Goal: Task Accomplishment & Management: Manage account settings

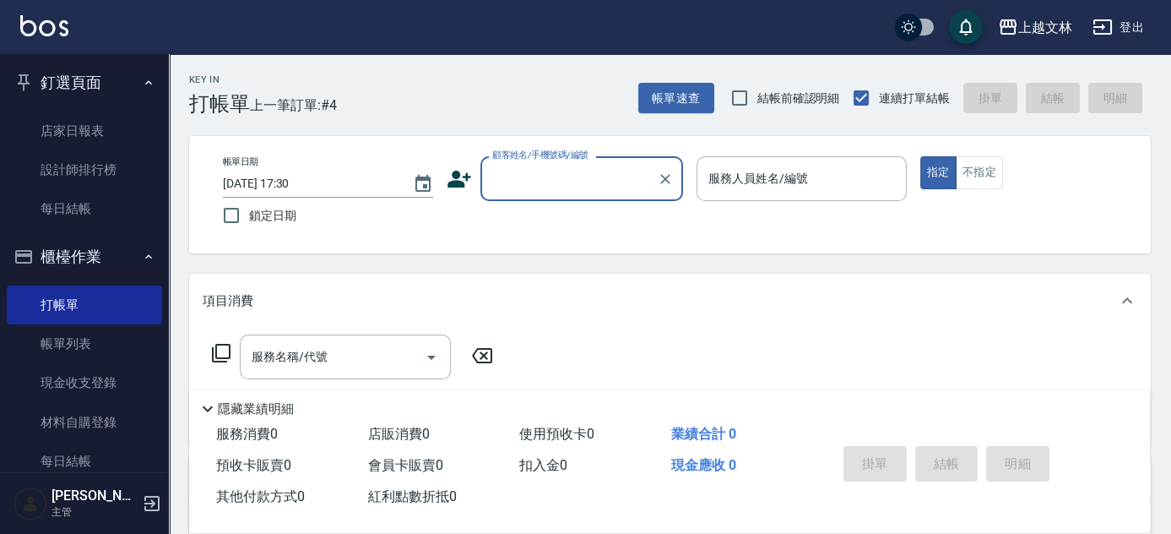
click at [42, 88] on button "釘選頁面" at bounding box center [84, 83] width 155 height 44
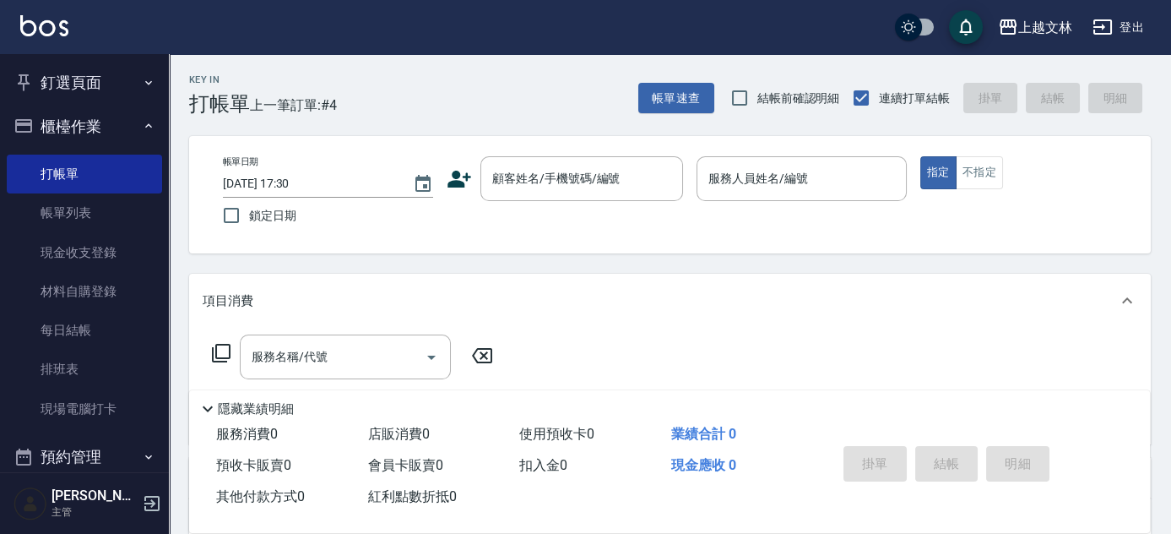
click at [122, 127] on button "櫃檯作業" at bounding box center [84, 127] width 155 height 44
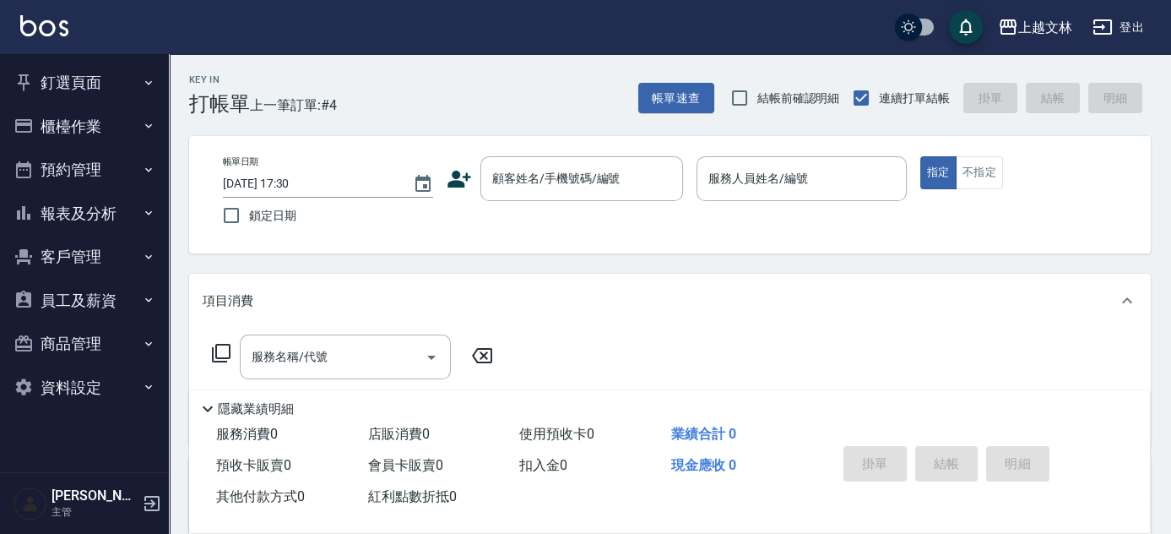
click at [140, 217] on button "報表及分析" at bounding box center [84, 214] width 155 height 44
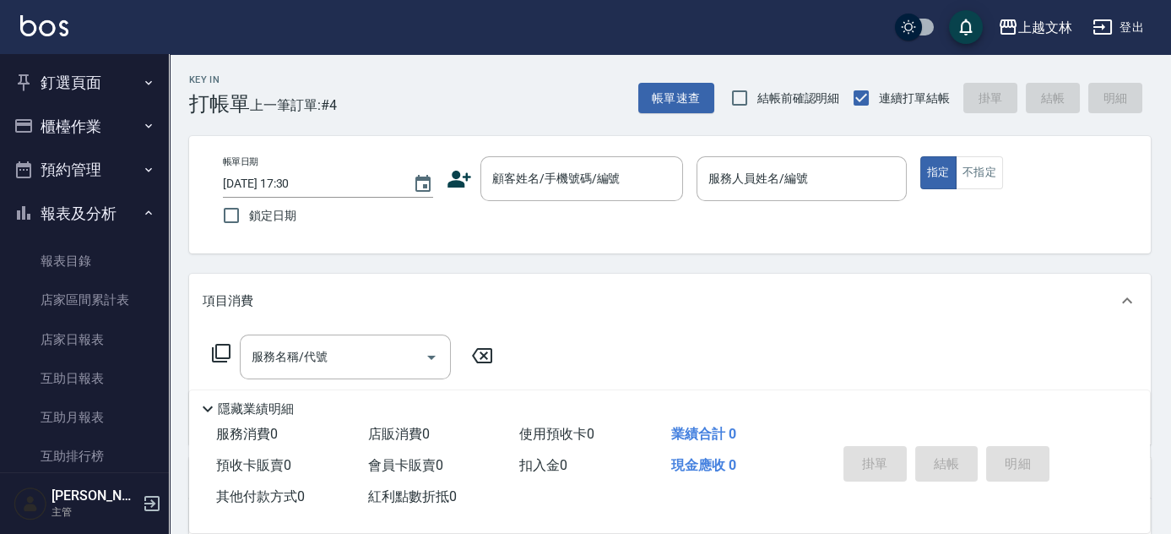
scroll to position [366, 0]
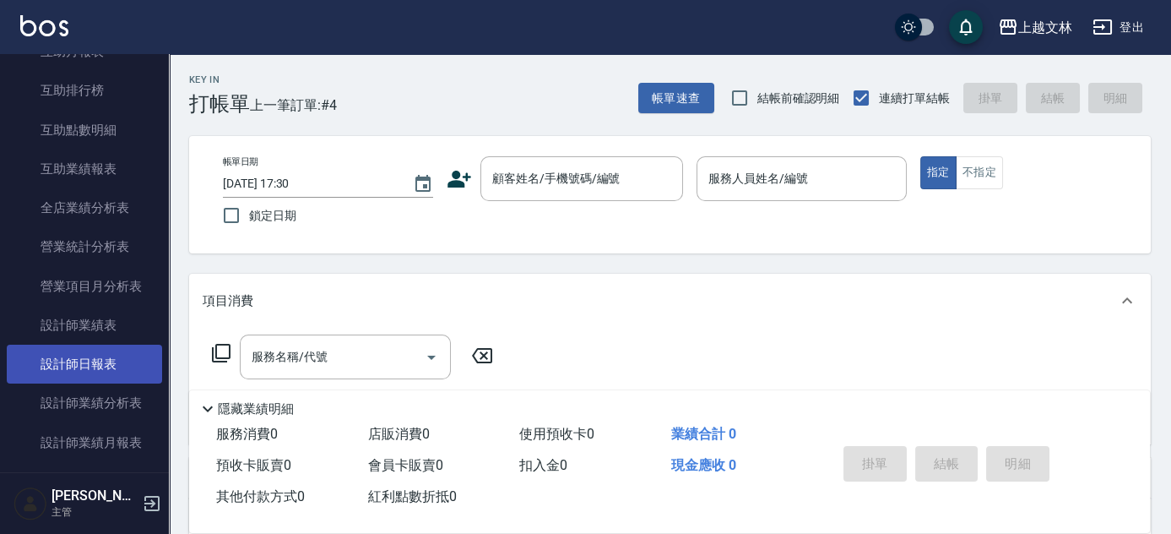
click at [122, 359] on link "設計師日報表" at bounding box center [84, 363] width 155 height 39
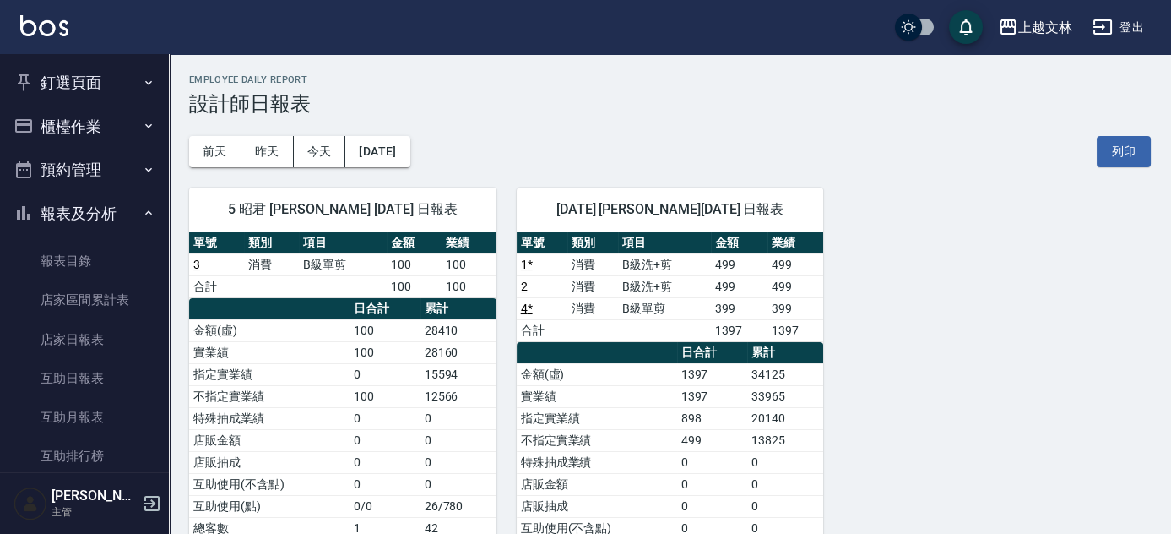
click at [103, 213] on button "報表及分析" at bounding box center [84, 214] width 155 height 44
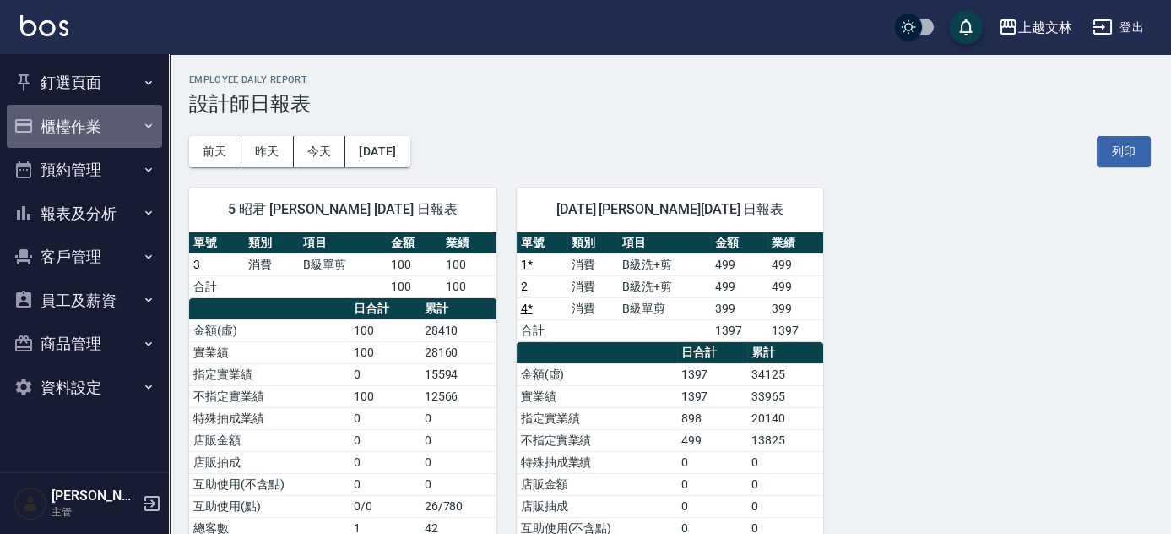
click at [91, 129] on button "櫃檯作業" at bounding box center [84, 127] width 155 height 44
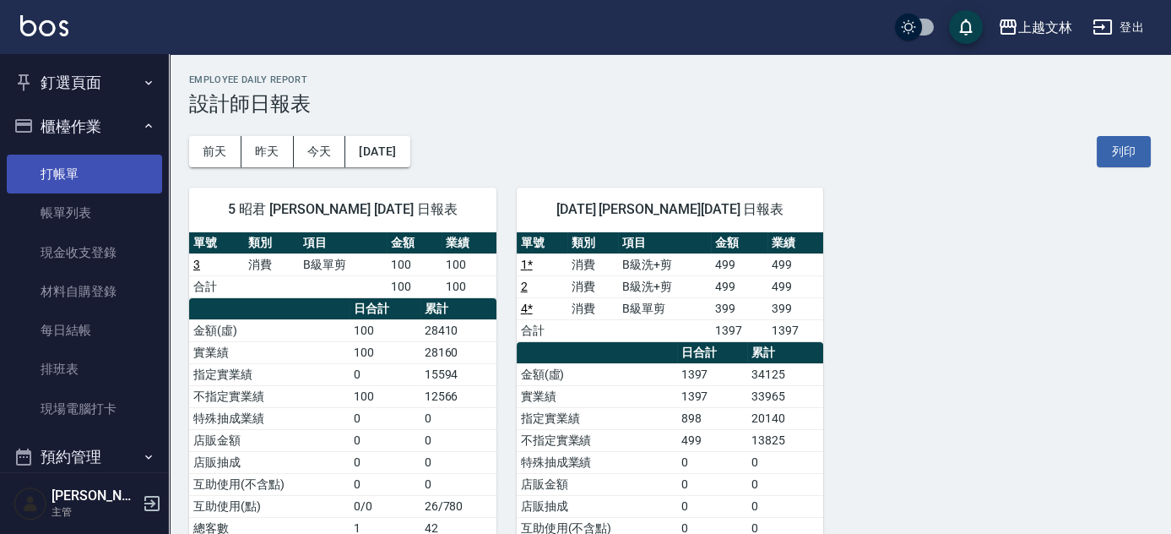
click at [95, 162] on link "打帳單" at bounding box center [84, 174] width 155 height 39
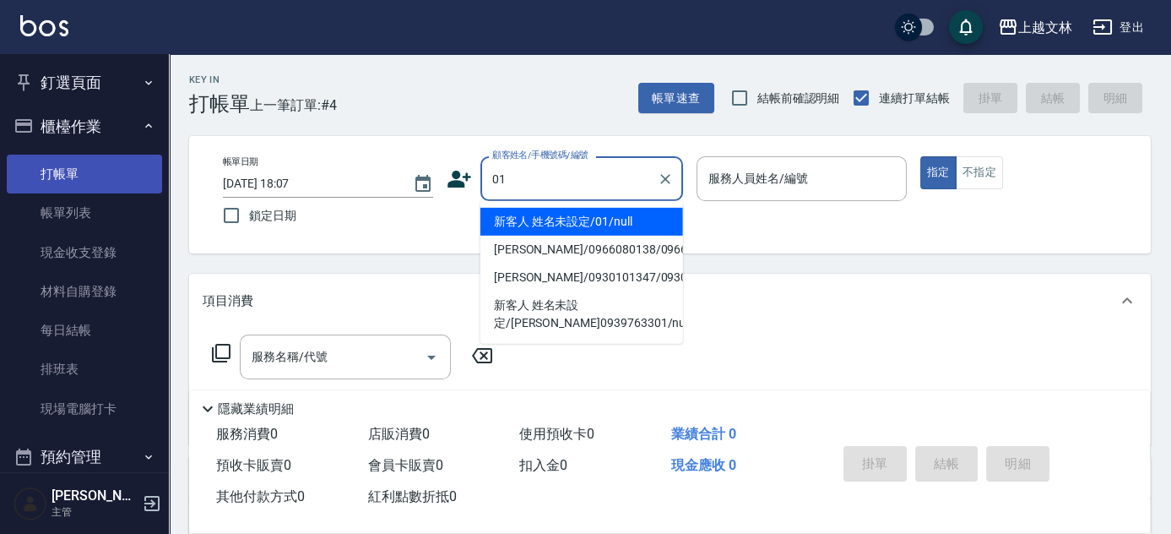
type input "新客人 姓名未設定/01/null"
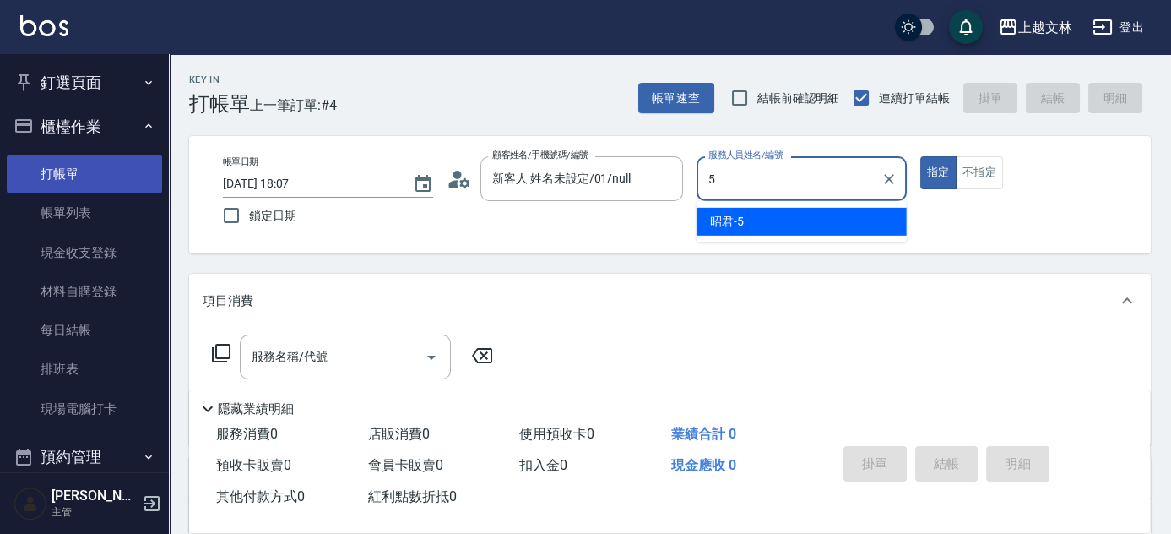
type input "5"
type button "true"
type input "昭君-5"
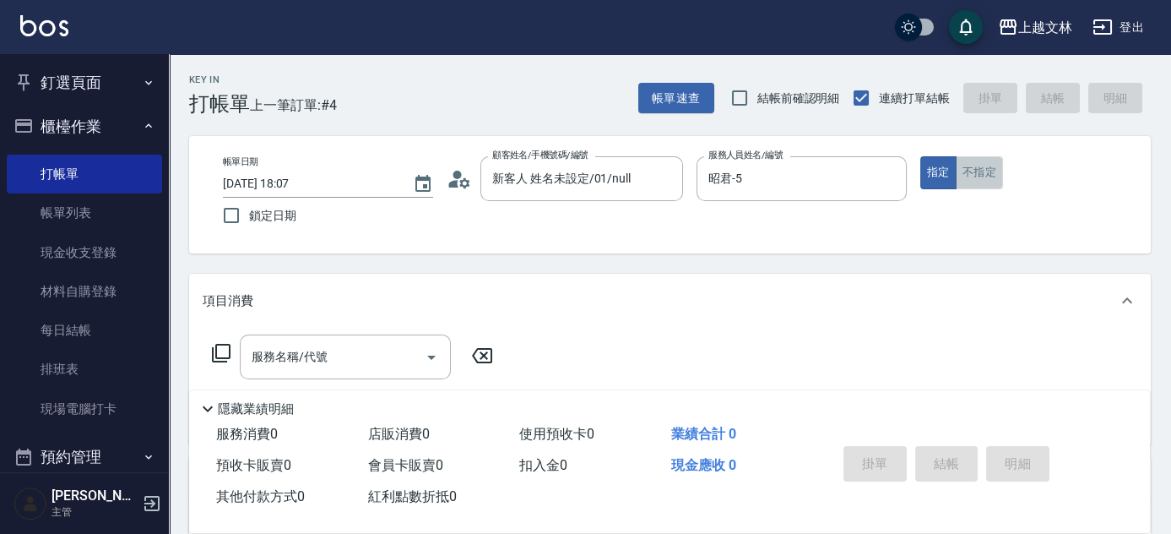
click at [1001, 176] on button "不指定" at bounding box center [979, 172] width 47 height 33
click at [360, 352] on input "服務名稱/代號" at bounding box center [332, 357] width 171 height 30
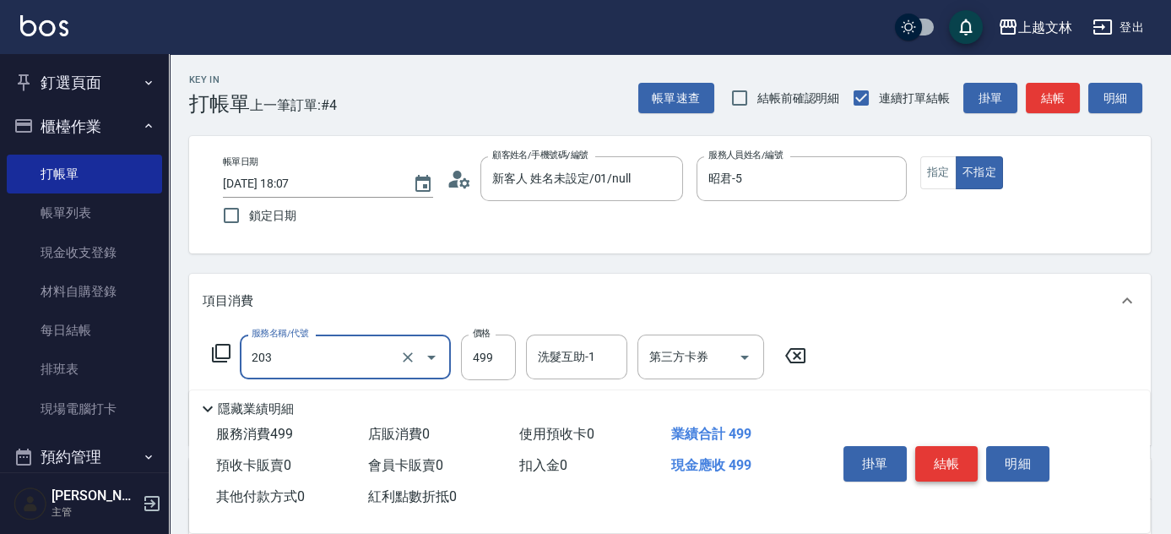
type input "B級洗+剪(203)"
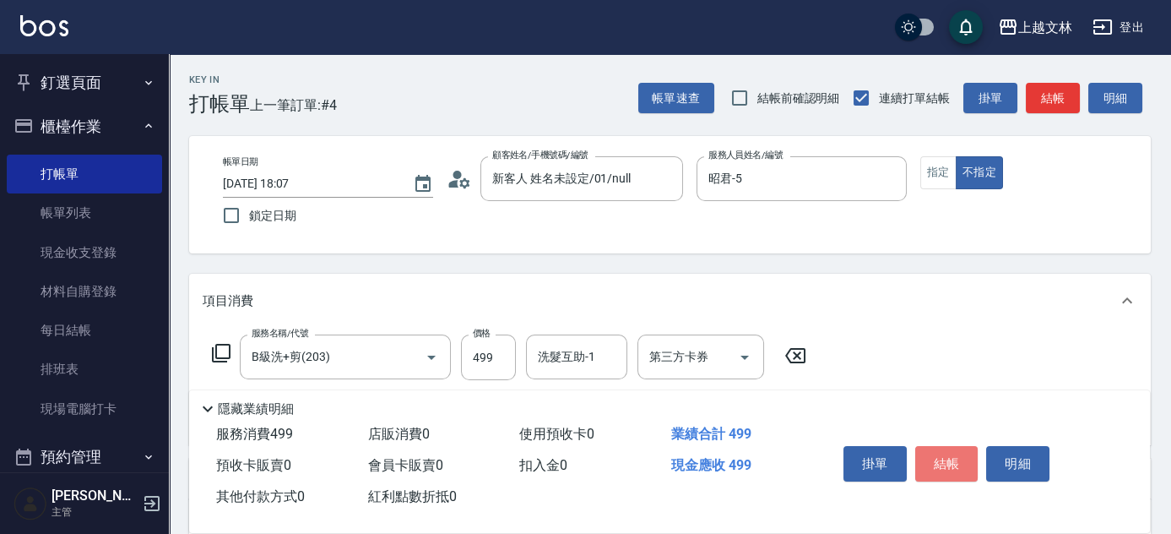
click at [938, 465] on button "結帳" at bounding box center [946, 463] width 63 height 35
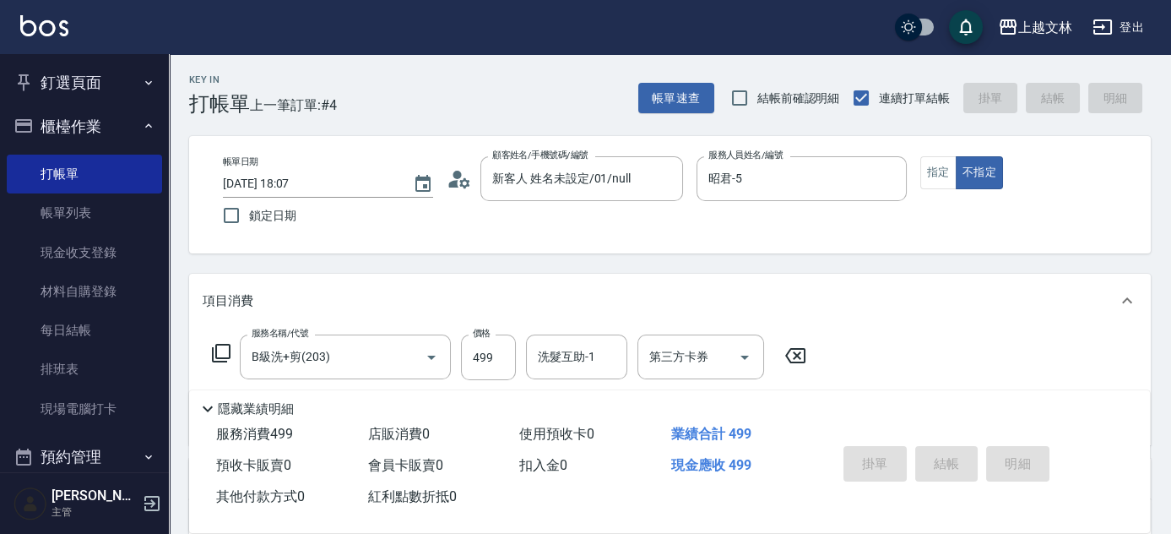
type input "[DATE] 18:21"
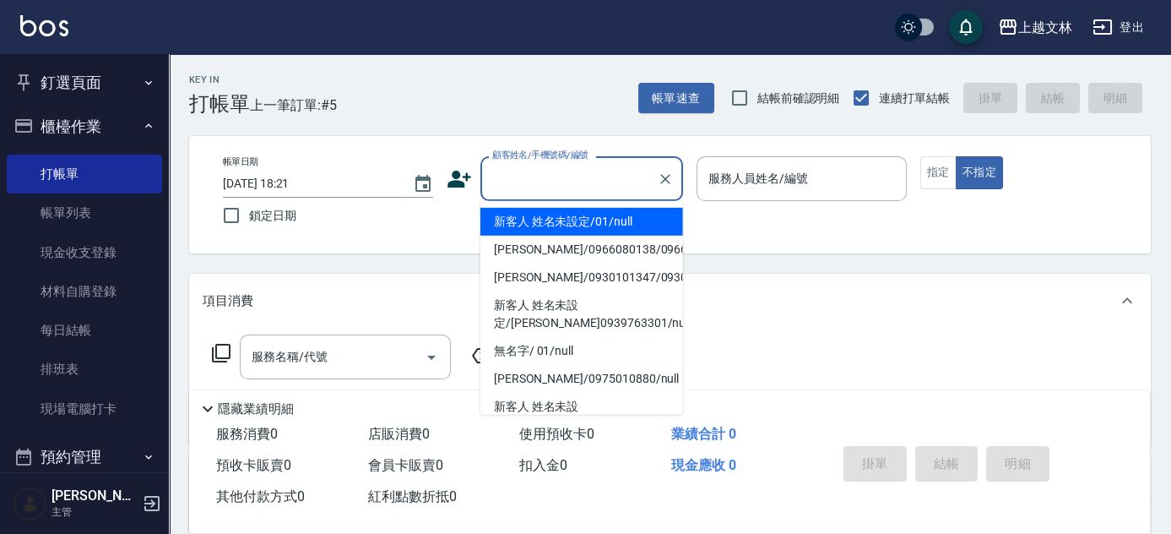
click at [568, 182] on input "顧客姓名/手機號碼/編號" at bounding box center [569, 179] width 162 height 30
click at [572, 225] on li "新客人 姓名未設定/01/null" at bounding box center [581, 222] width 203 height 28
type input "新客人 姓名未設定/01/null"
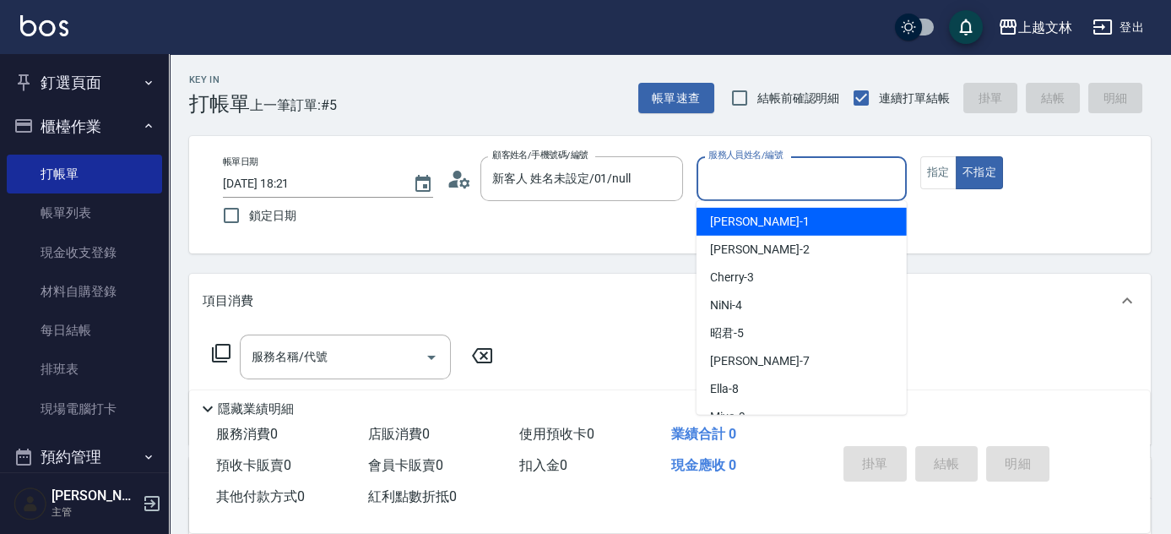
click at [741, 182] on input "服務人員姓名/編號" at bounding box center [801, 179] width 195 height 30
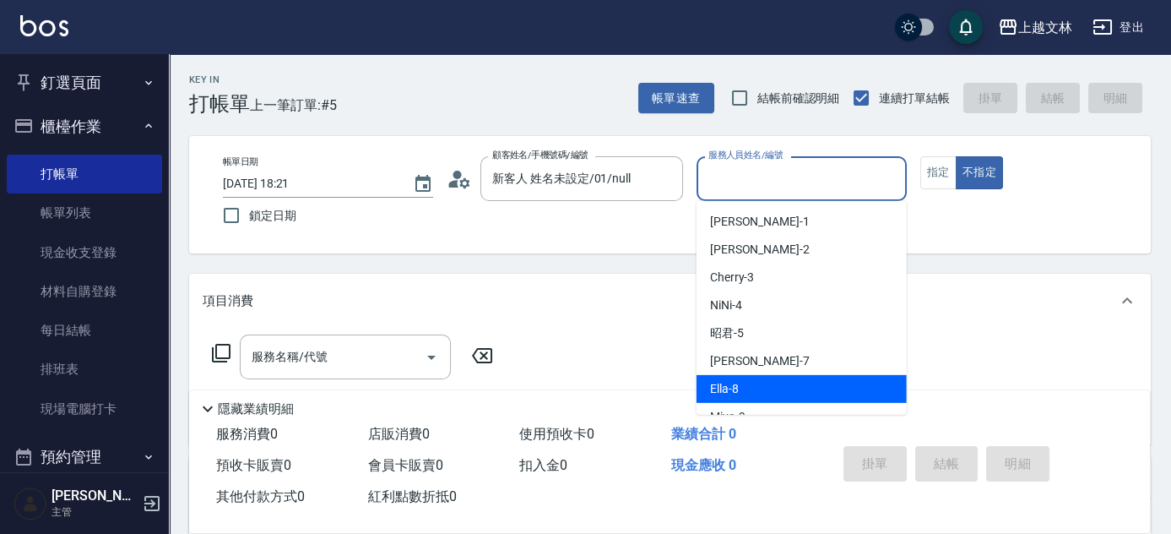
click at [717, 390] on span "Ella -8" at bounding box center [724, 389] width 29 height 18
type input "Ella-8"
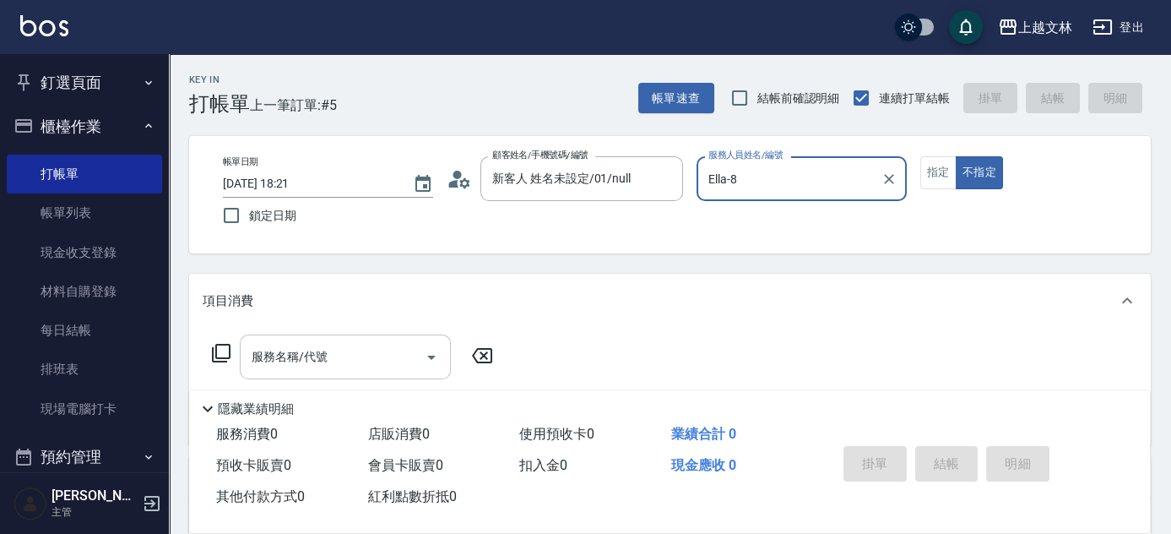
click at [358, 353] on input "服務名稱/代號" at bounding box center [332, 357] width 171 height 30
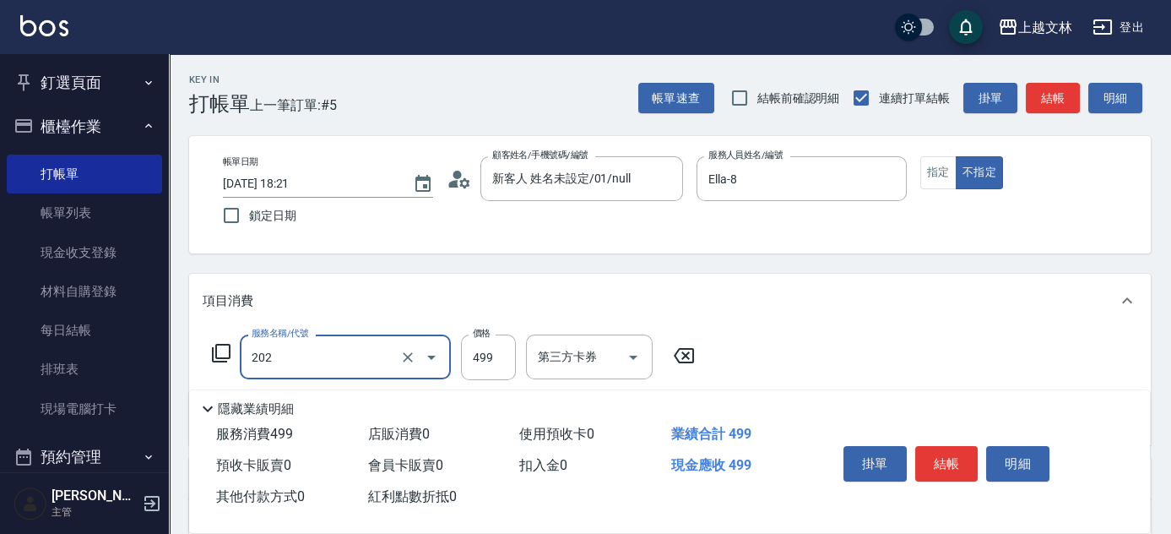
type input "A級單剪(202)"
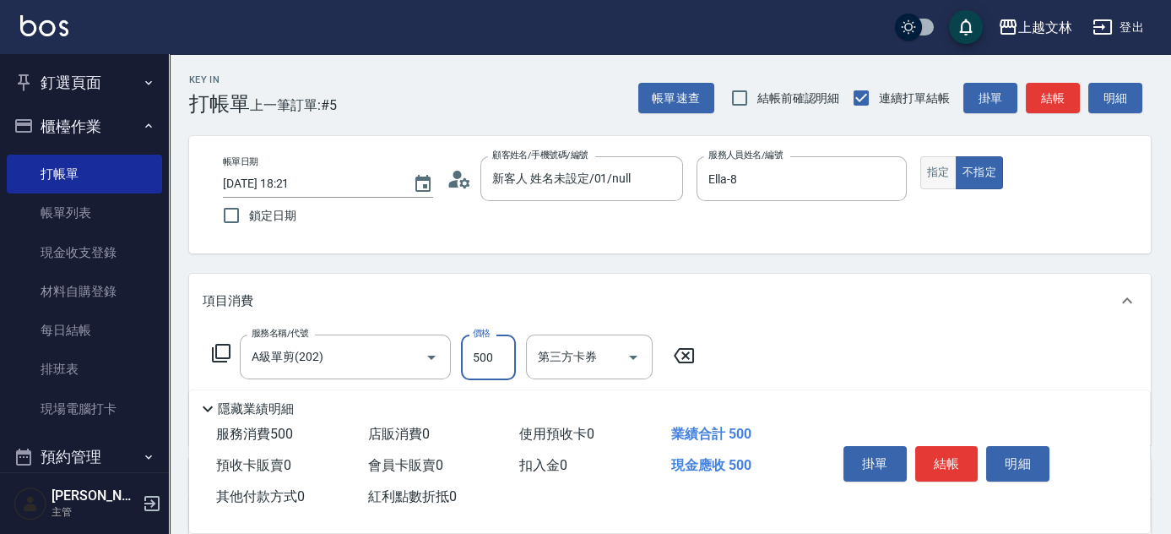
type input "500"
click at [929, 171] on button "指定" at bounding box center [938, 172] width 36 height 33
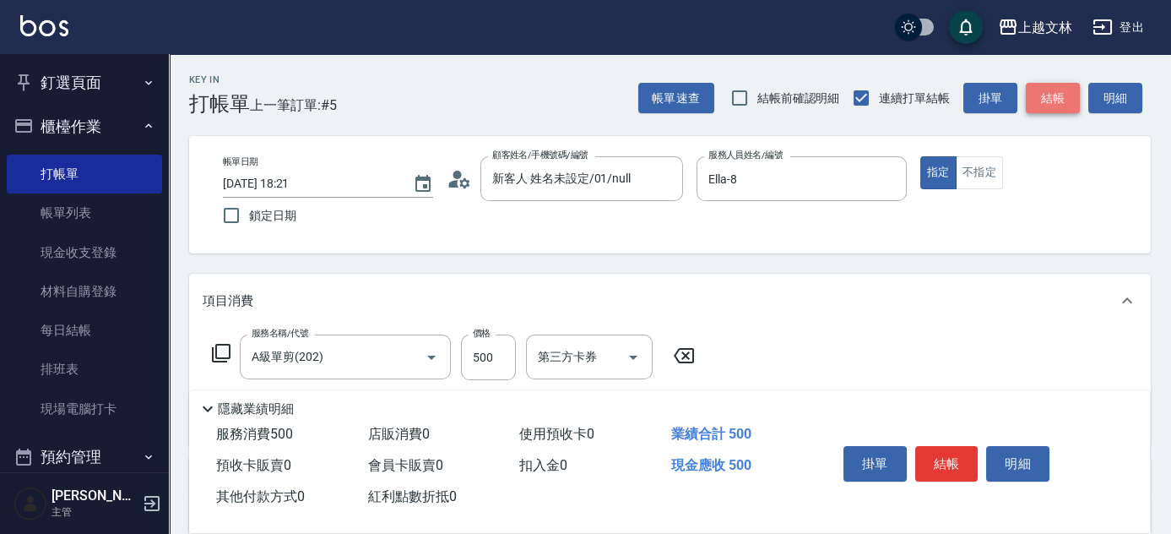
click at [1068, 97] on button "結帳" at bounding box center [1053, 98] width 54 height 31
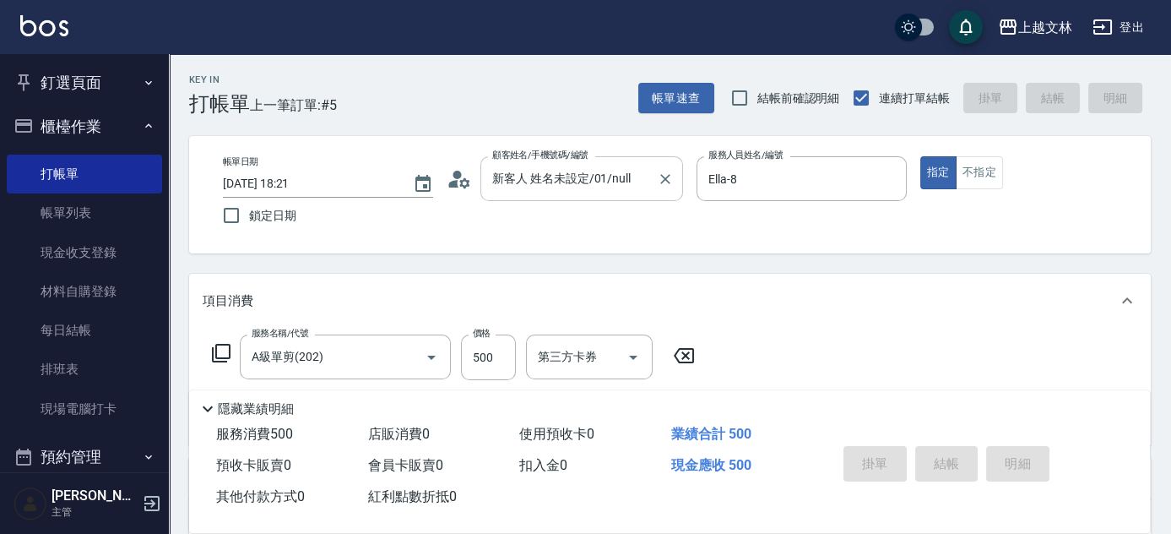
type input "[DATE] 18:30"
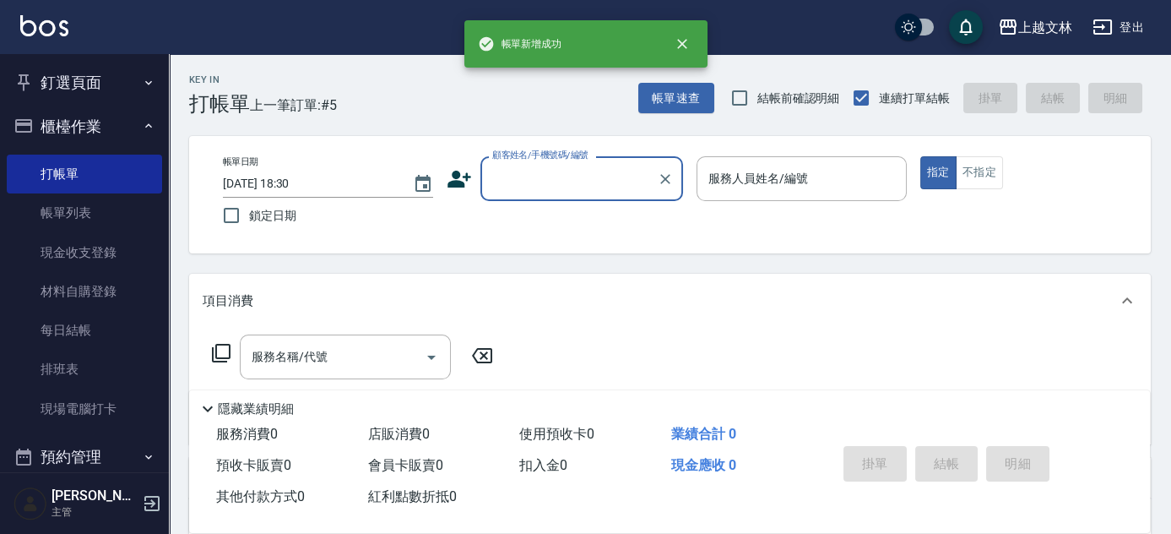
click at [556, 176] on input "顧客姓名/手機號碼/編號" at bounding box center [569, 179] width 162 height 30
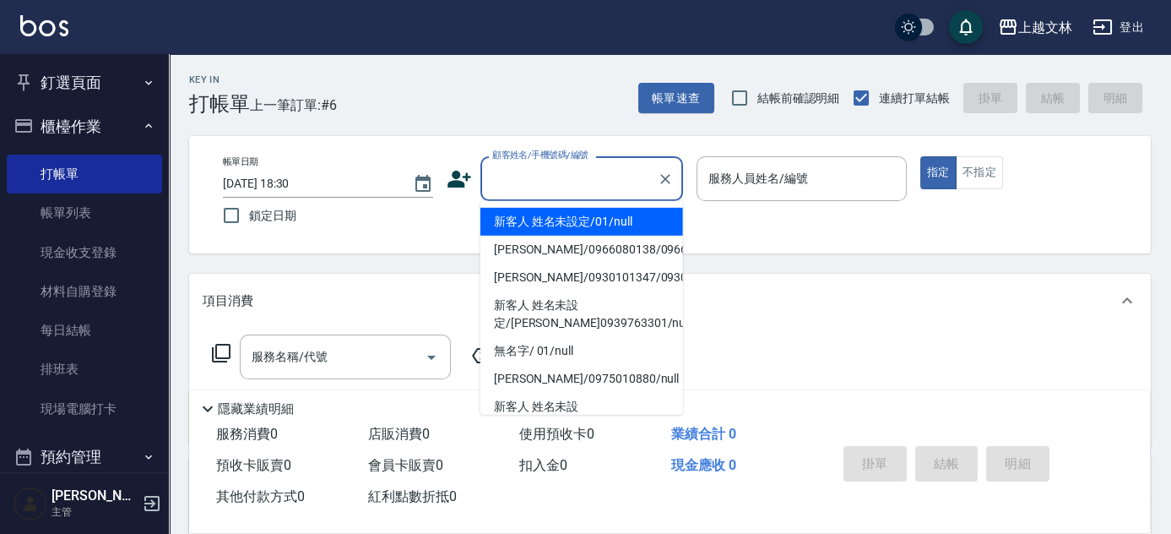
drag, startPoint x: 554, startPoint y: 229, endPoint x: 717, endPoint y: 220, distance: 163.2
click at [556, 229] on li "新客人 姓名未設定/01/null" at bounding box center [581, 222] width 203 height 28
type input "新客人 姓名未設定/01/null"
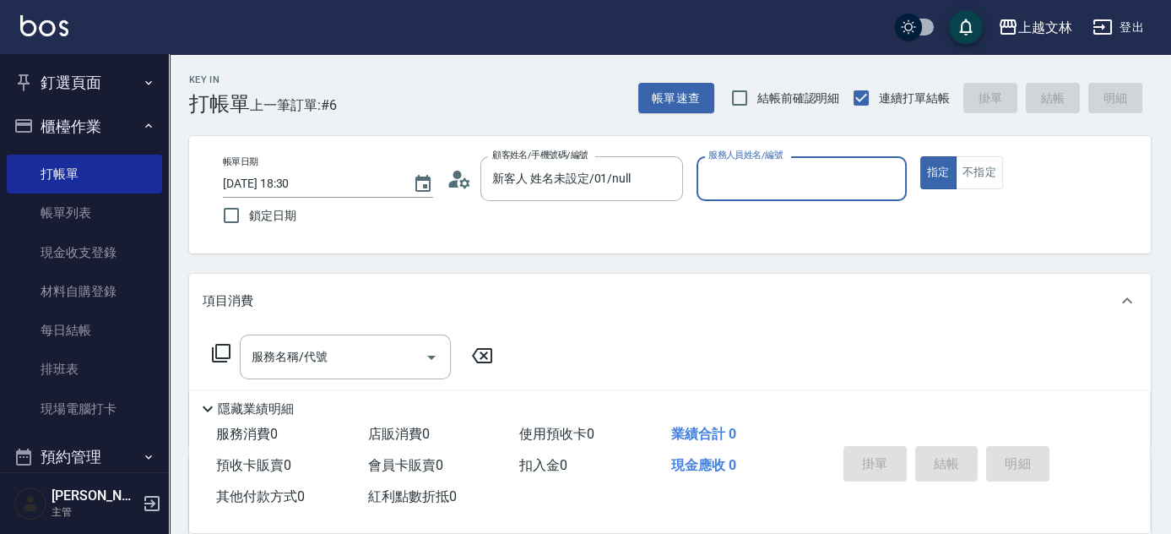
click at [763, 179] on input "服務人員姓名/編號" at bounding box center [801, 179] width 195 height 30
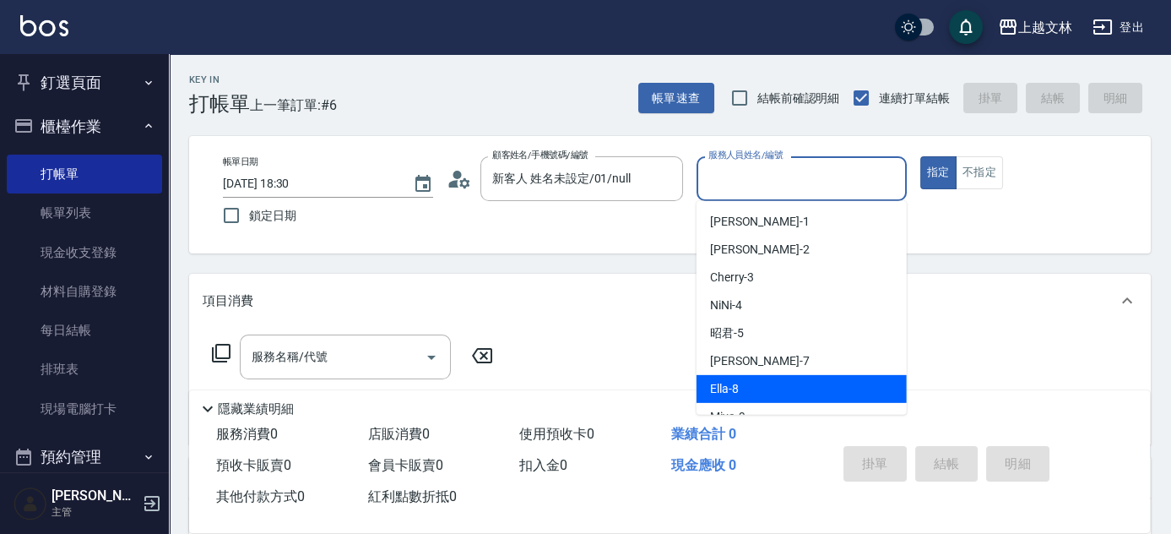
click at [719, 388] on span "Ella -8" at bounding box center [724, 389] width 29 height 18
type input "Ella-8"
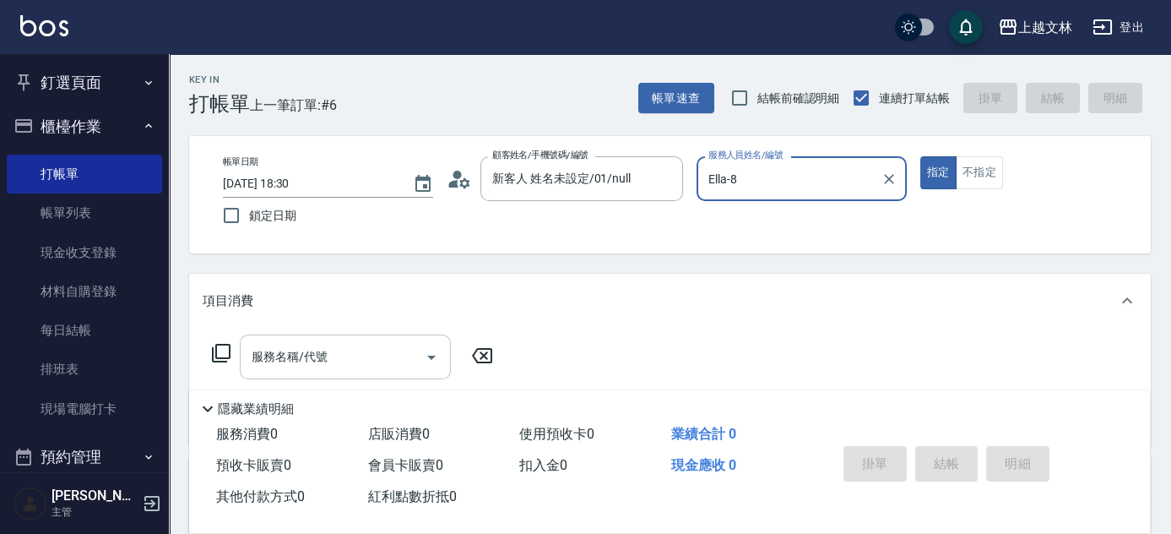
click at [352, 364] on input "服務名稱/代號" at bounding box center [332, 357] width 171 height 30
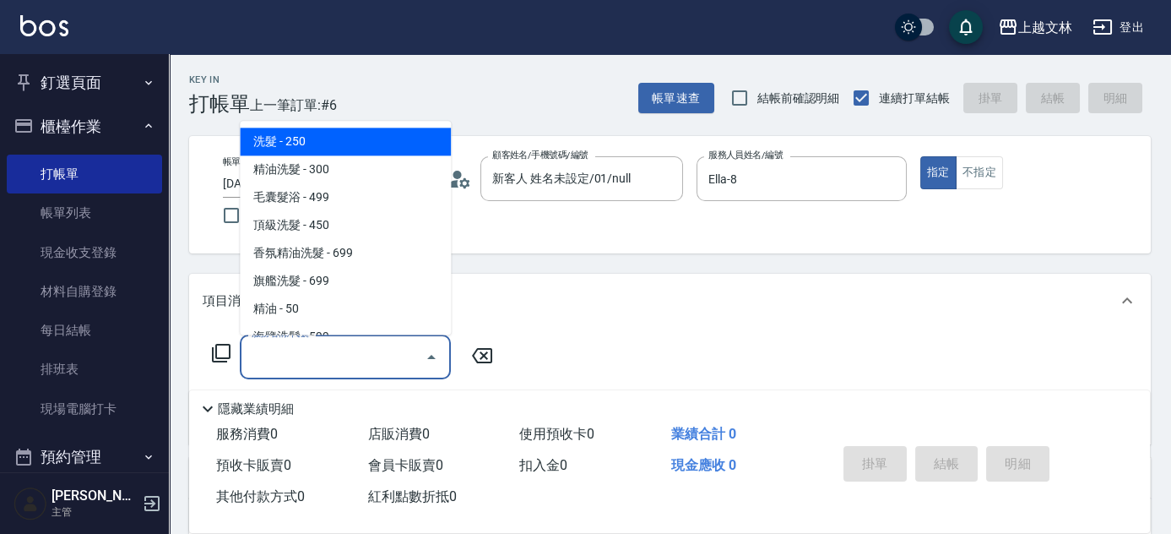
click at [316, 138] on span "洗髮 - 250" at bounding box center [345, 142] width 211 height 28
type input "洗髮(101)"
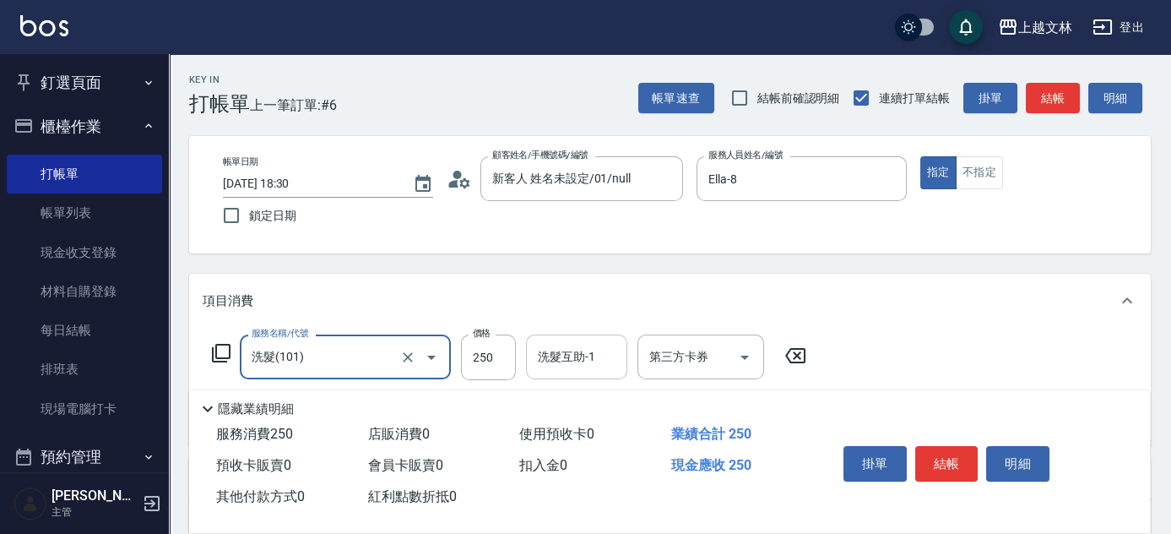
click at [579, 357] on div "洗髮互助-1 洗髮互助-1" at bounding box center [576, 356] width 101 height 45
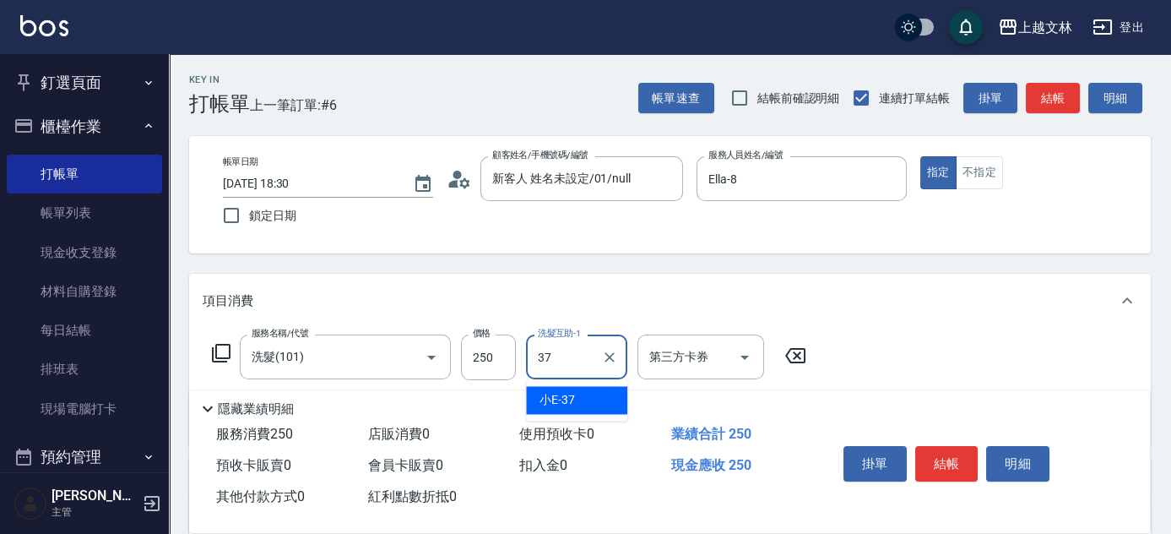
type input "小E-37"
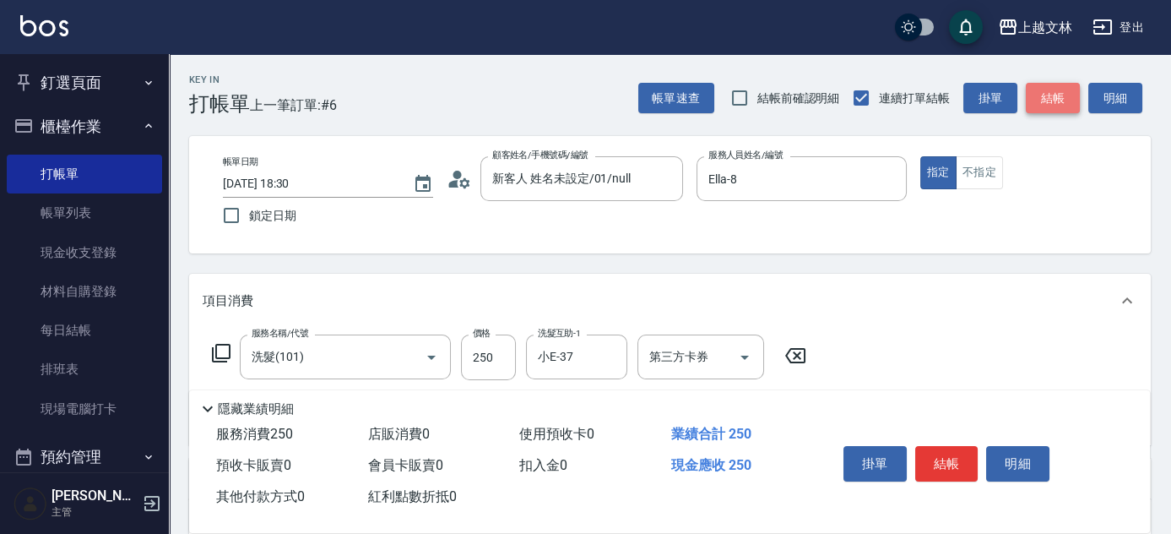
click at [1055, 92] on button "結帳" at bounding box center [1053, 98] width 54 height 31
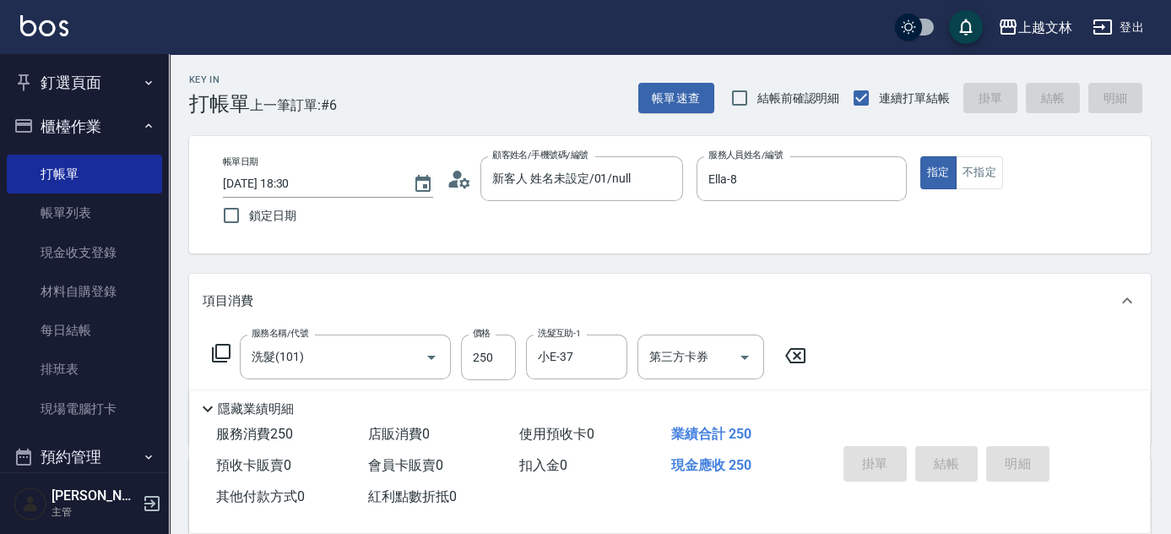
type input "[DATE] 18:31"
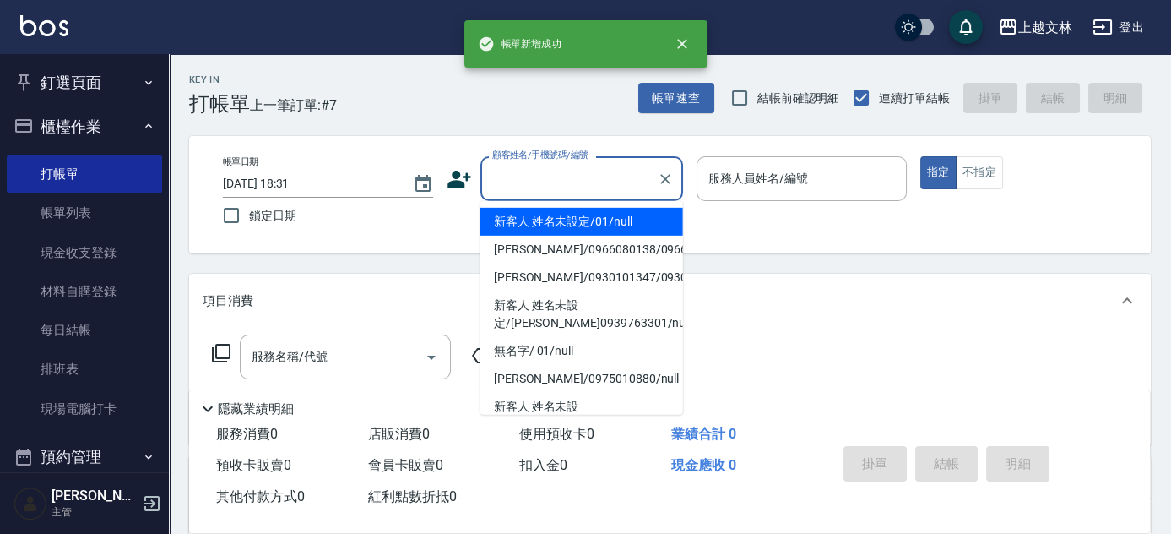
click at [590, 171] on input "顧客姓名/手機號碼/編號" at bounding box center [569, 179] width 162 height 30
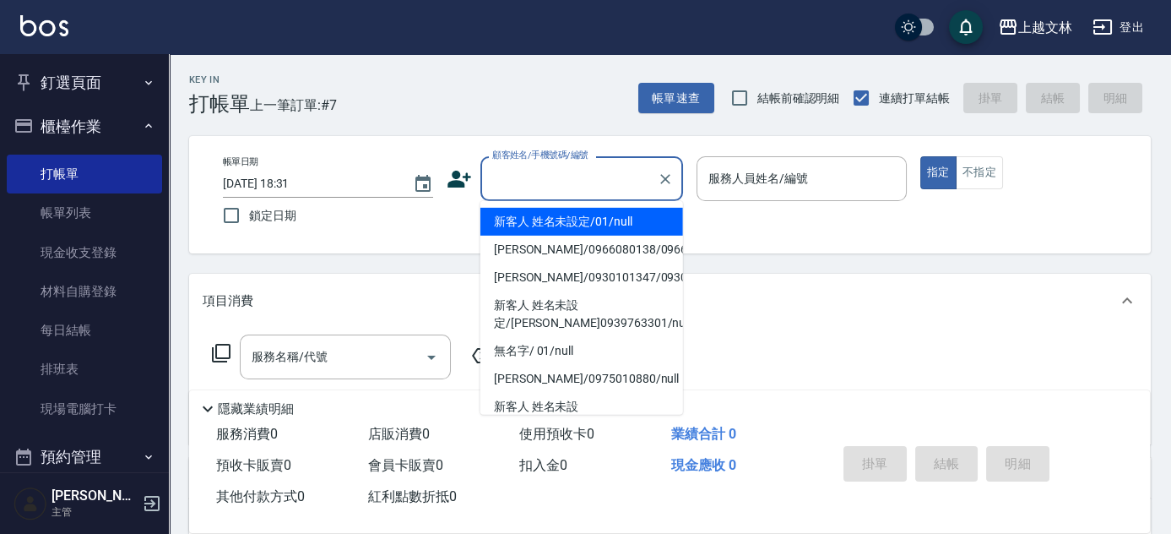
drag, startPoint x: 580, startPoint y: 224, endPoint x: 740, endPoint y: 182, distance: 165.1
click at [581, 222] on li "新客人 姓名未設定/01/null" at bounding box center [581, 222] width 203 height 28
type input "新客人 姓名未設定/01/null"
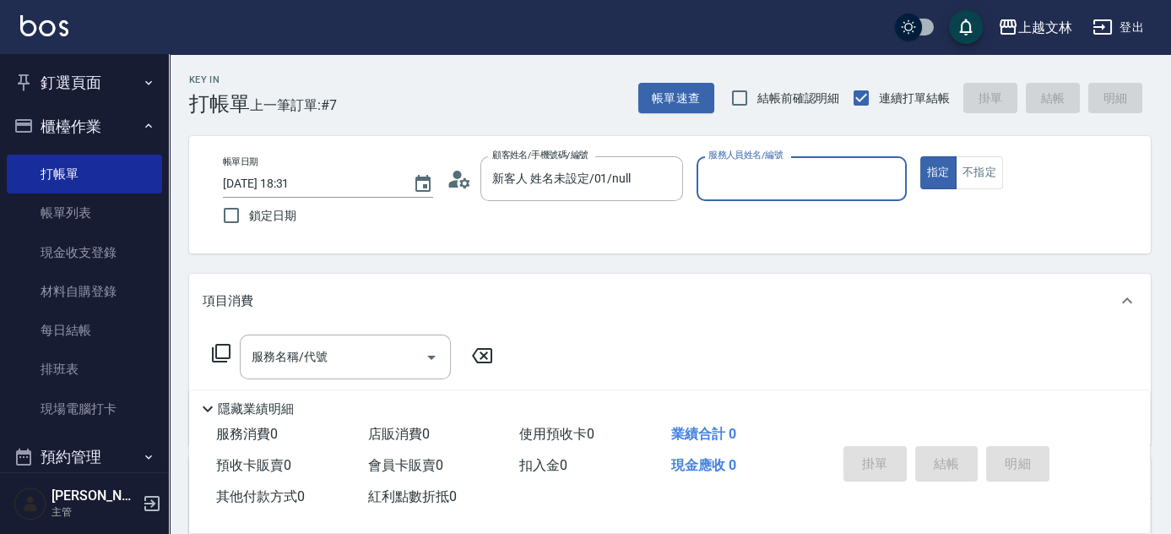
click at [756, 178] on input "服務人員姓名/編號" at bounding box center [801, 179] width 195 height 30
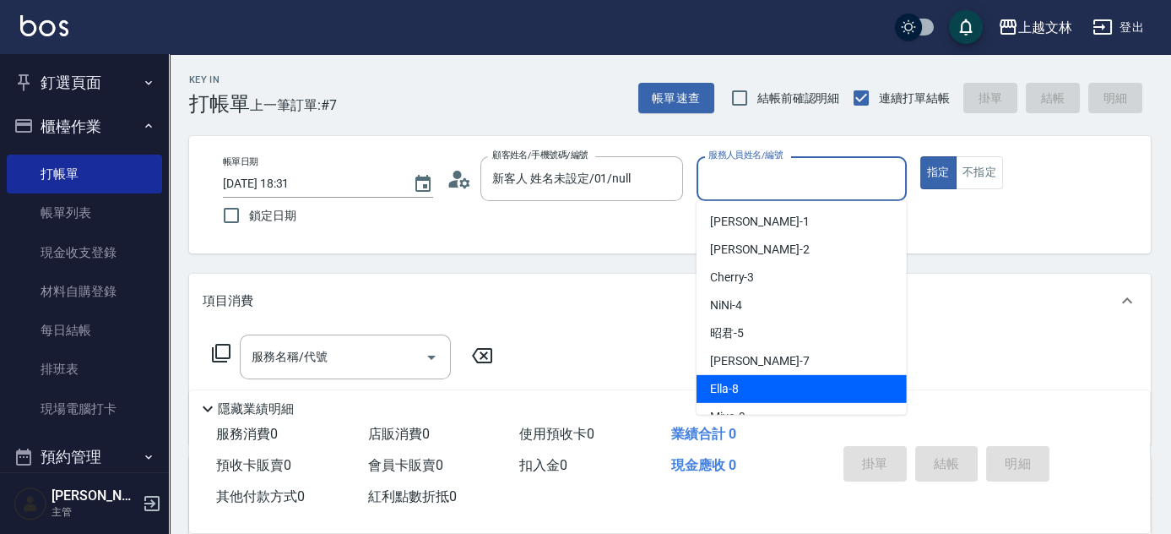
click at [735, 388] on span "Ella -8" at bounding box center [724, 389] width 29 height 18
type input "Ella-8"
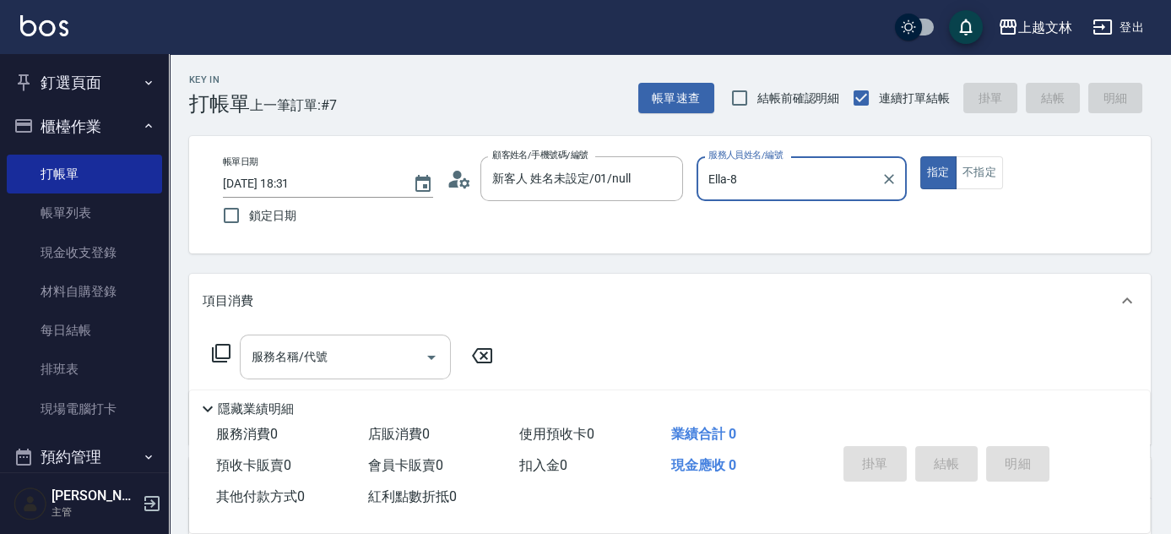
click at [365, 361] on input "服務名稱/代號" at bounding box center [332, 357] width 171 height 30
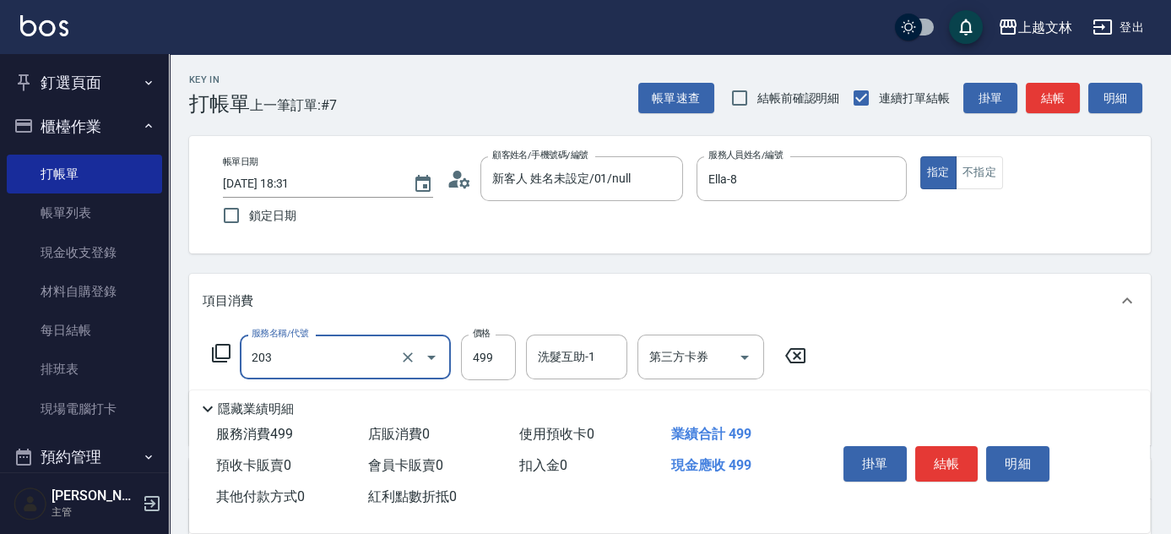
type input "B級洗+剪(203)"
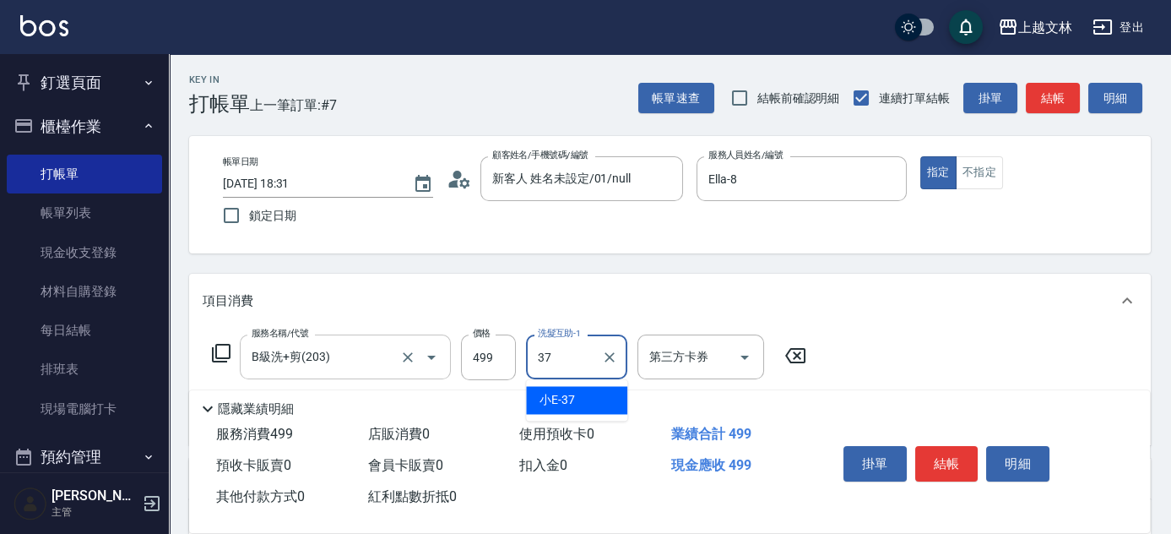
type input "小E-37"
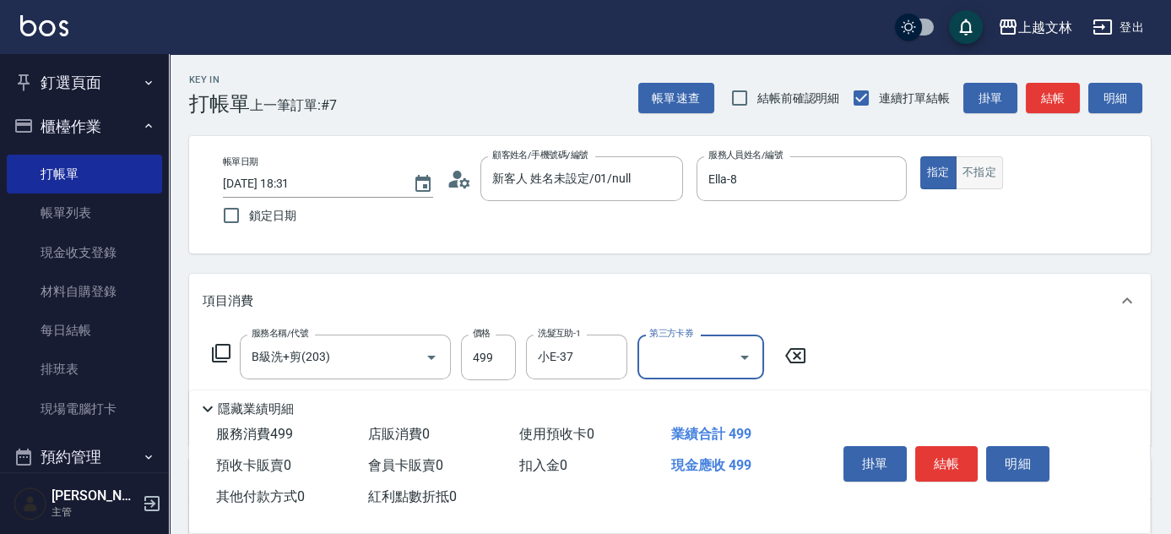
drag, startPoint x: 972, startPoint y: 171, endPoint x: 981, endPoint y: 177, distance: 11.5
click at [978, 175] on button "不指定" at bounding box center [979, 172] width 47 height 33
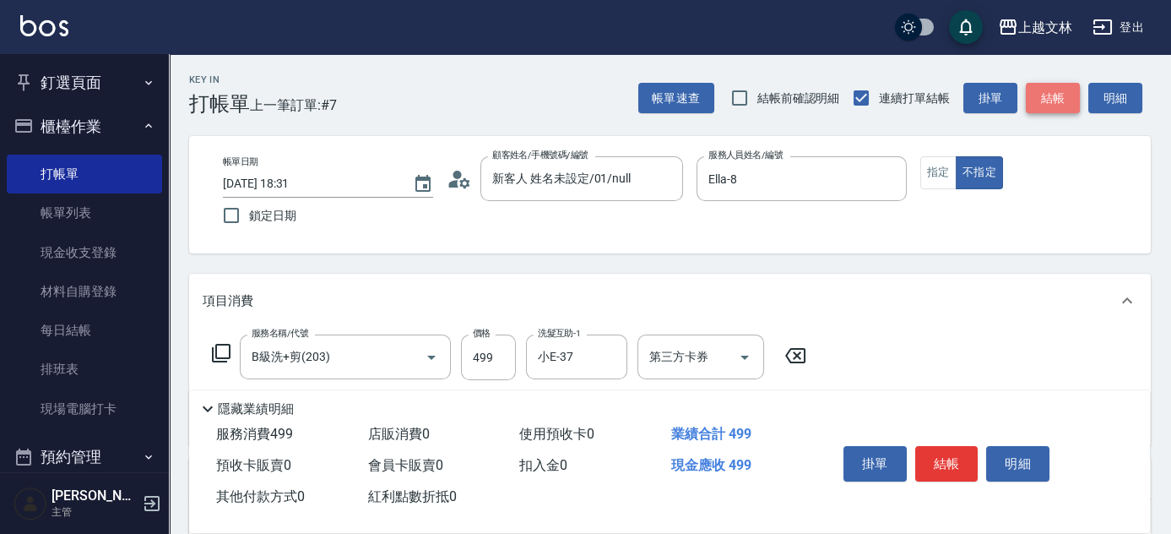
click at [1060, 91] on button "結帳" at bounding box center [1053, 98] width 54 height 31
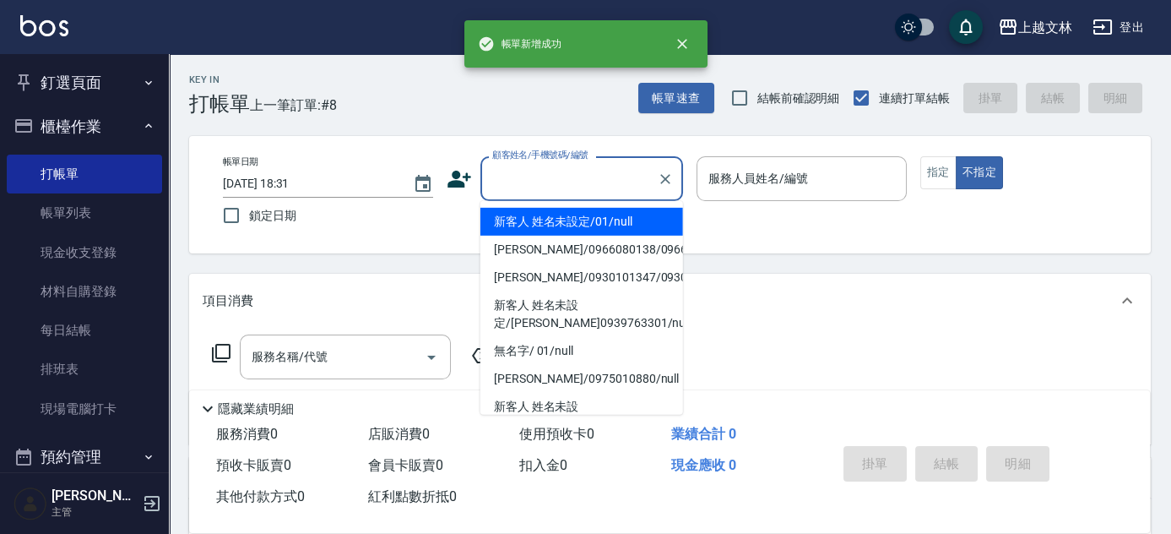
click at [610, 171] on input "顧客姓名/手機號碼/編號" at bounding box center [569, 179] width 162 height 30
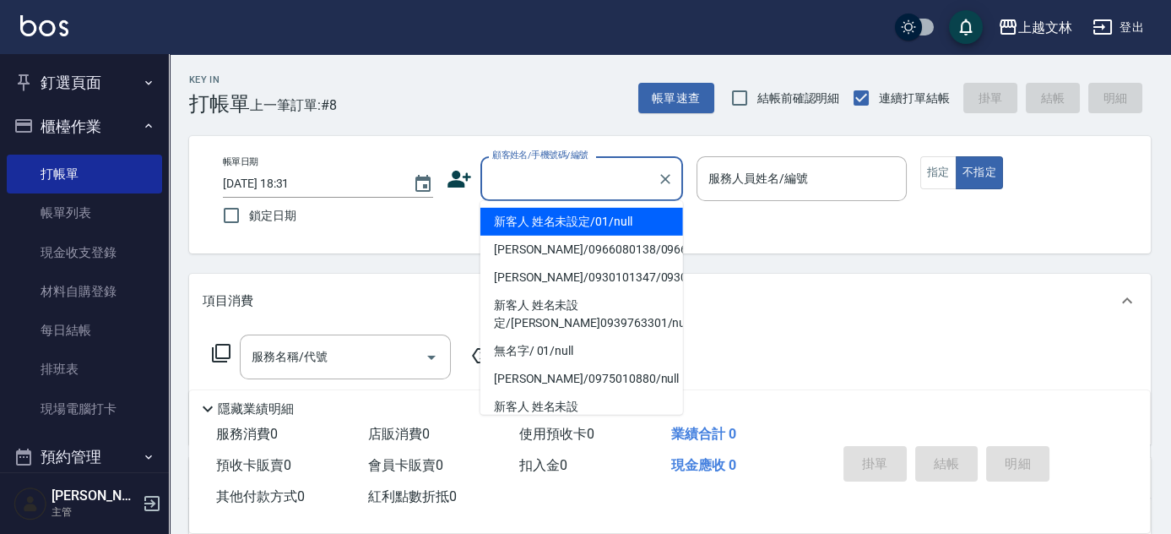
drag, startPoint x: 586, startPoint y: 221, endPoint x: 729, endPoint y: 176, distance: 149.5
click at [588, 220] on li "新客人 姓名未設定/01/null" at bounding box center [581, 222] width 203 height 28
type input "新客人 姓名未設定/01/null"
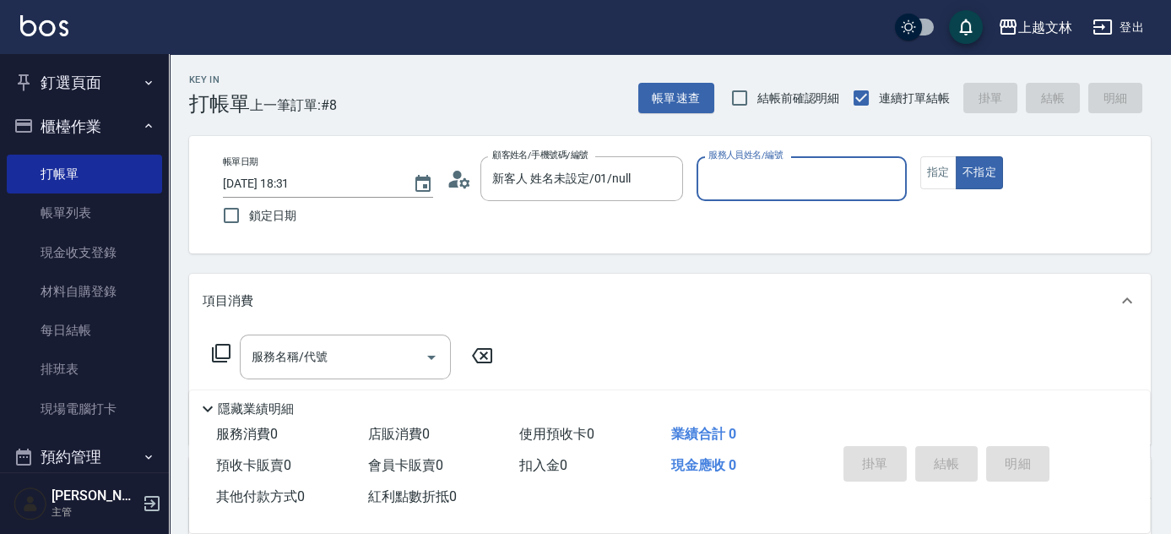
click at [766, 170] on input "服務人員姓名/編號" at bounding box center [801, 179] width 195 height 30
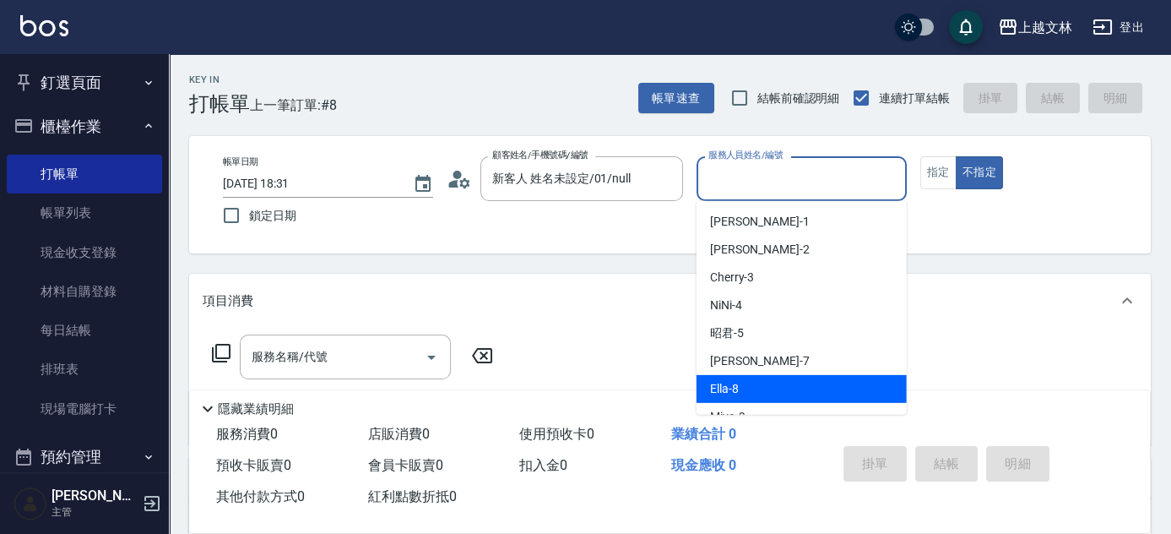
click at [736, 380] on span "Ella -8" at bounding box center [724, 389] width 29 height 18
type input "Ella-8"
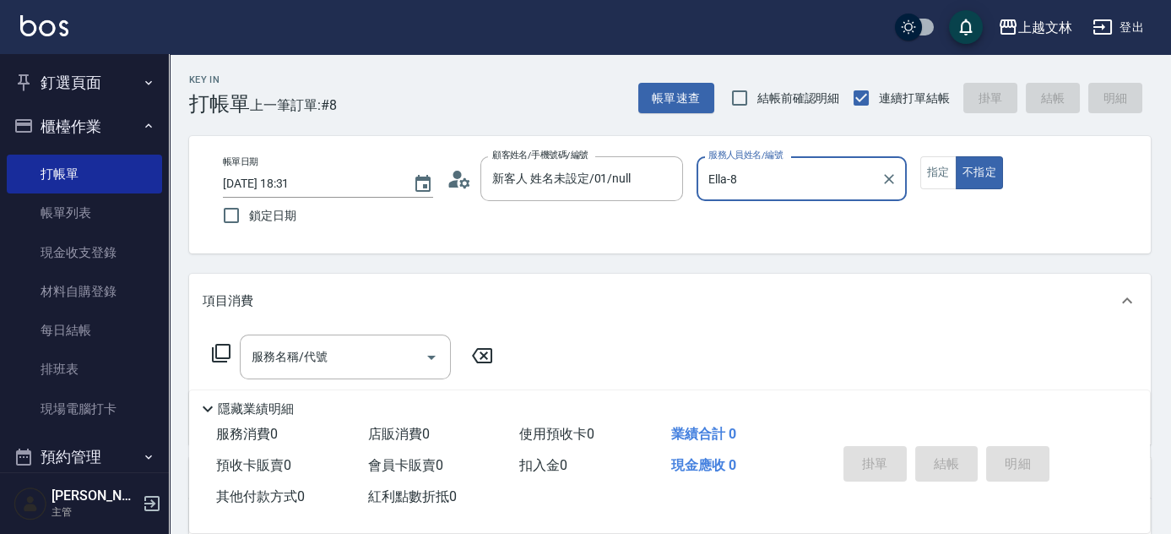
click at [275, 357] on div "服務名稱/代號 服務名稱/代號" at bounding box center [345, 356] width 211 height 45
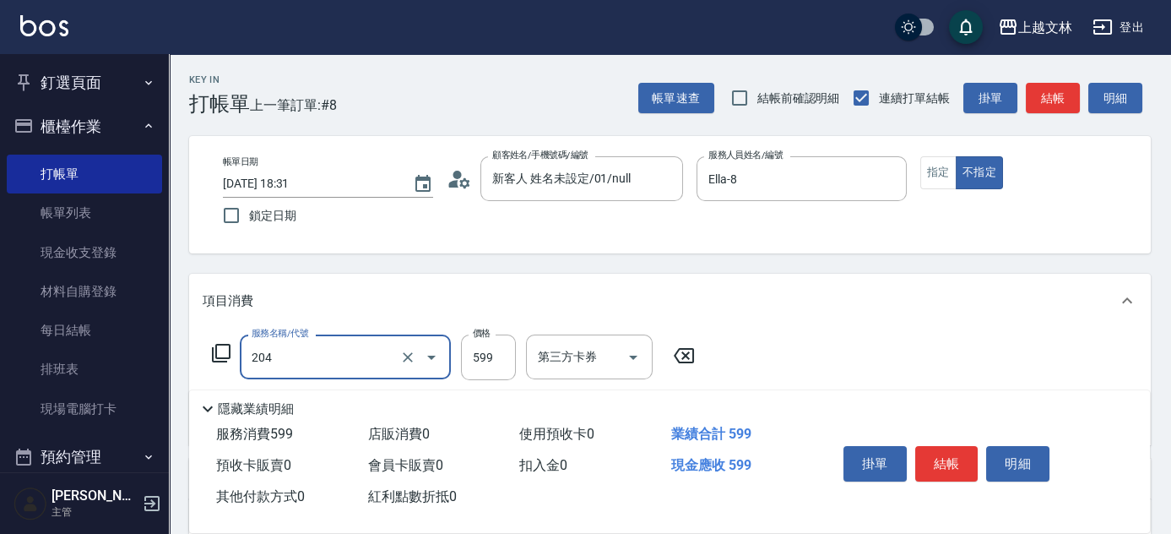
type input "A級洗+剪(204)"
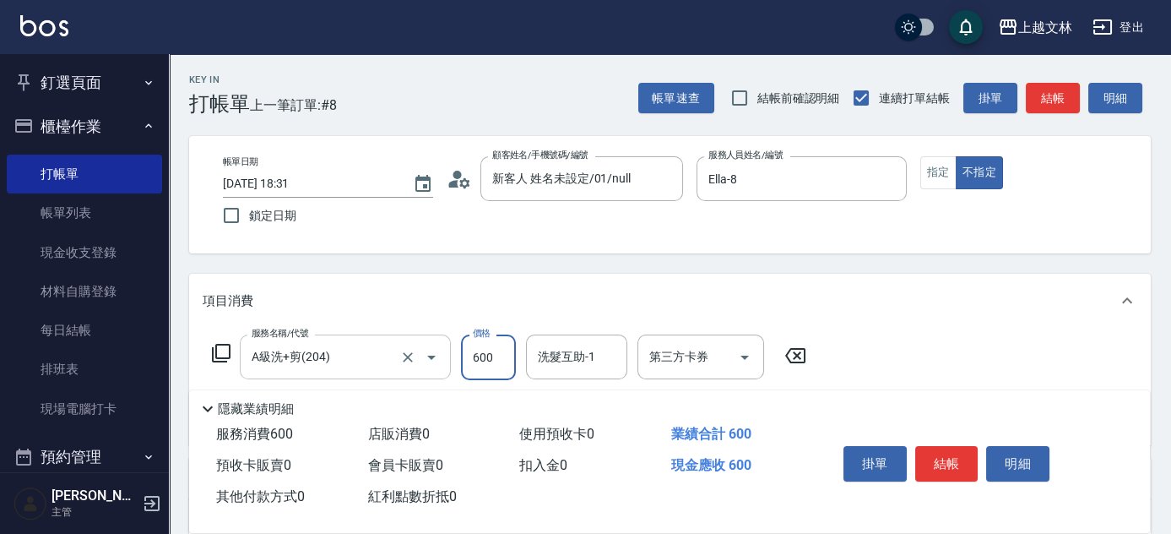
type input "600"
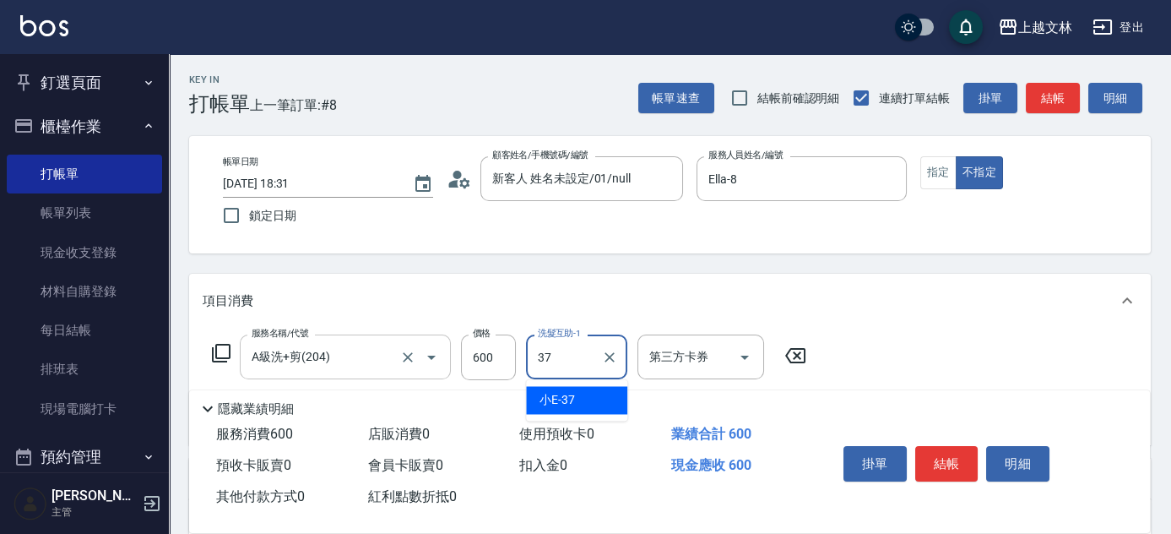
type input "小E-37"
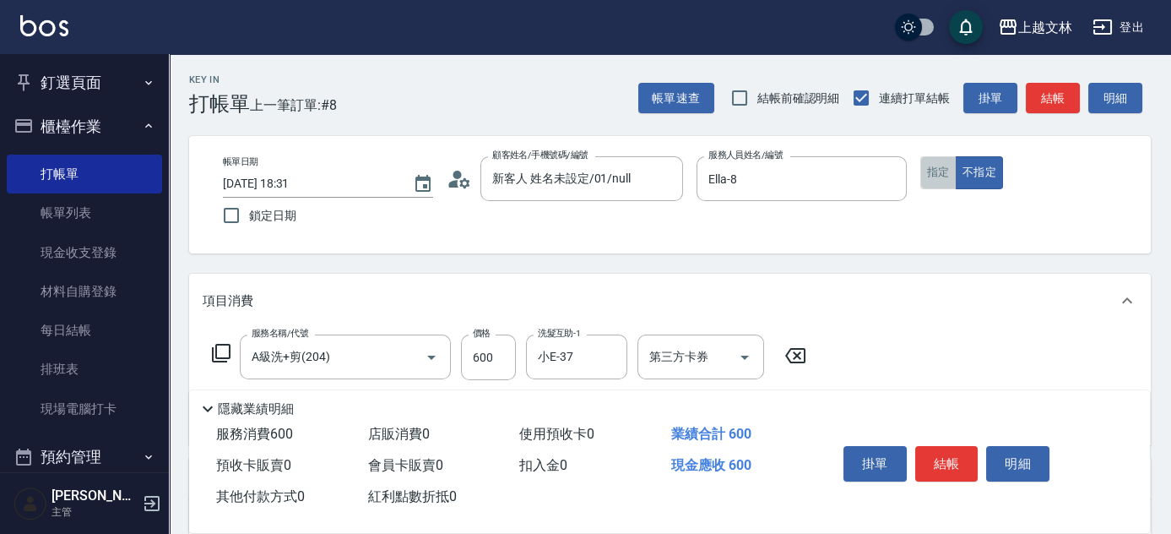
click at [949, 174] on button "指定" at bounding box center [938, 172] width 36 height 33
click at [1055, 100] on button "結帳" at bounding box center [1053, 98] width 54 height 31
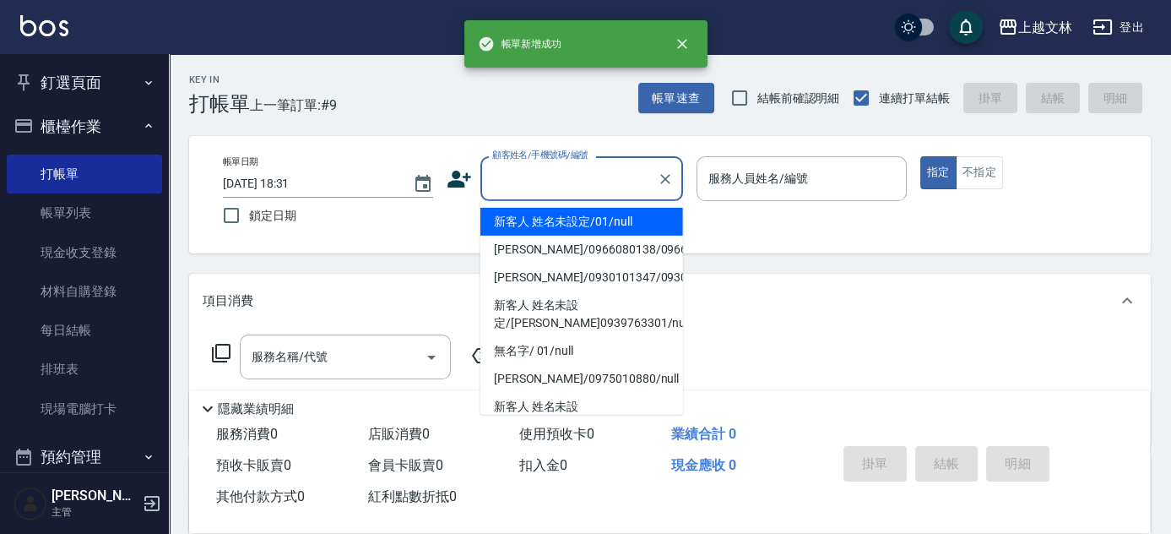
click at [585, 186] on input "顧客姓名/手機號碼/編號" at bounding box center [569, 179] width 162 height 30
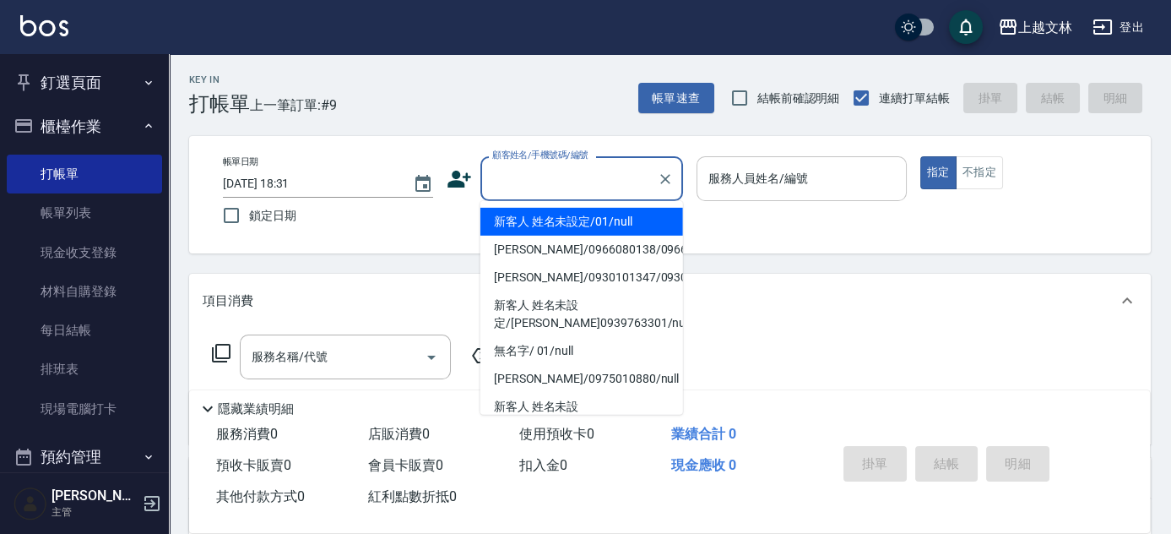
drag, startPoint x: 583, startPoint y: 219, endPoint x: 697, endPoint y: 191, distance: 117.3
click at [588, 222] on li "新客人 姓名未設定/01/null" at bounding box center [581, 222] width 203 height 28
type input "新客人 姓名未設定/01/null"
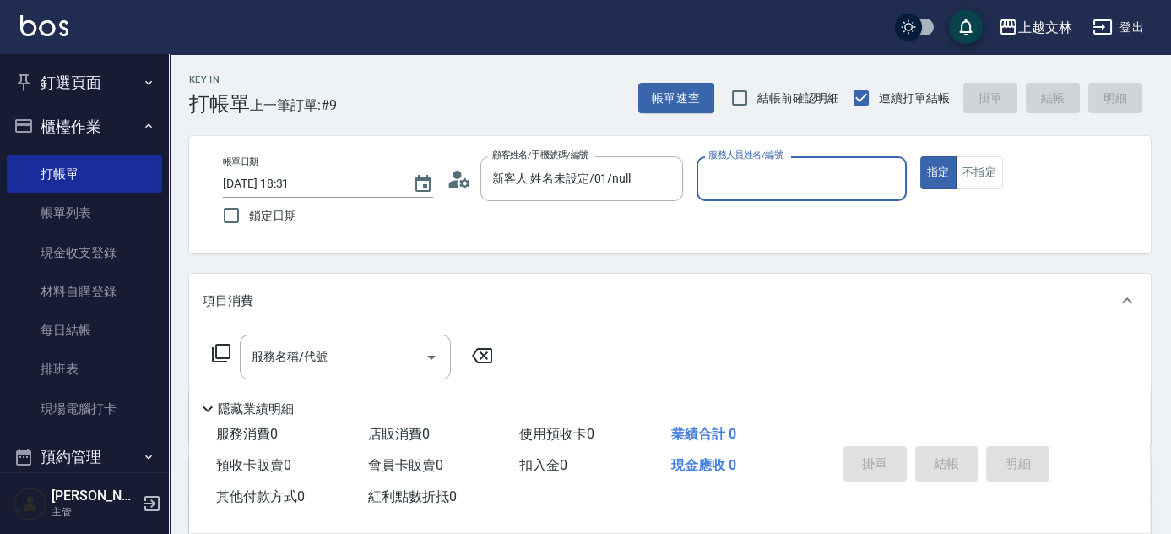
click at [724, 178] on input "服務人員姓名/編號" at bounding box center [801, 179] width 195 height 30
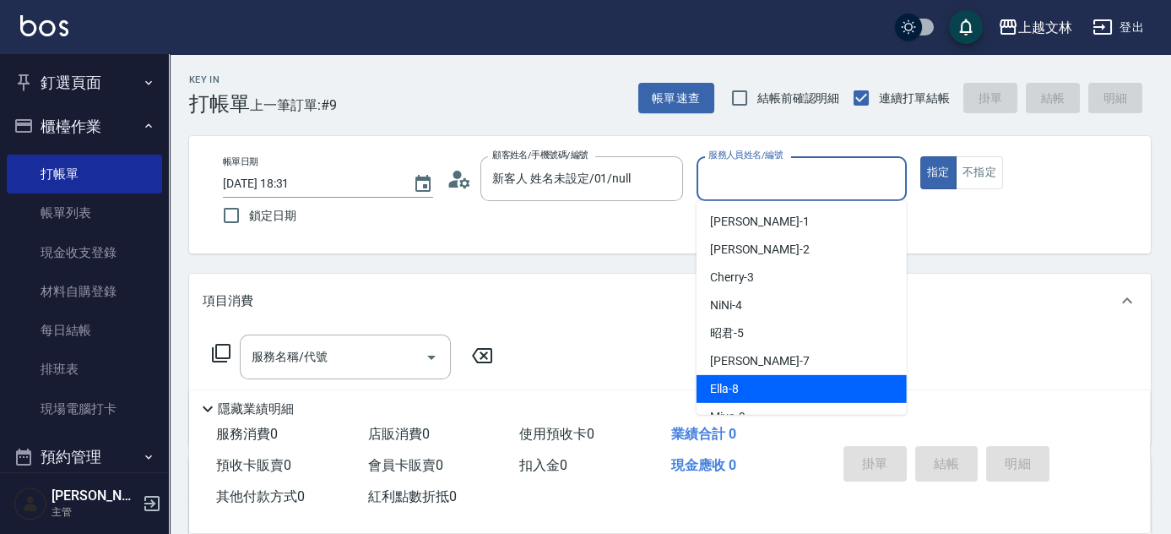
click at [704, 387] on div "Ella -8" at bounding box center [802, 389] width 210 height 28
type input "Ella-8"
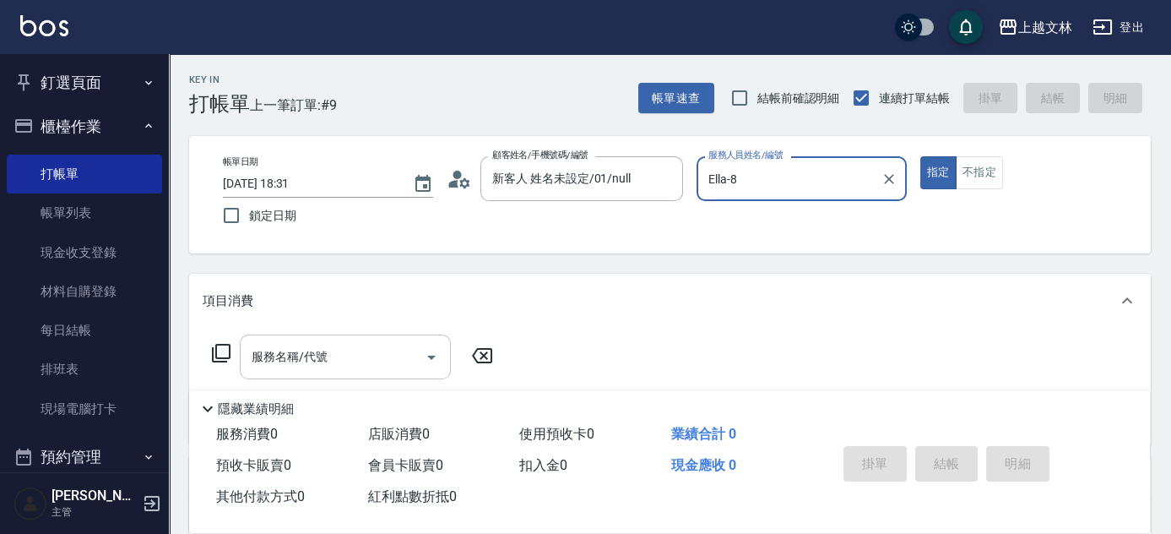
click at [395, 366] on input "服務名稱/代號" at bounding box center [332, 357] width 171 height 30
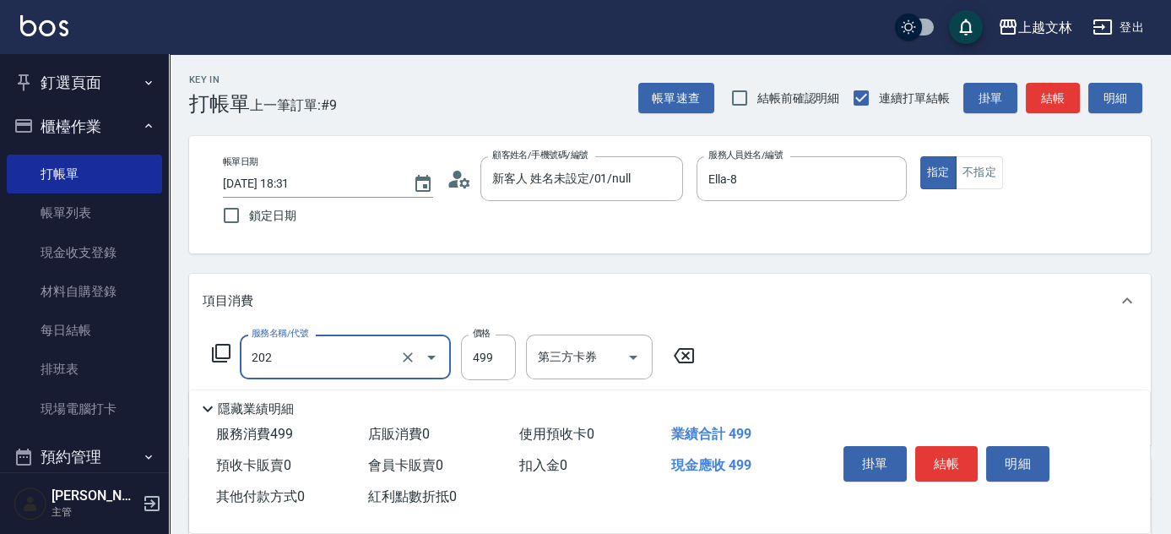
type input "A級單剪(202)"
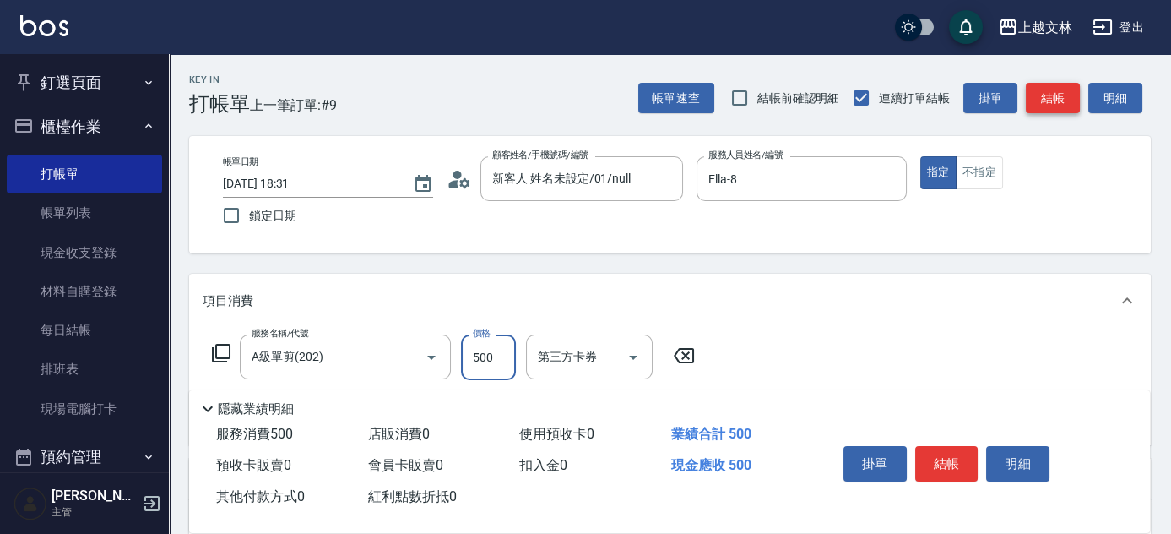
type input "500"
click at [1047, 102] on button "結帳" at bounding box center [1053, 98] width 54 height 31
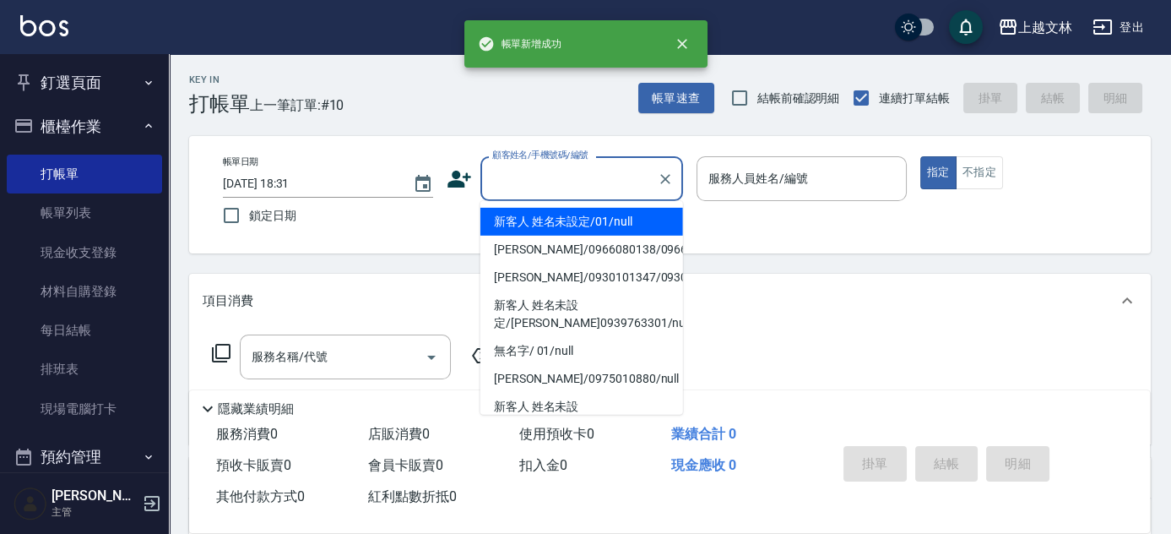
drag, startPoint x: 588, startPoint y: 184, endPoint x: 596, endPoint y: 187, distance: 9.1
click at [594, 187] on input "顧客姓名/手機號碼/編號" at bounding box center [569, 179] width 162 height 30
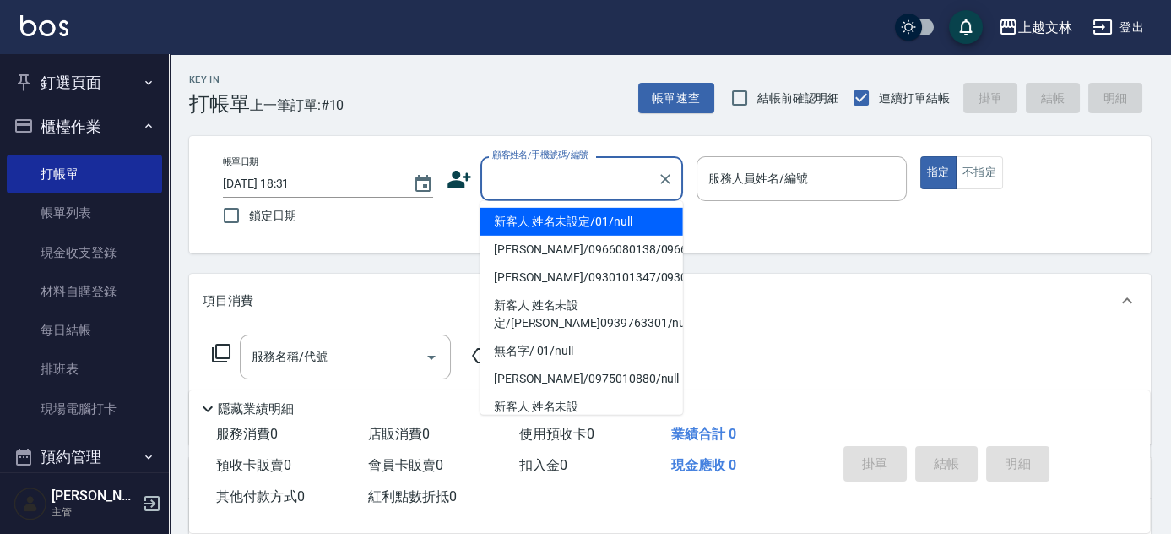
drag, startPoint x: 583, startPoint y: 228, endPoint x: 754, endPoint y: 204, distance: 173.0
click at [594, 228] on li "新客人 姓名未設定/01/null" at bounding box center [581, 222] width 203 height 28
type input "新客人 姓名未設定/01/null"
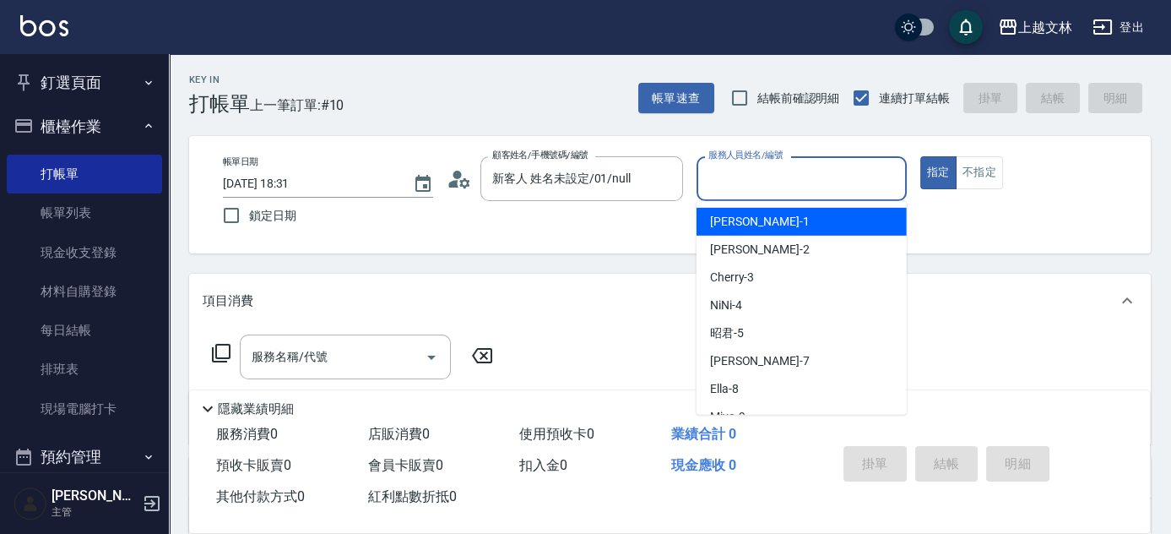
click at [795, 172] on input "服務人員姓名/編號" at bounding box center [801, 179] width 195 height 30
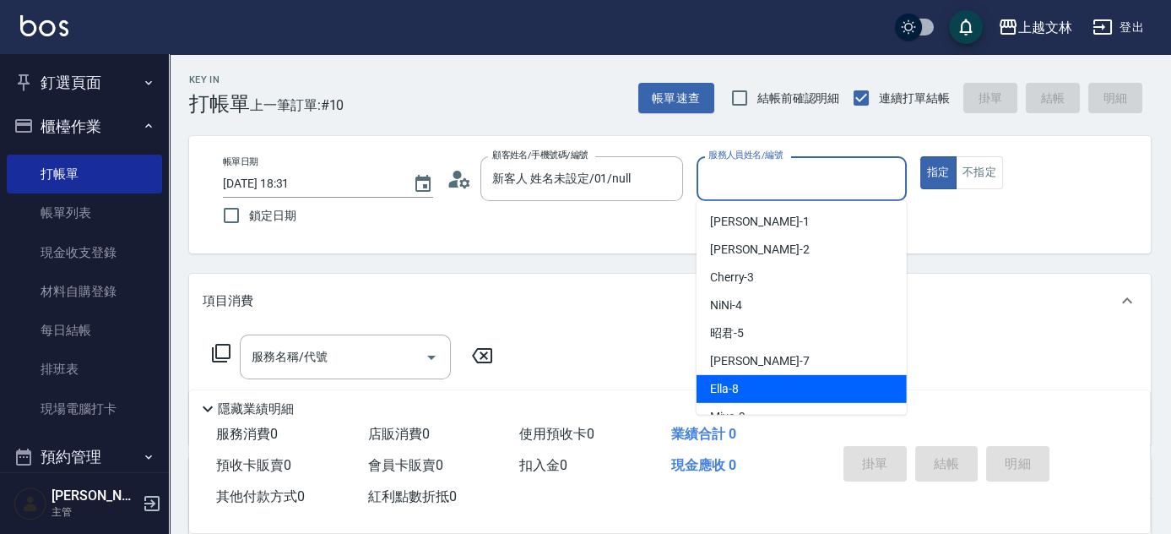
click at [711, 391] on span "Ella -8" at bounding box center [724, 389] width 29 height 18
type input "Ella-8"
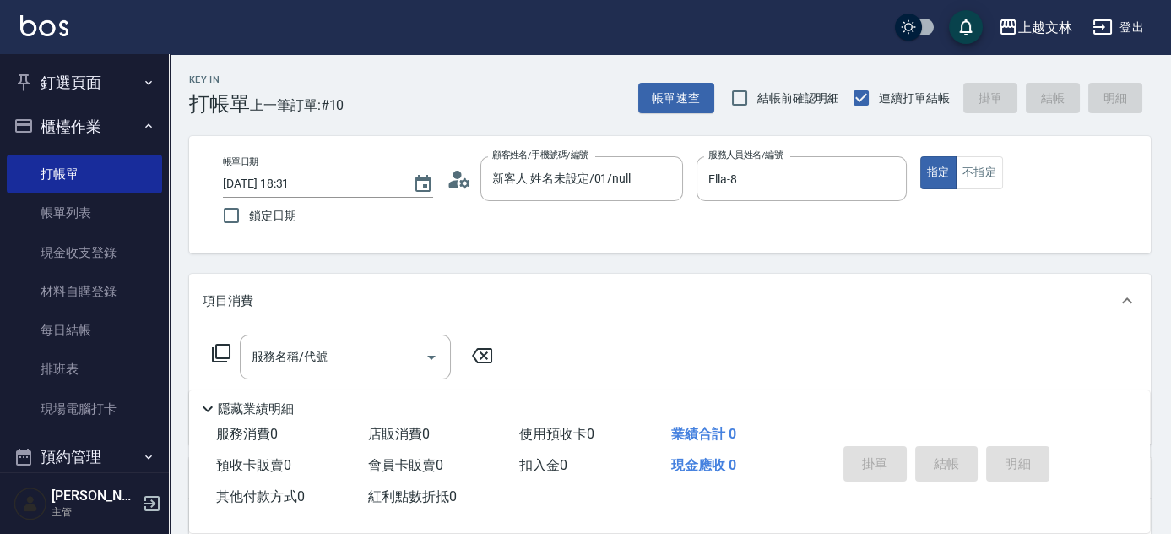
click at [223, 354] on icon at bounding box center [221, 353] width 20 height 20
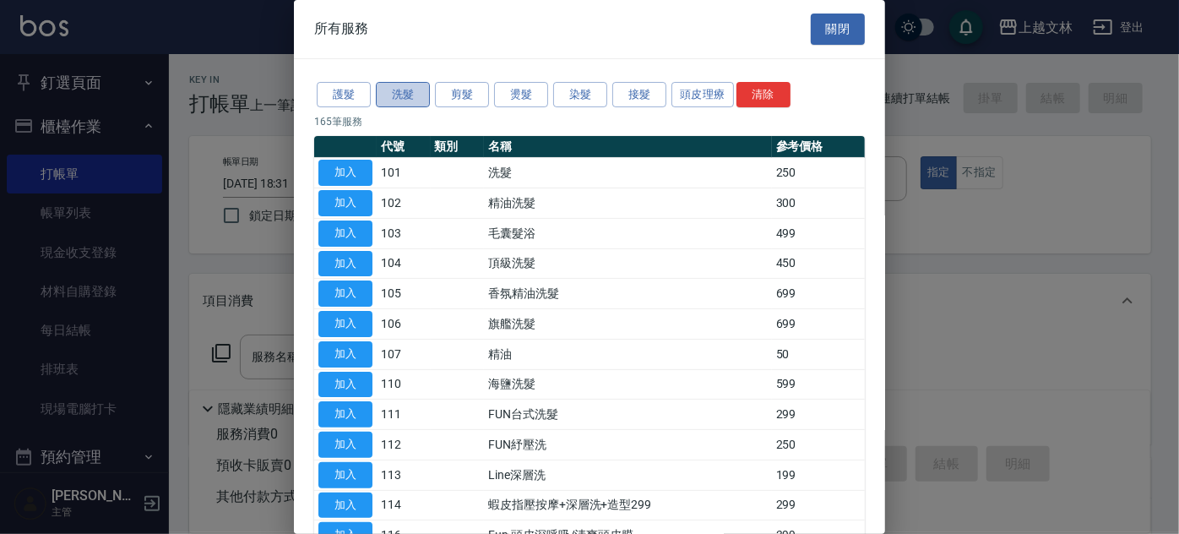
click at [406, 95] on button "洗髮" at bounding box center [403, 95] width 54 height 26
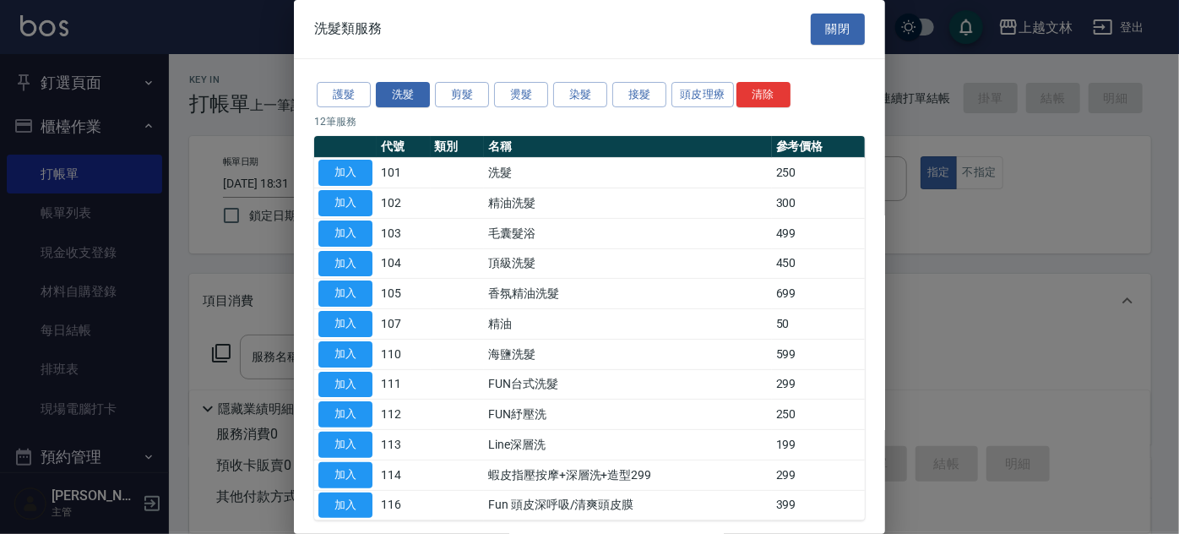
click at [504, 161] on td "洗髮" at bounding box center [628, 173] width 288 height 30
click at [501, 177] on td "洗髮" at bounding box center [628, 173] width 288 height 30
click at [357, 164] on button "加入" at bounding box center [345, 173] width 54 height 26
type input "洗髮(101)"
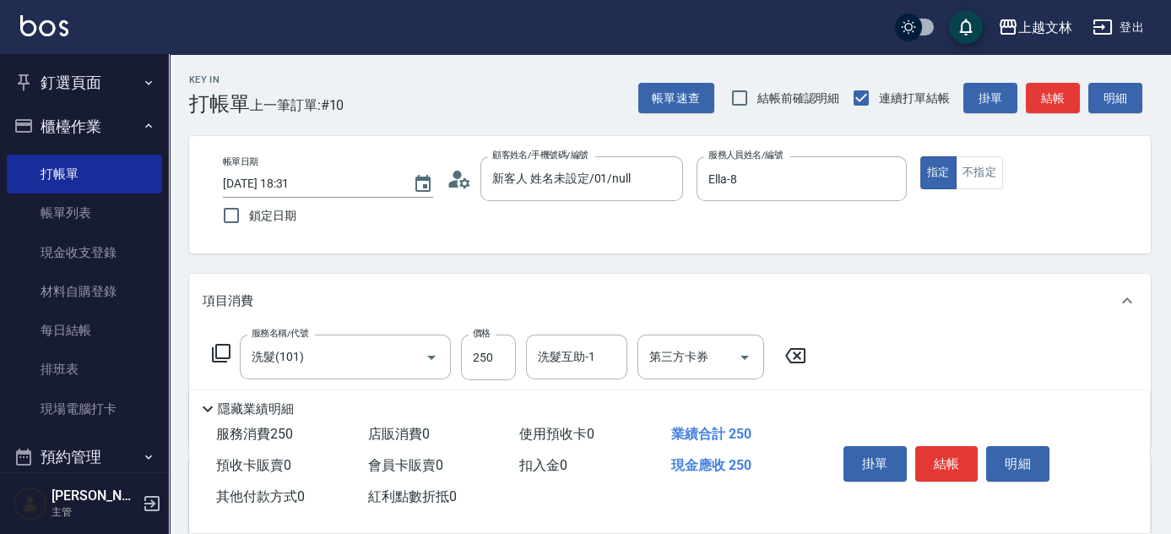
click at [572, 357] on div "洗髮互助-1 洗髮互助-1" at bounding box center [576, 356] width 101 height 45
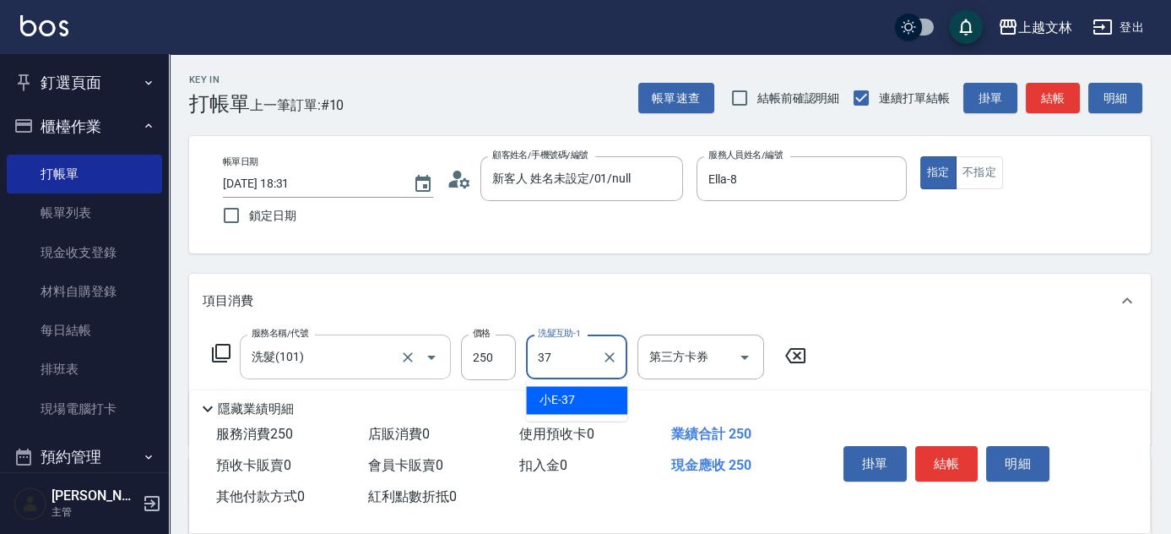
type input "小E-37"
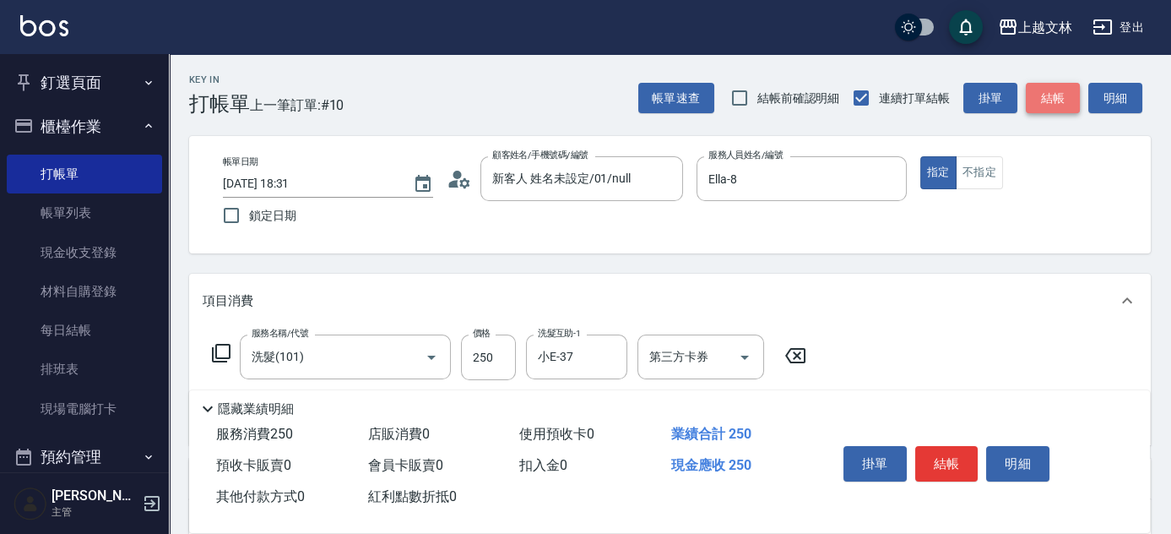
click at [1056, 95] on button "結帳" at bounding box center [1053, 98] width 54 height 31
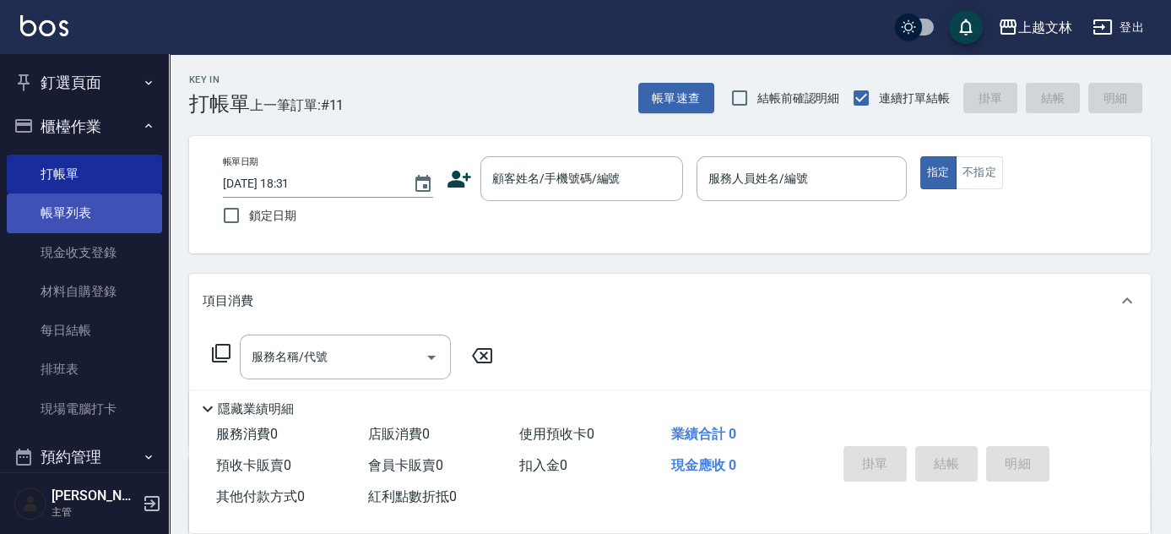
click at [112, 223] on link "帳單列表" at bounding box center [84, 212] width 155 height 39
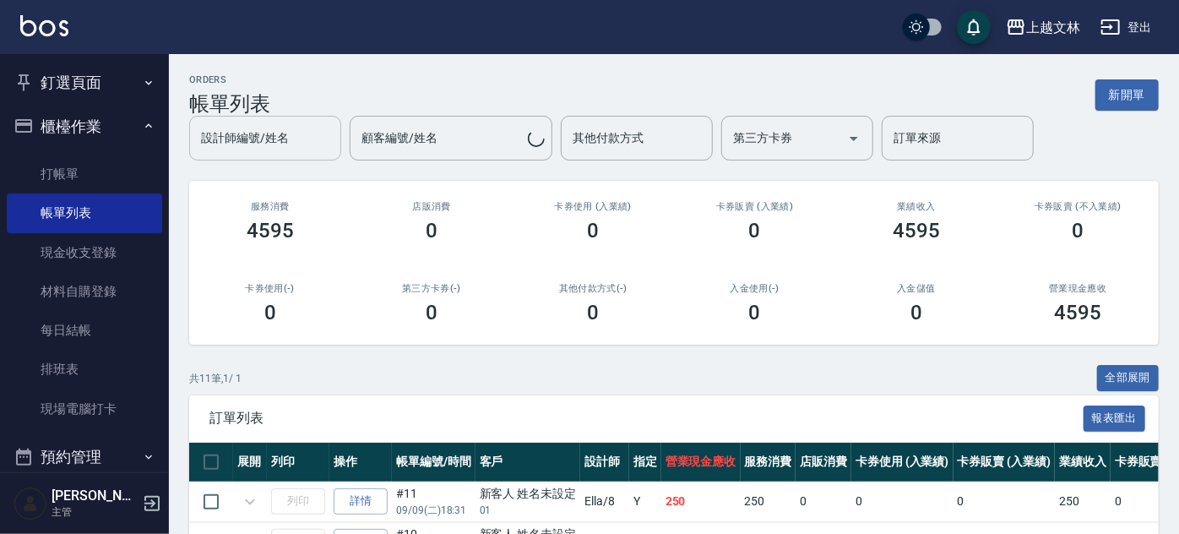
click at [263, 153] on div "設計師編號/姓名" at bounding box center [265, 138] width 152 height 45
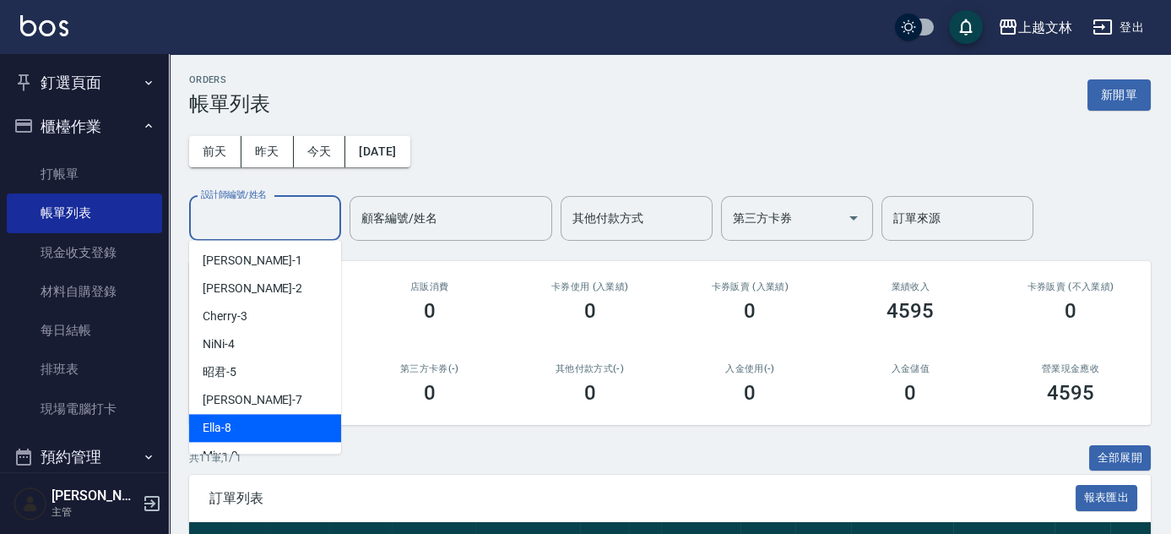
click at [225, 430] on div "Ella -8" at bounding box center [265, 428] width 152 height 28
type input "Ella-8"
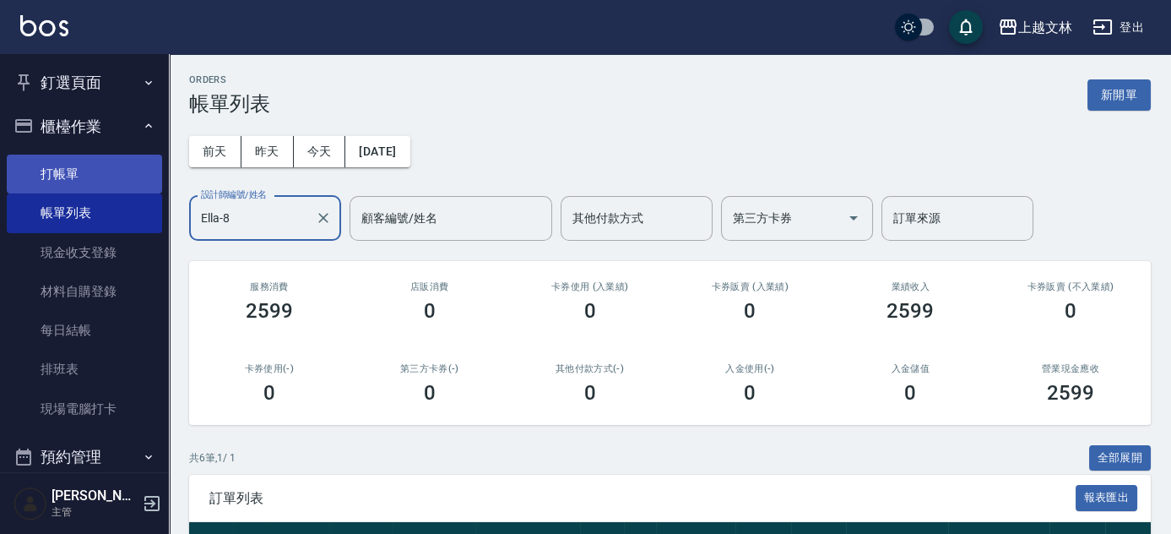
click at [80, 184] on link "打帳單" at bounding box center [84, 174] width 155 height 39
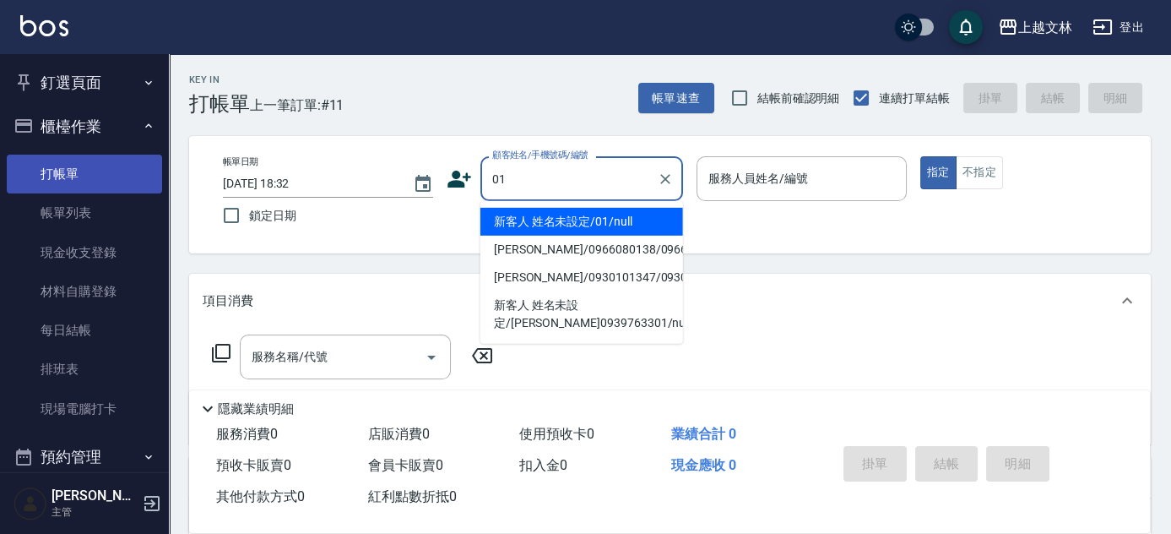
type input "新客人 姓名未設定/01/null"
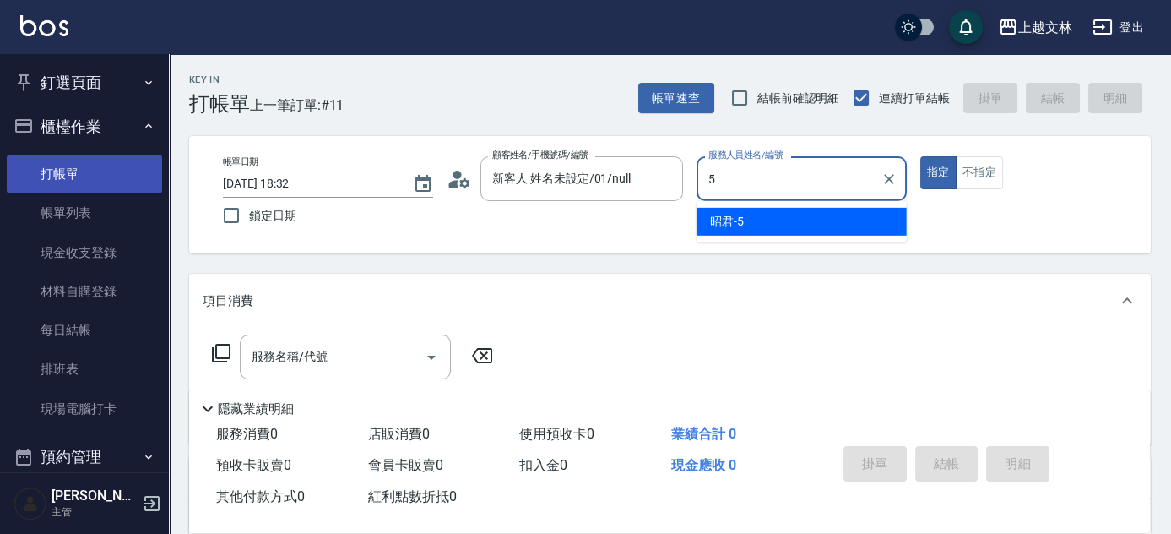
type input "5"
type button "true"
type input "昭君-5"
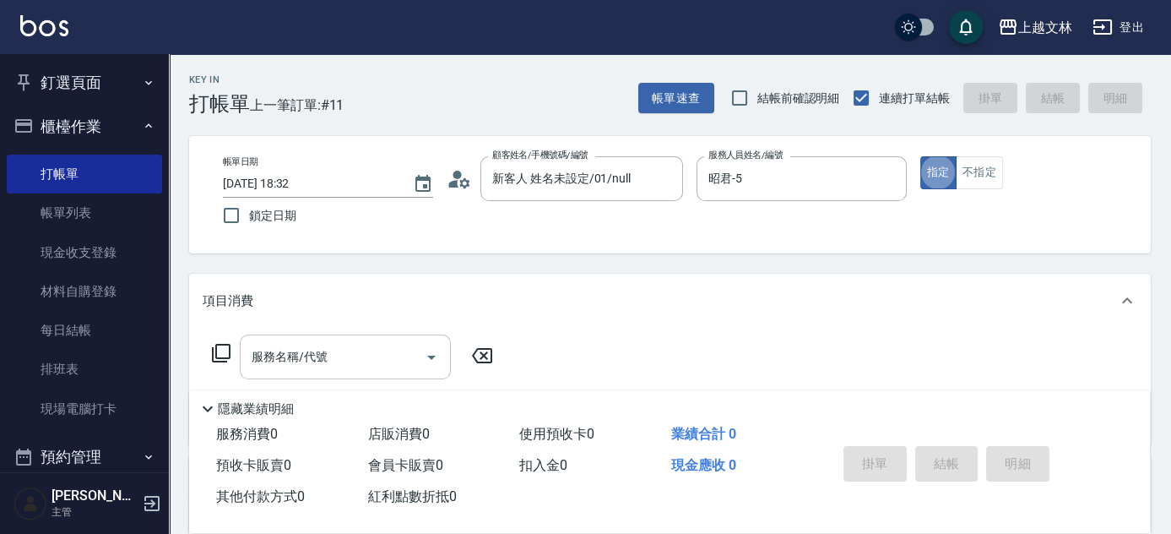
click at [351, 366] on input "服務名稱/代號" at bounding box center [332, 357] width 171 height 30
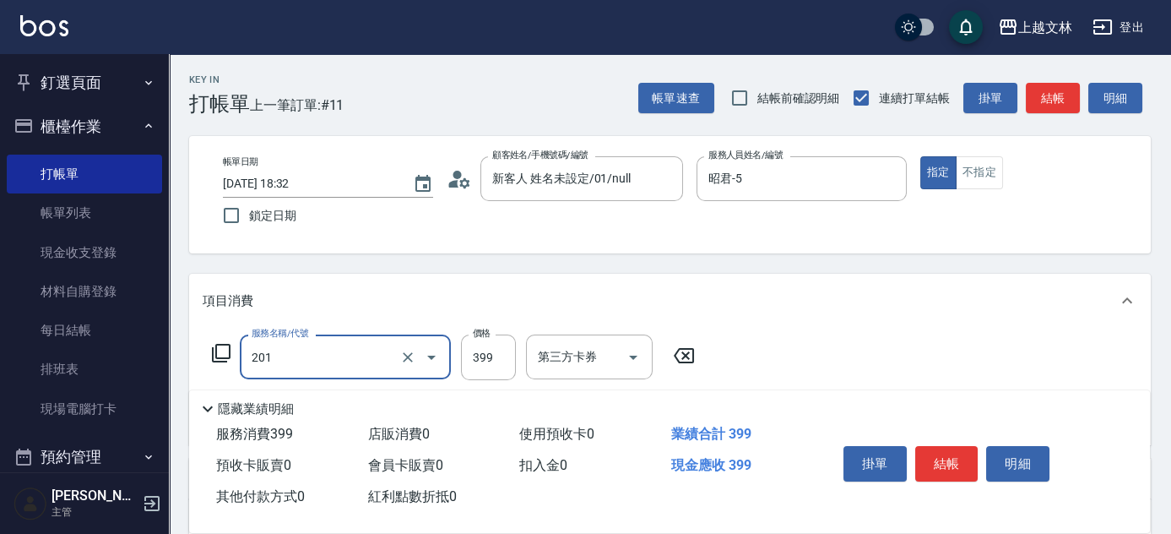
type input "B級單剪(201)"
click at [981, 189] on div "帳單日期 [DATE] 18:32 鎖定日期 顧客姓名/手機號碼/編號 新客人 姓名未設定/01/null 顧客姓名/手機號碼/編號 服務人員姓名/編號 昭君…" at bounding box center [669, 194] width 921 height 77
click at [980, 184] on button "不指定" at bounding box center [979, 172] width 47 height 33
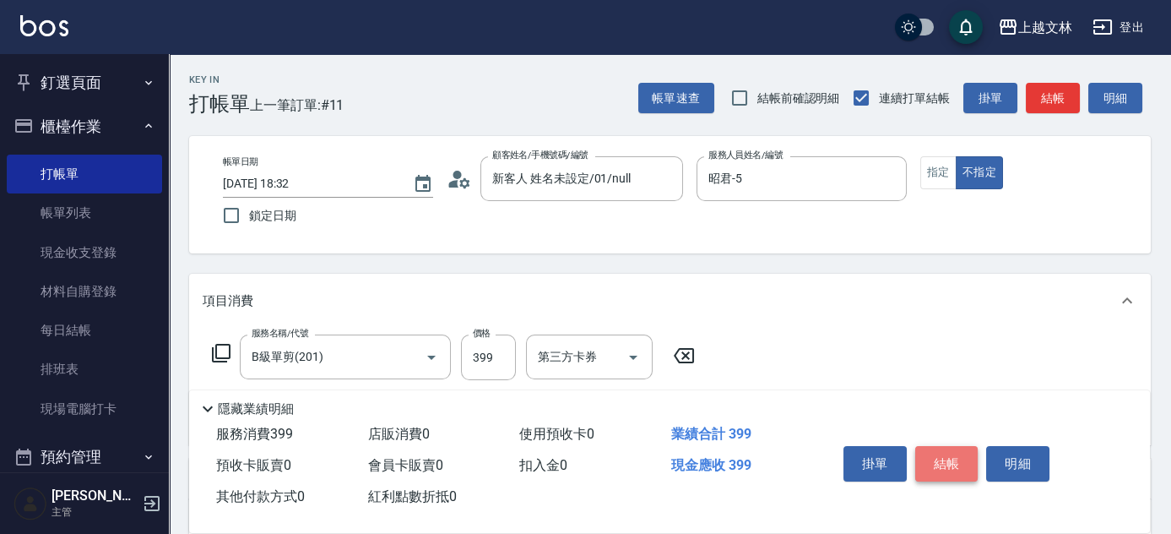
click at [941, 459] on button "結帳" at bounding box center [946, 463] width 63 height 35
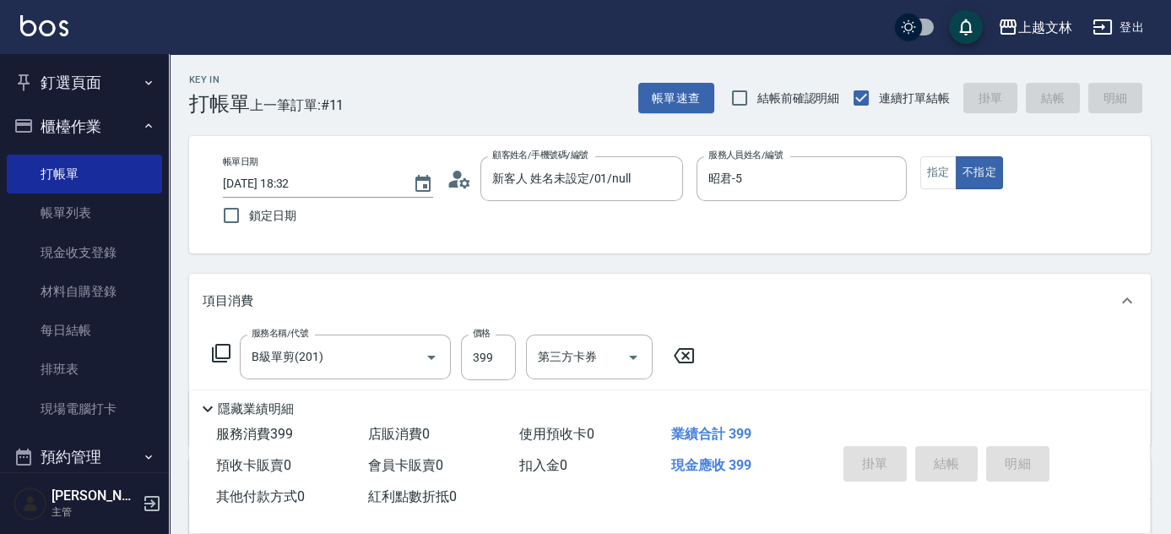
type input "[DATE] 18:43"
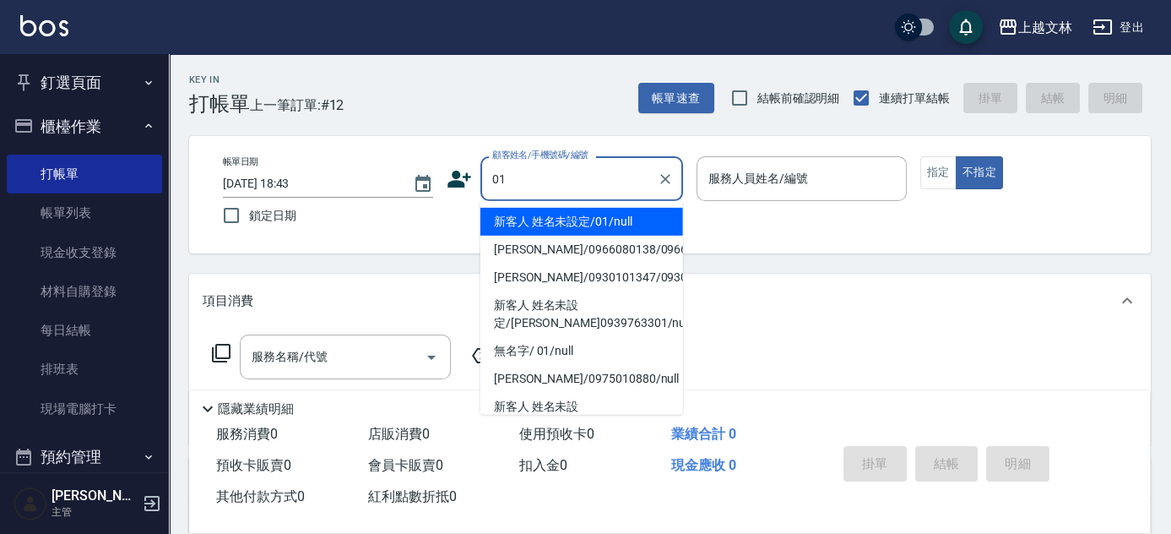
type input "新客人 姓名未設定/01/null"
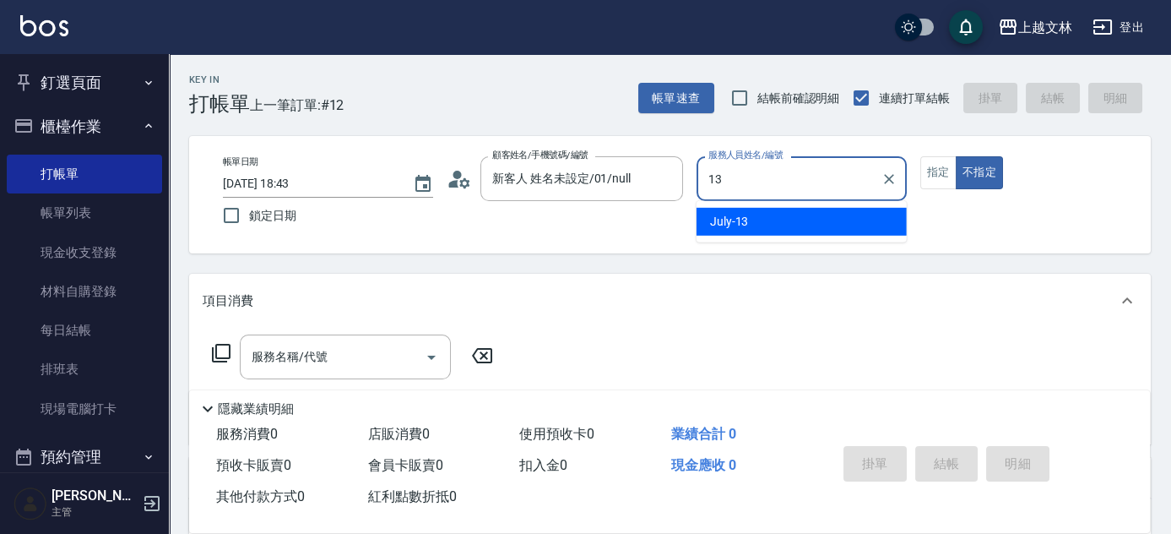
type input "July-13"
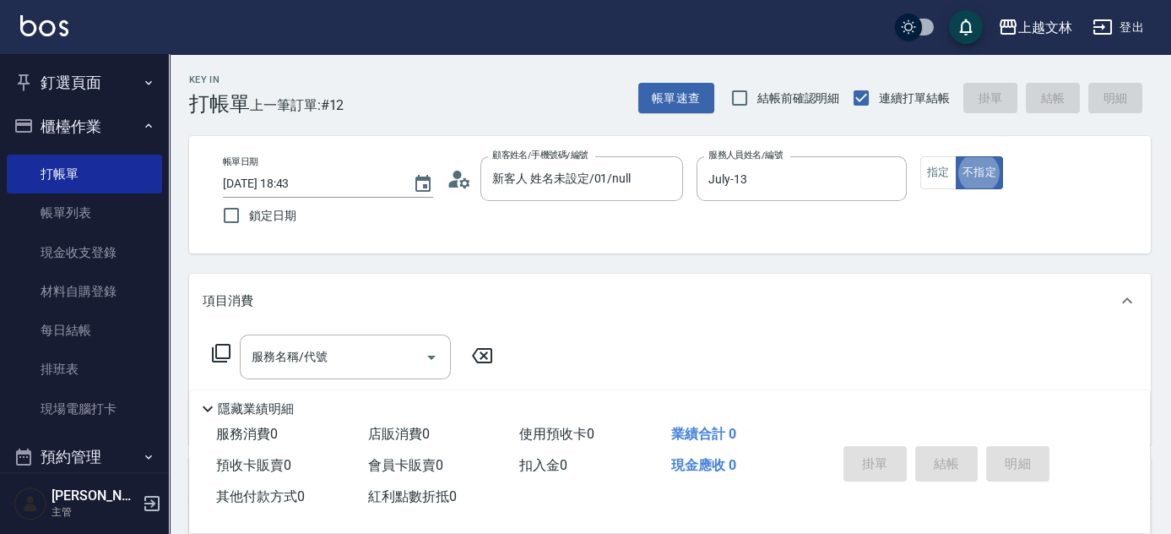
type button "false"
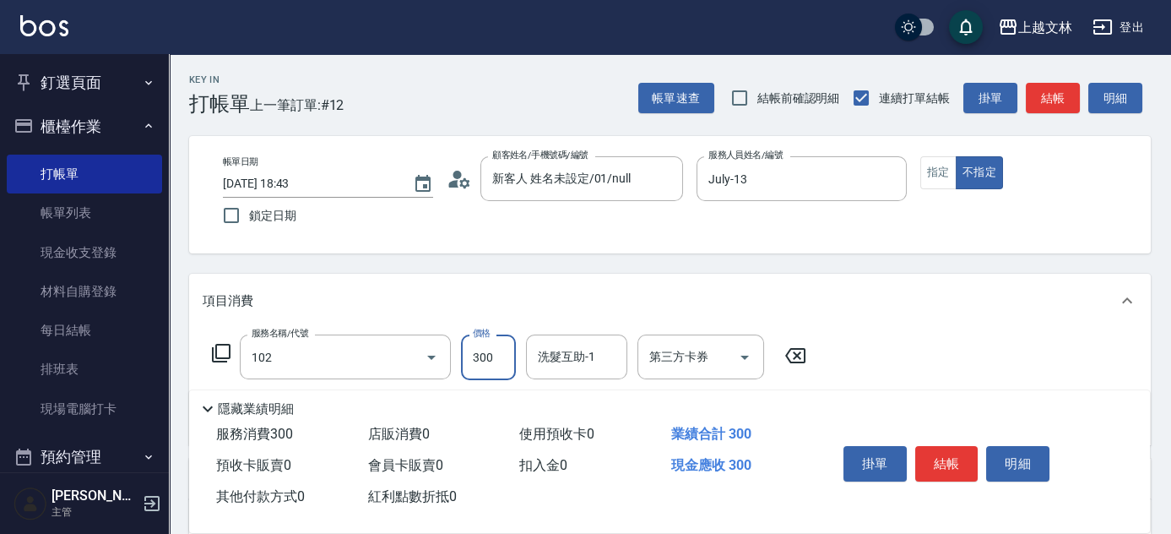
type input "精油洗髮(102)"
type input "400"
click at [963, 466] on button "結帳" at bounding box center [946, 463] width 63 height 35
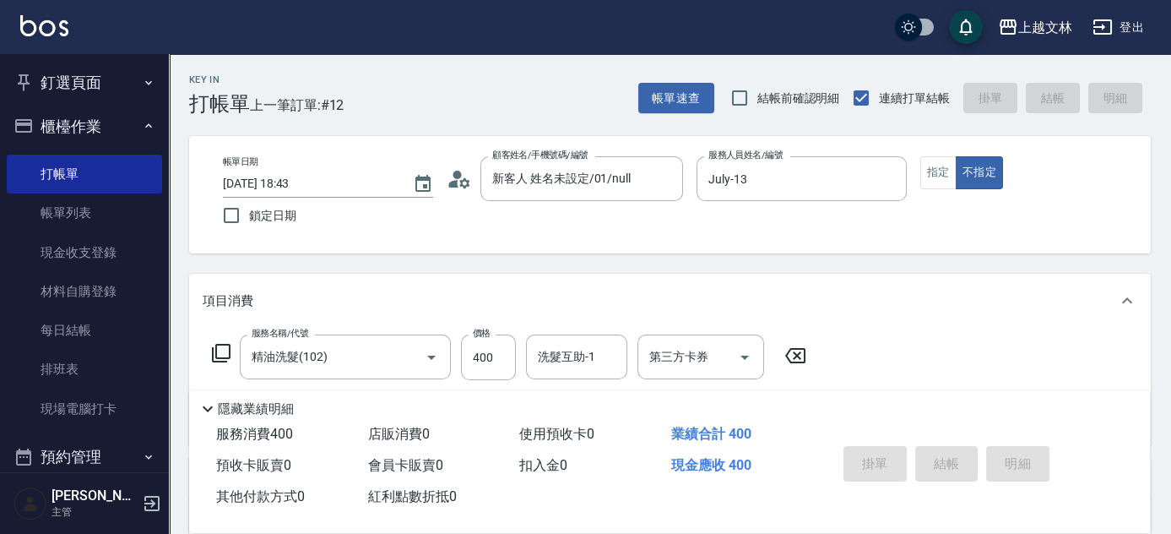
type input "[DATE] 18:44"
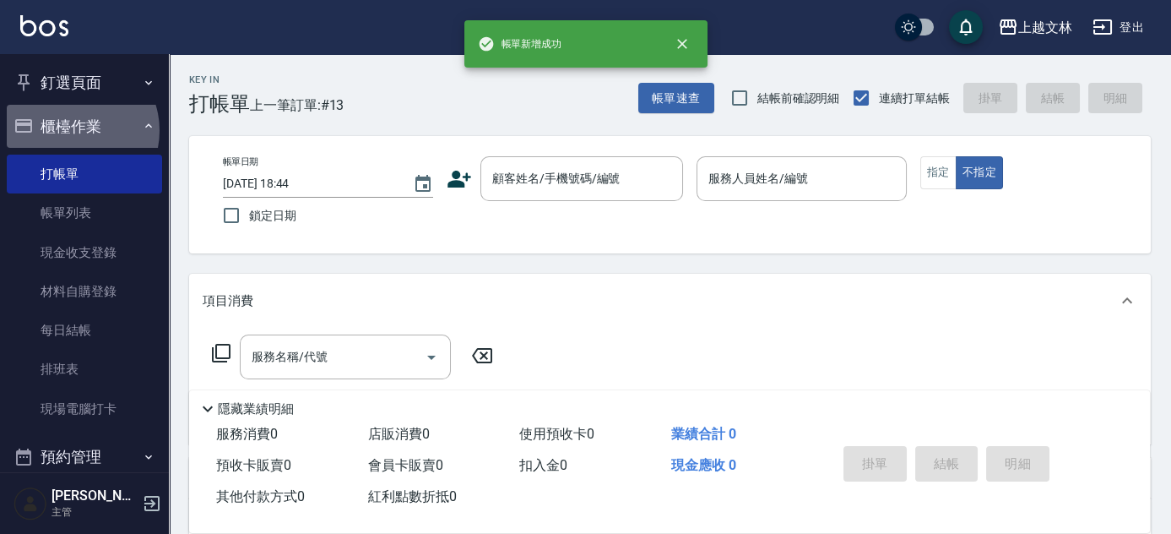
click at [77, 131] on button "櫃檯作業" at bounding box center [84, 127] width 155 height 44
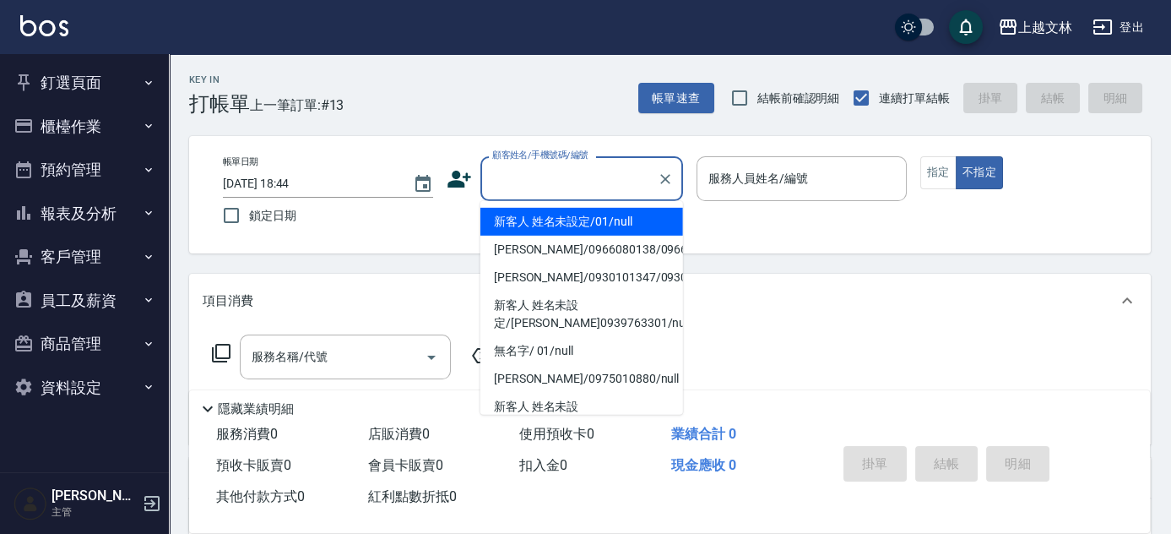
click at [553, 178] on input "顧客姓名/手機號碼/編號" at bounding box center [569, 179] width 162 height 30
type input "01"
type input "9"
type input "新客人 姓名未設定/01/null"
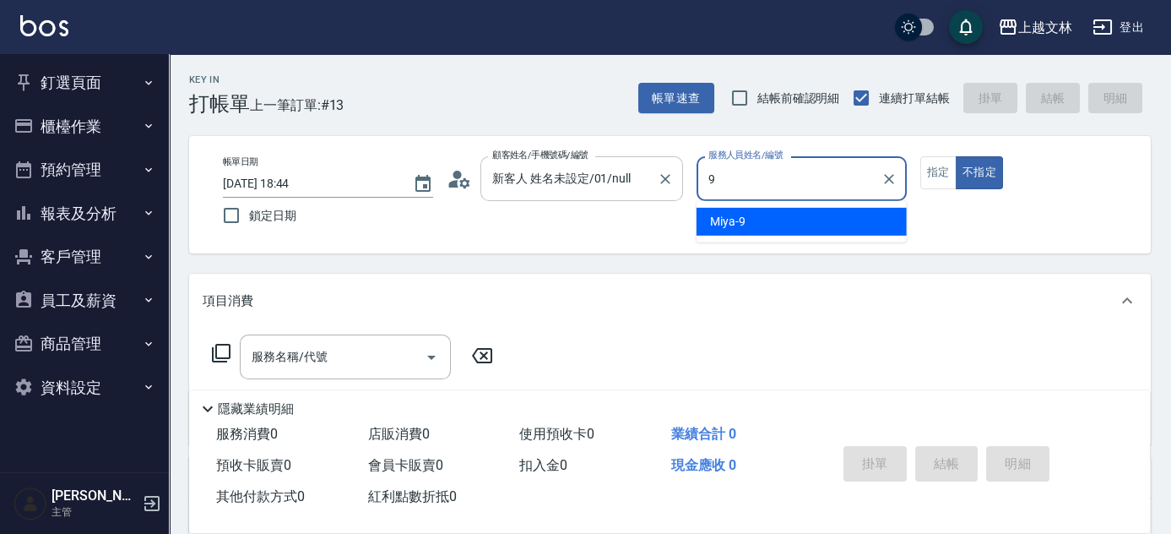
type input "Miya-9"
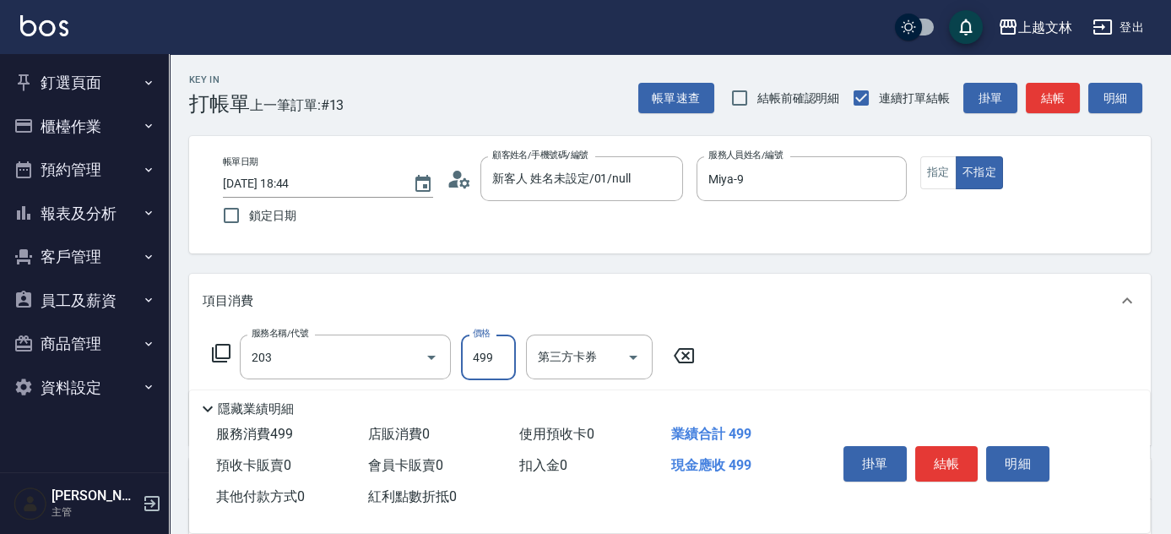
type input "B級洗+剪(203)"
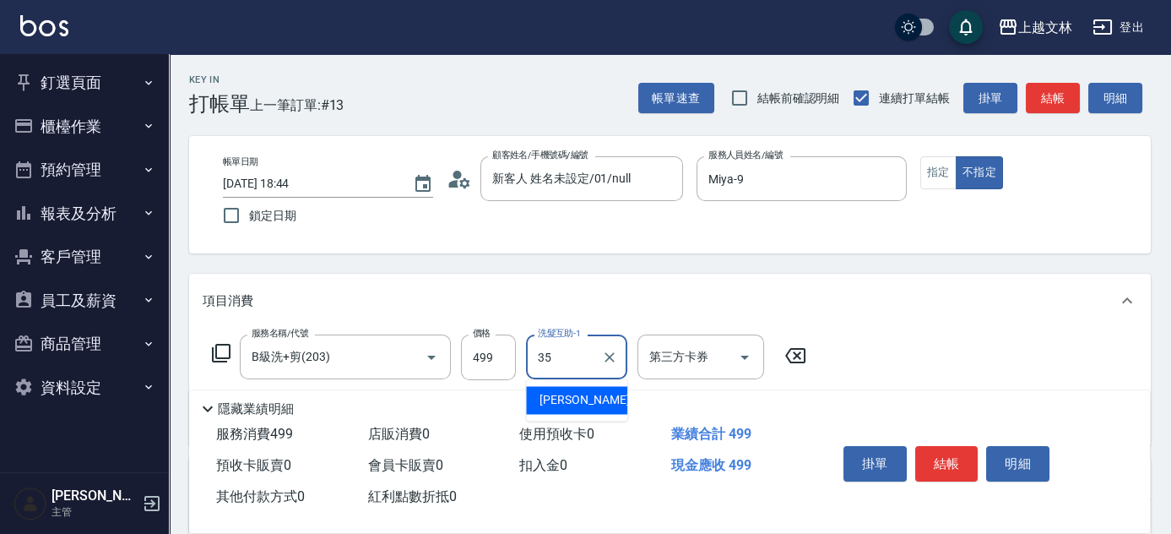
type input "[PERSON_NAME]-35"
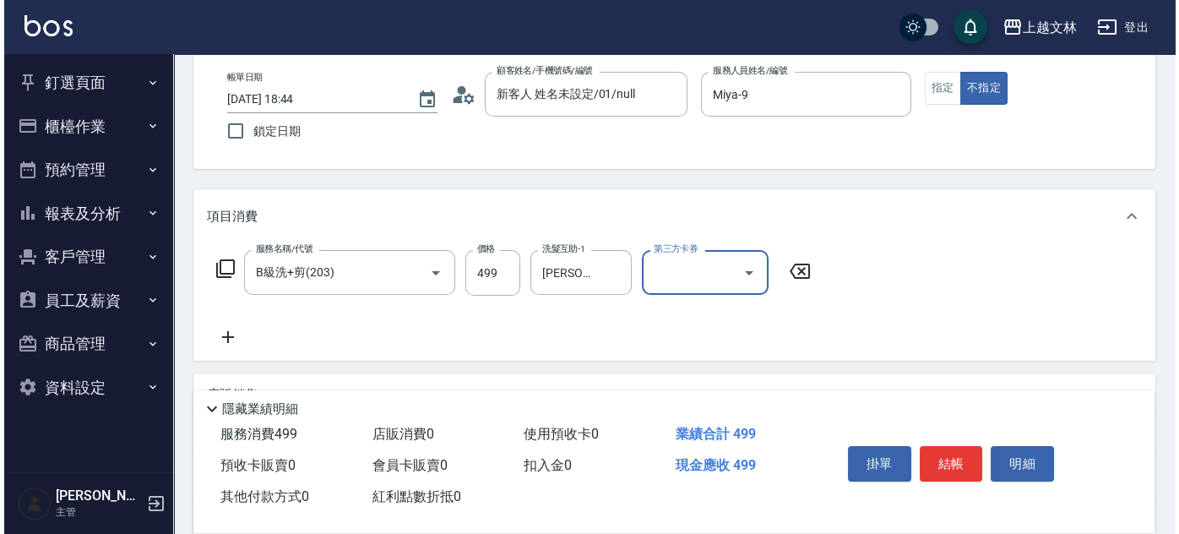
scroll to position [93, 0]
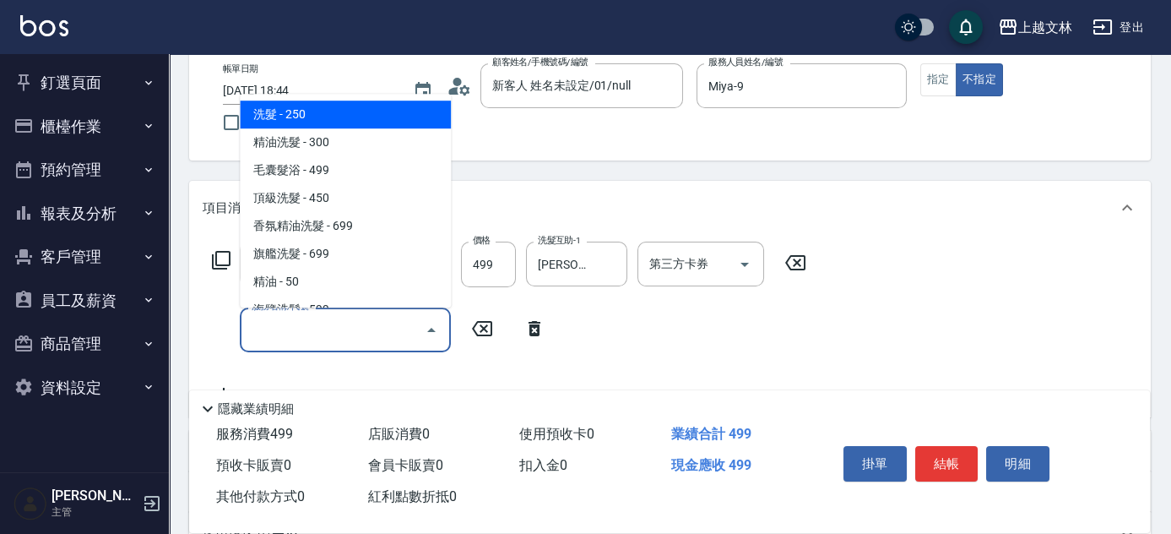
click at [373, 318] on input "服務名稱/代號" at bounding box center [332, 330] width 171 height 30
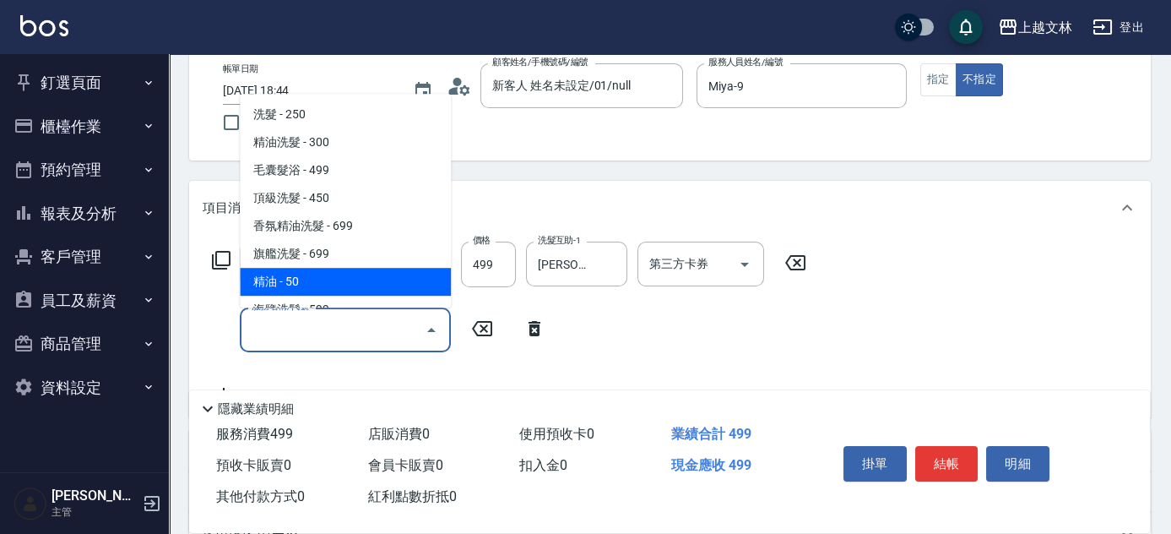
click at [373, 287] on span "精油 - 50" at bounding box center [345, 282] width 211 height 28
type input "精油(107)"
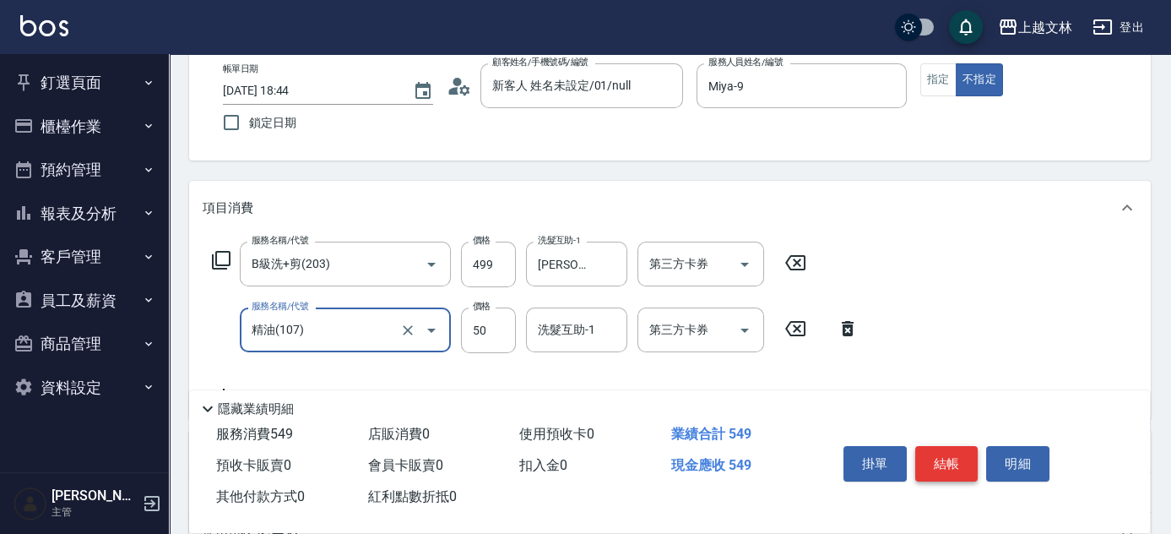
click at [957, 458] on button "結帳" at bounding box center [946, 463] width 63 height 35
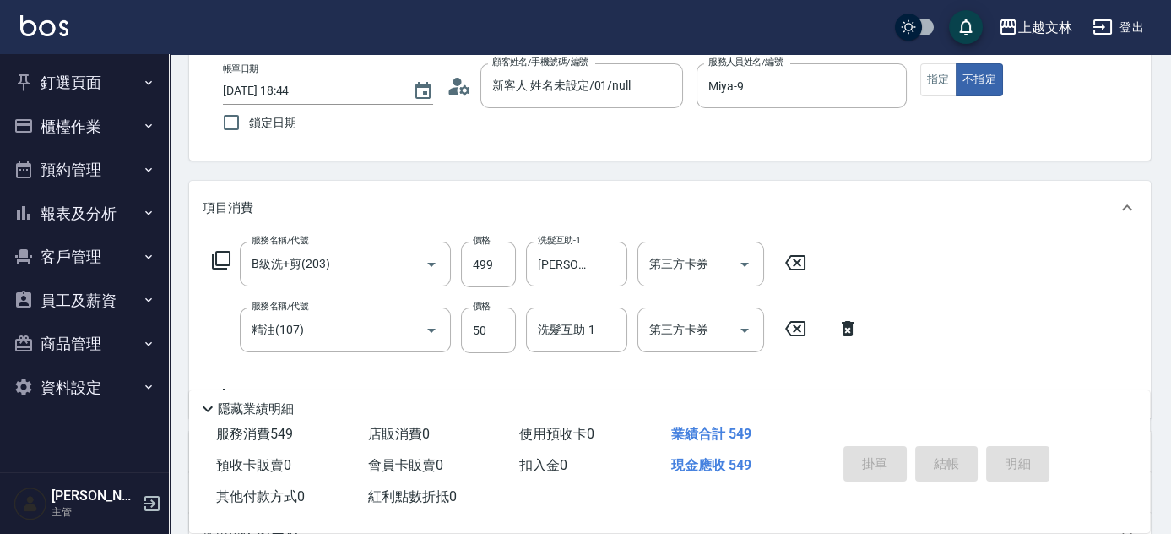
type input "[DATE] 19:12"
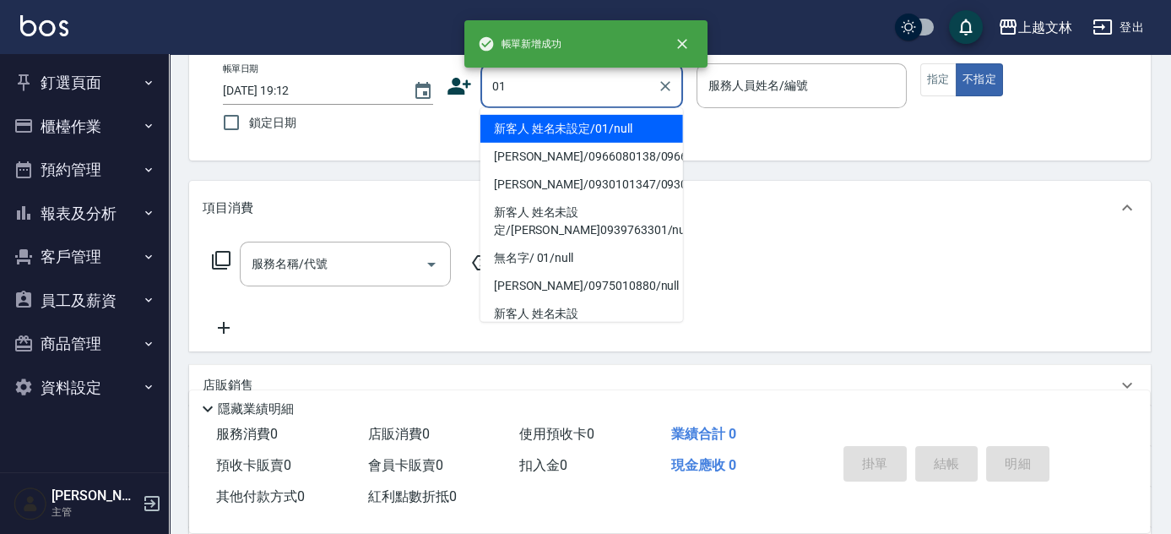
type input "01"
type input "9"
type input "新客人 姓名未設定/01/null"
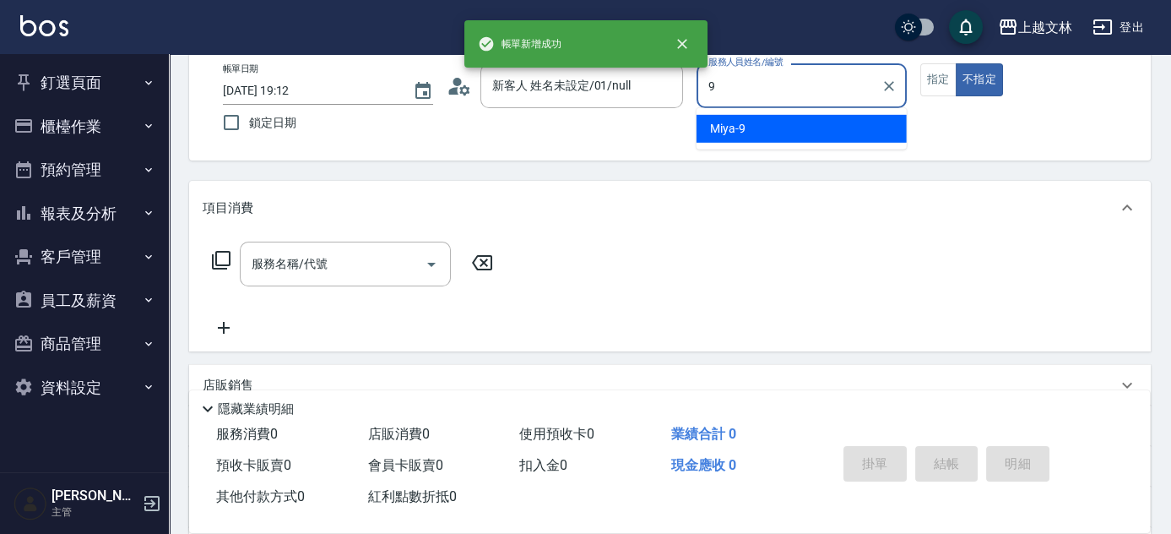
type input "Miya-9"
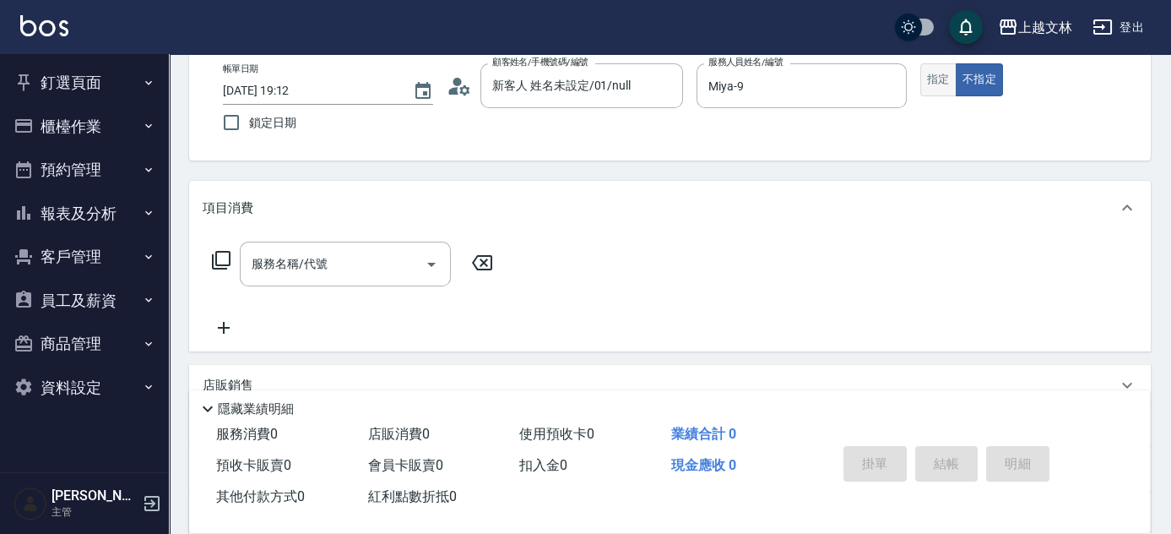
click at [941, 71] on button "指定" at bounding box center [938, 79] width 36 height 33
click at [218, 260] on icon at bounding box center [221, 260] width 20 height 20
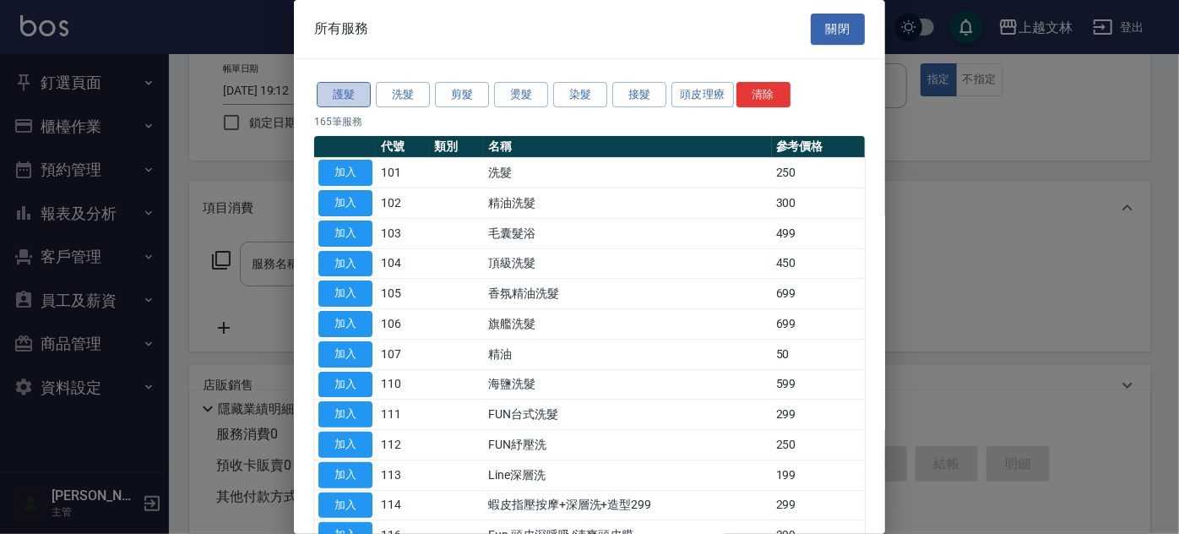
click at [346, 98] on button "護髮" at bounding box center [344, 95] width 54 height 26
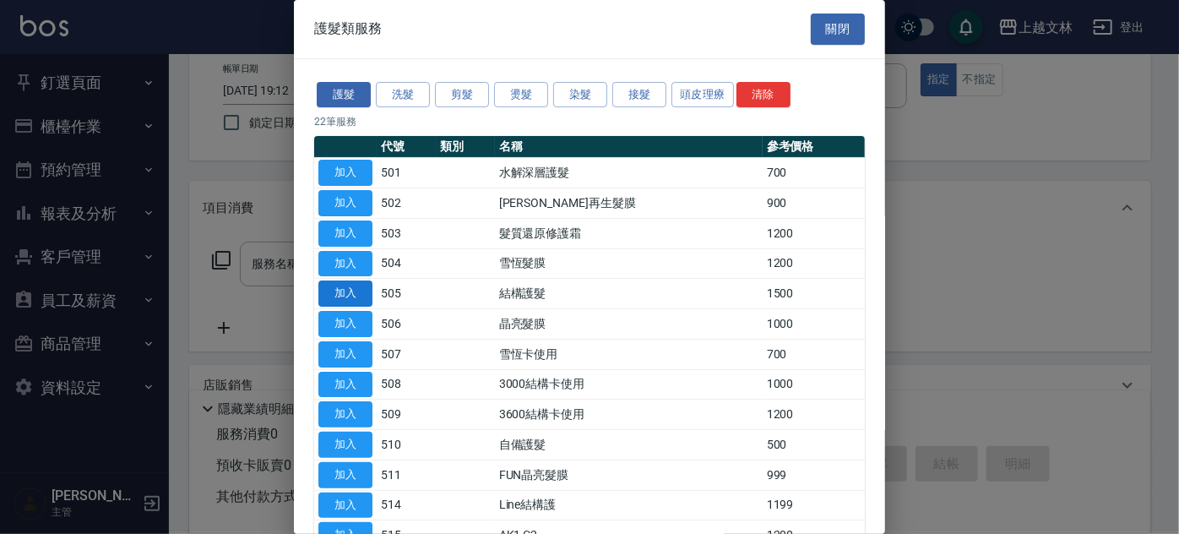
click at [344, 292] on button "加入" at bounding box center [345, 293] width 54 height 26
type input "結構護髮(505)"
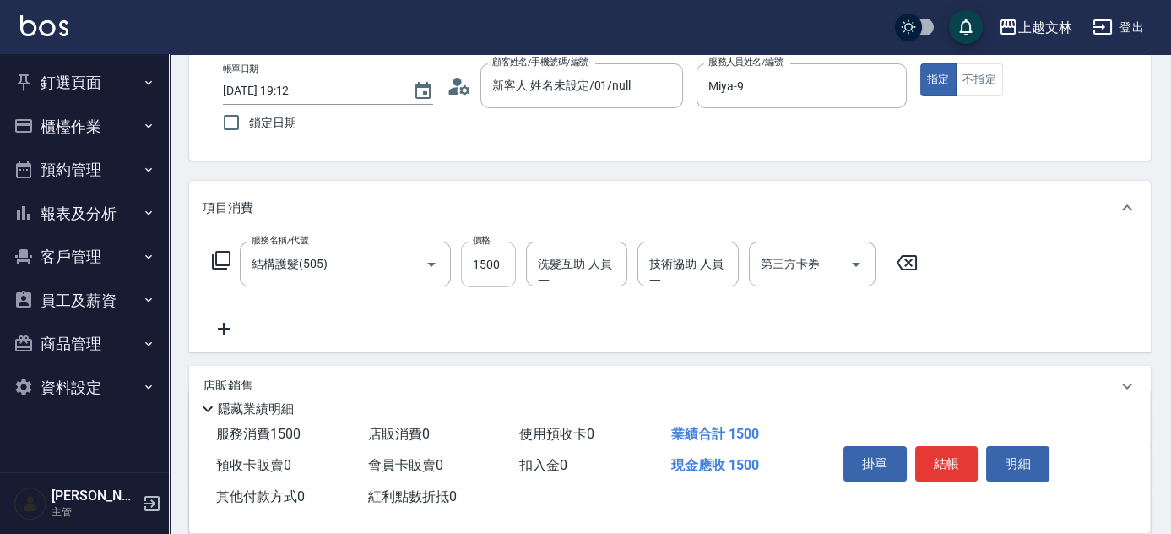
click at [479, 260] on input "1500" at bounding box center [488, 264] width 55 height 46
type input "1200"
type input "[PERSON_NAME]-35"
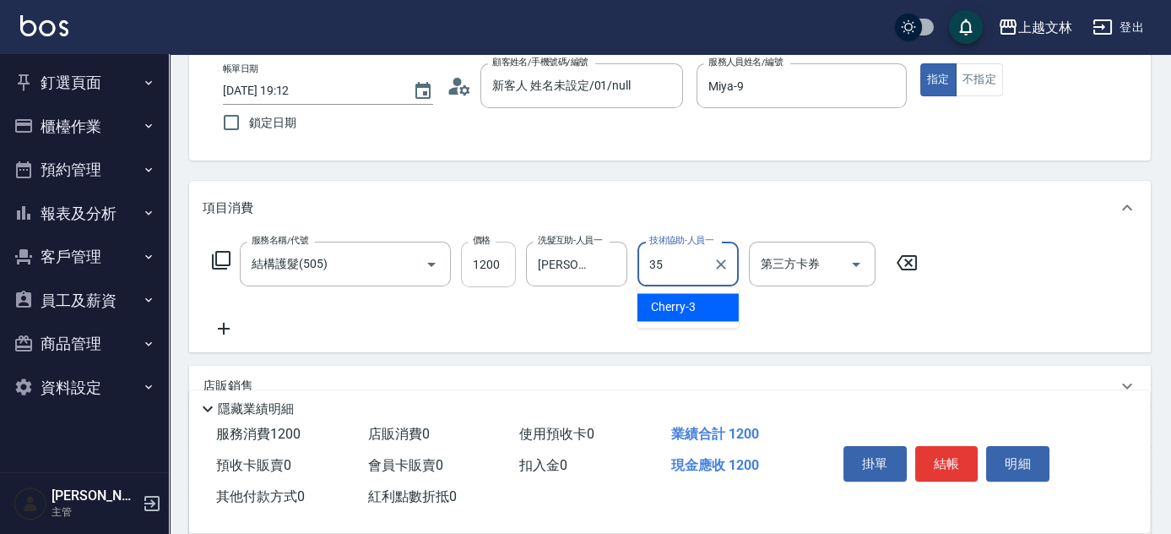
type input "[PERSON_NAME]-35"
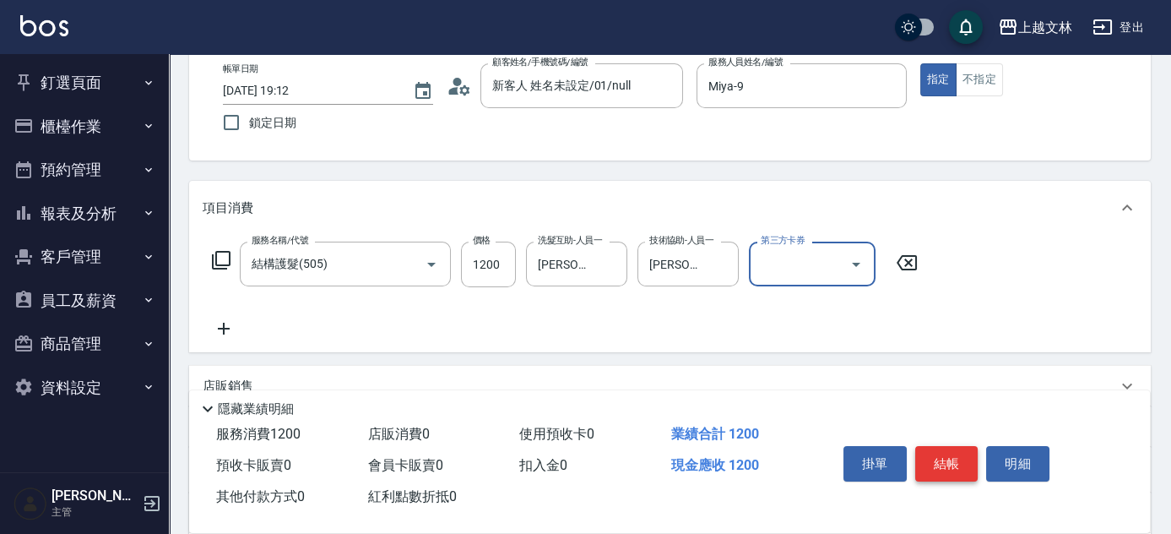
click at [949, 458] on button "結帳" at bounding box center [946, 463] width 63 height 35
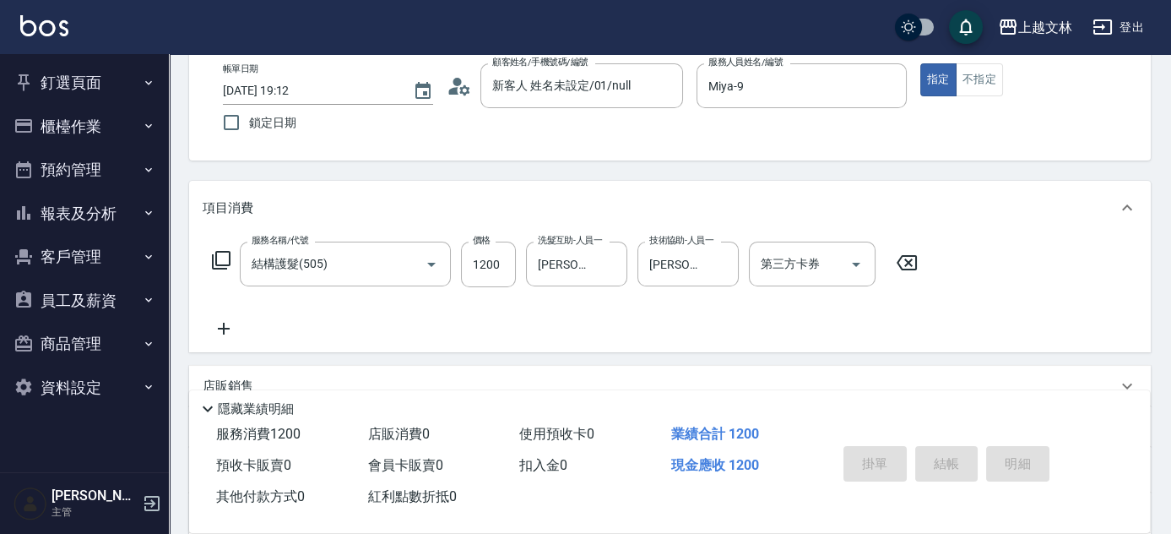
type input "[DATE] 19:13"
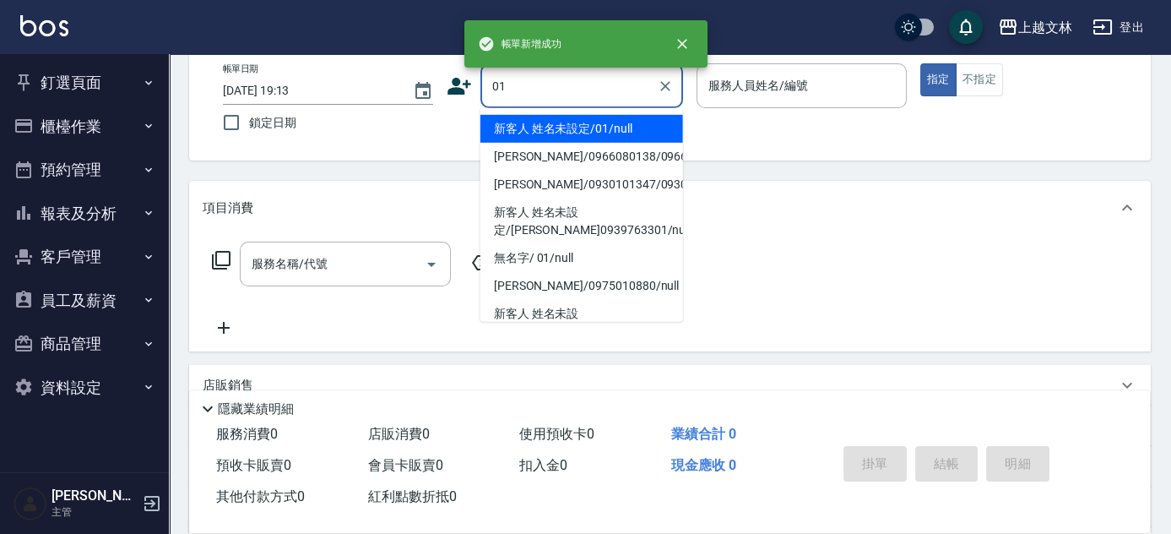
type input "01"
type input "9"
type input "新客人 姓名未設定/01/null"
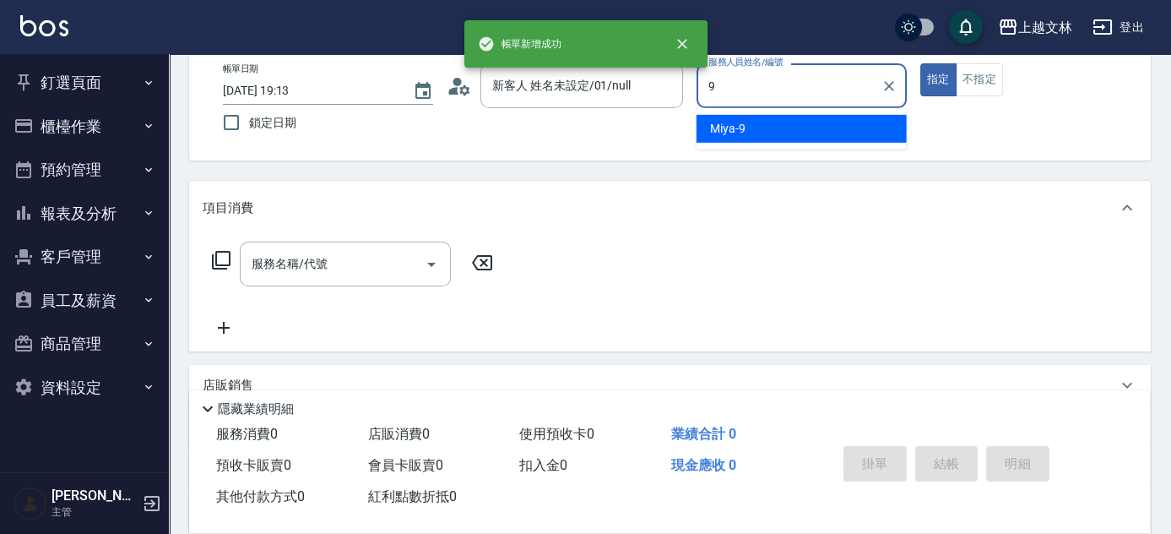
type input "Miya-9"
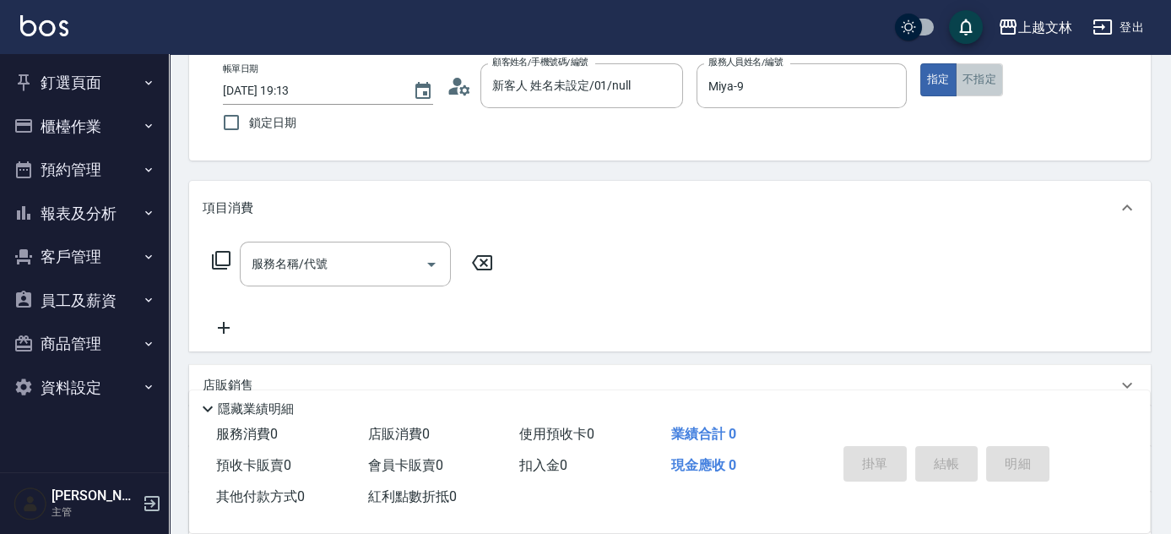
click at [970, 74] on button "不指定" at bounding box center [979, 79] width 47 height 33
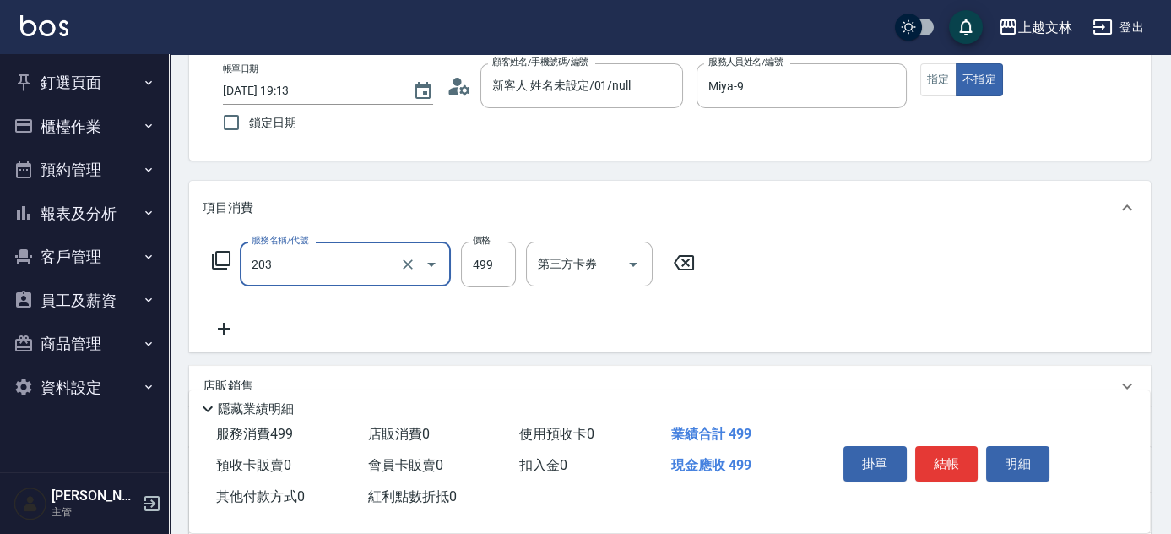
type input "B級洗+剪(203)"
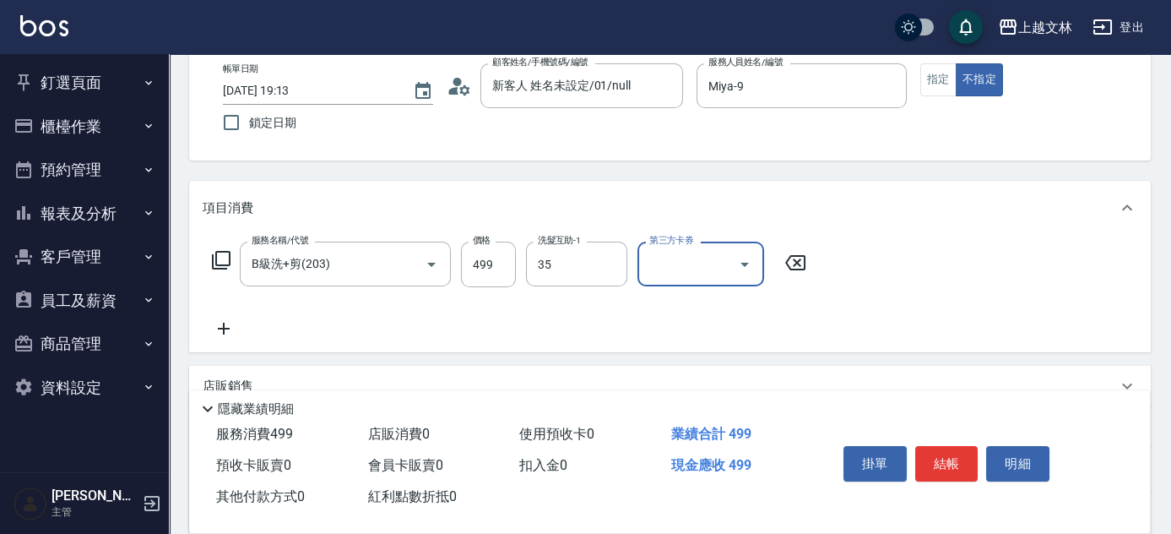
type input "[PERSON_NAME]-35"
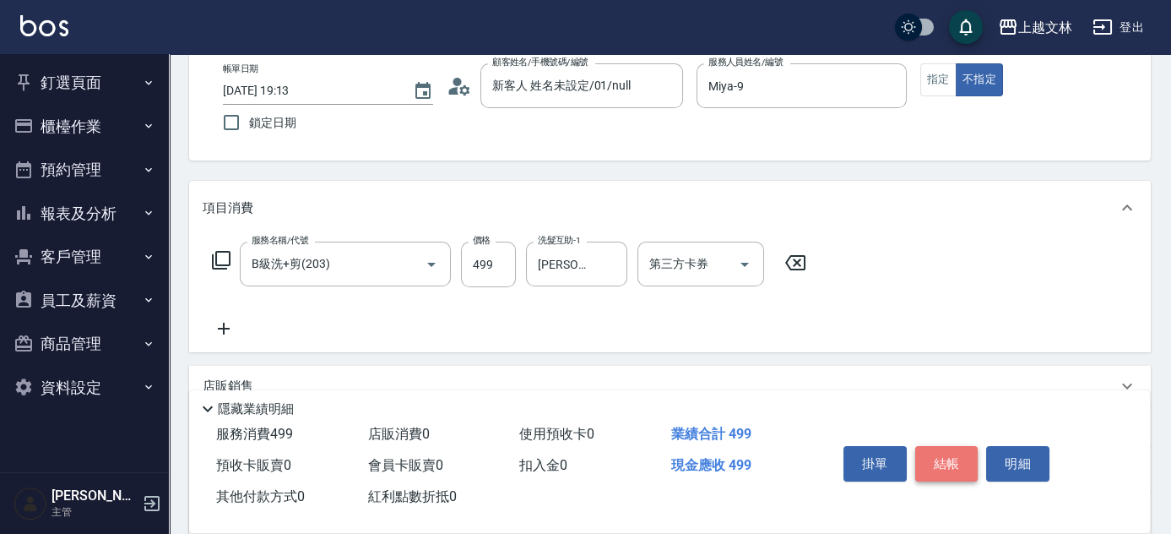
click at [941, 446] on button "結帳" at bounding box center [946, 463] width 63 height 35
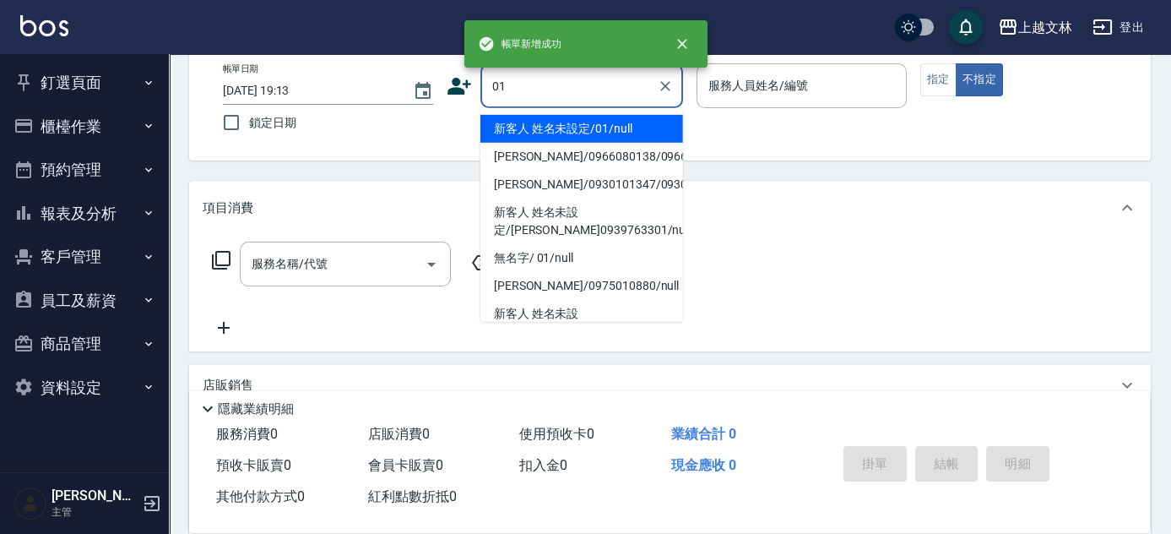
type input "01"
type input "9"
type input "新客人 姓名未設定/01/null"
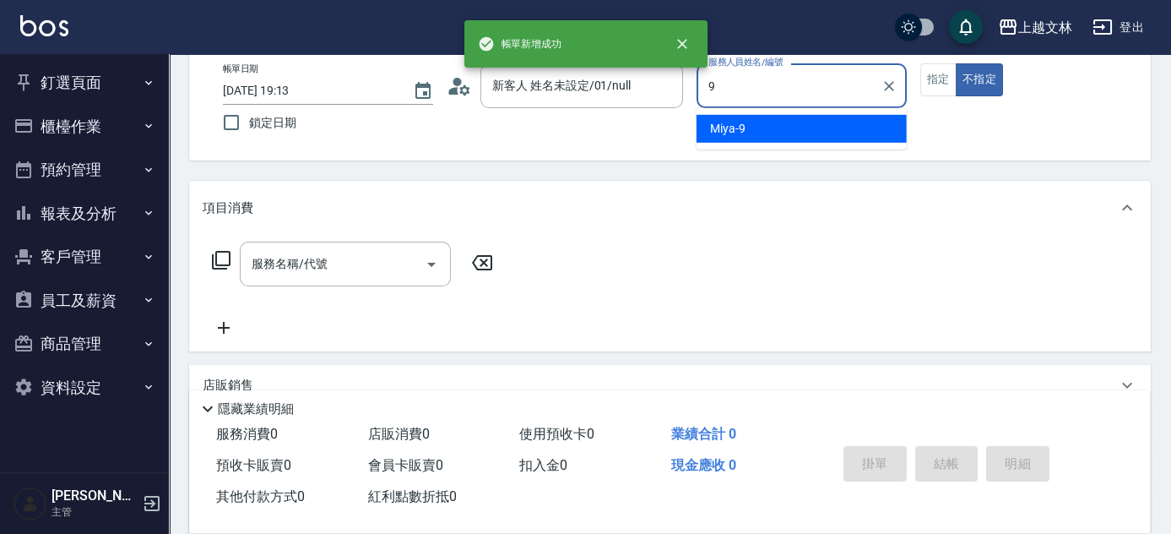
type input "Miya-9"
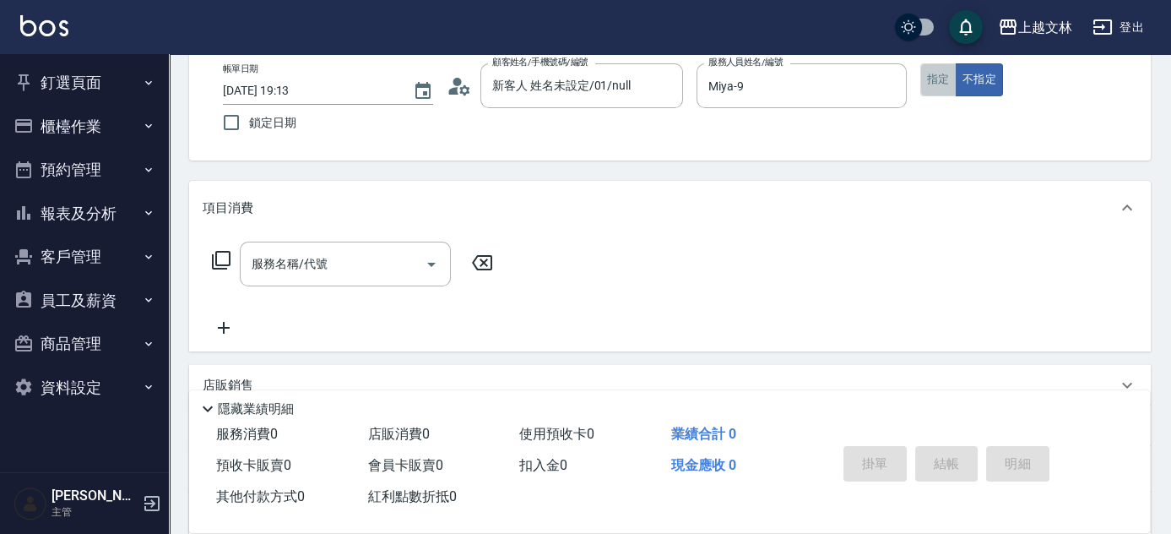
click at [933, 77] on button "指定" at bounding box center [938, 79] width 36 height 33
click at [403, 265] on input "服務名稱/代號" at bounding box center [332, 264] width 171 height 30
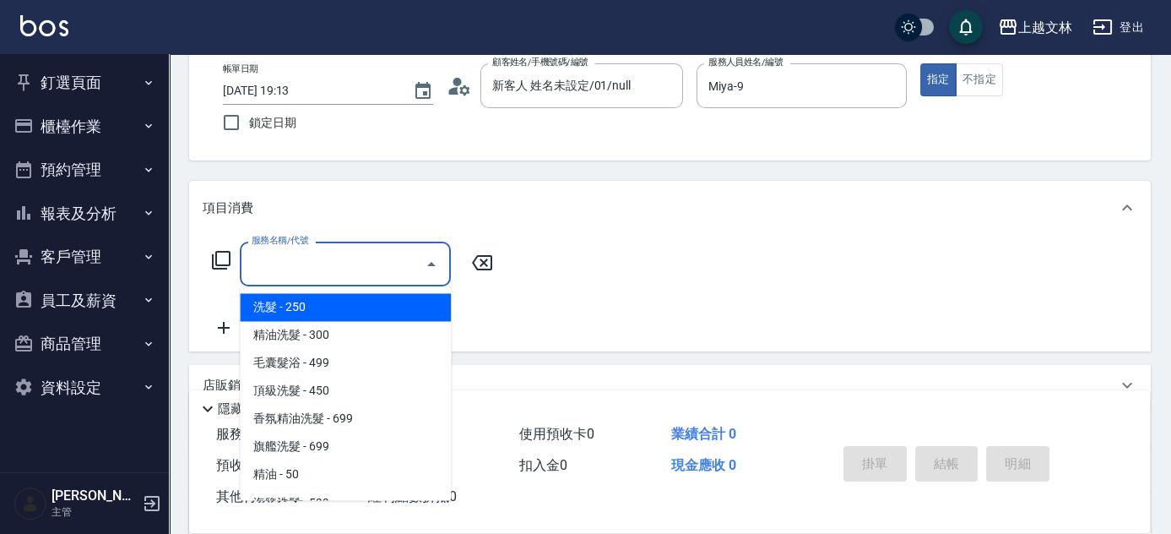
drag, startPoint x: 380, startPoint y: 309, endPoint x: 731, endPoint y: 300, distance: 351.4
click at [380, 310] on span "洗髮 - 250" at bounding box center [345, 307] width 211 height 28
type input "洗髮(101)"
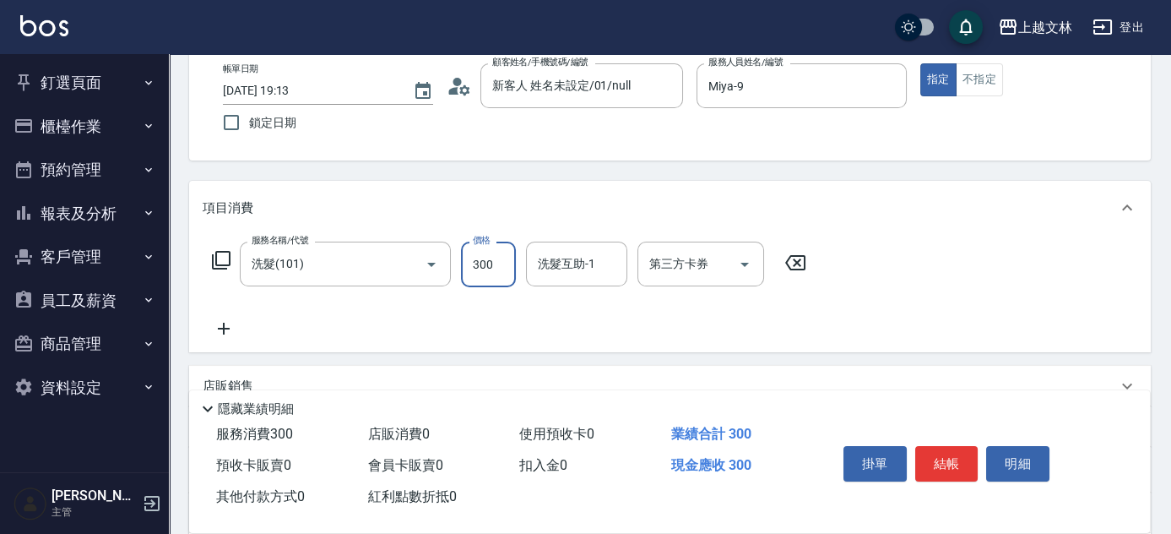
type input "300"
click at [936, 457] on button "結帳" at bounding box center [946, 463] width 63 height 35
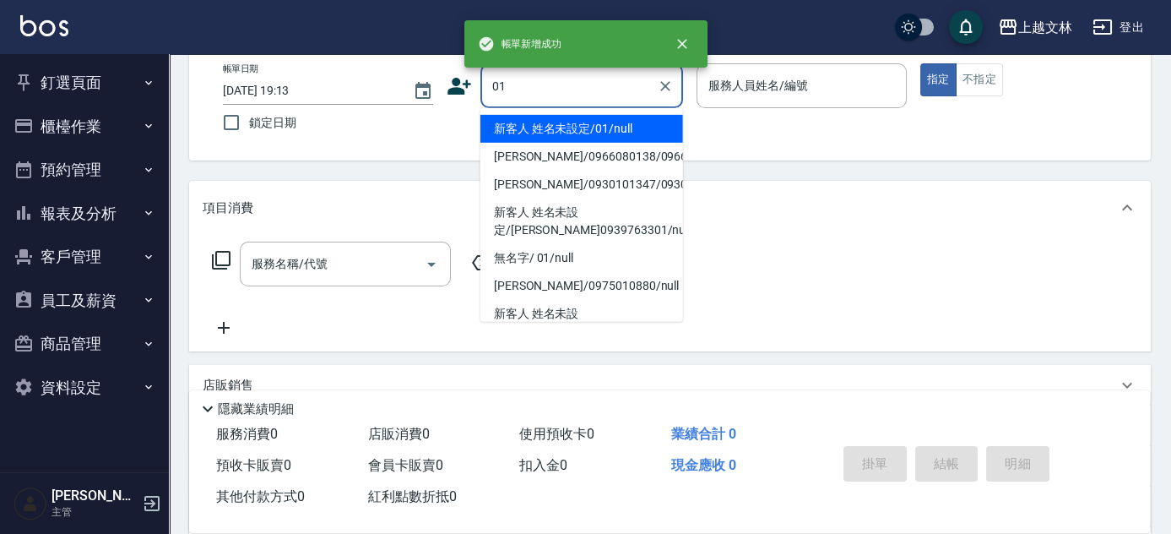
type input "01"
type input "9"
type input "新客人 姓名未設定/01/null"
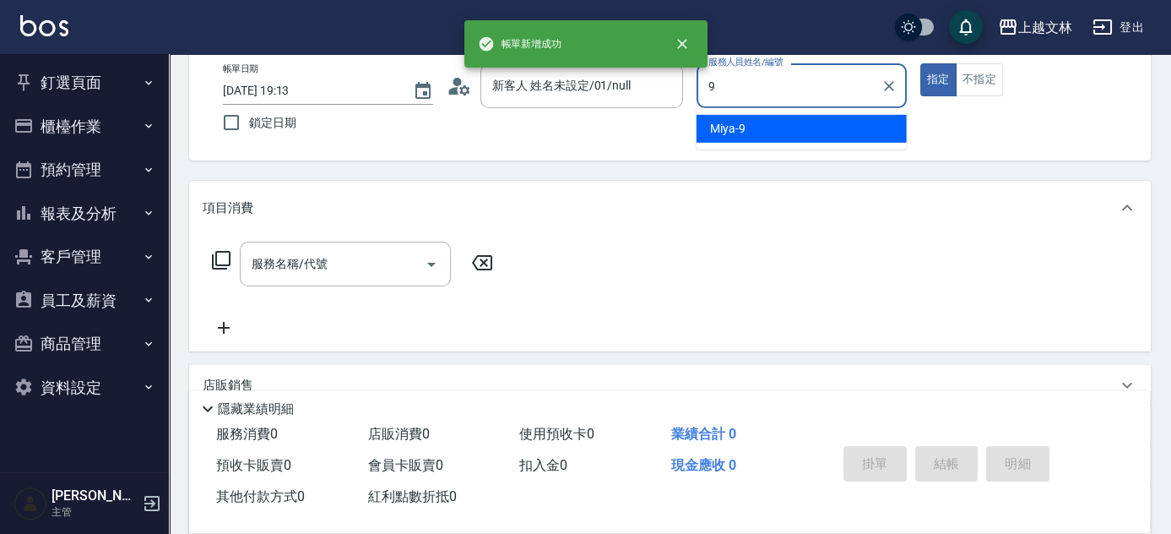
type input "Miya-9"
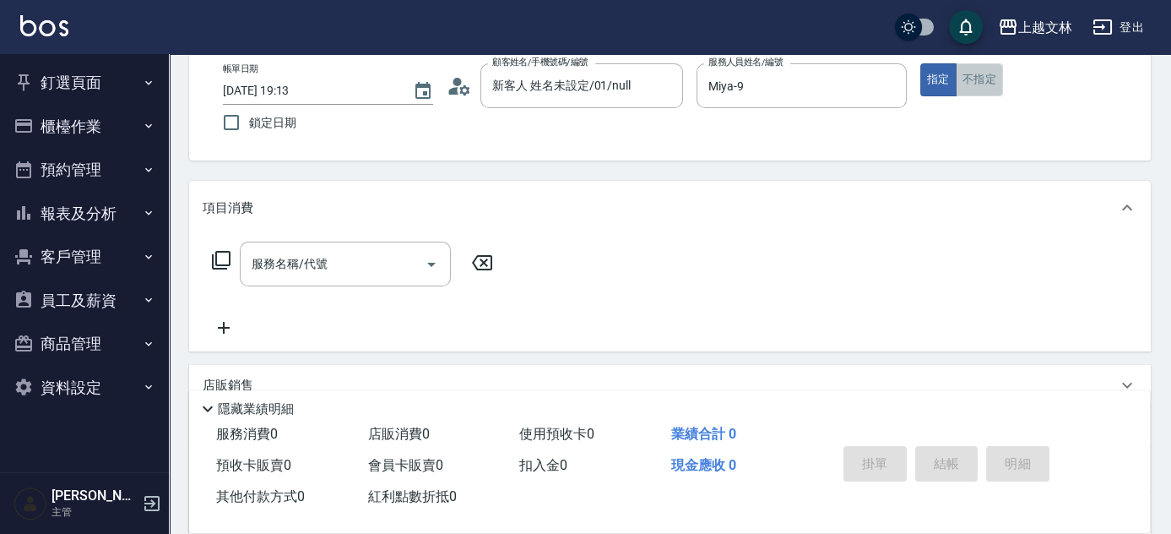
click at [979, 80] on button "不指定" at bounding box center [979, 79] width 47 height 33
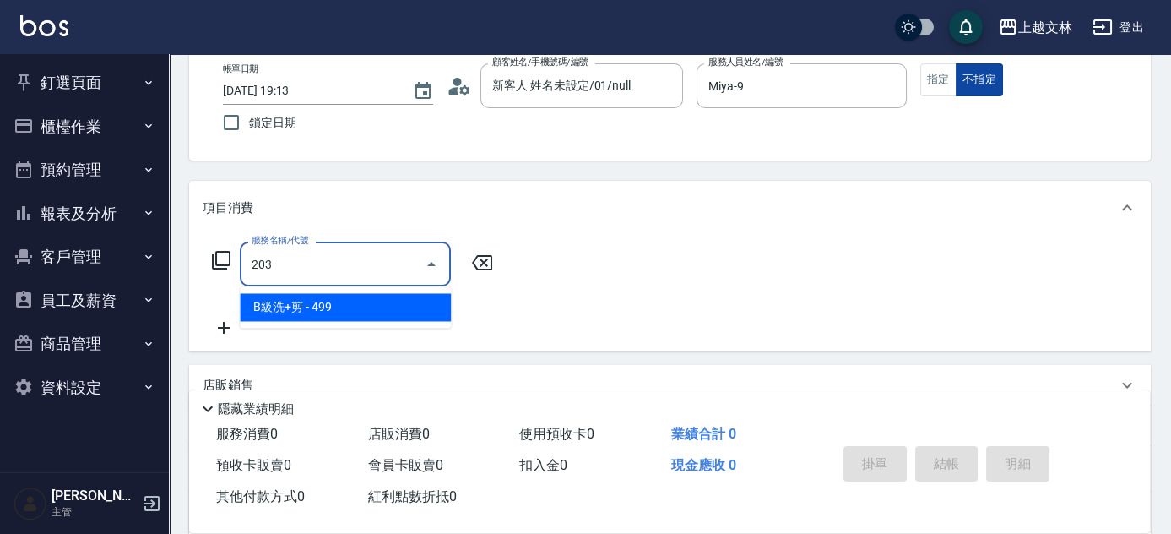
type input "B級洗+剪(203)"
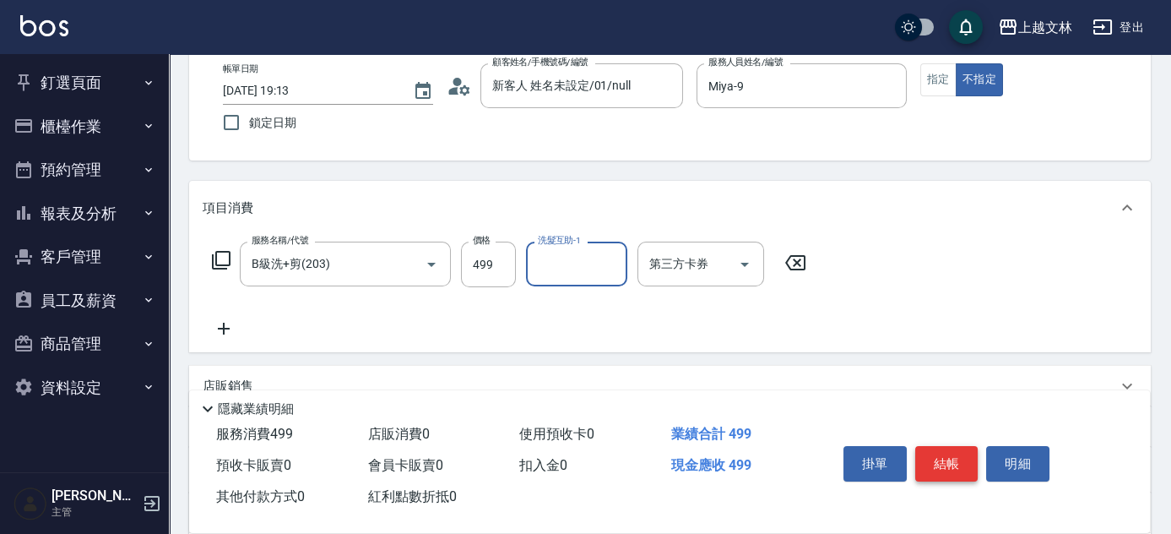
click at [940, 446] on button "結帳" at bounding box center [946, 463] width 63 height 35
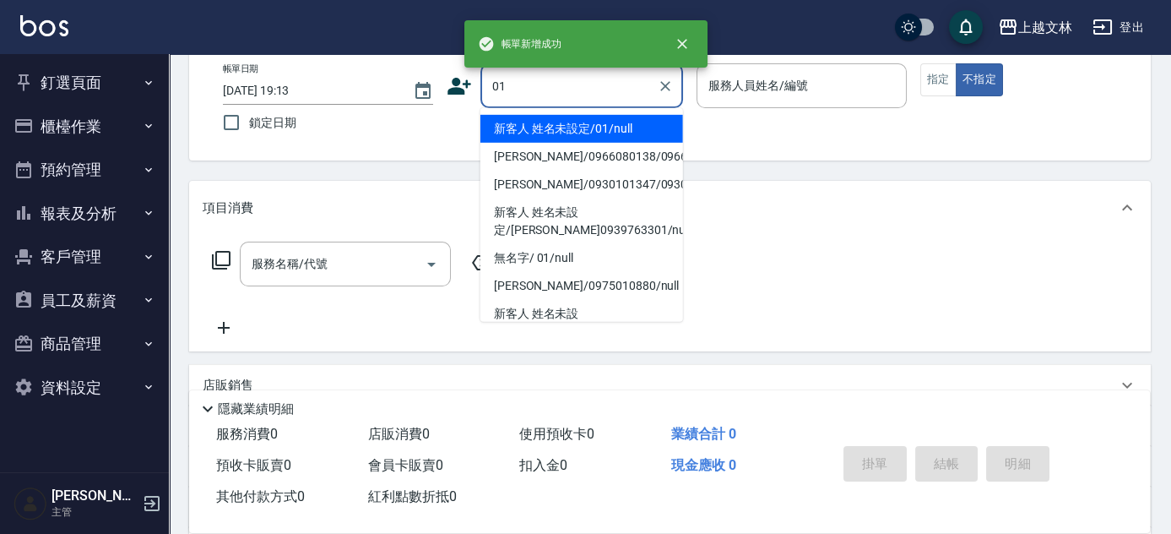
type input "新客人 姓名未設定/01/null"
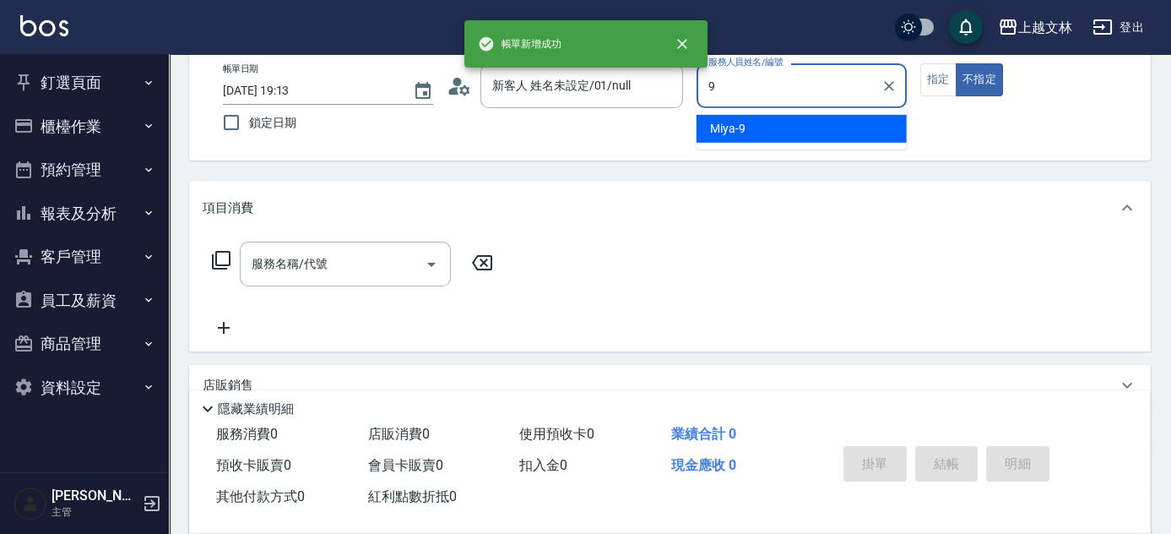
type input "Miya-9"
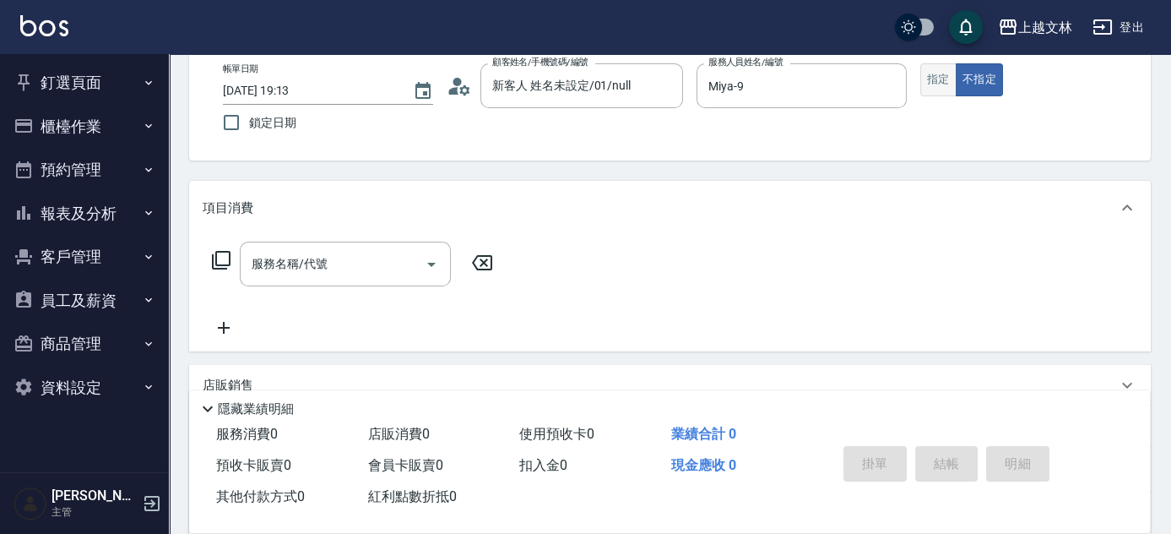
click at [946, 73] on button "指定" at bounding box center [938, 79] width 36 height 33
click at [218, 257] on icon at bounding box center [221, 260] width 20 height 20
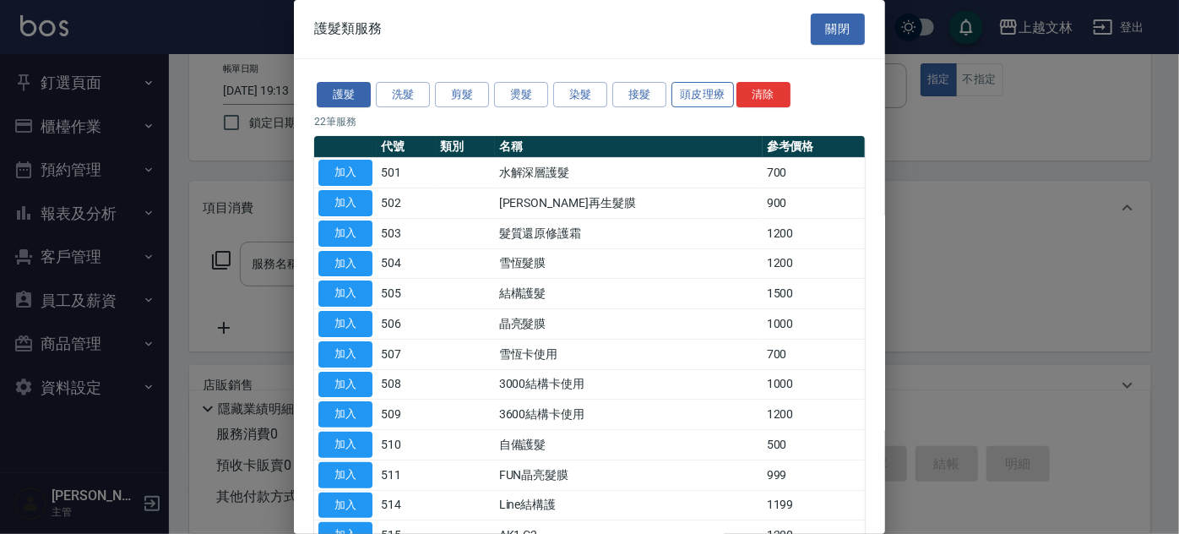
click at [691, 96] on button "頭皮理療" at bounding box center [702, 95] width 62 height 26
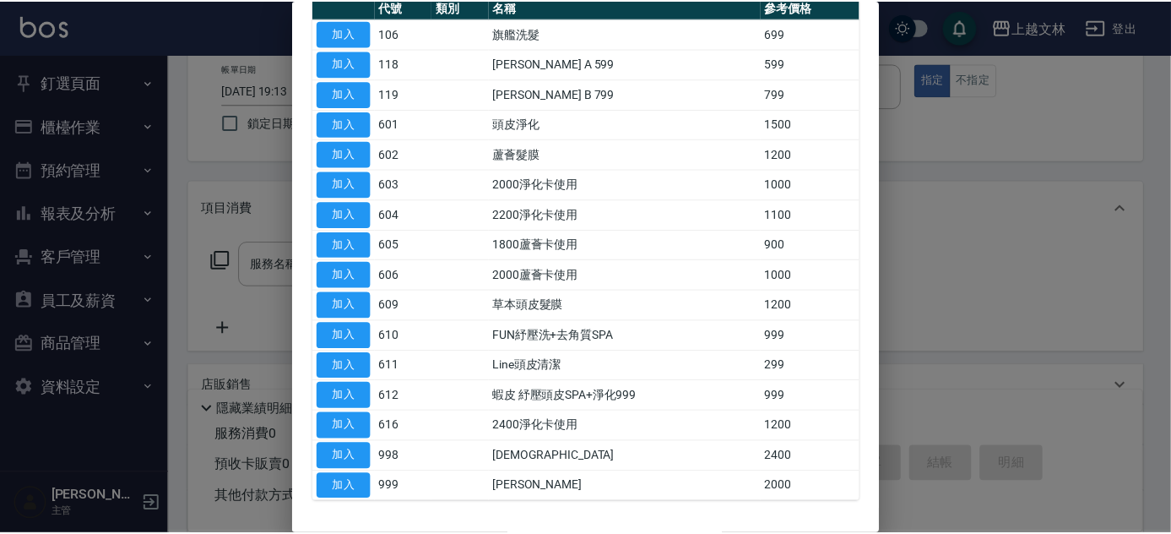
scroll to position [140, 0]
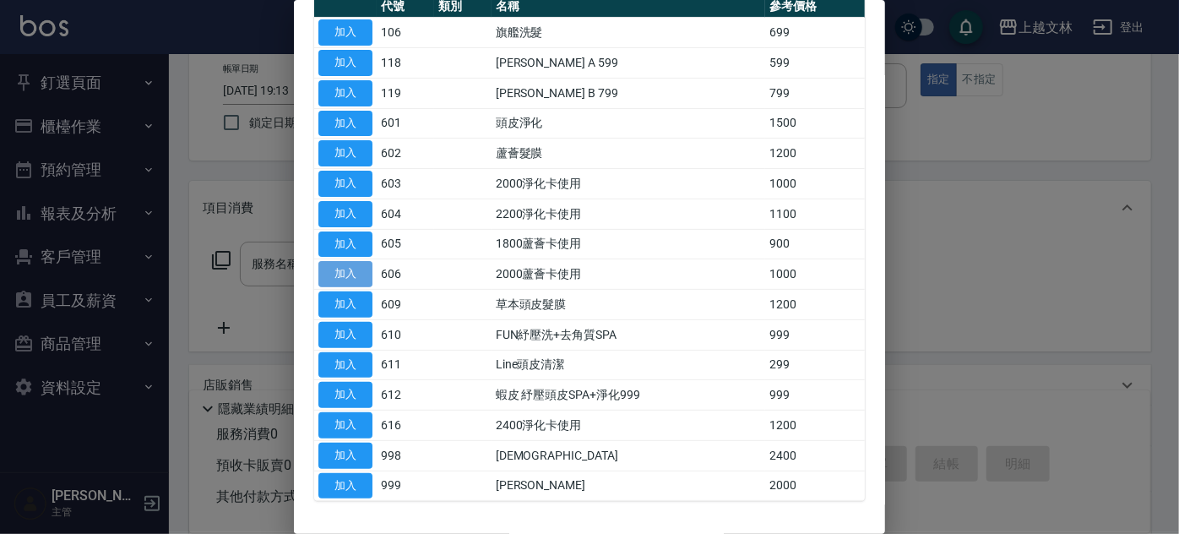
click at [350, 261] on button "加入" at bounding box center [345, 274] width 54 height 26
type input "2000蘆薈卡使用(606)"
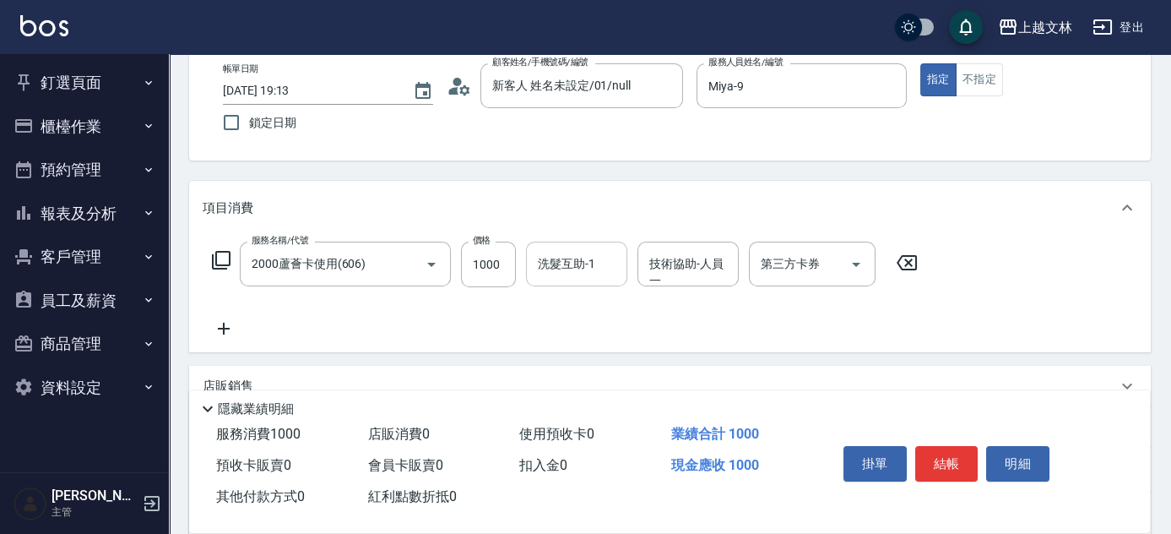
click at [583, 260] on div "洗髮互助-1 洗髮互助-1" at bounding box center [576, 263] width 101 height 45
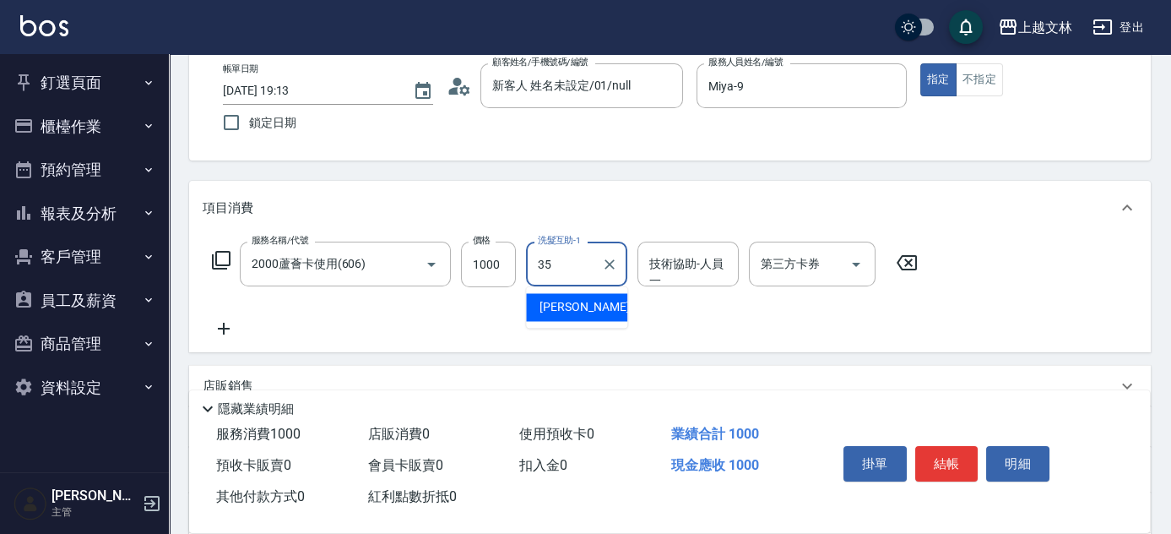
type input "[PERSON_NAME]-35"
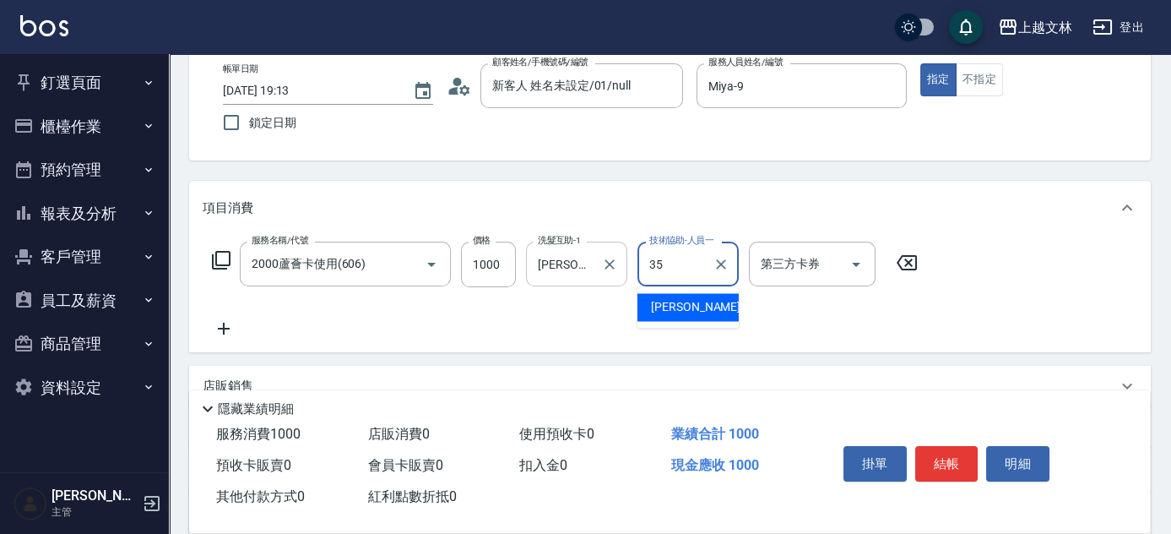
type input "[PERSON_NAME]-35"
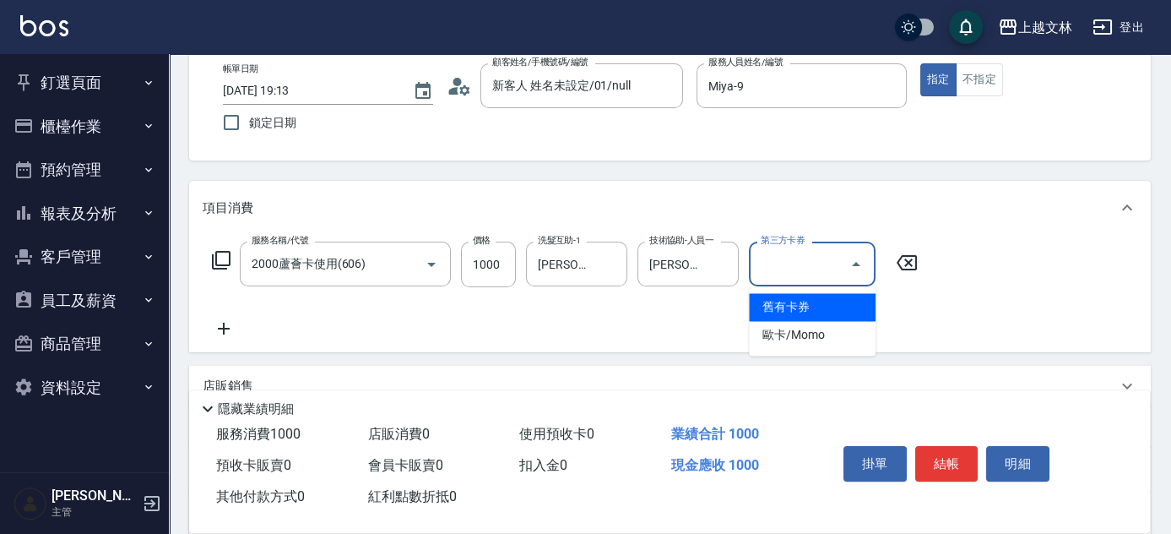
click at [787, 257] on input "第三方卡券" at bounding box center [800, 264] width 86 height 30
click at [781, 306] on span "舊有卡券" at bounding box center [812, 307] width 127 height 28
type input "舊有卡券"
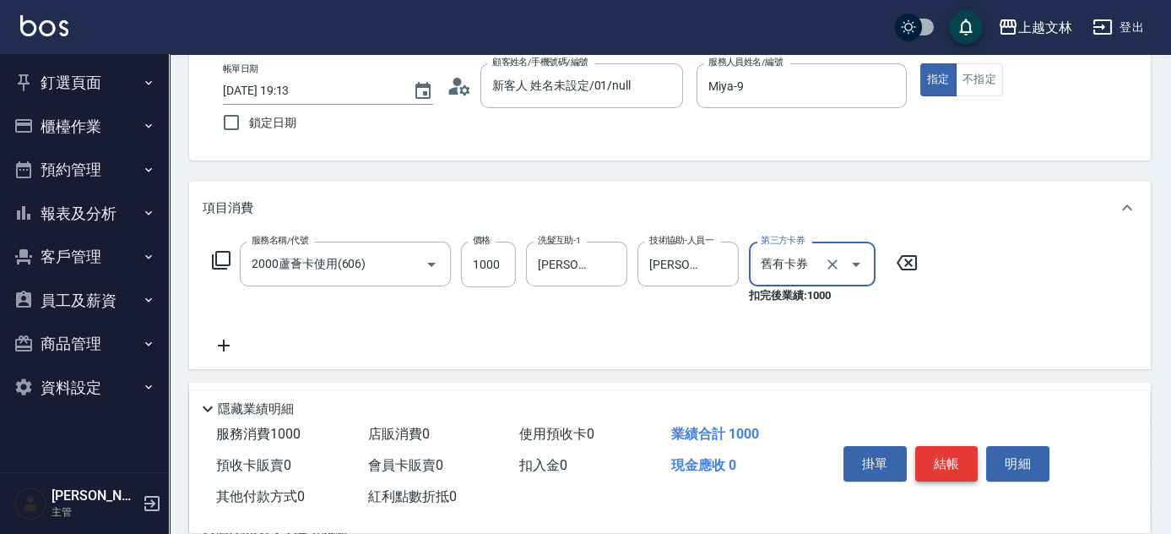
click at [957, 459] on button "結帳" at bounding box center [946, 463] width 63 height 35
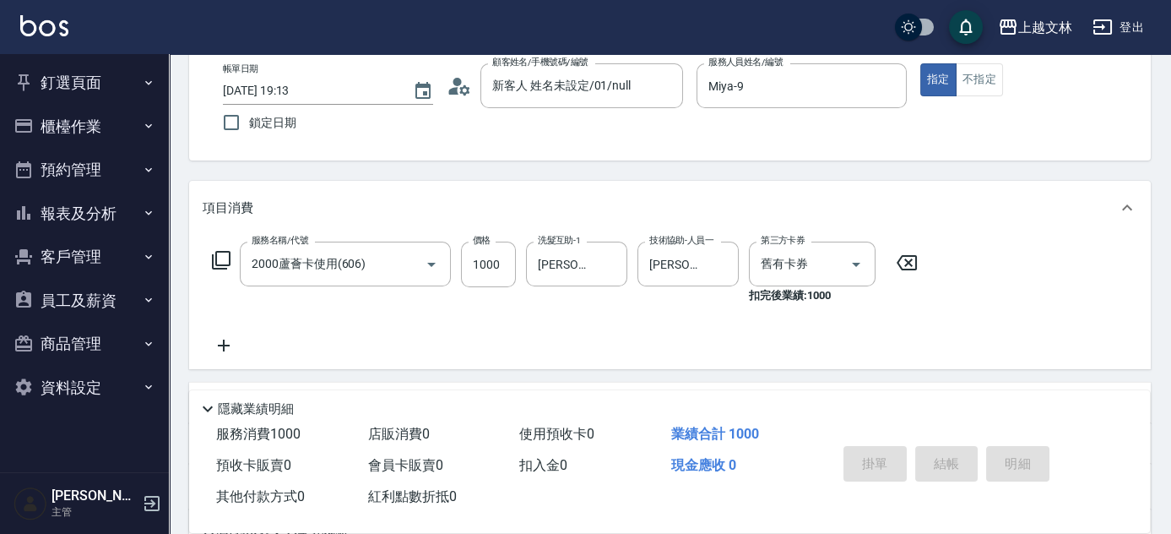
type input "[DATE] 19:14"
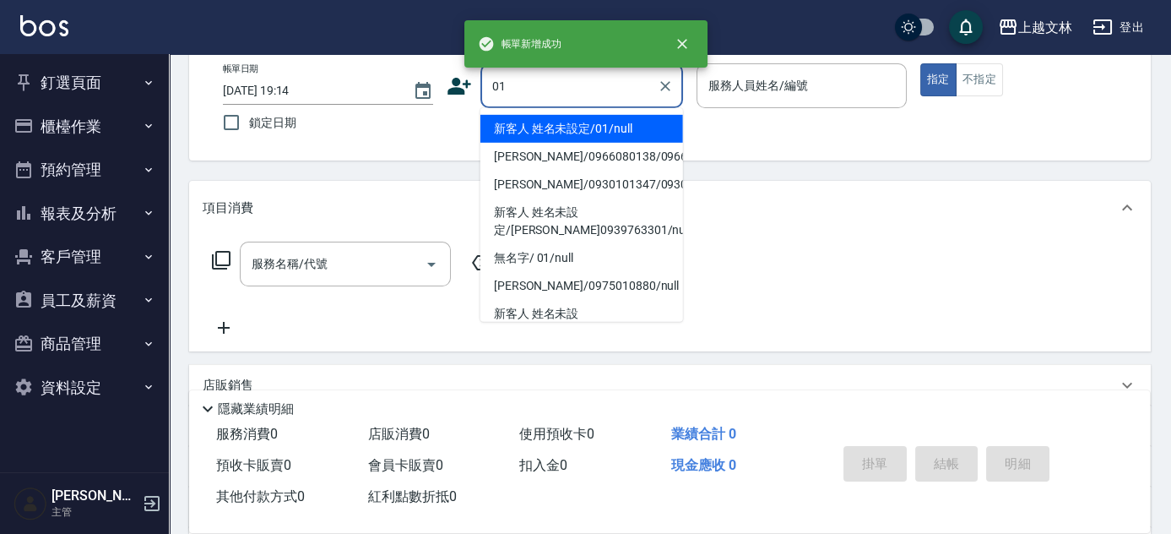
type input "01"
type input "9"
type input "新客人 姓名未設定/01/null"
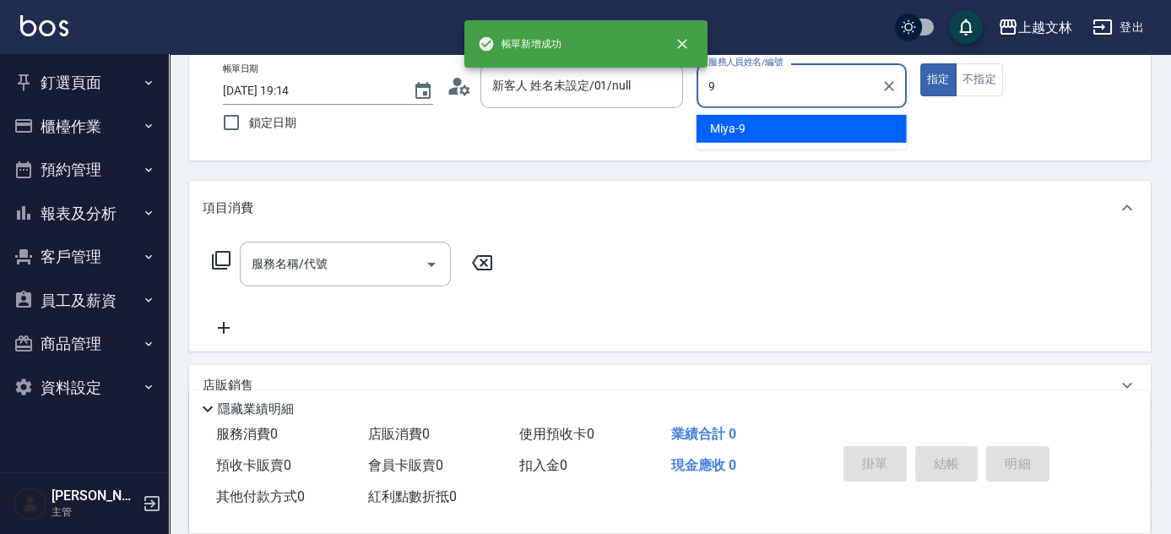
type input "Miya-9"
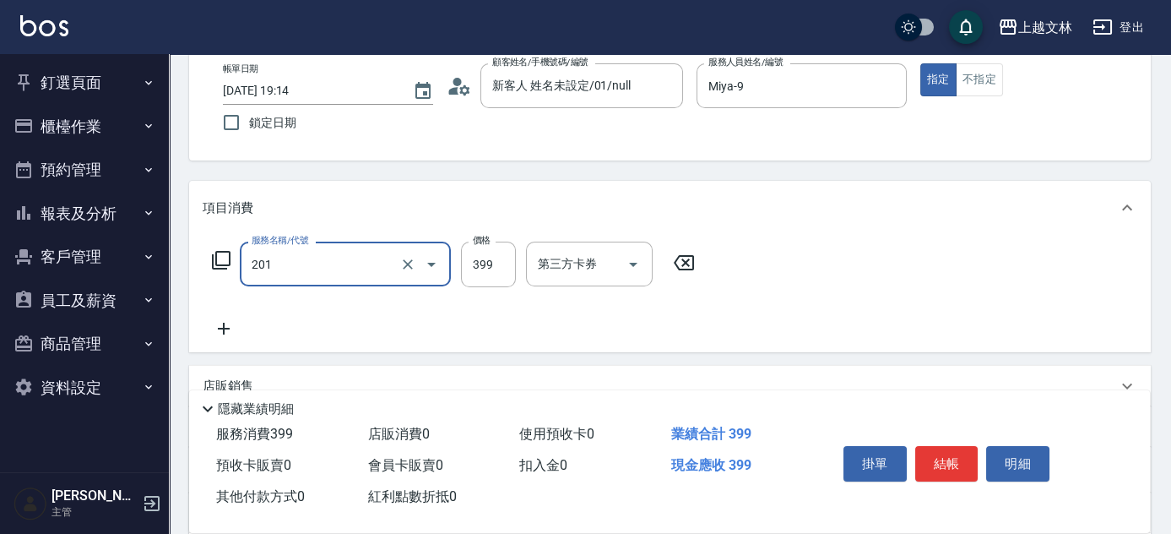
type input "B級單剪(201)"
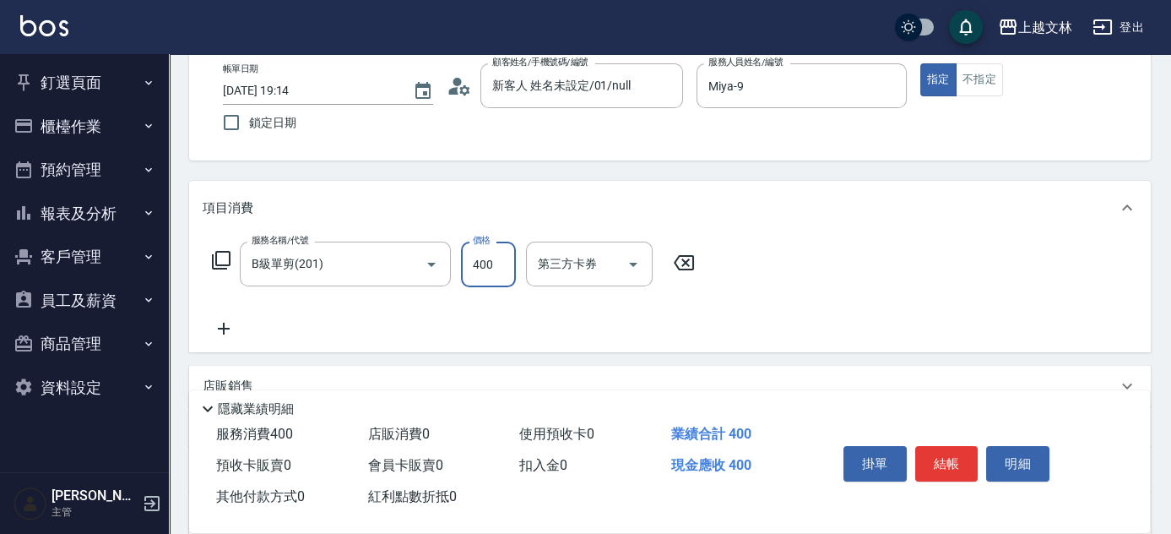
type input "400"
click at [946, 452] on button "結帳" at bounding box center [946, 463] width 63 height 35
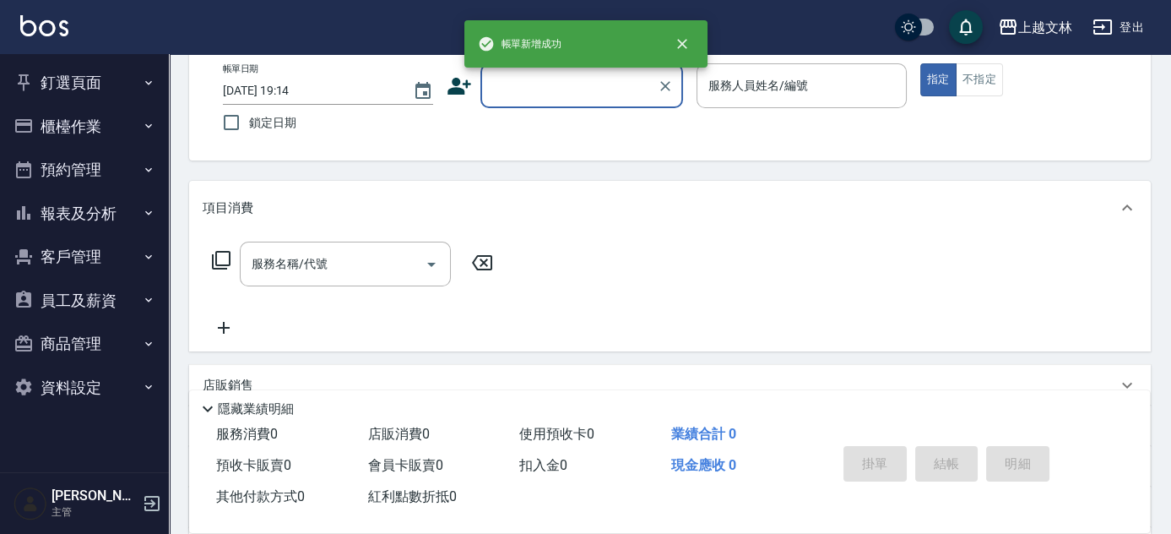
click at [95, 215] on button "報表及分析" at bounding box center [84, 214] width 155 height 44
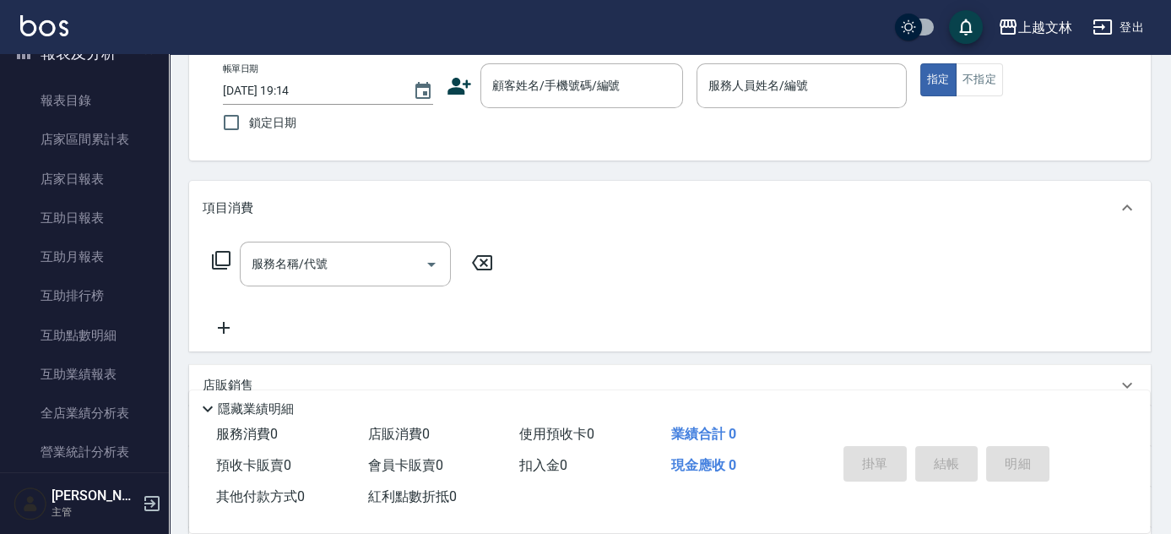
scroll to position [406, 0]
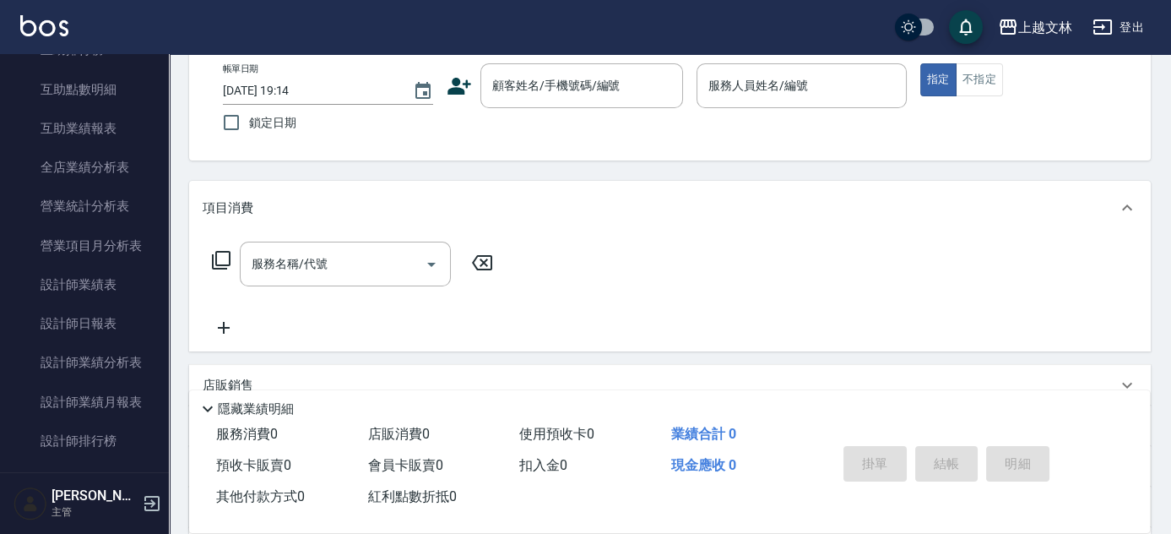
click at [174, 249] on div "Key In 打帳單 上一筆訂單:#20 帳單速查 結帳前確認明細 連續打單結帳 掛單 結帳 明細 帳單日期 [DATE] 19:14 鎖定日期 顧客姓名/手…" at bounding box center [670, 344] width 1002 height 767
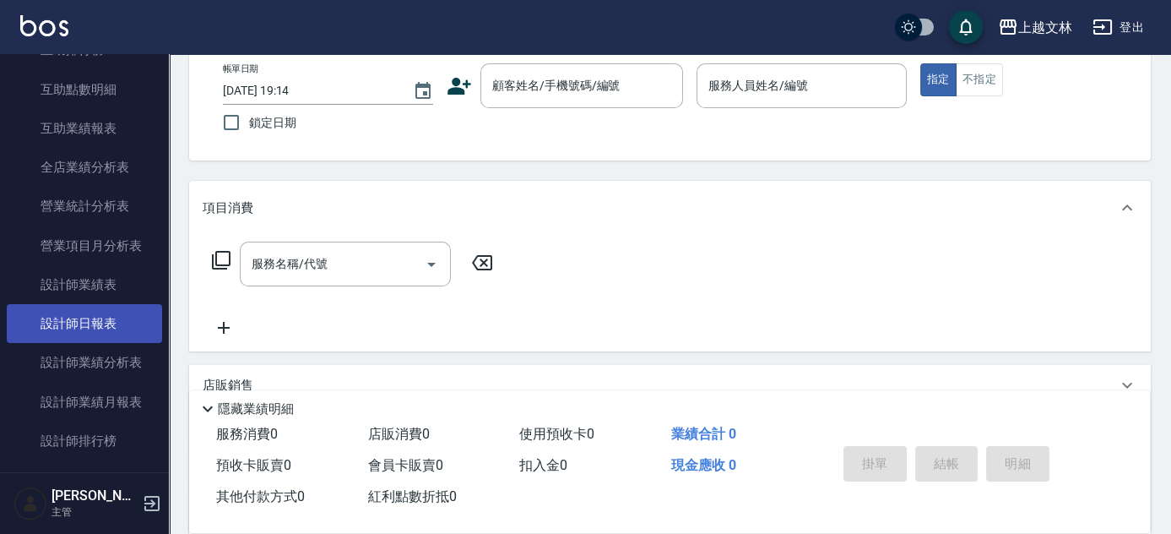
click at [101, 312] on link "設計師日報表" at bounding box center [84, 323] width 155 height 39
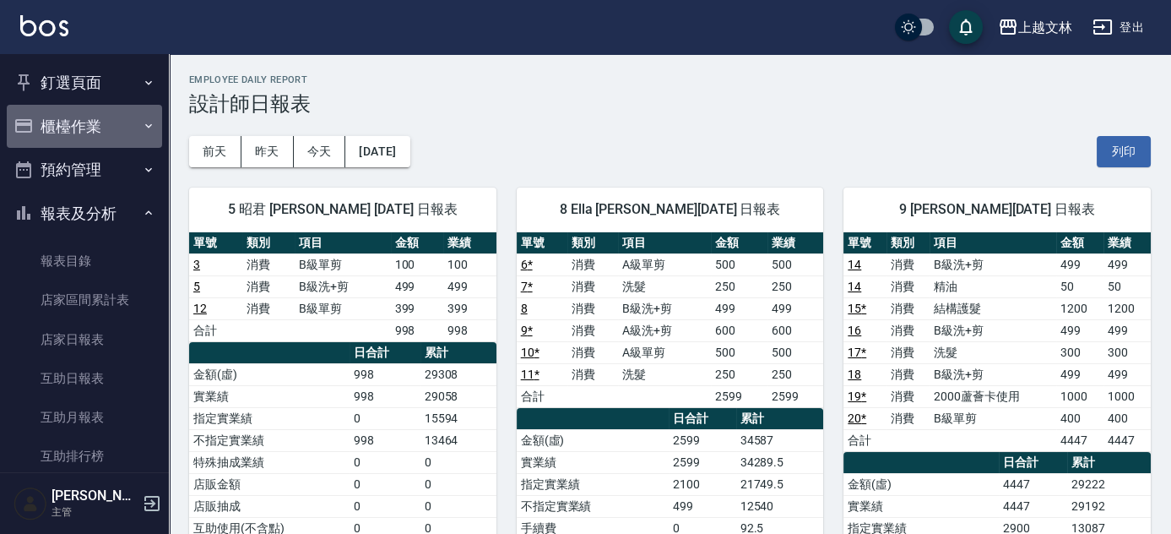
click at [92, 121] on button "櫃檯作業" at bounding box center [84, 127] width 155 height 44
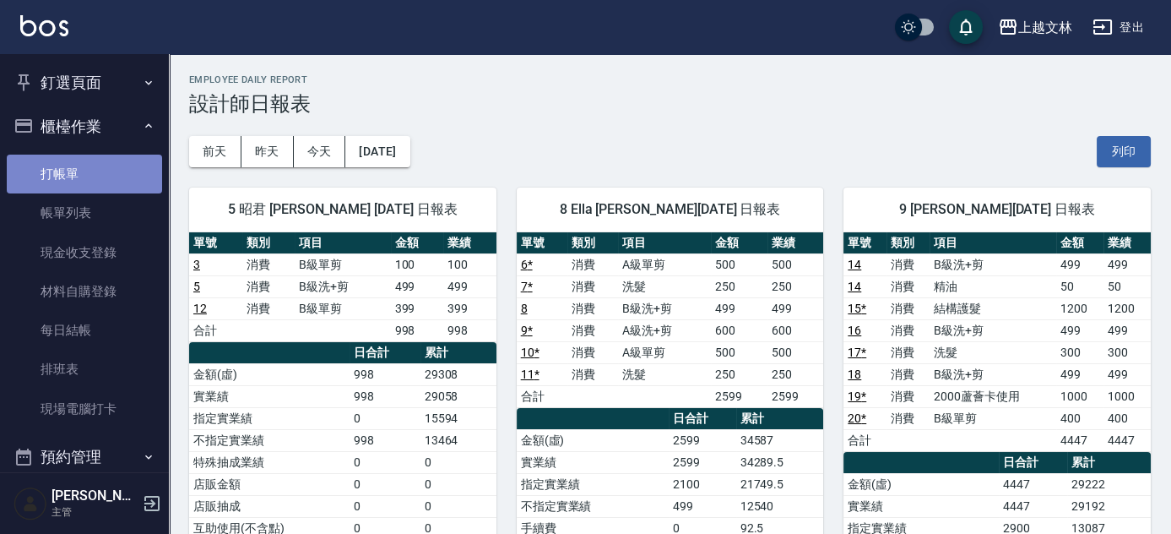
click at [100, 175] on link "打帳單" at bounding box center [84, 174] width 155 height 39
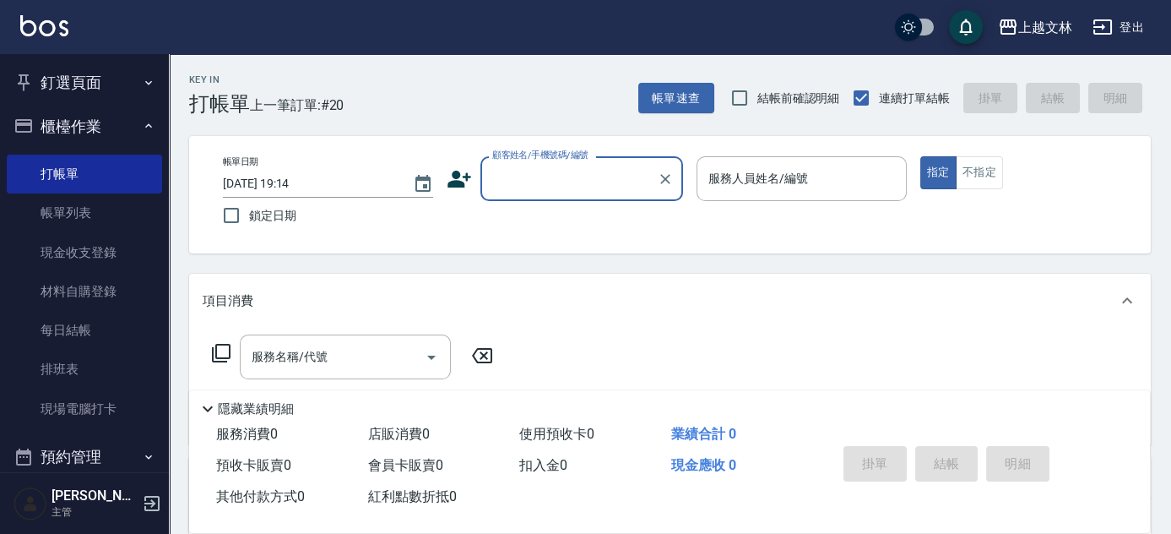
click at [529, 175] on input "顧客姓名/手機號碼/編號" at bounding box center [569, 179] width 162 height 30
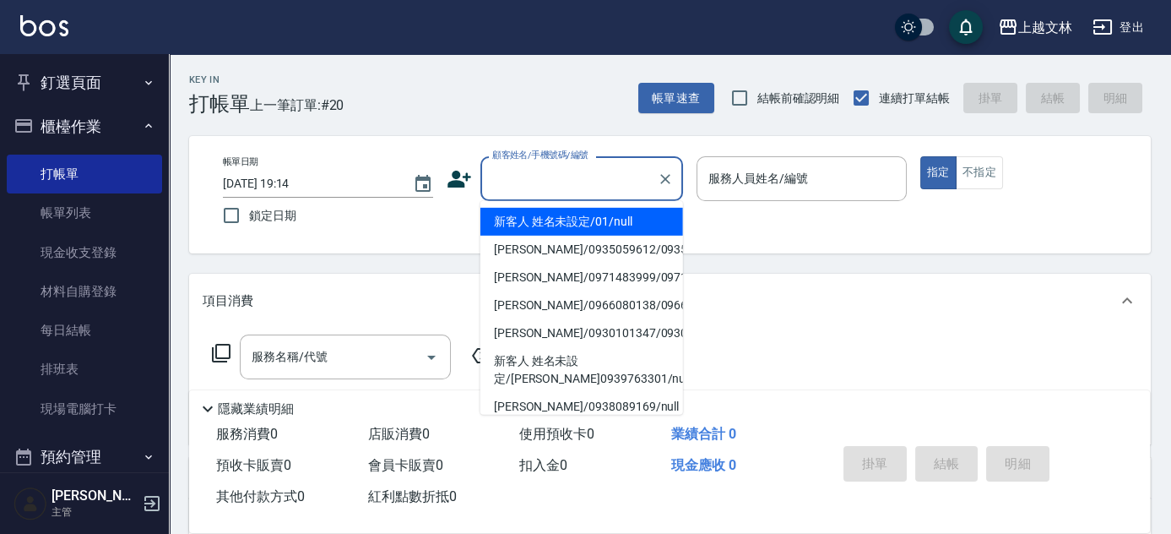
click at [551, 211] on li "新客人 姓名未設定/01/null" at bounding box center [581, 222] width 203 height 28
type input "新客人 姓名未設定/01/null"
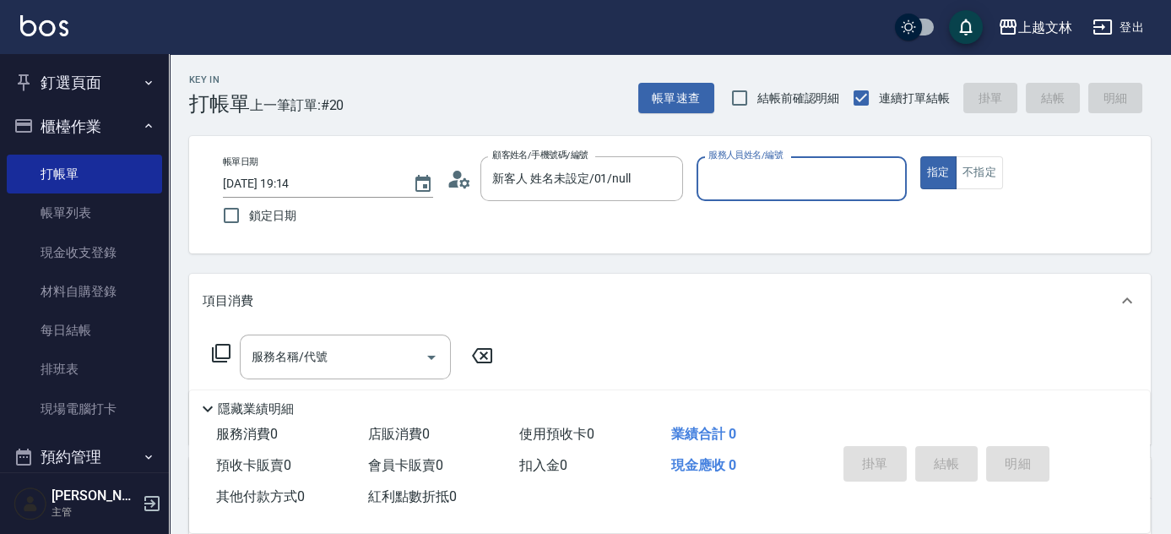
click at [722, 183] on input "服務人員姓名/編號" at bounding box center [801, 179] width 195 height 30
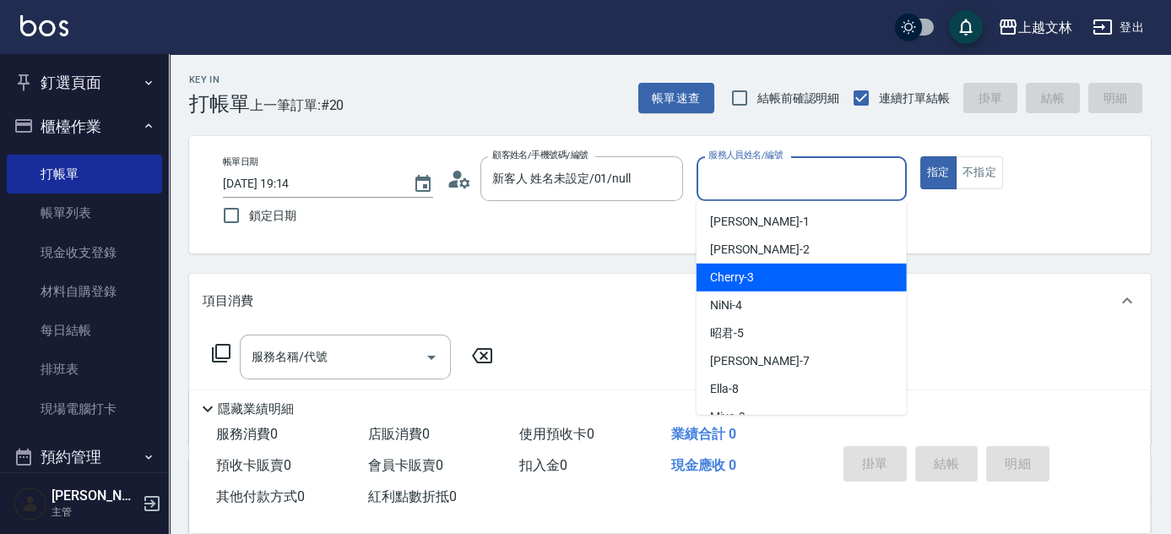
click at [768, 273] on div "Cherry -3" at bounding box center [802, 277] width 210 height 28
type input "Cherry-3"
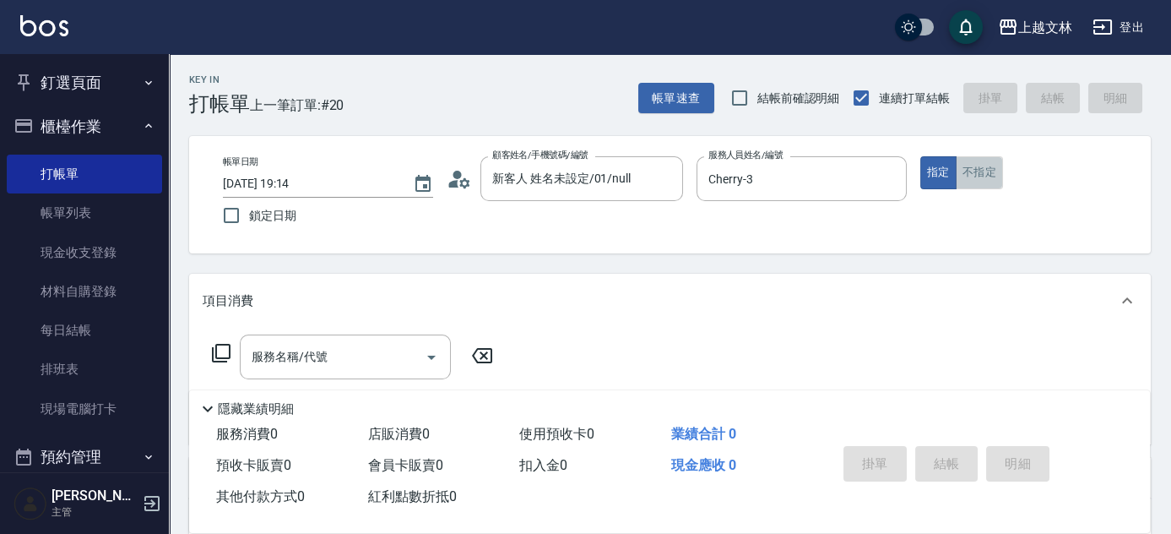
click at [984, 184] on button "不指定" at bounding box center [979, 172] width 47 height 33
click at [320, 361] on div "服務名稱/代號 服務名稱/代號" at bounding box center [345, 356] width 211 height 45
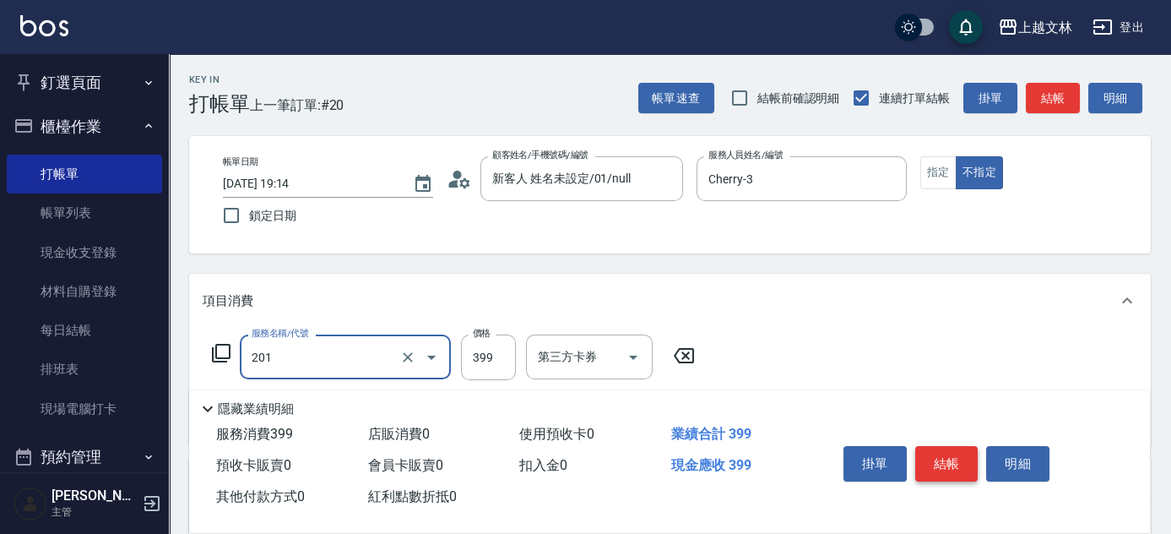
type input "B級單剪(201)"
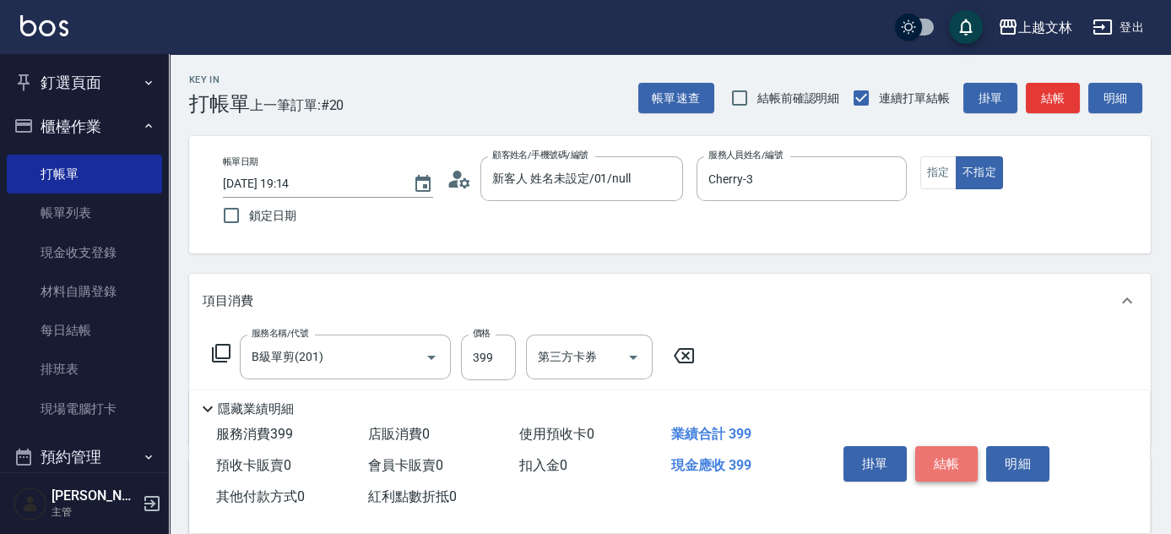
click at [947, 456] on button "結帳" at bounding box center [946, 463] width 63 height 35
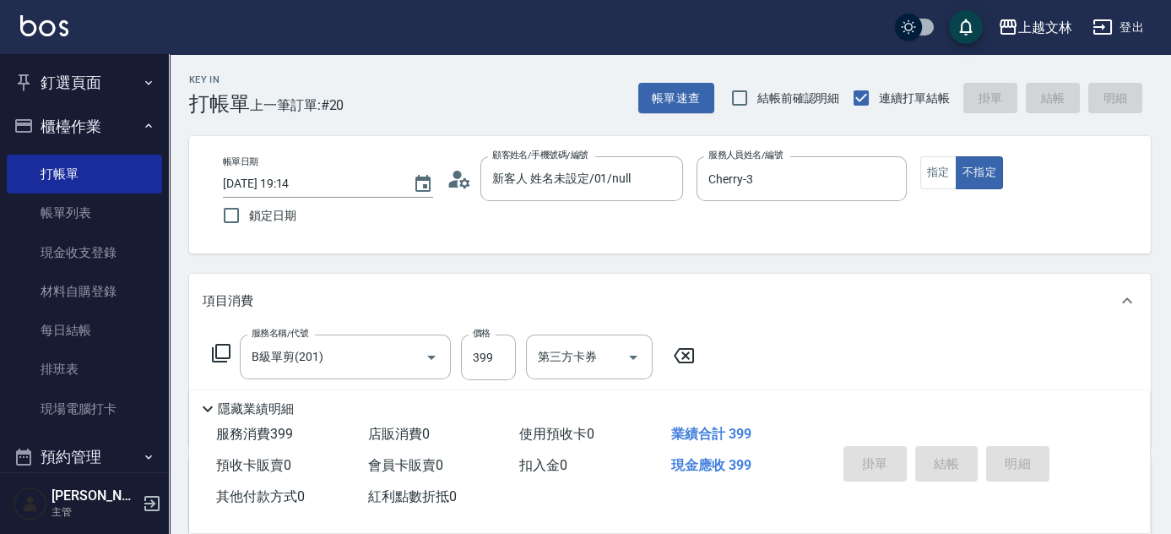
type input "[DATE] 19:23"
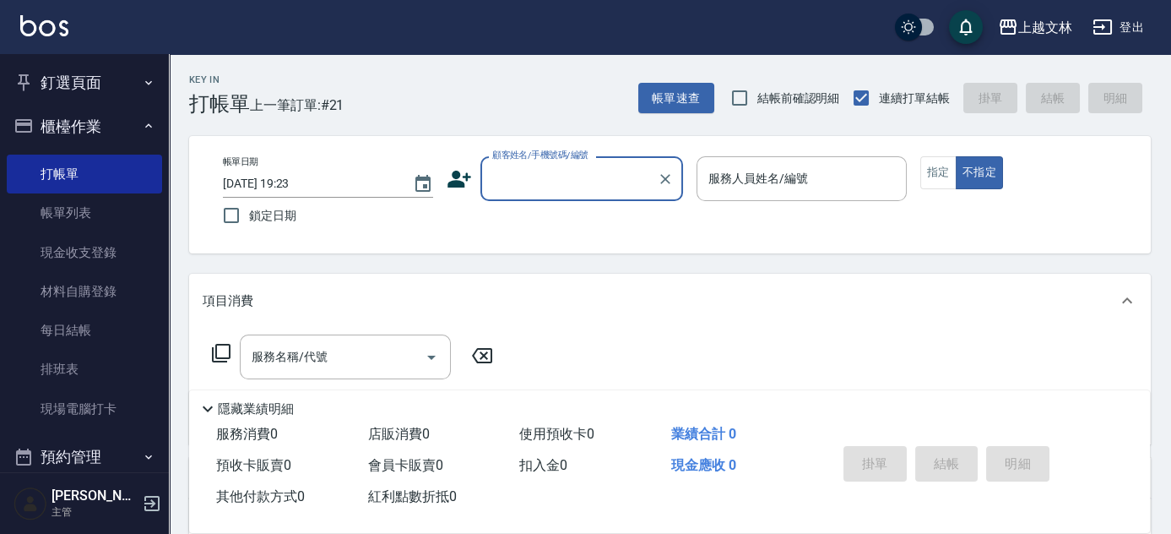
click at [567, 161] on div "顧客姓名/手機號碼/編號" at bounding box center [581, 178] width 203 height 45
click at [583, 198] on div "顧客姓名/手機號碼/編號" at bounding box center [581, 178] width 203 height 45
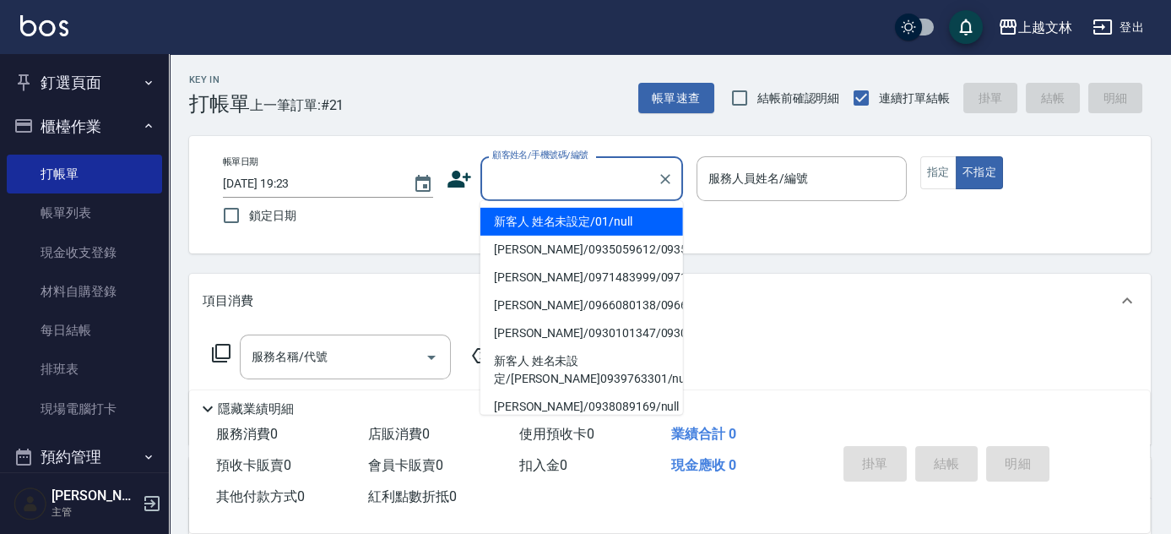
click at [578, 222] on li "新客人 姓名未設定/01/null" at bounding box center [581, 222] width 203 height 28
type input "新客人 姓名未設定/01/null"
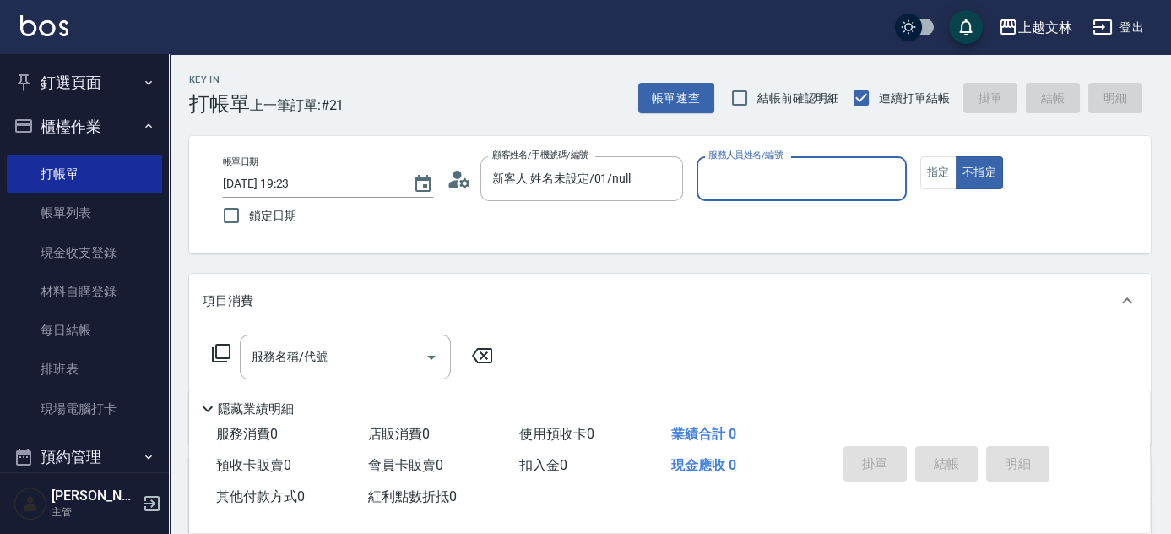
click at [770, 193] on div "服務人員姓名/編號" at bounding box center [802, 178] width 210 height 45
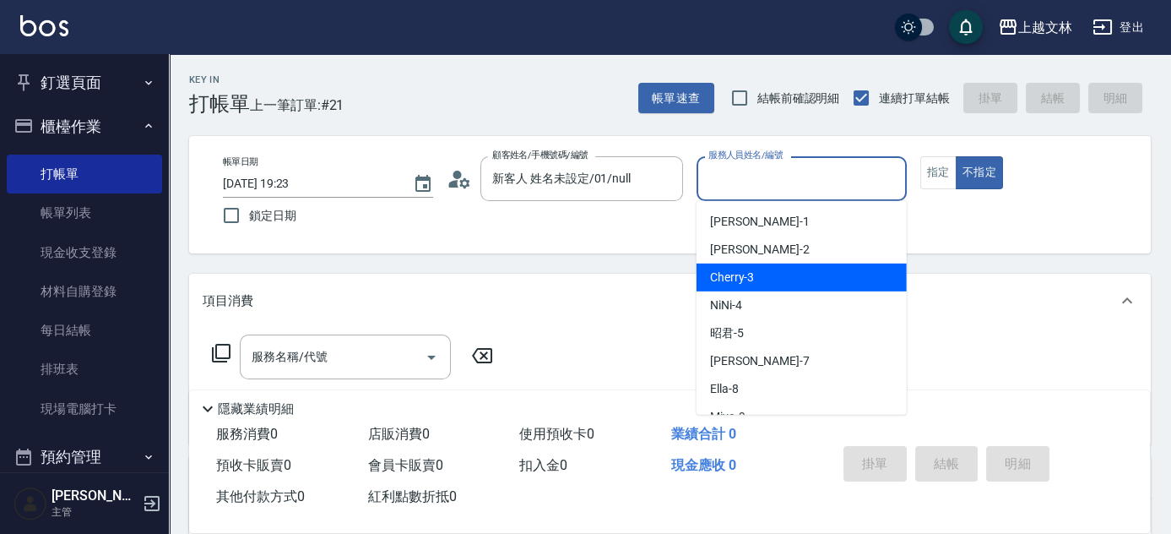
click at [773, 274] on div "Cherry -3" at bounding box center [802, 277] width 210 height 28
type input "Cherry-3"
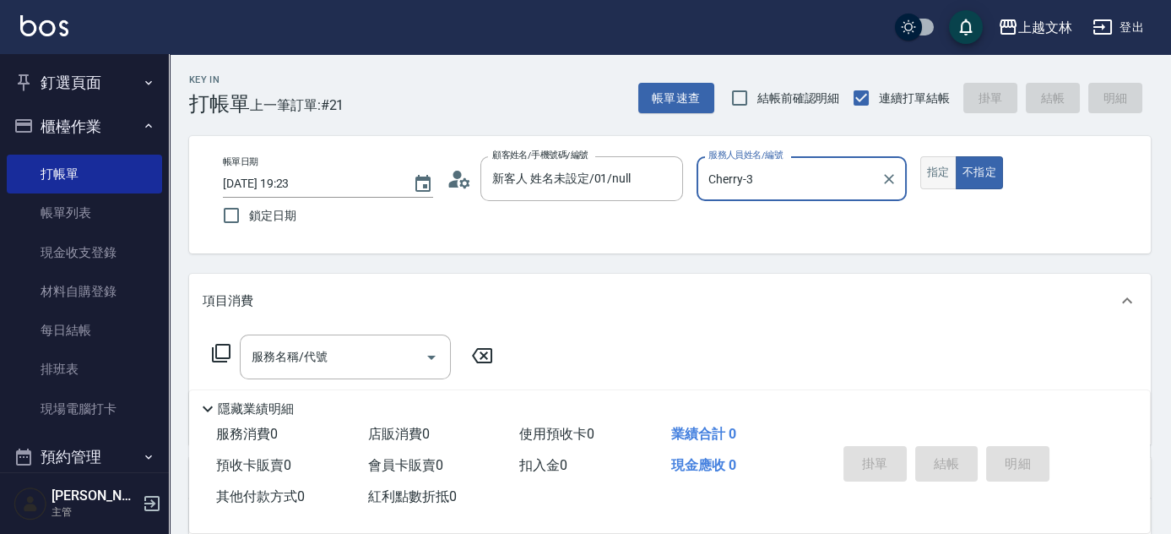
click at [941, 171] on button "指定" at bounding box center [938, 172] width 36 height 33
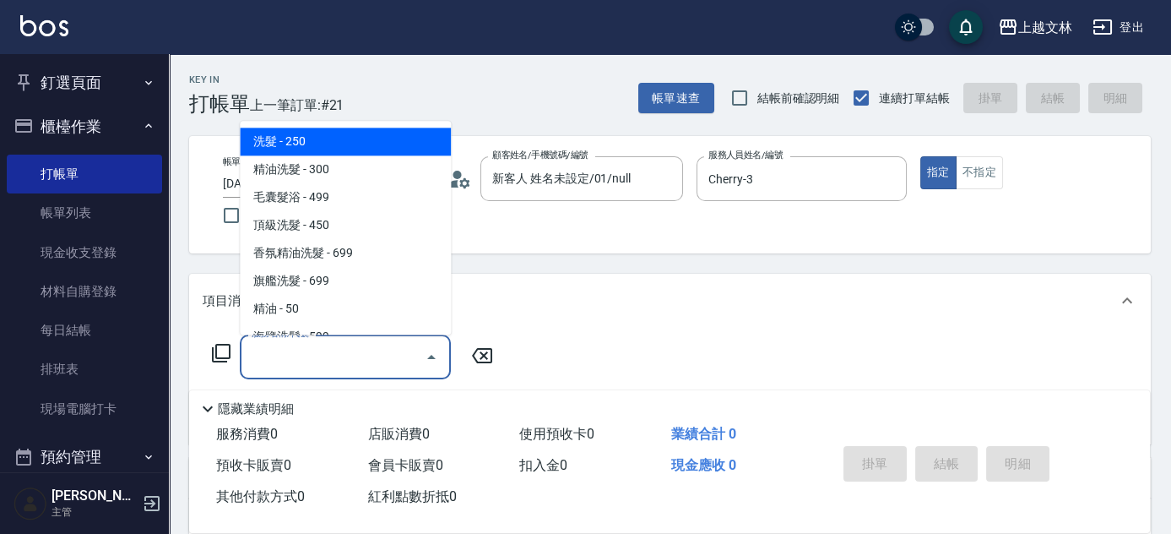
click at [395, 344] on input "服務名稱/代號" at bounding box center [332, 357] width 171 height 30
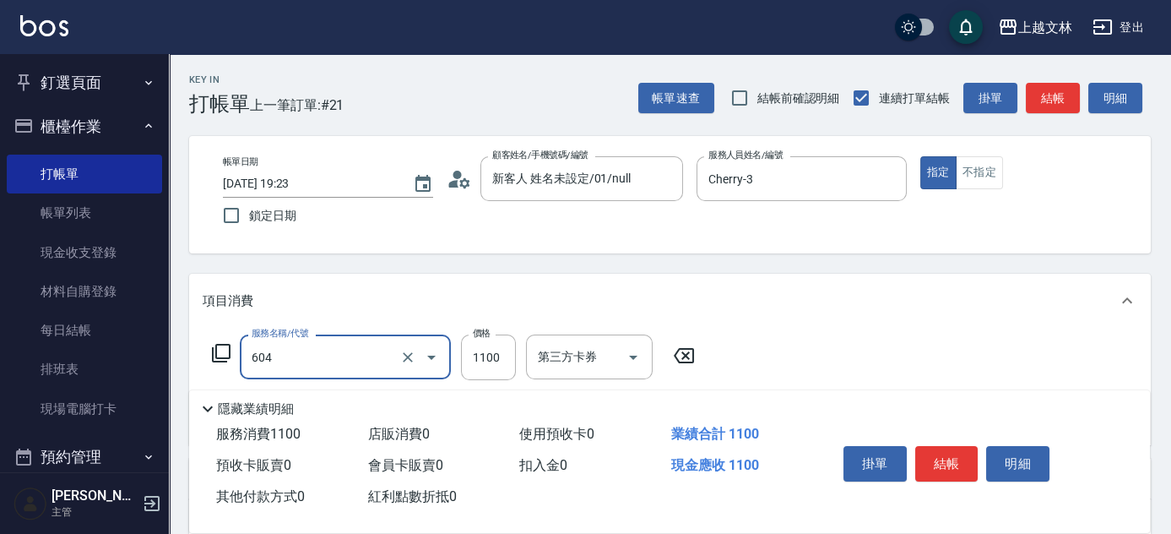
type input "2200淨化卡使用(604)"
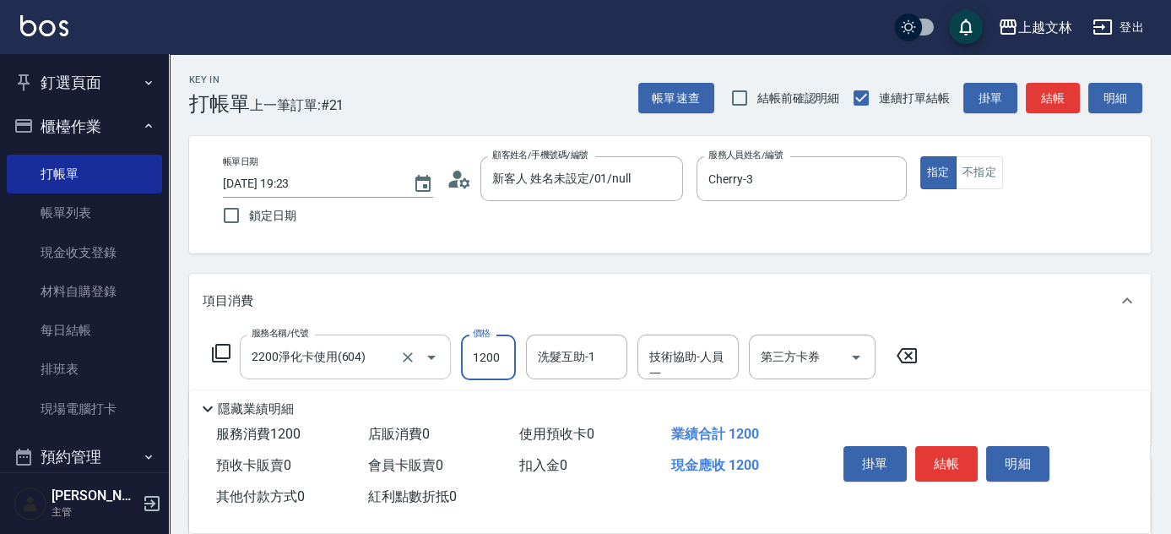
type input "1200"
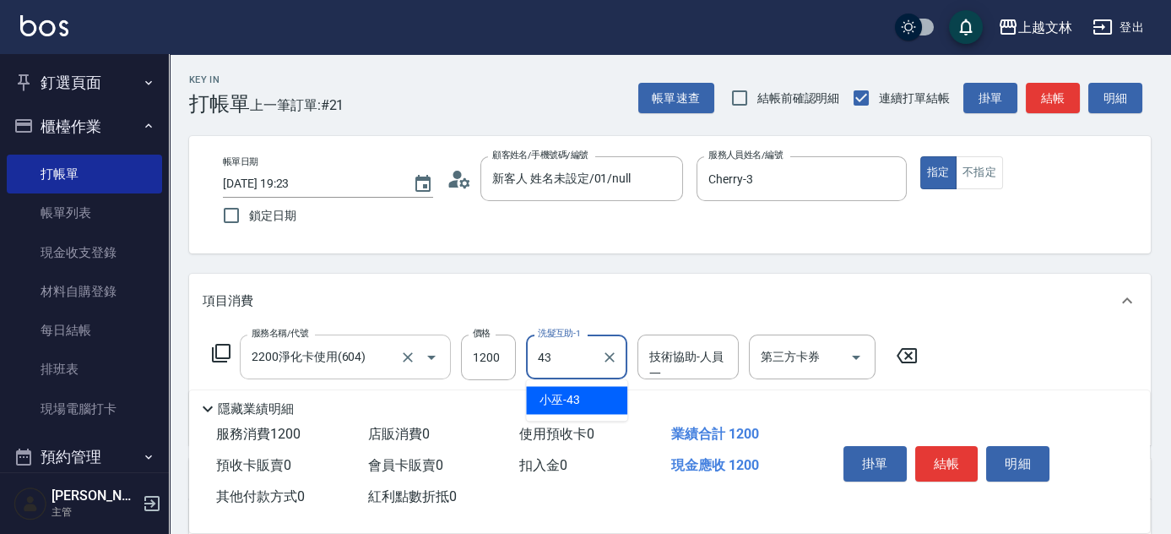
type input "小巫-43"
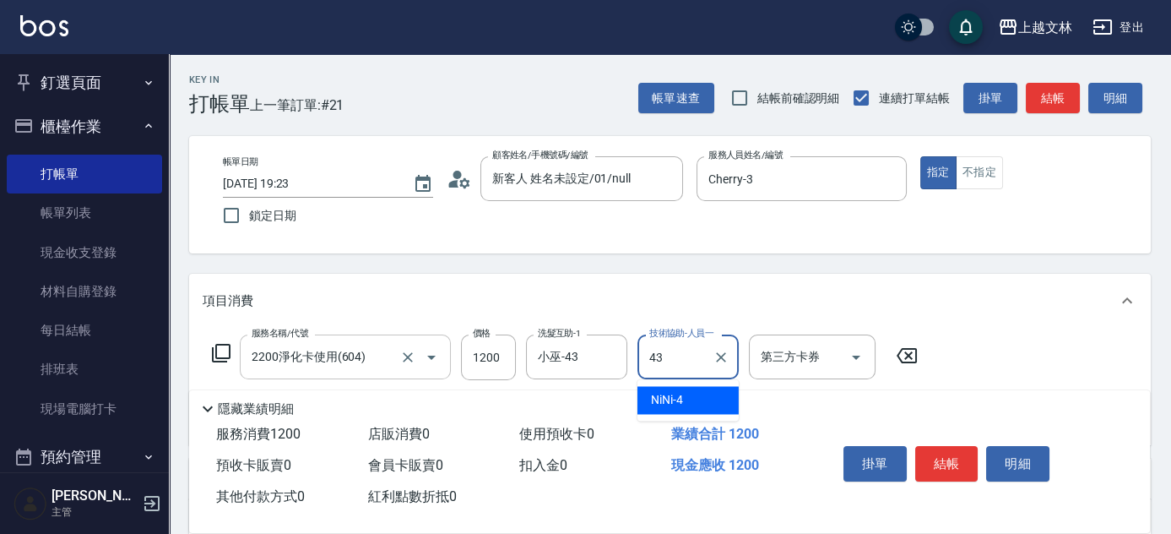
type input "小巫-43"
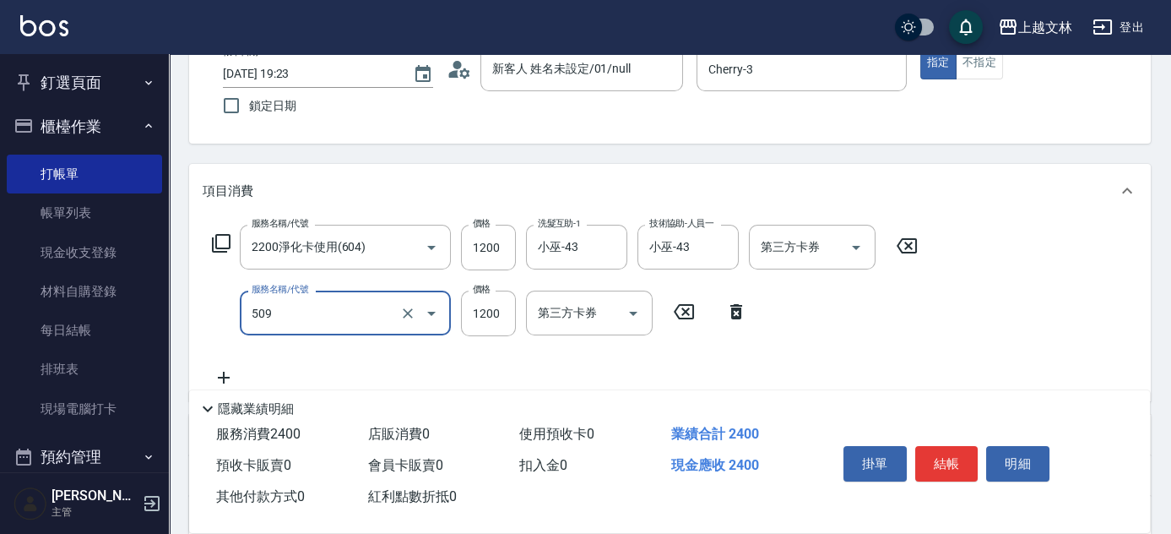
type input "3600結構卡使用(509)"
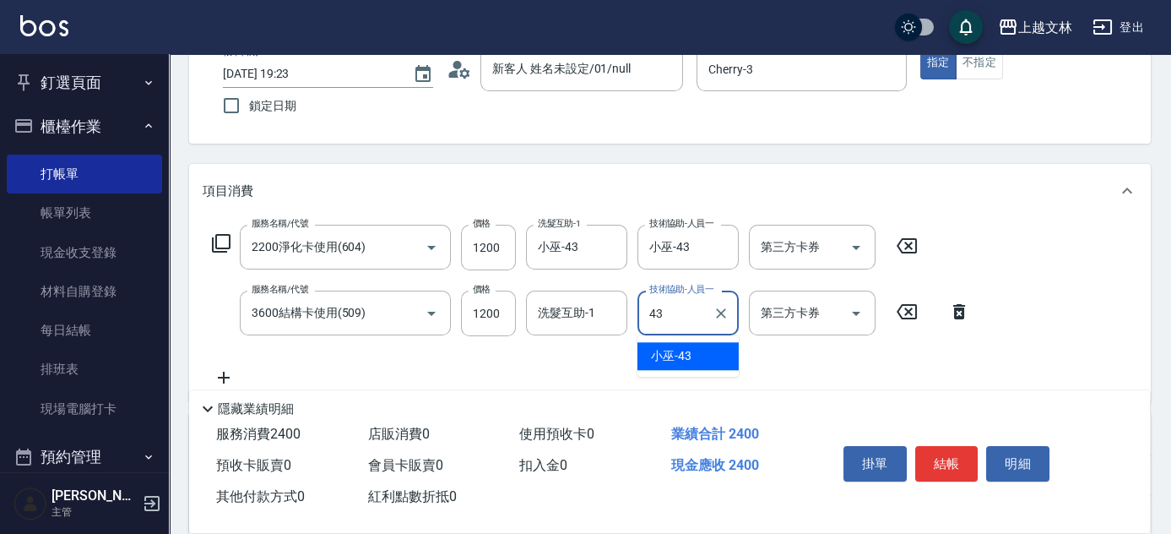
type input "小巫-43"
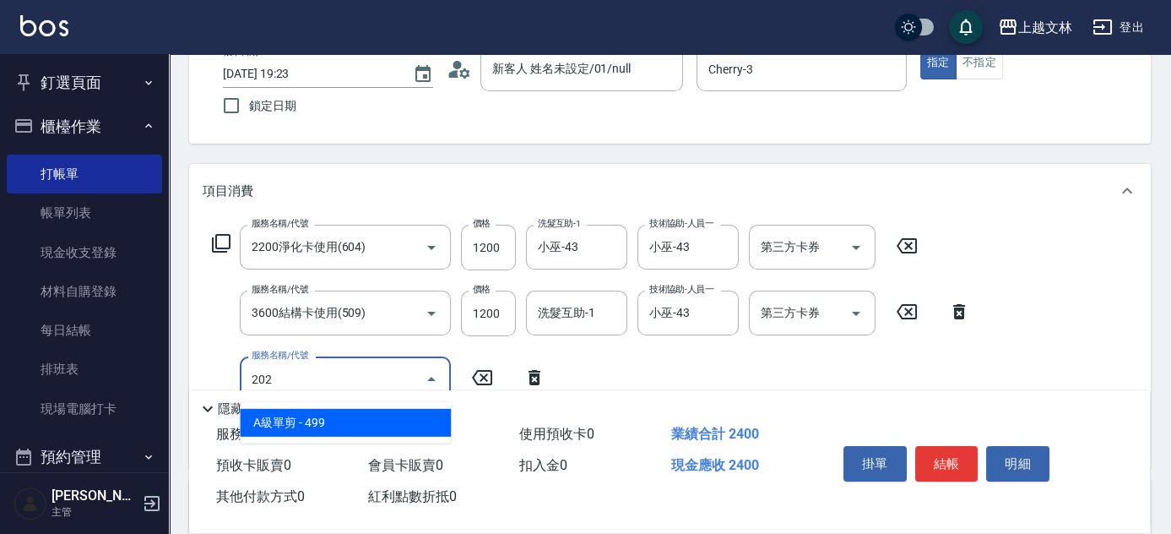
type input "A級單剪(202)"
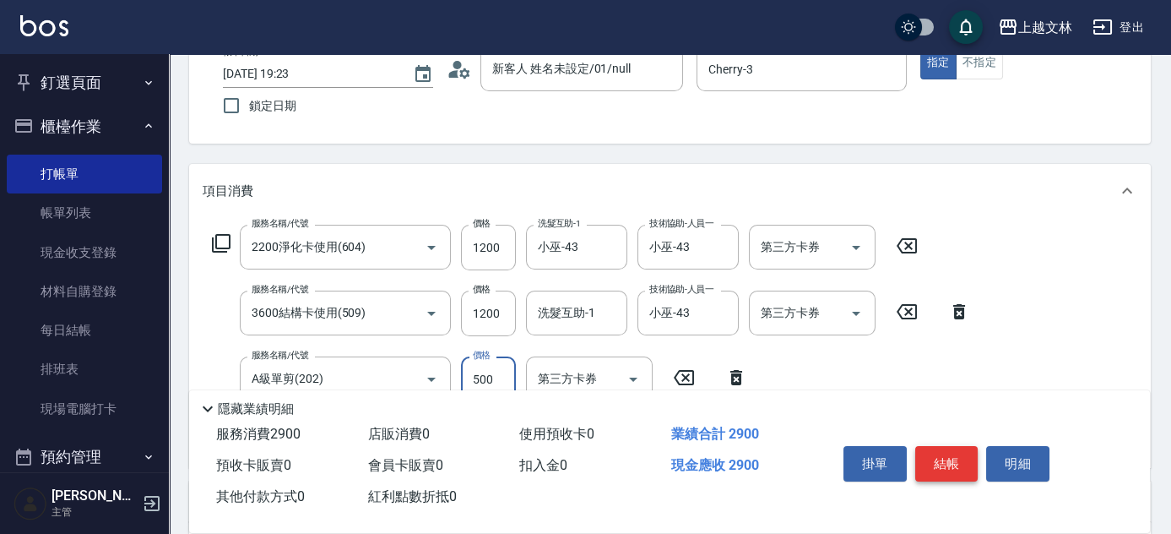
type input "500"
click at [932, 454] on button "結帳" at bounding box center [946, 463] width 63 height 35
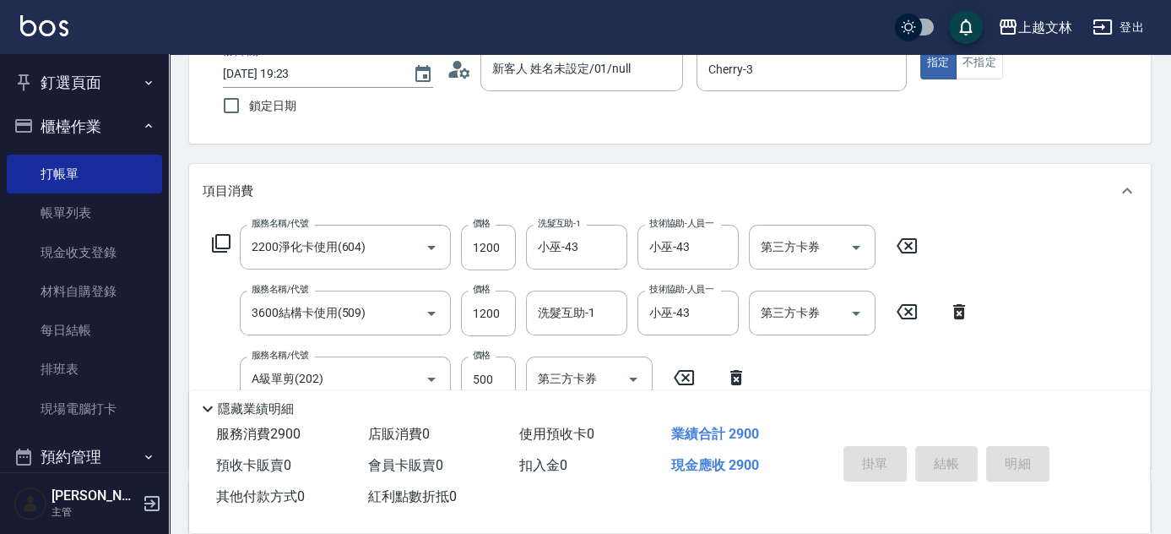
type input "[DATE] 19:24"
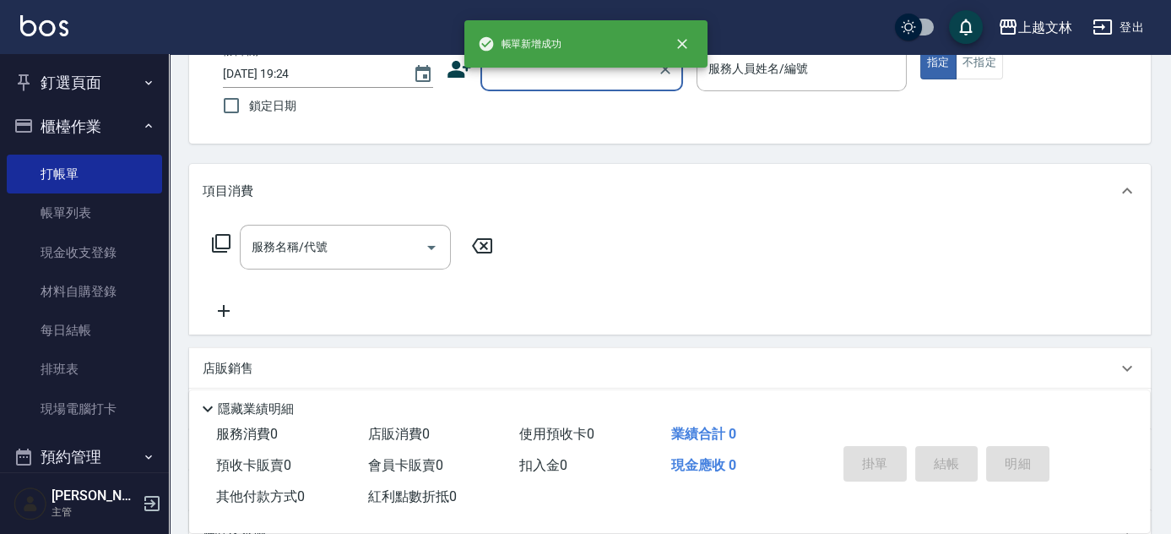
scroll to position [81, 0]
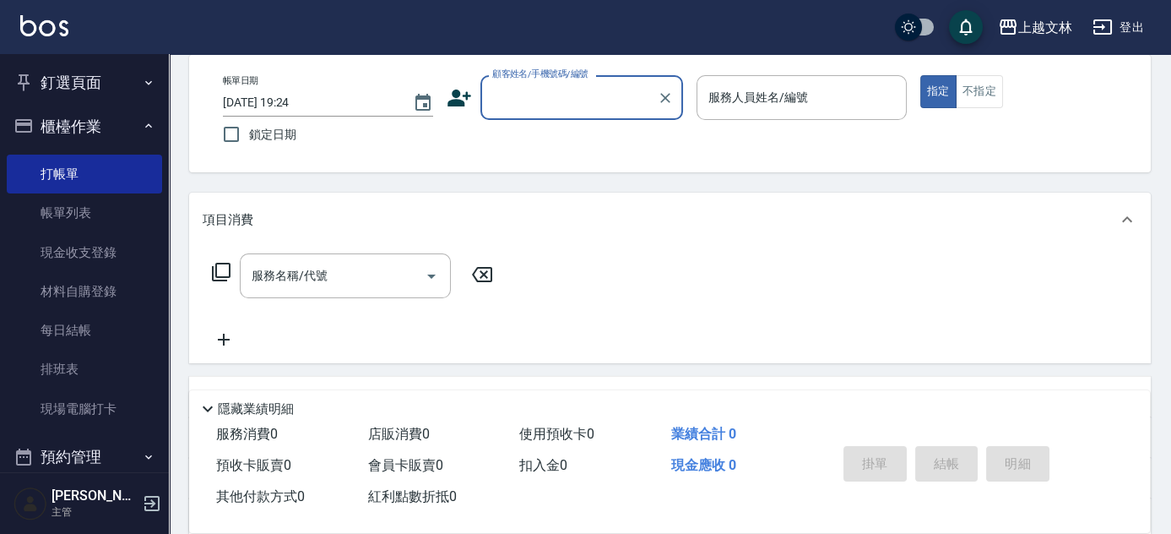
click at [507, 90] on input "顧客姓名/手機號碼/編號" at bounding box center [569, 98] width 162 height 30
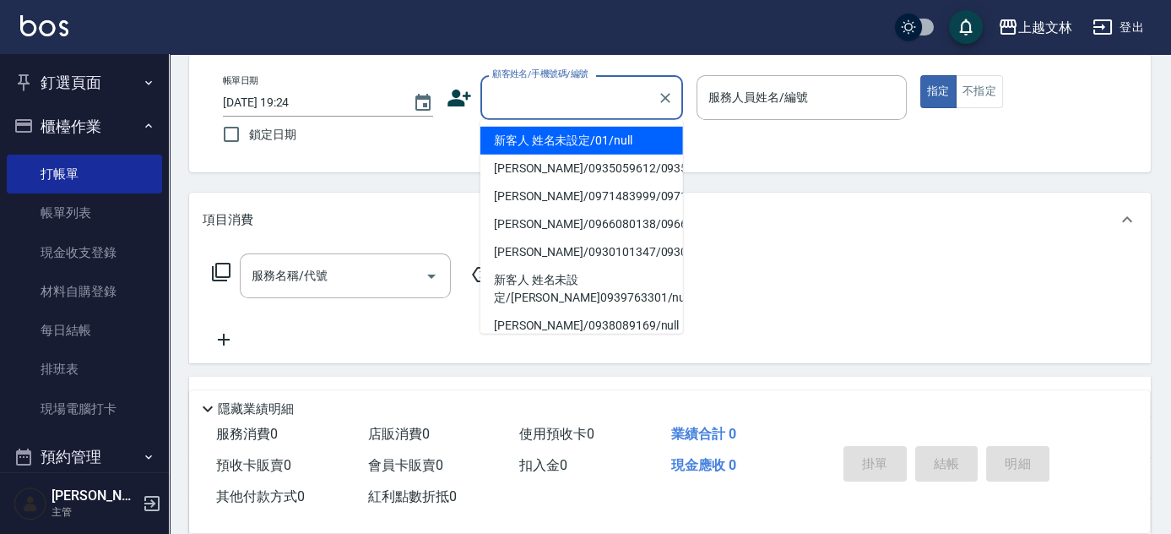
click at [556, 134] on li "新客人 姓名未設定/01/null" at bounding box center [581, 141] width 203 height 28
type input "新客人 姓名未設定/01/null"
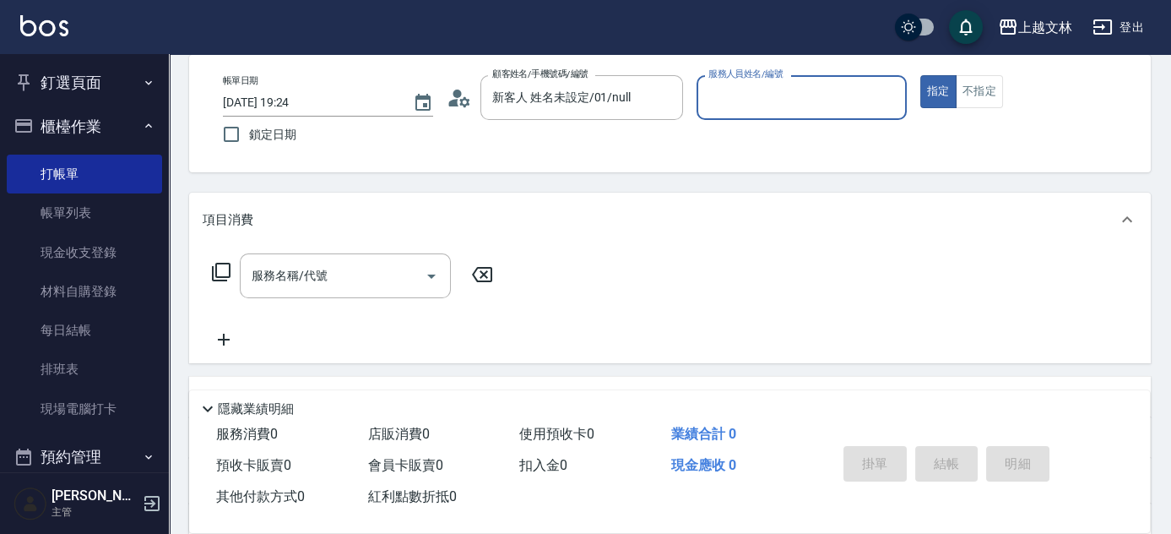
click at [839, 83] on input "服務人員姓名/編號" at bounding box center [801, 98] width 195 height 30
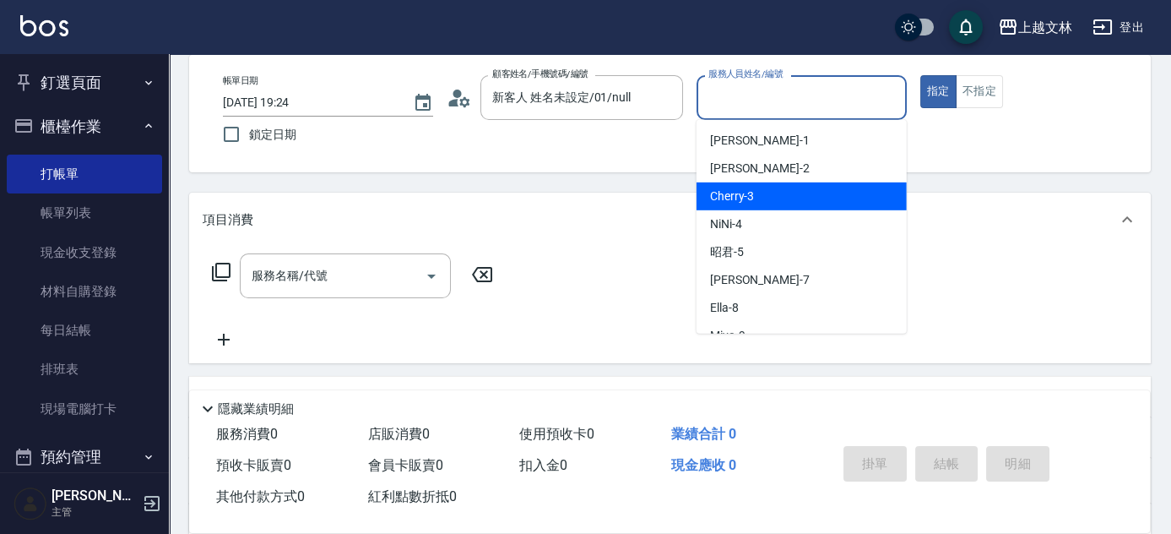
click at [811, 193] on div "Cherry -3" at bounding box center [802, 196] width 210 height 28
type input "Cherry-3"
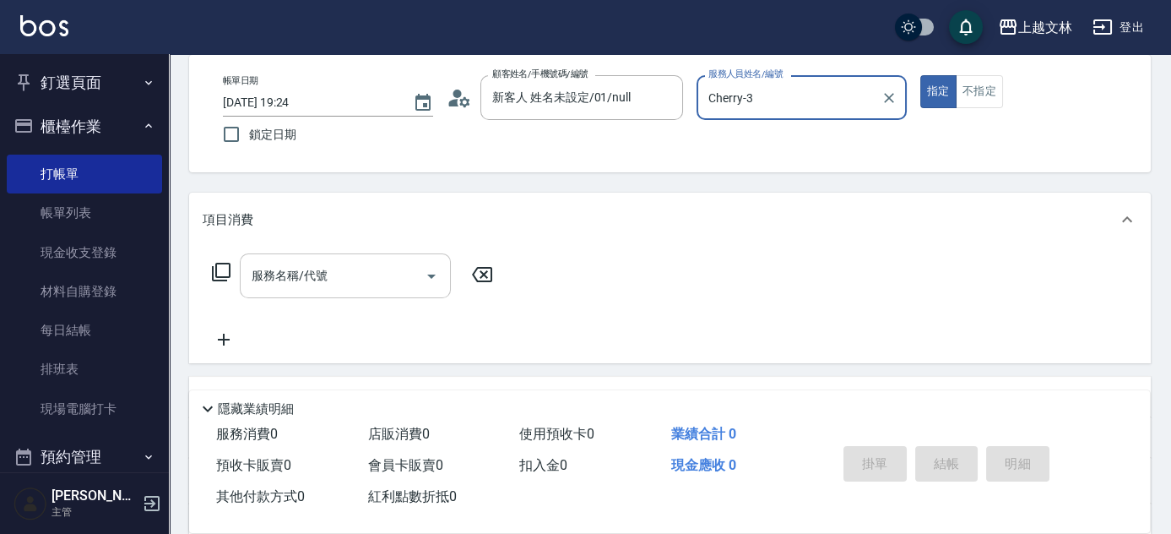
click at [293, 276] on div "服務名稱/代號 服務名稱/代號" at bounding box center [345, 275] width 211 height 45
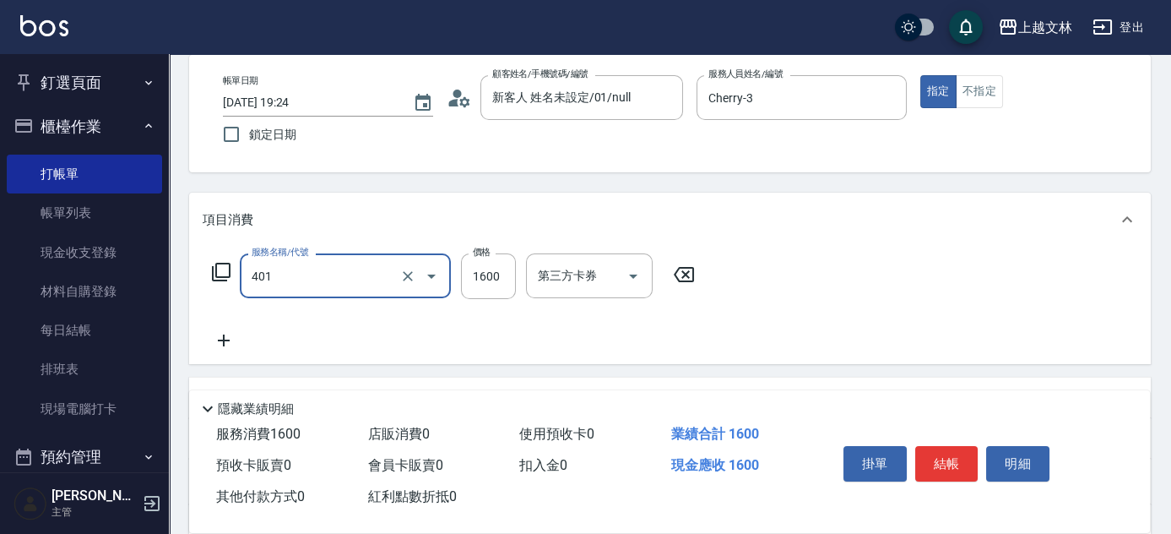
type input "基本染髮(401)"
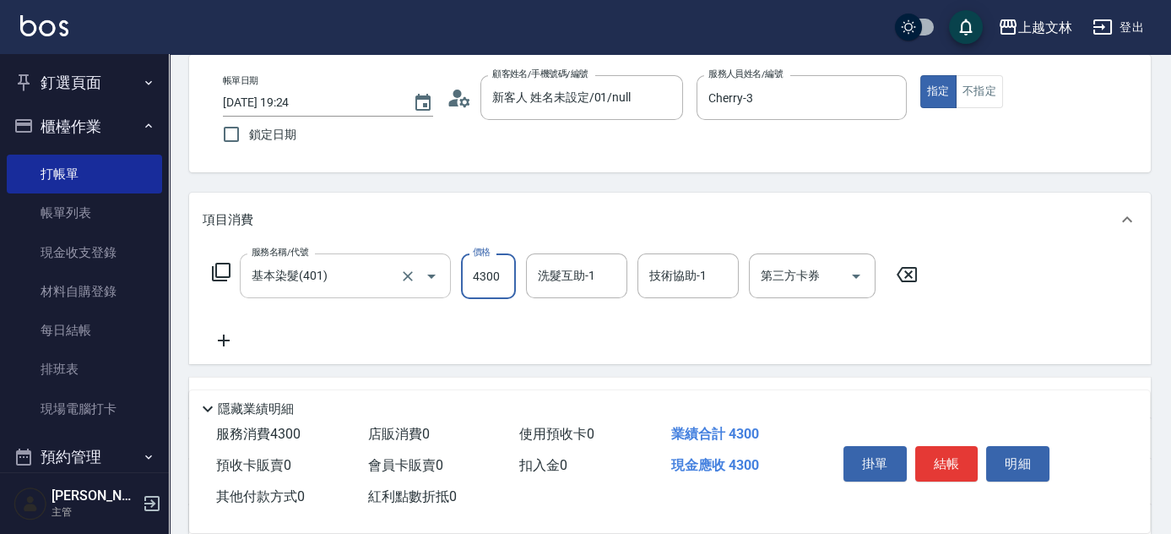
type input "4300"
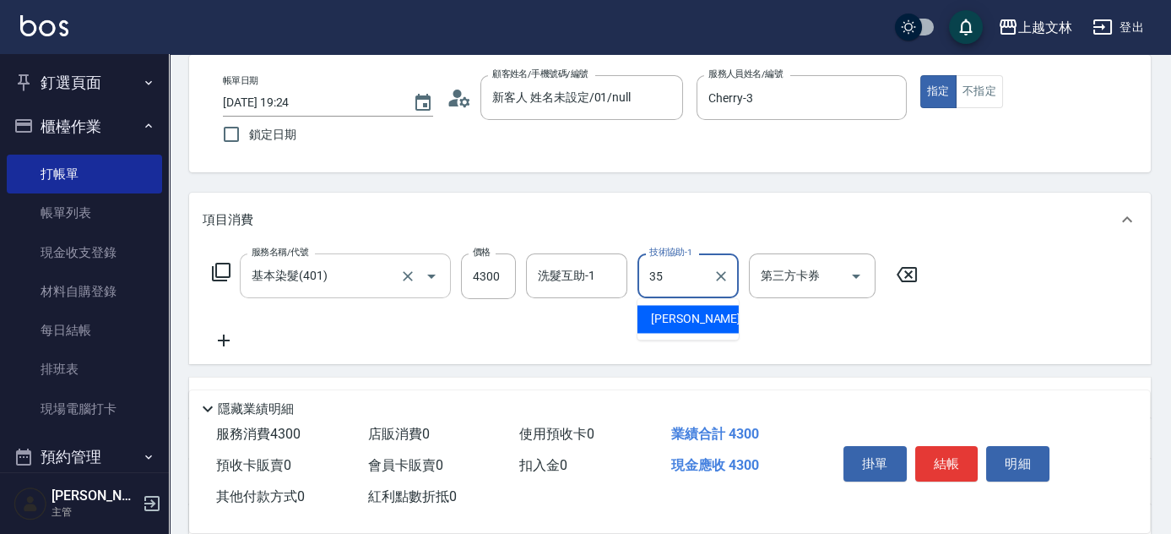
type input "[PERSON_NAME]-35"
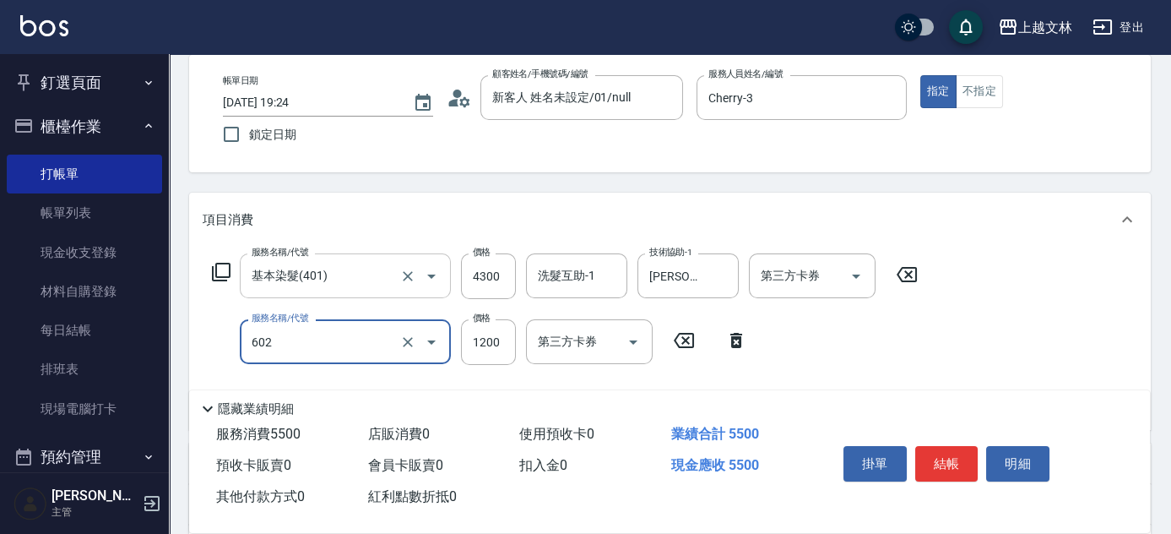
type input "蘆薈髮膜(602)"
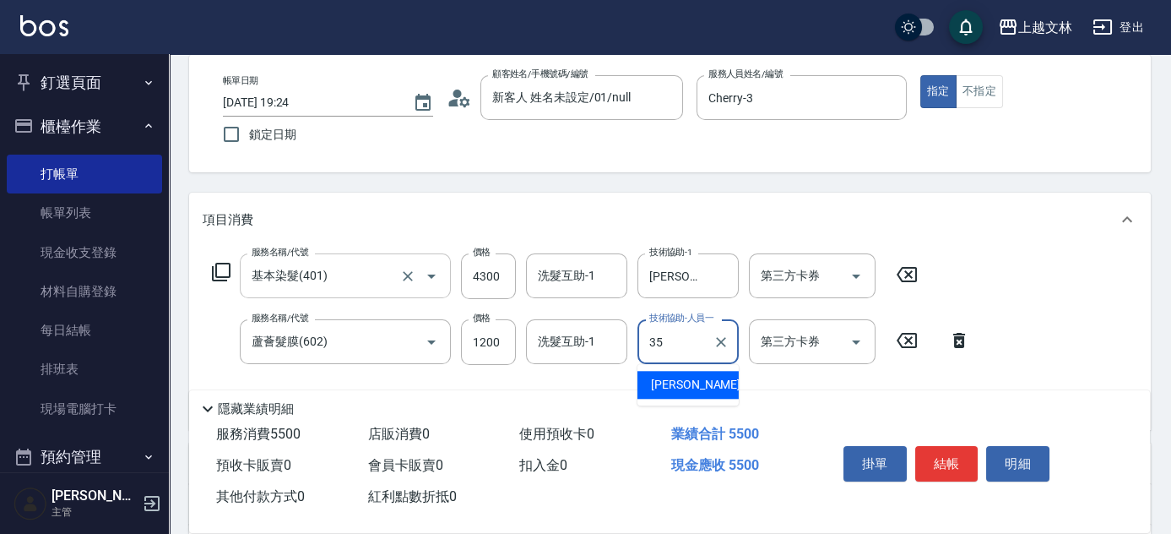
type input "[PERSON_NAME]-35"
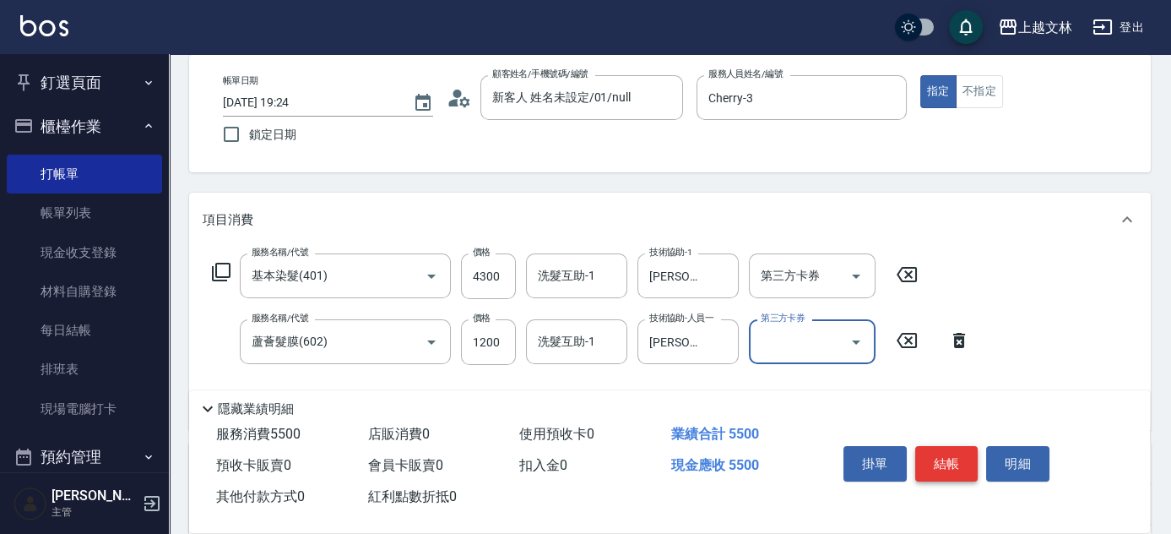
click at [947, 462] on button "結帳" at bounding box center [946, 463] width 63 height 35
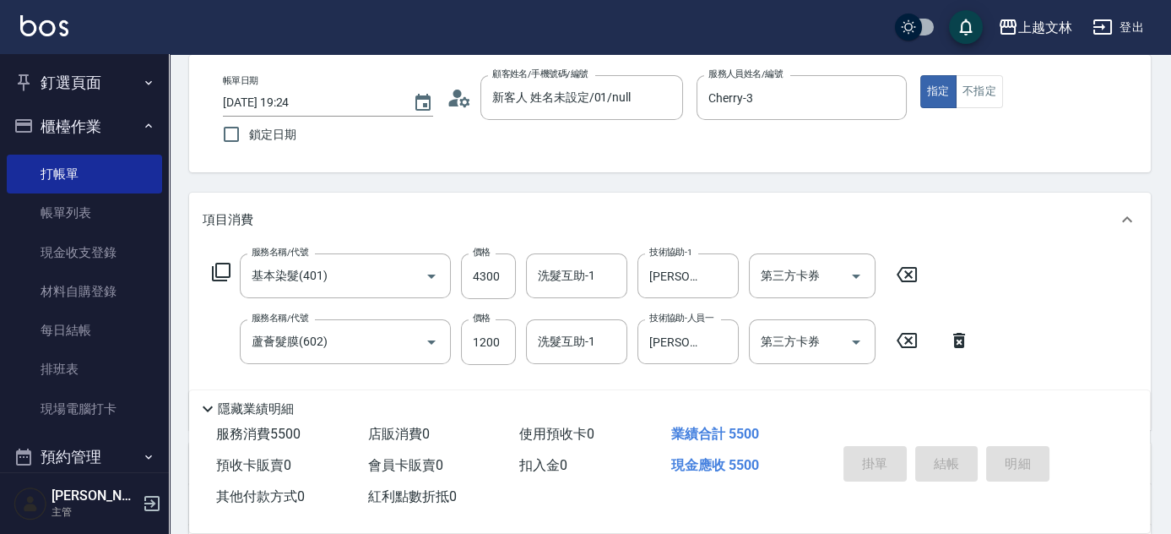
type input "[DATE] 19:25"
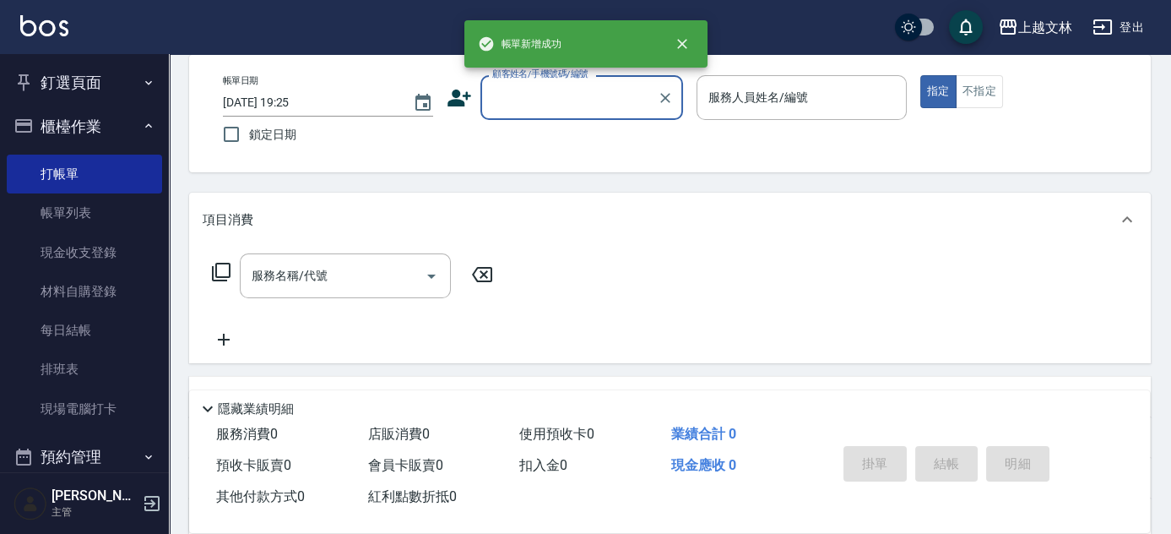
click at [554, 96] on input "顧客姓名/手機號碼/編號" at bounding box center [569, 98] width 162 height 30
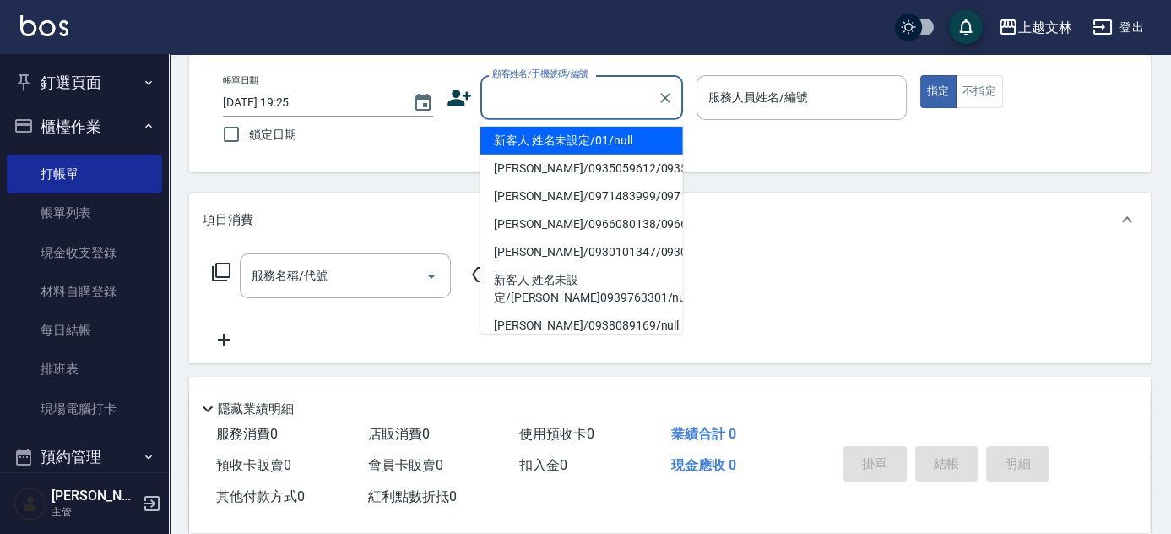
click at [584, 136] on li "新客人 姓名未設定/01/null" at bounding box center [581, 141] width 203 height 28
type input "新客人 姓名未設定/01/null"
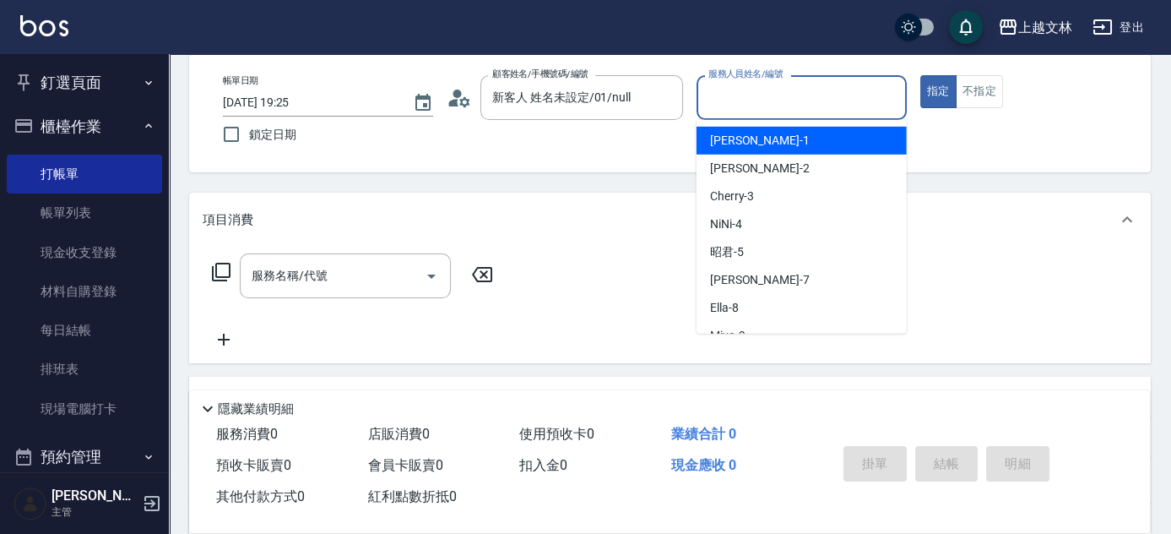
click at [736, 104] on input "服務人員姓名/編號" at bounding box center [801, 98] width 195 height 30
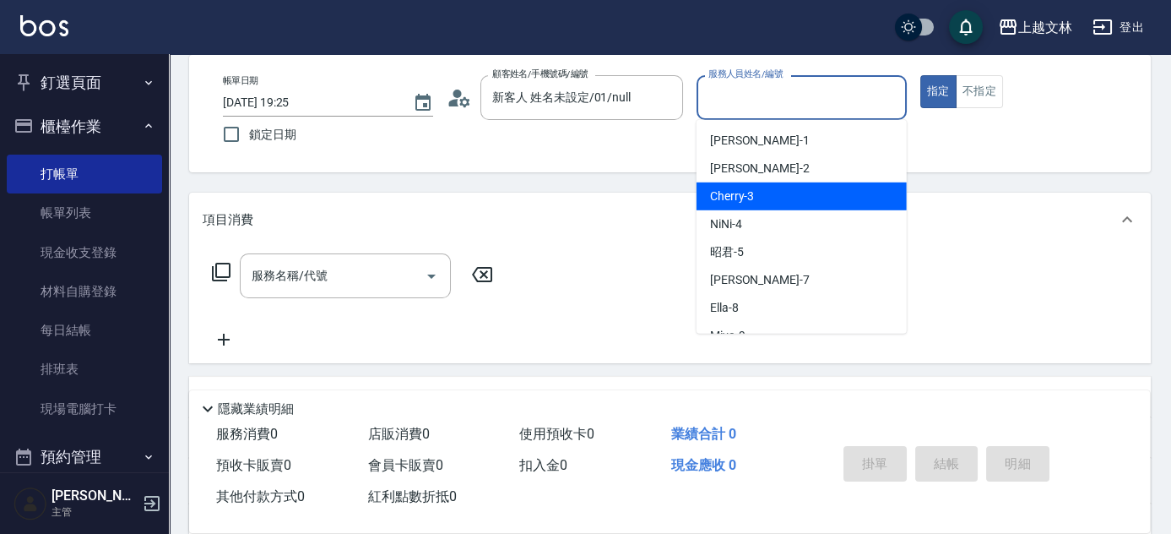
click at [769, 195] on div "Cherry -3" at bounding box center [802, 196] width 210 height 28
type input "Cherry-3"
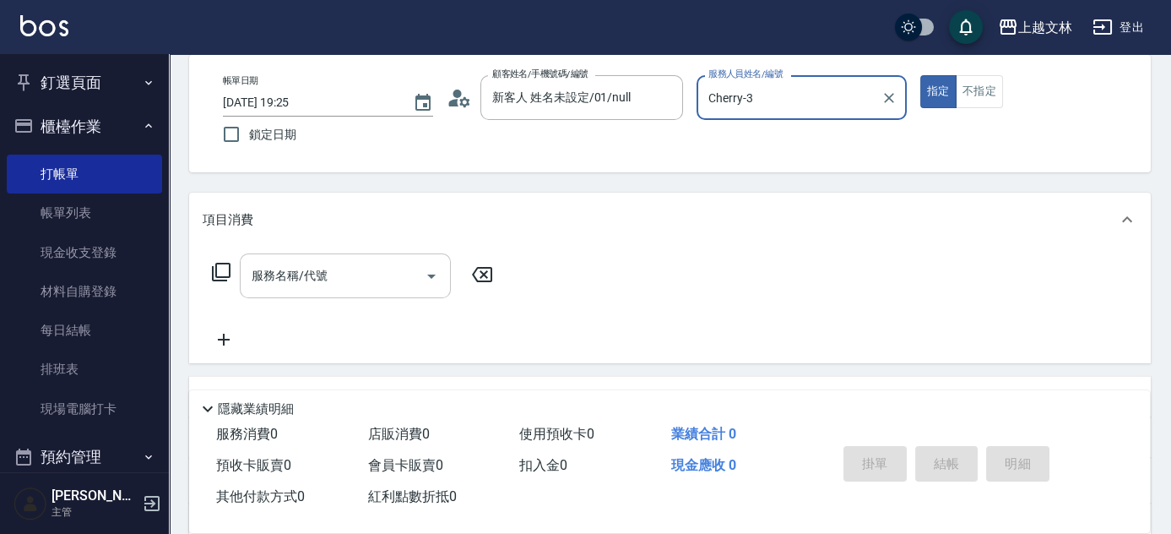
click at [341, 284] on input "服務名稱/代號" at bounding box center [332, 276] width 171 height 30
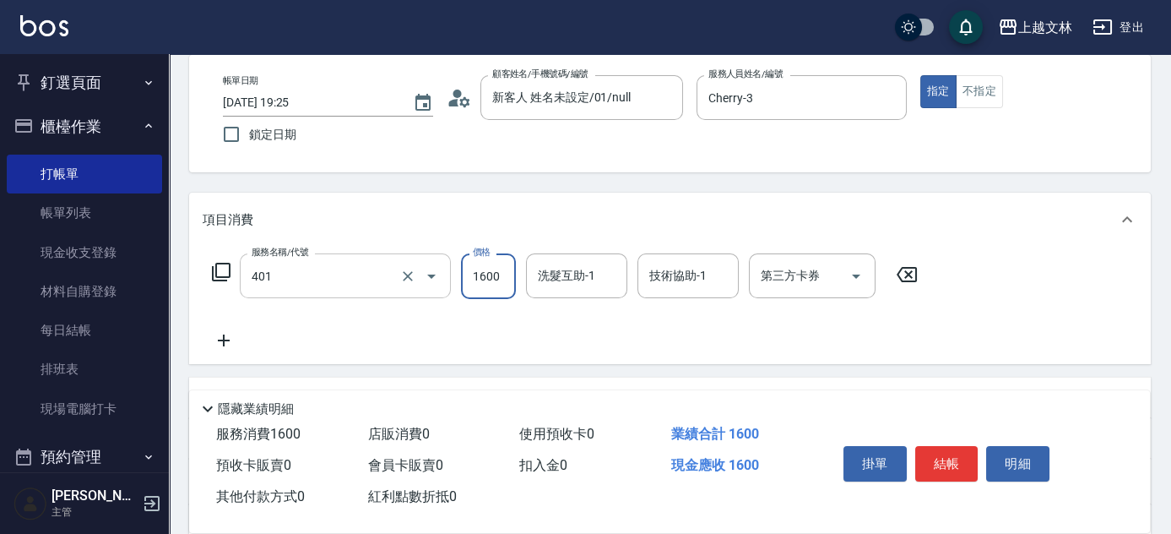
type input "基本染髮(401)"
type input "3500"
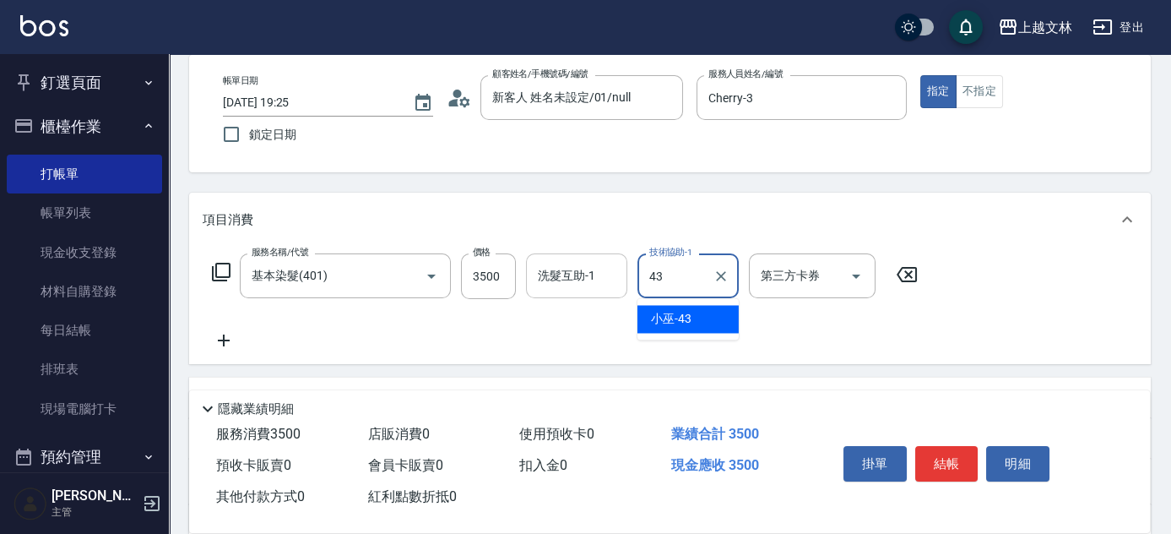
type input "43"
click at [585, 263] on div "洗髮互助-1 洗髮互助-1" at bounding box center [576, 275] width 101 height 45
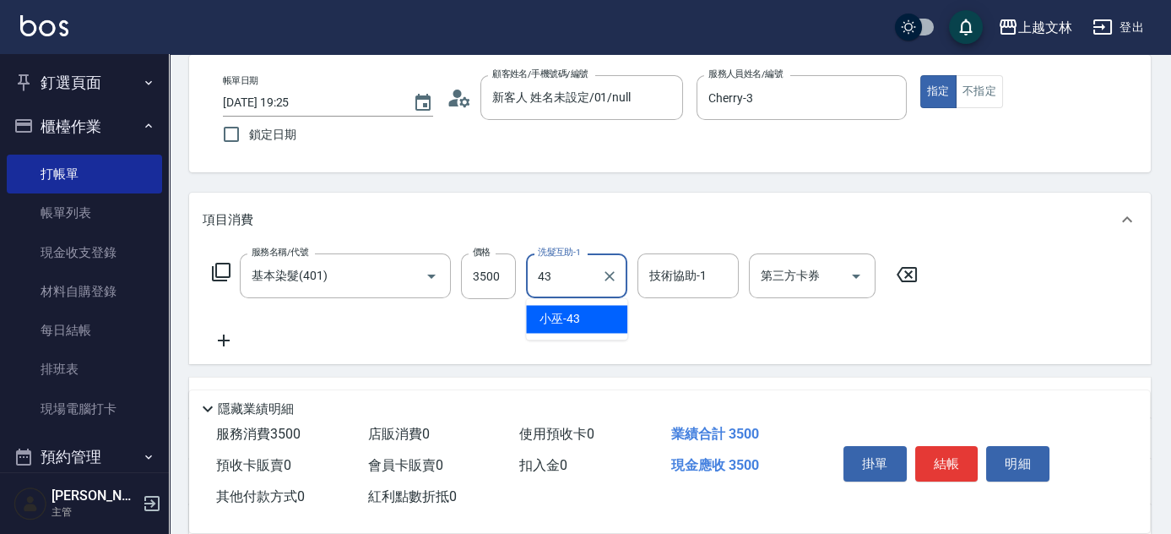
type input "小巫-43"
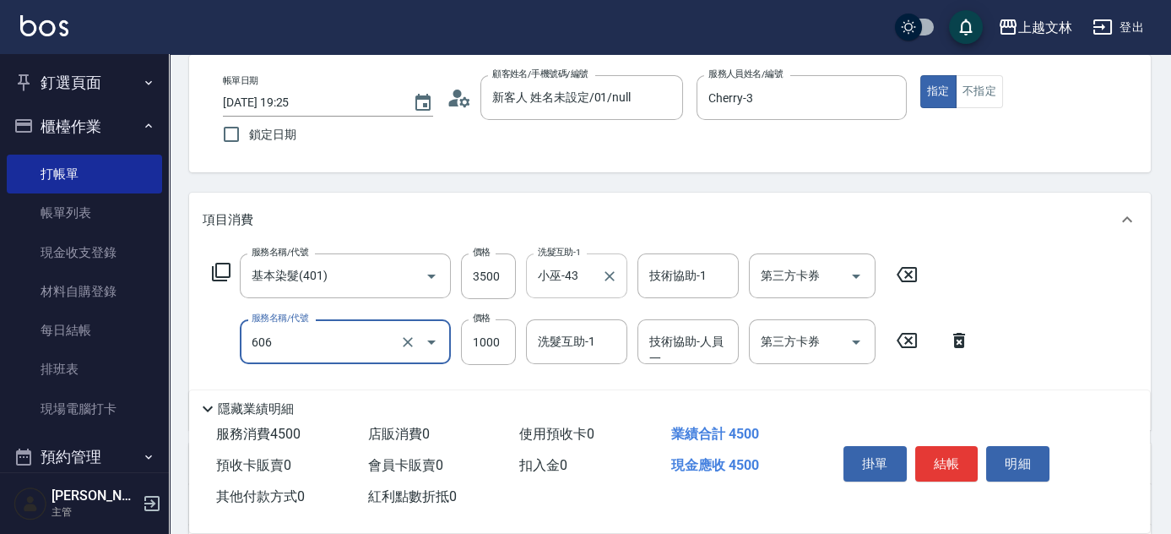
type input "2000蘆薈卡使用(606)"
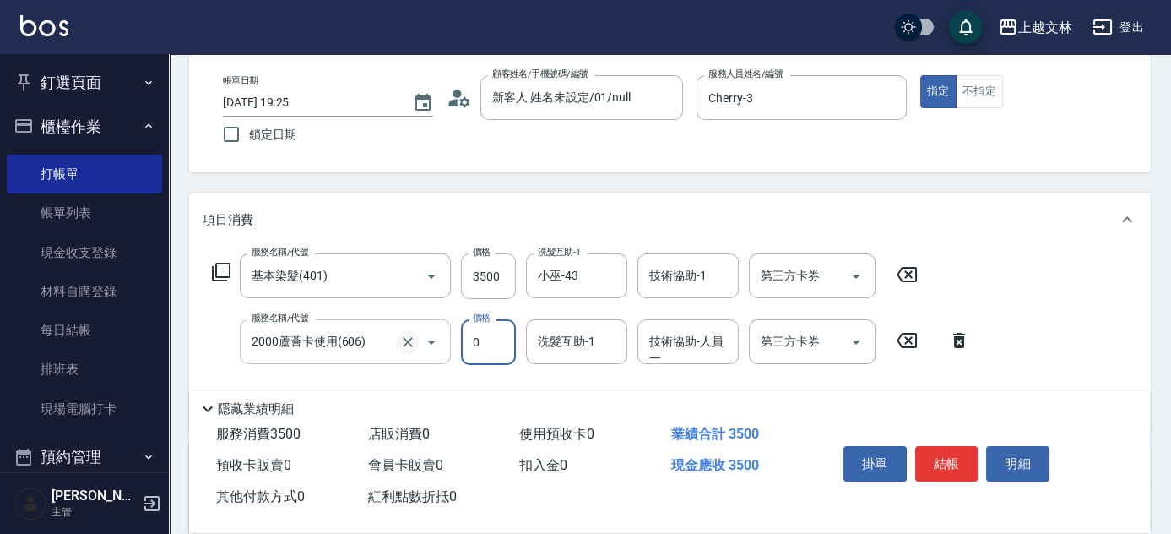
click at [403, 340] on icon "Clear" at bounding box center [407, 342] width 17 height 17
type input "0"
type input "2000蘆薈卡使用(606)"
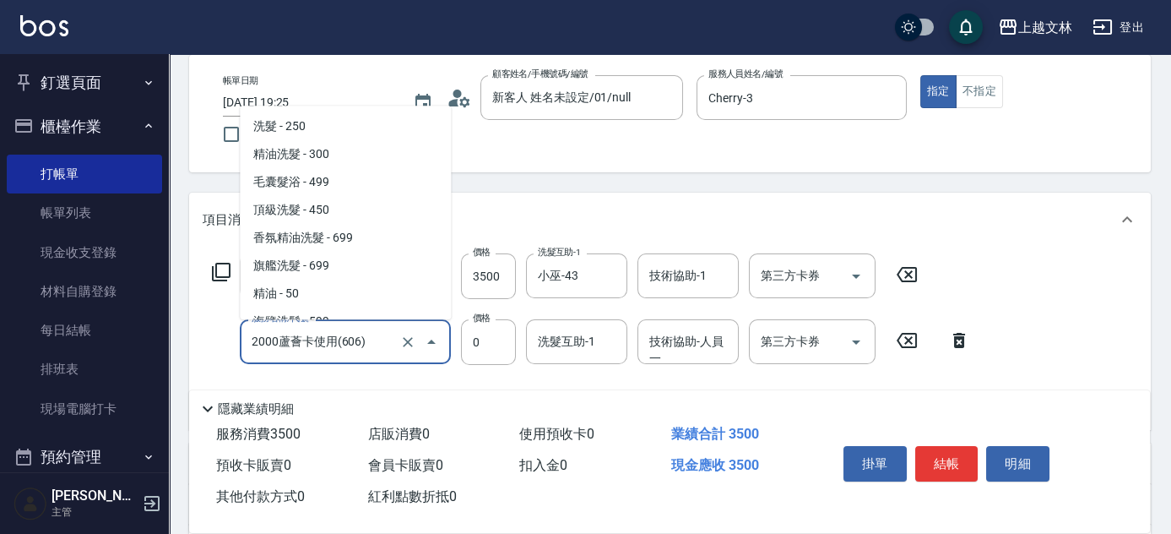
click at [357, 348] on input "2000蘆薈卡使用(606)" at bounding box center [321, 342] width 149 height 30
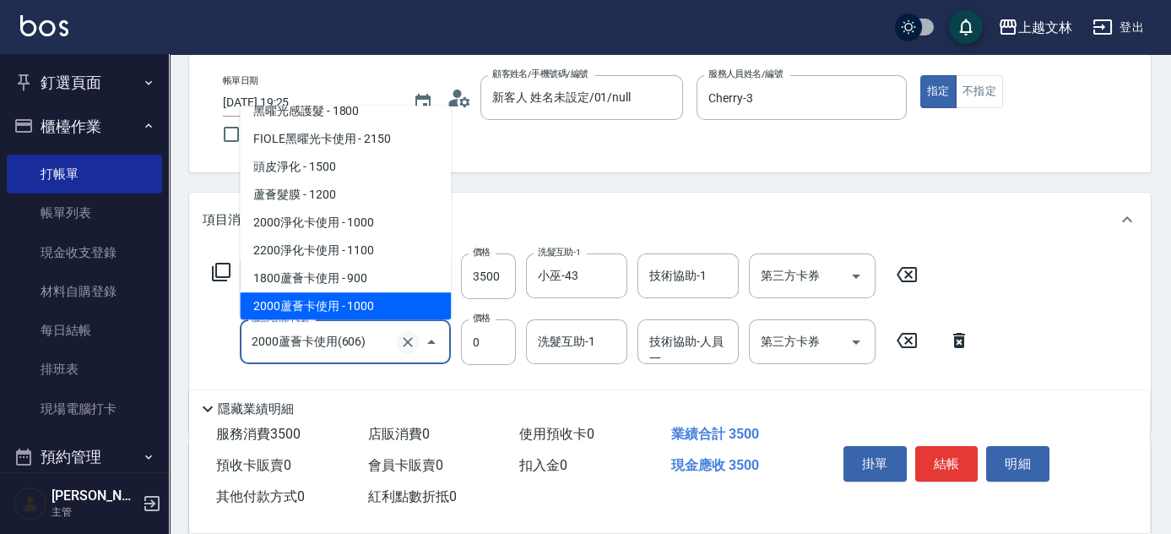
click at [414, 341] on icon "Clear" at bounding box center [407, 342] width 17 height 17
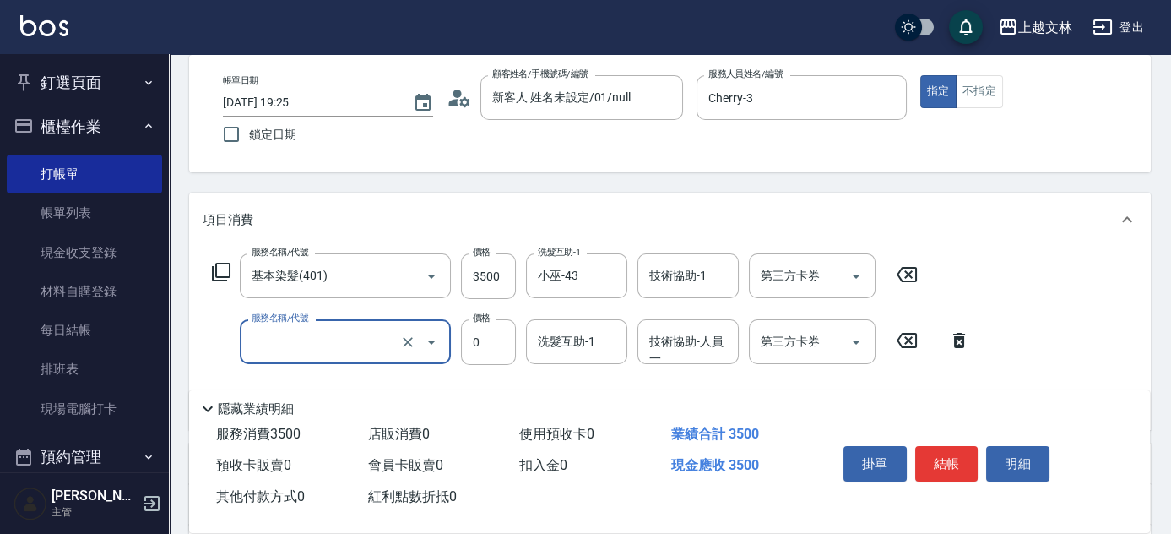
click at [322, 339] on input "服務名稱/代號" at bounding box center [321, 342] width 149 height 30
type input "蘆薈髮膜(602)"
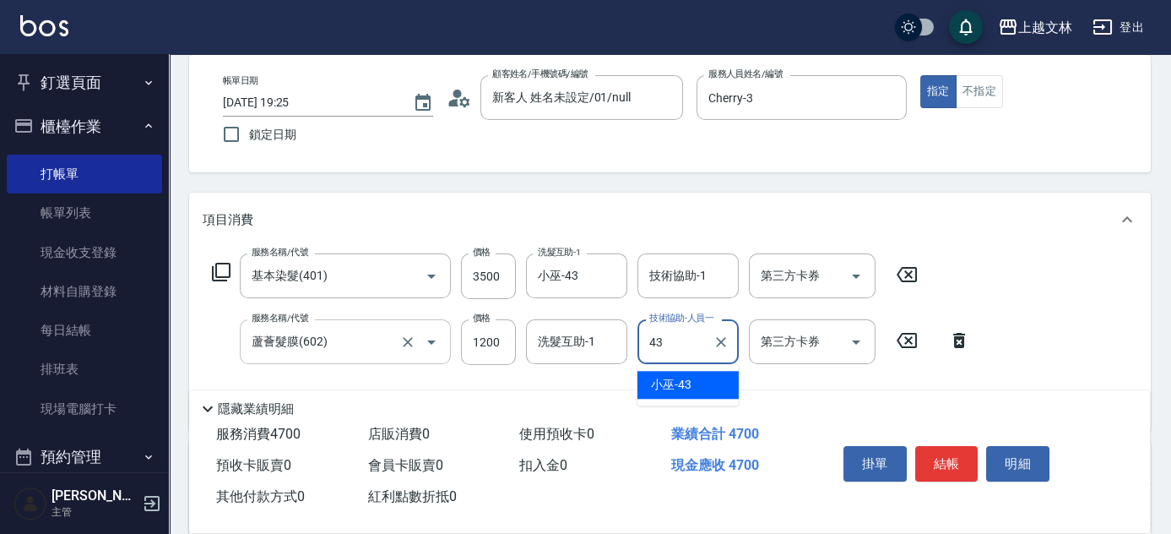
type input "小巫-43"
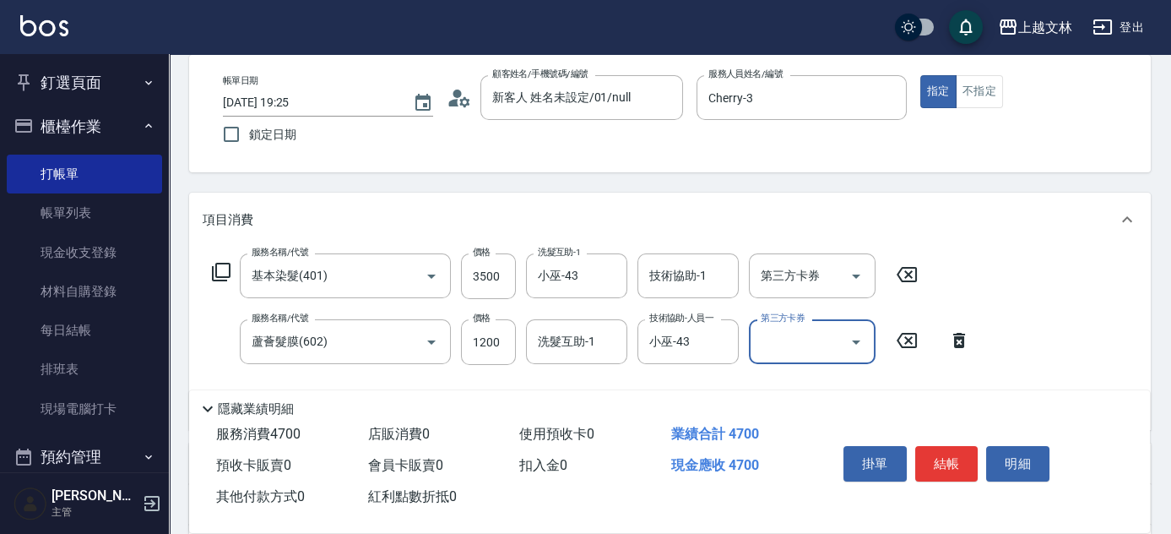
click at [693, 279] on div "技術協助-1 技術協助-1" at bounding box center [687, 275] width 101 height 45
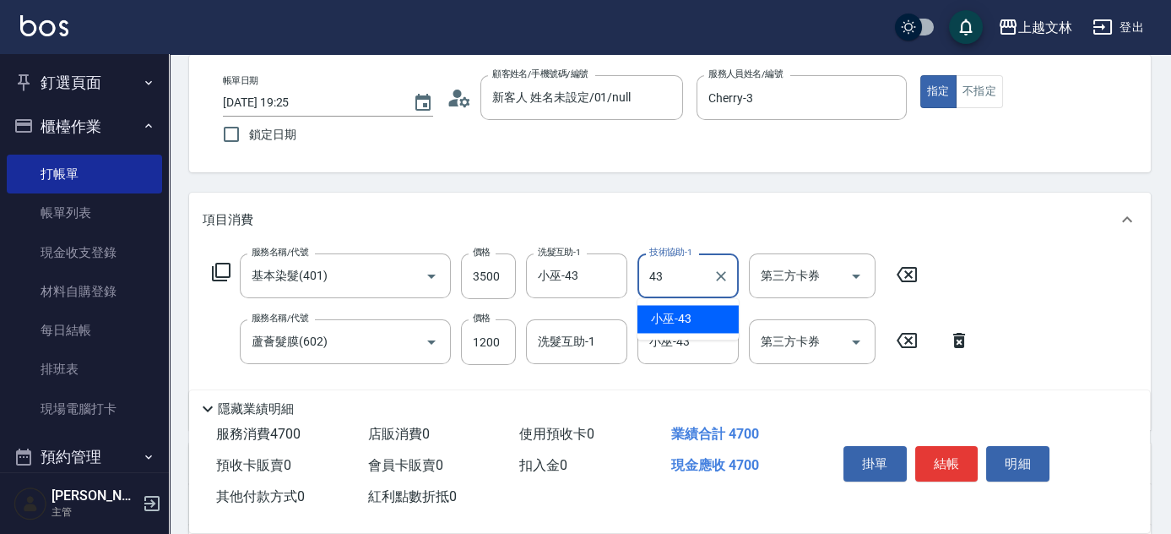
type input "小巫-43"
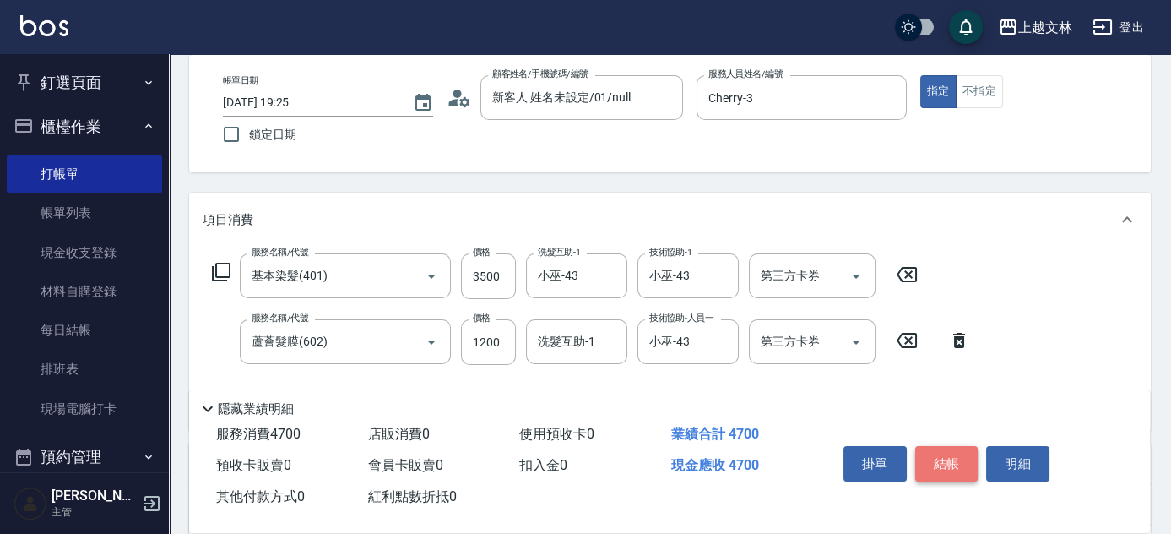
click at [950, 464] on button "結帳" at bounding box center [946, 463] width 63 height 35
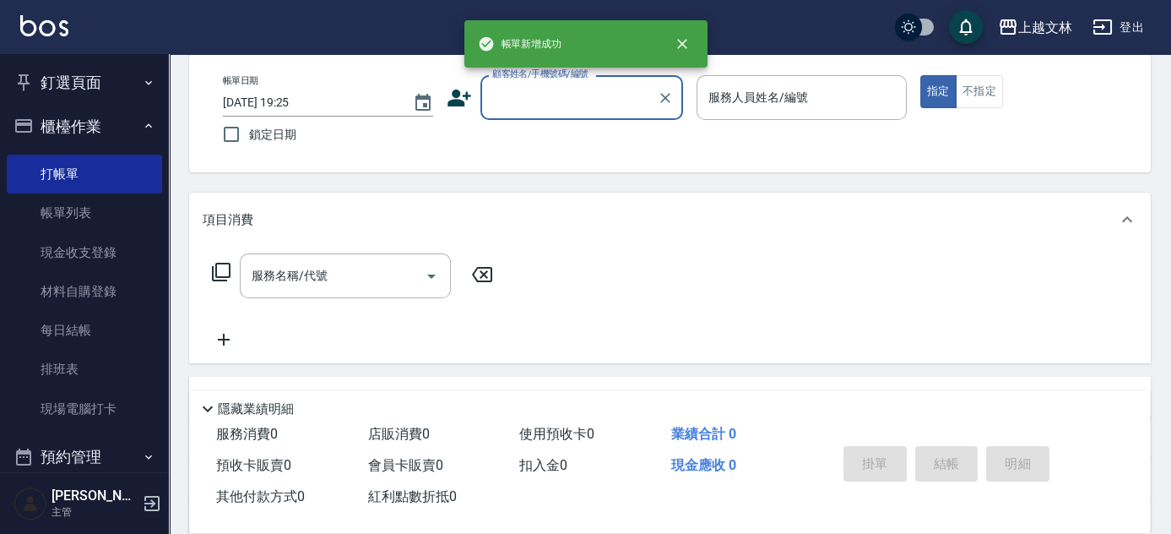
click at [595, 98] on input "顧客姓名/手機號碼/編號" at bounding box center [569, 98] width 162 height 30
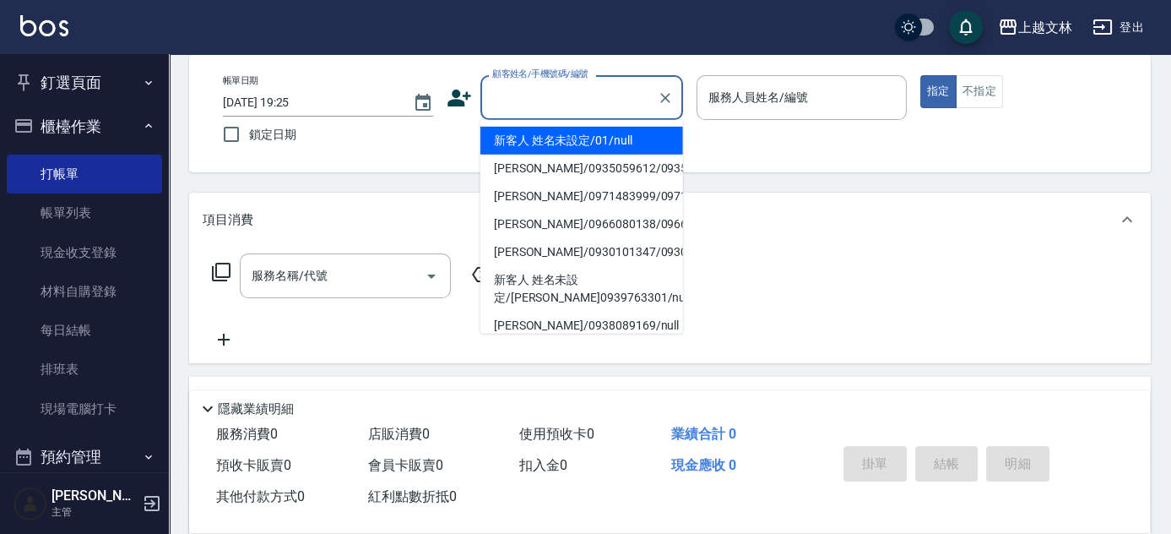
click at [601, 143] on li "新客人 姓名未設定/01/null" at bounding box center [581, 141] width 203 height 28
type input "新客人 姓名未設定/01/null"
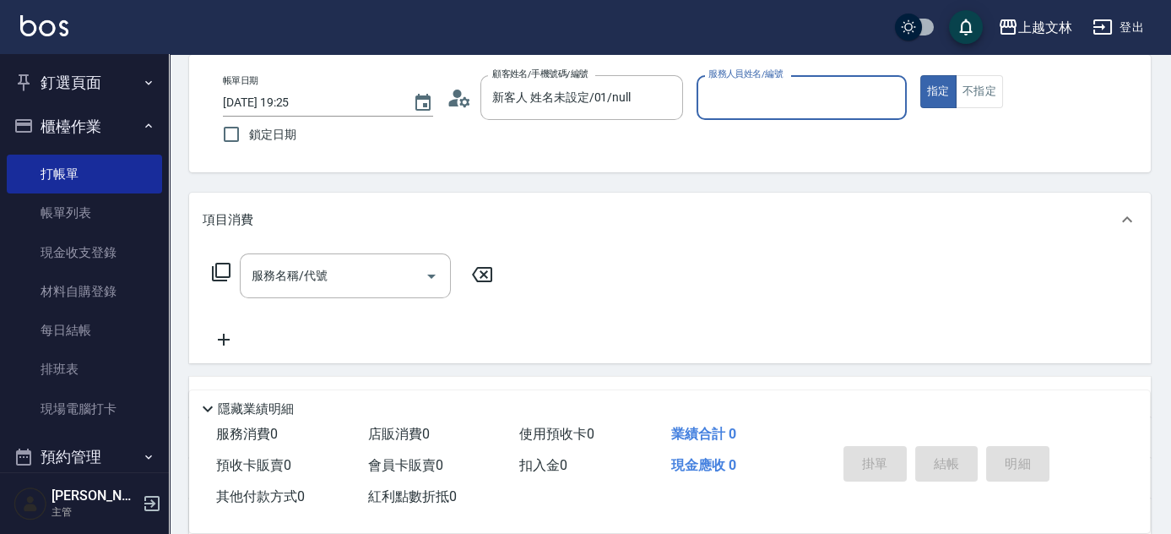
click at [763, 102] on input "服務人員姓名/編號" at bounding box center [801, 98] width 195 height 30
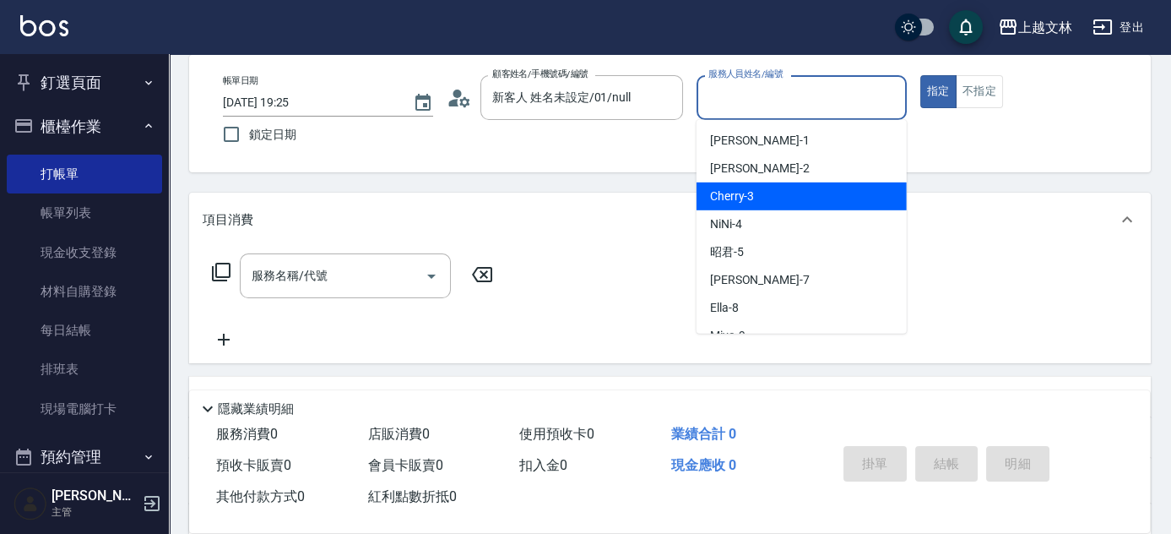
click at [774, 197] on div "Cherry -3" at bounding box center [802, 196] width 210 height 28
type input "Cherry-3"
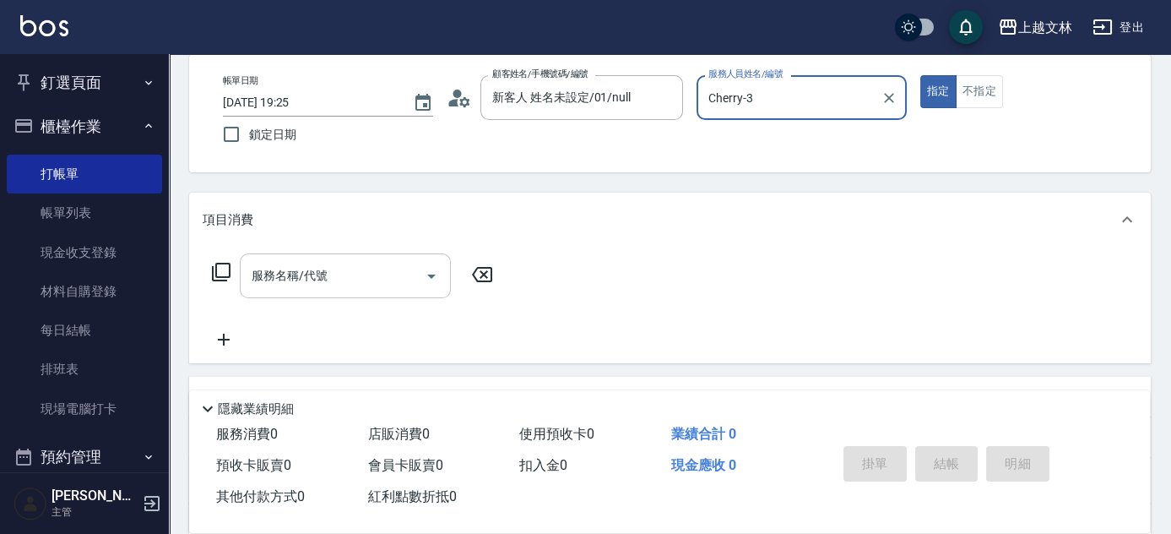
click at [347, 276] on input "服務名稱/代號" at bounding box center [332, 276] width 171 height 30
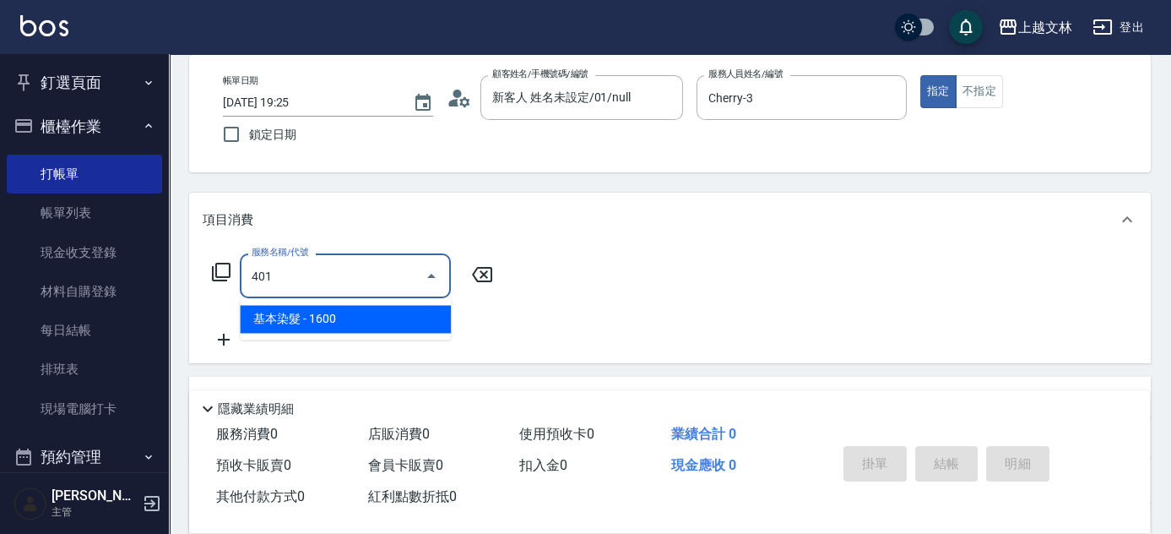
type input "基本染髮(401)"
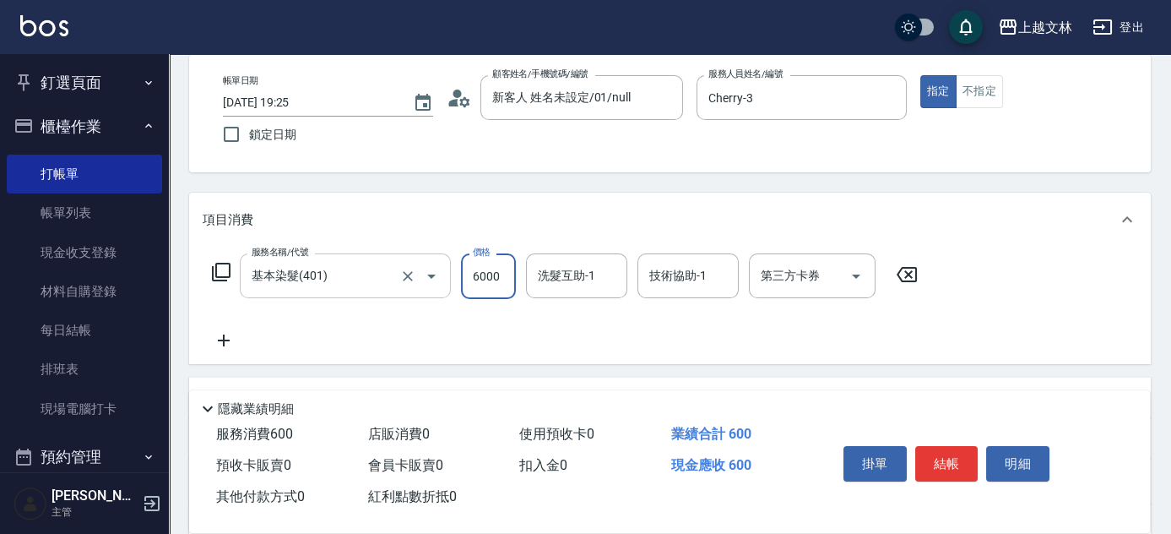
type input "6000"
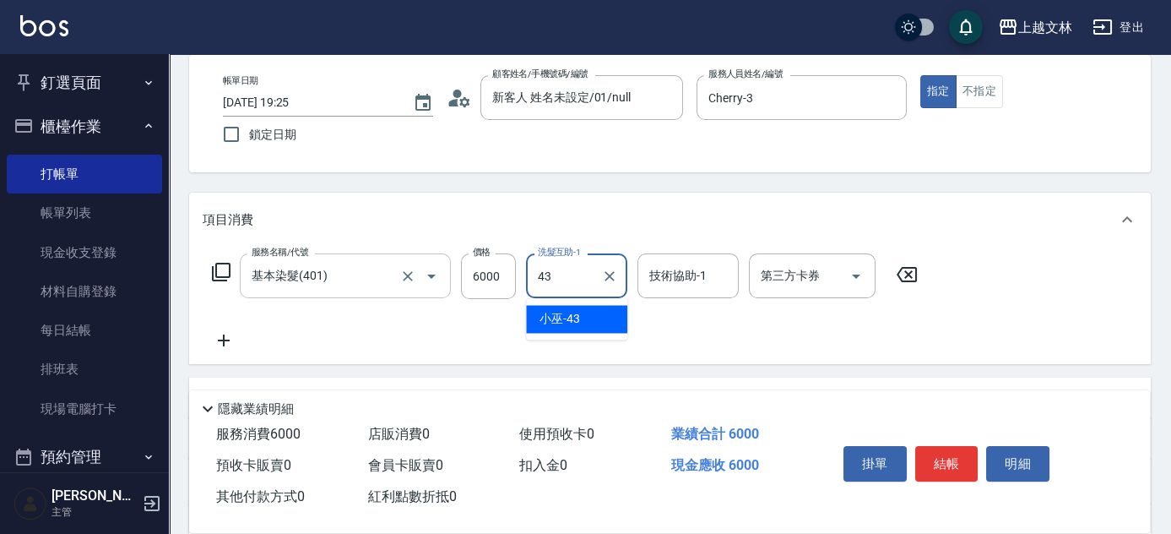
type input "小巫-43"
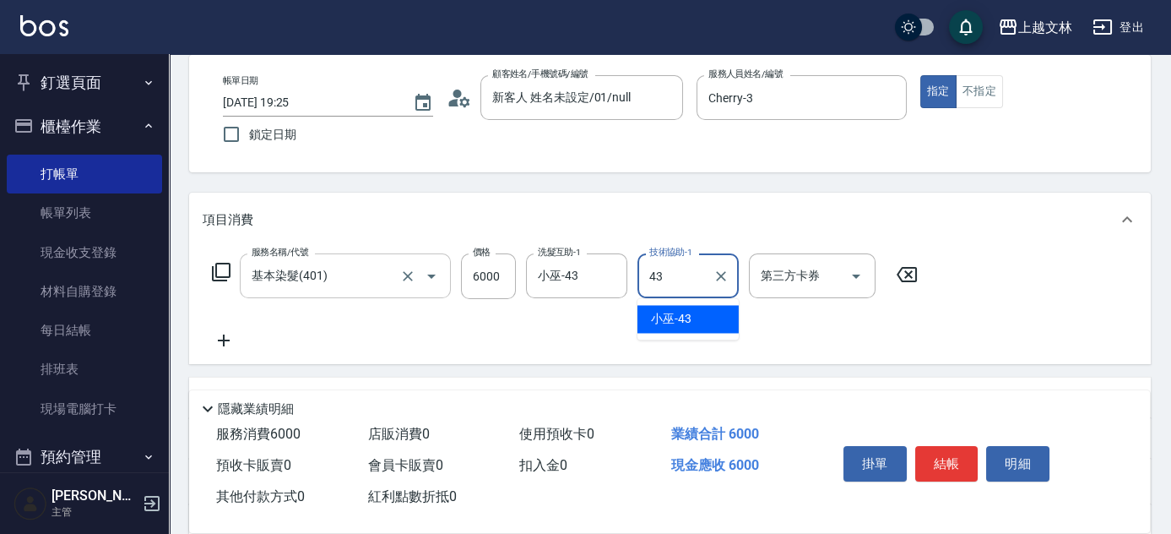
type input "小巫-43"
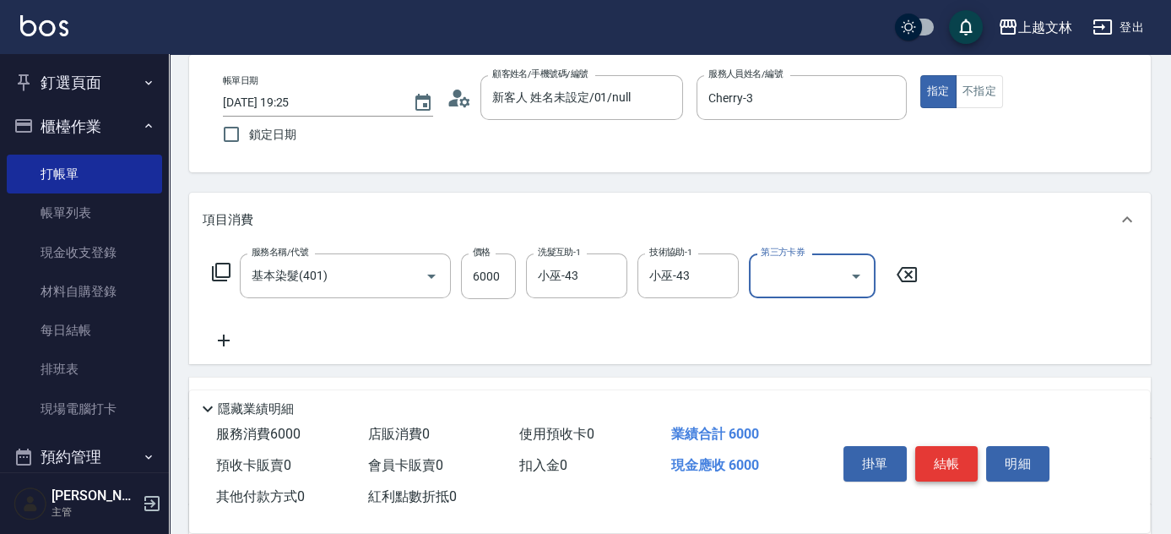
click at [952, 468] on button "結帳" at bounding box center [946, 463] width 63 height 35
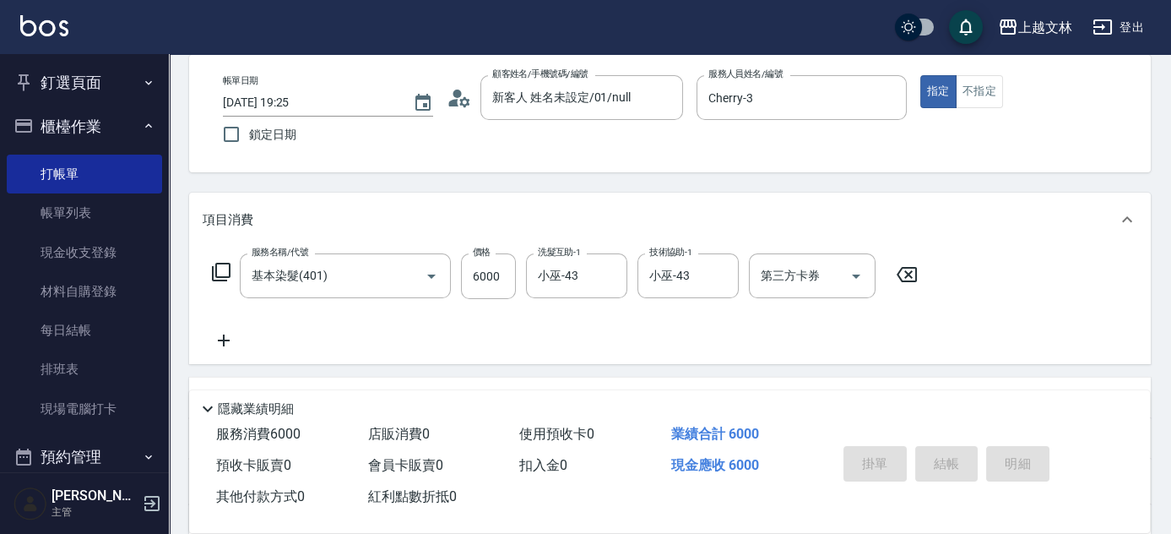
type input "[DATE] 19:26"
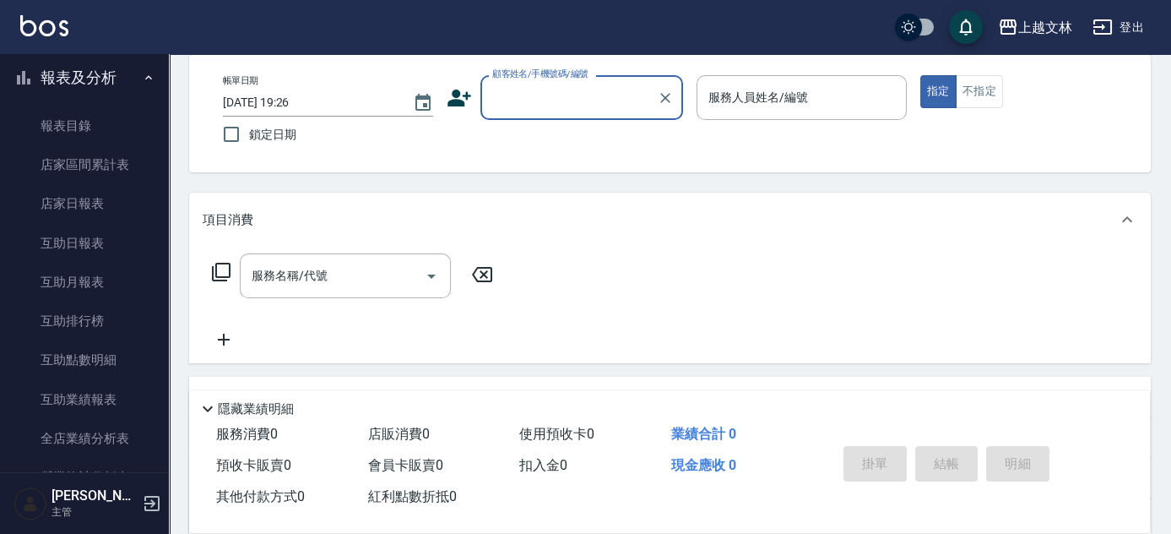
scroll to position [432, 0]
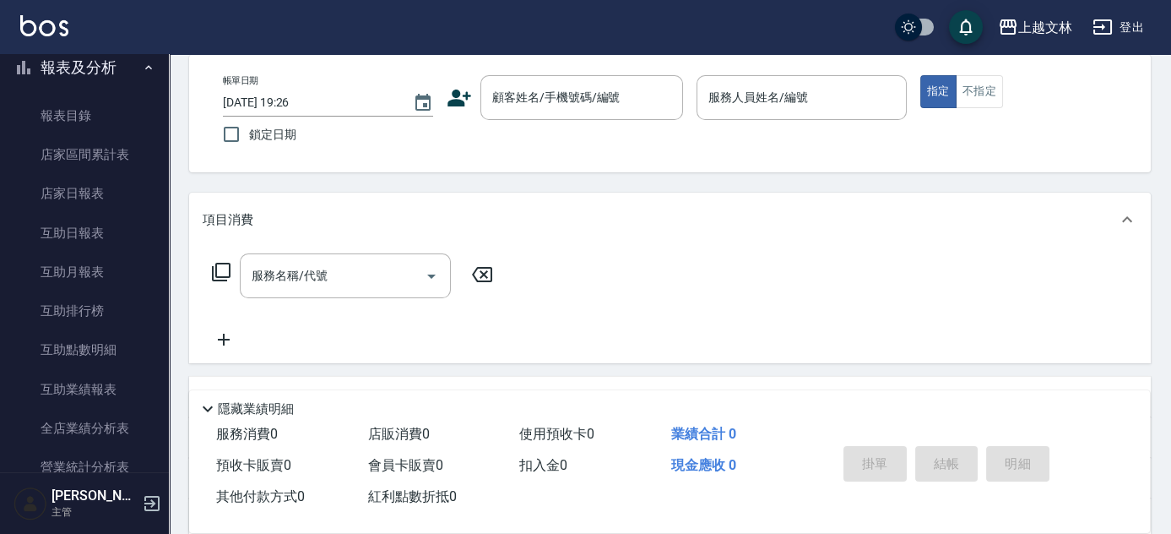
drag, startPoint x: 191, startPoint y: 238, endPoint x: 191, endPoint y: 263, distance: 24.5
click at [191, 263] on div "項目消費 服務名稱/代號 服務名稱/代號" at bounding box center [670, 278] width 962 height 171
click at [191, 263] on div "服務名稱/代號 服務名稱/代號" at bounding box center [670, 305] width 962 height 117
drag, startPoint x: 172, startPoint y: 238, endPoint x: 172, endPoint y: 277, distance: 38.8
click at [172, 280] on div "Key In 打帳單 上一筆訂單:#25 帳單速查 結帳前確認明細 連續打單結帳 掛單 結帳 明細 帳單日期 [DATE] 19:26 鎖定日期 顧客姓名/手…" at bounding box center [670, 356] width 1002 height 767
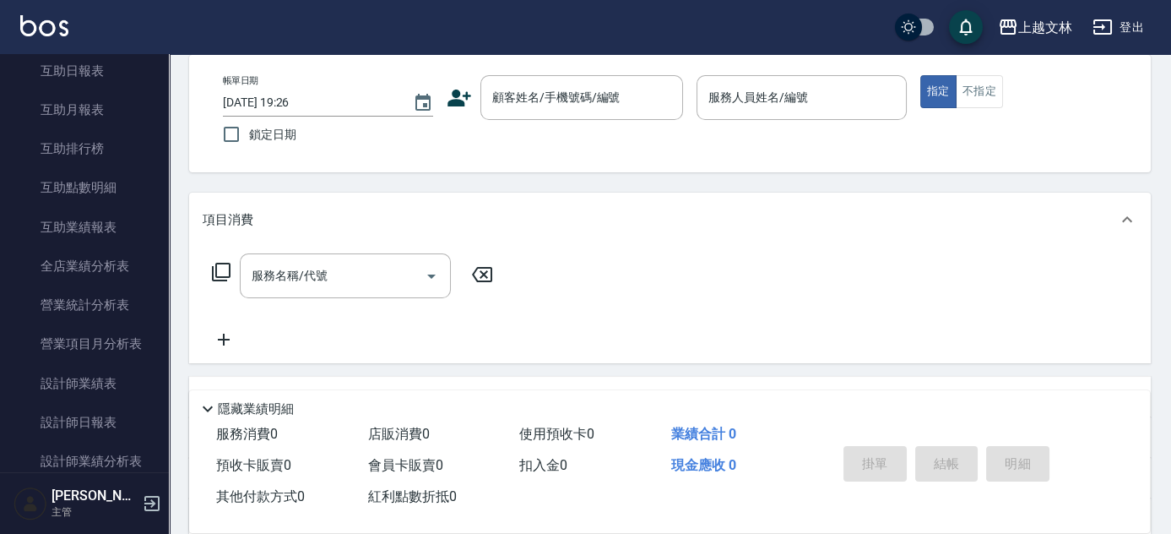
scroll to position [610, 0]
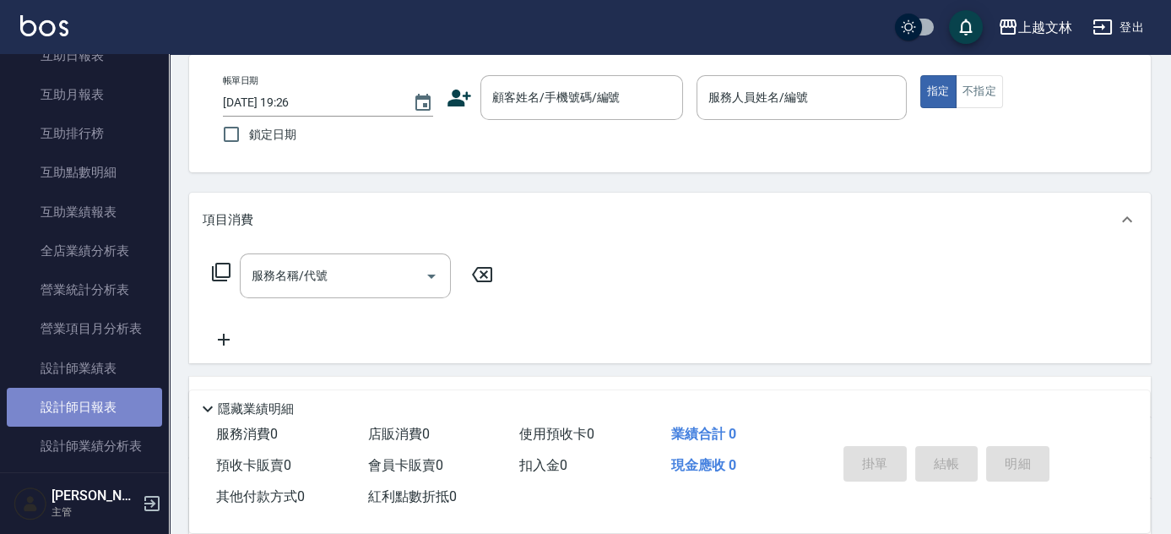
click at [96, 403] on link "設計師日報表" at bounding box center [84, 407] width 155 height 39
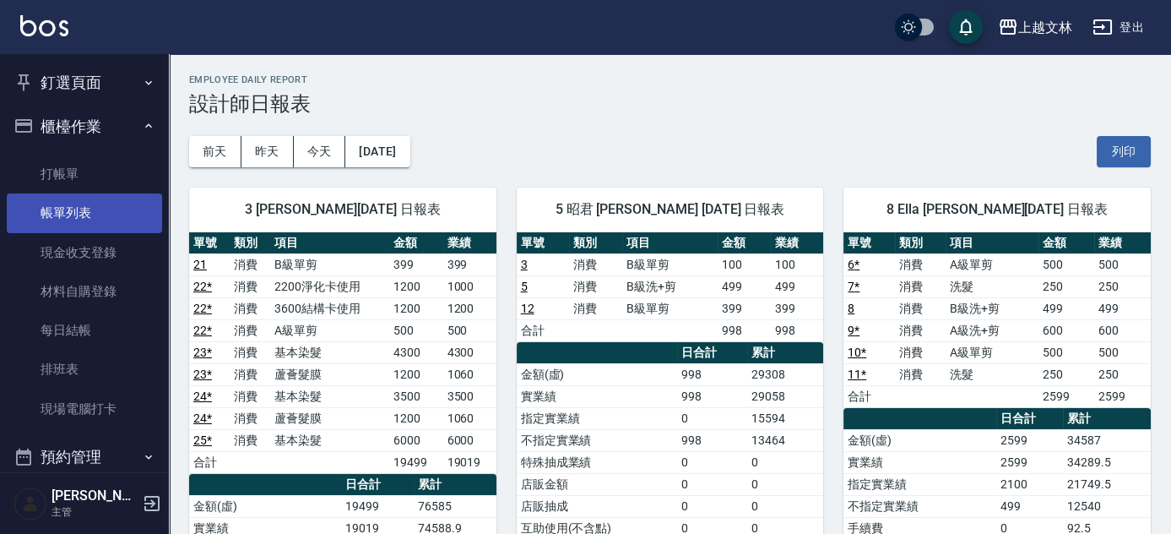
click at [86, 206] on link "帳單列表" at bounding box center [84, 212] width 155 height 39
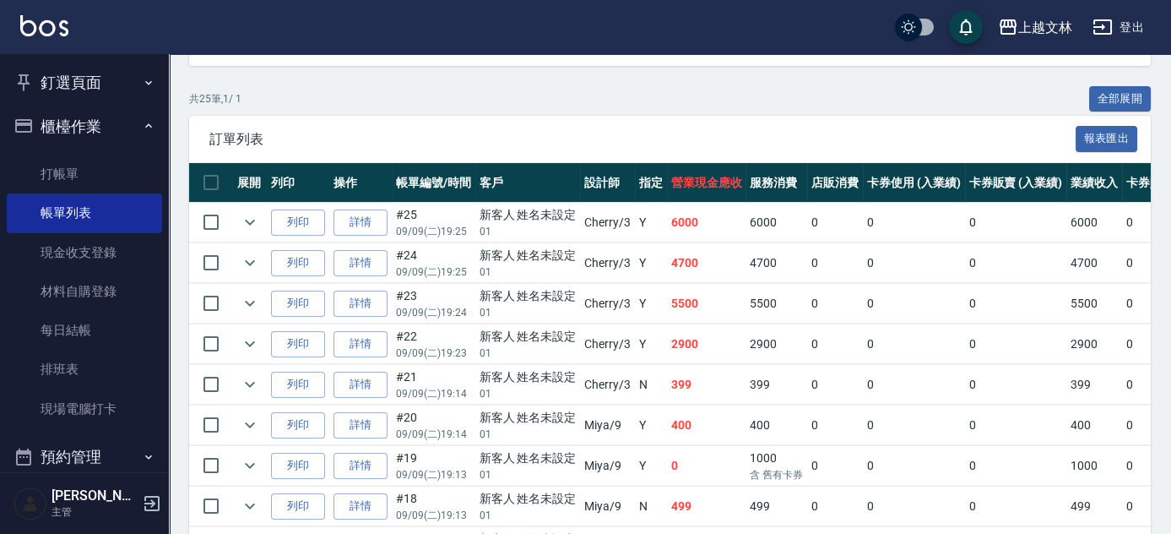
scroll to position [379, 0]
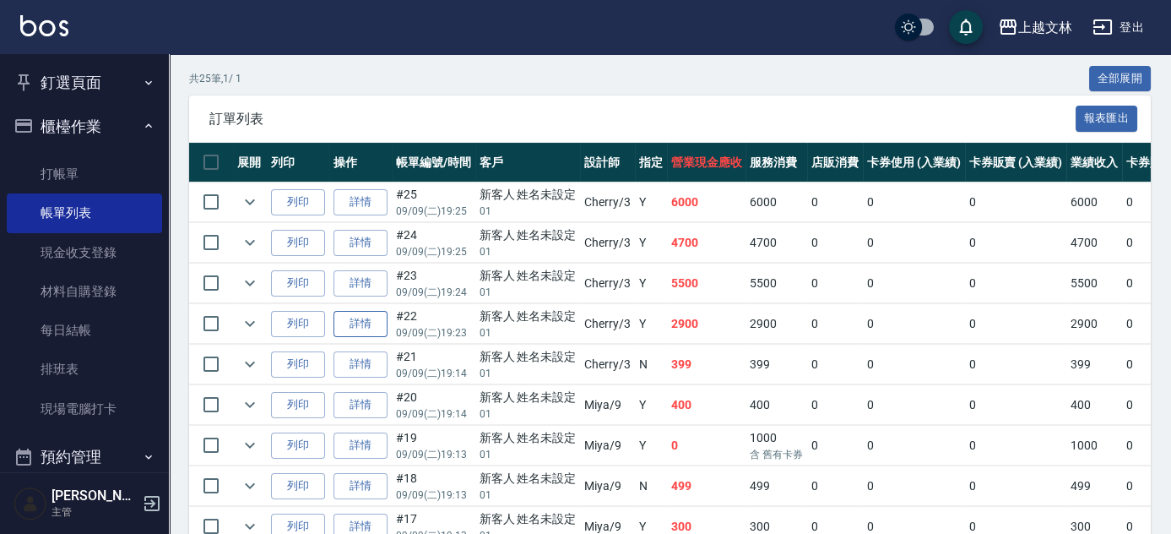
click at [368, 319] on link "詳情" at bounding box center [361, 324] width 54 height 26
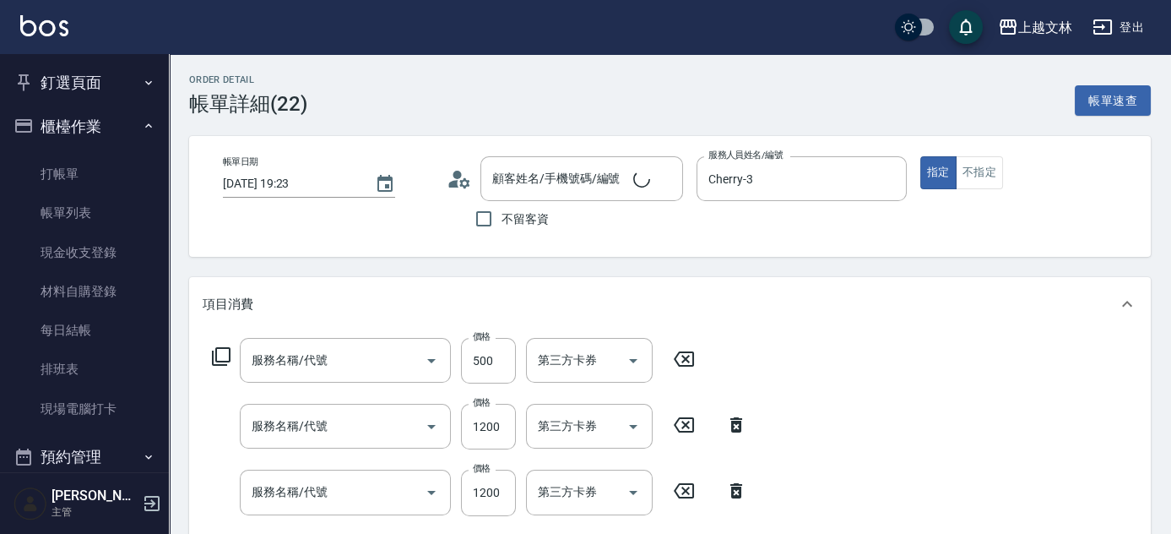
type input "[DATE] 19:23"
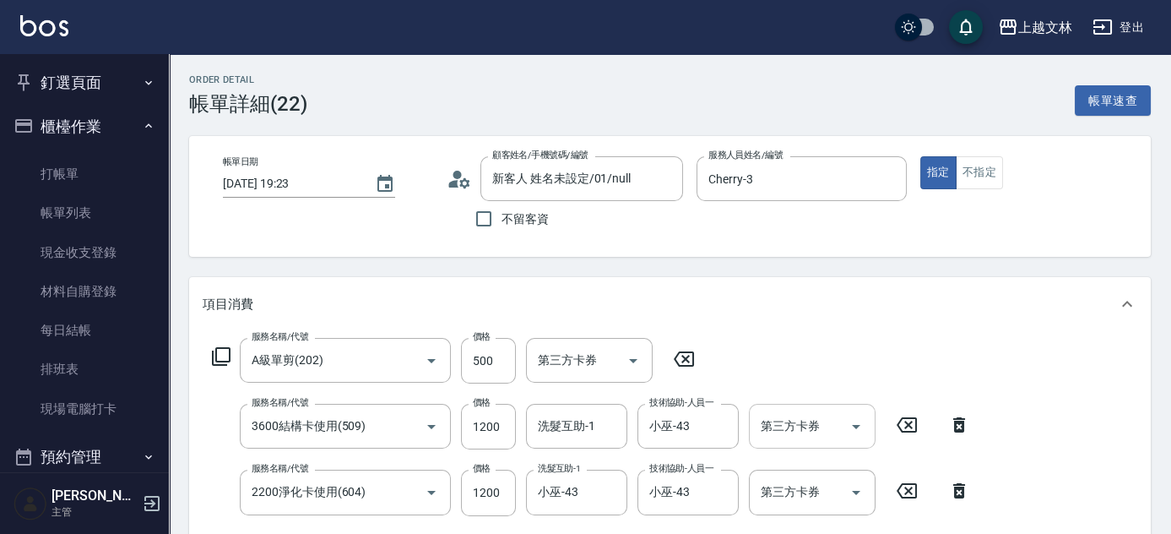
click at [791, 416] on input "第三方卡券" at bounding box center [800, 426] width 86 height 30
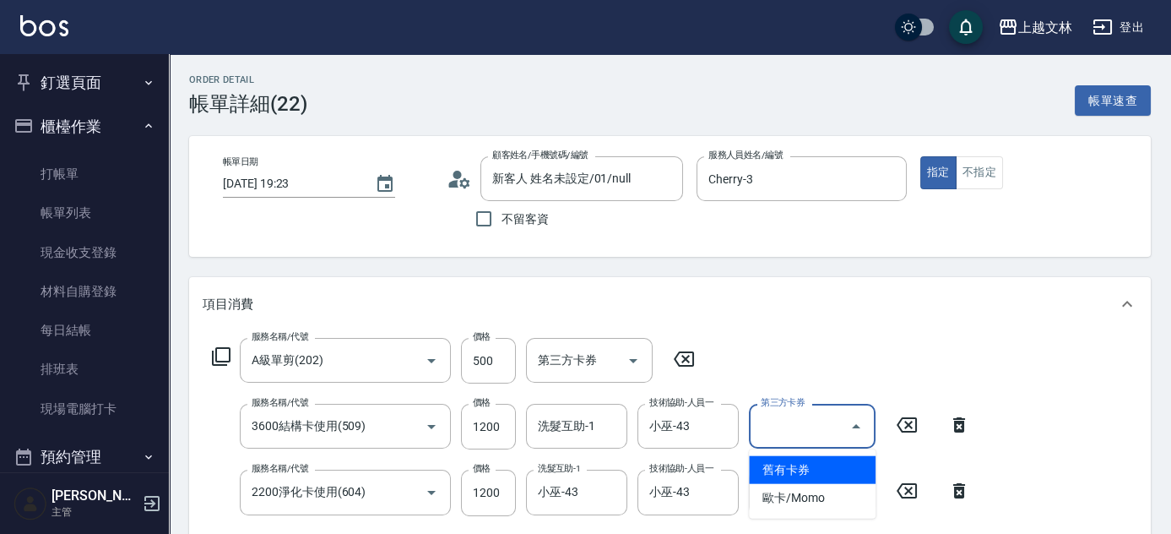
click at [806, 464] on span "舊有卡券" at bounding box center [812, 470] width 127 height 28
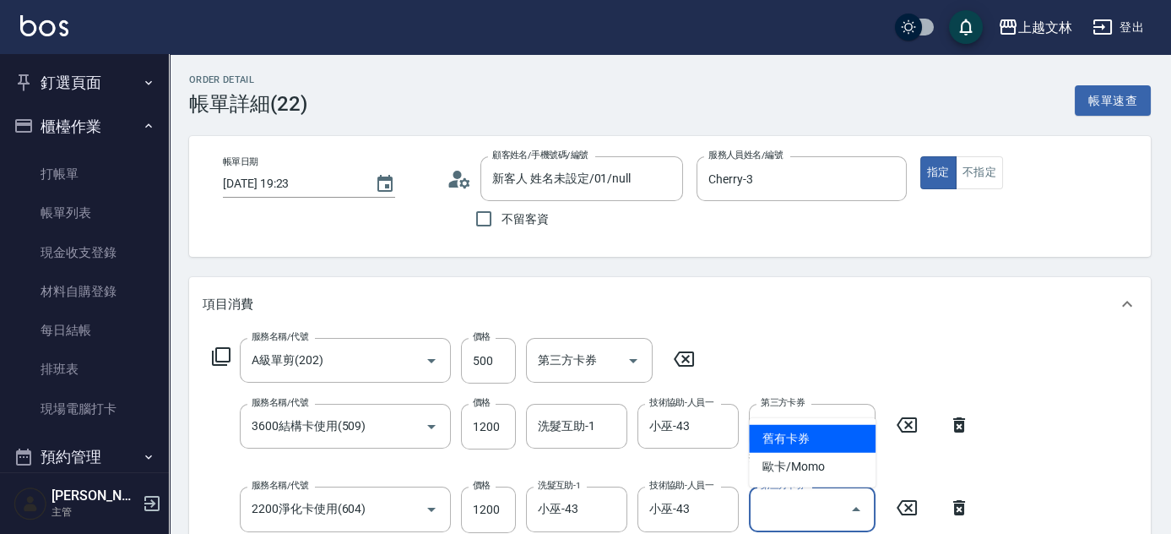
click at [795, 507] on input "第三方卡券" at bounding box center [800, 509] width 86 height 30
click at [811, 442] on span "舊有卡券" at bounding box center [812, 439] width 127 height 28
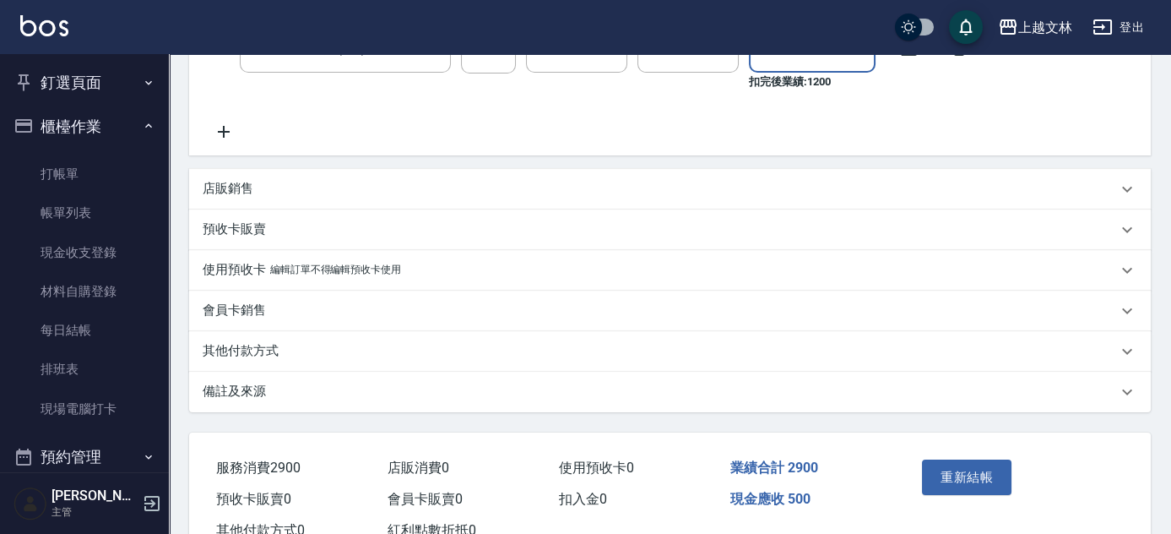
scroll to position [518, 0]
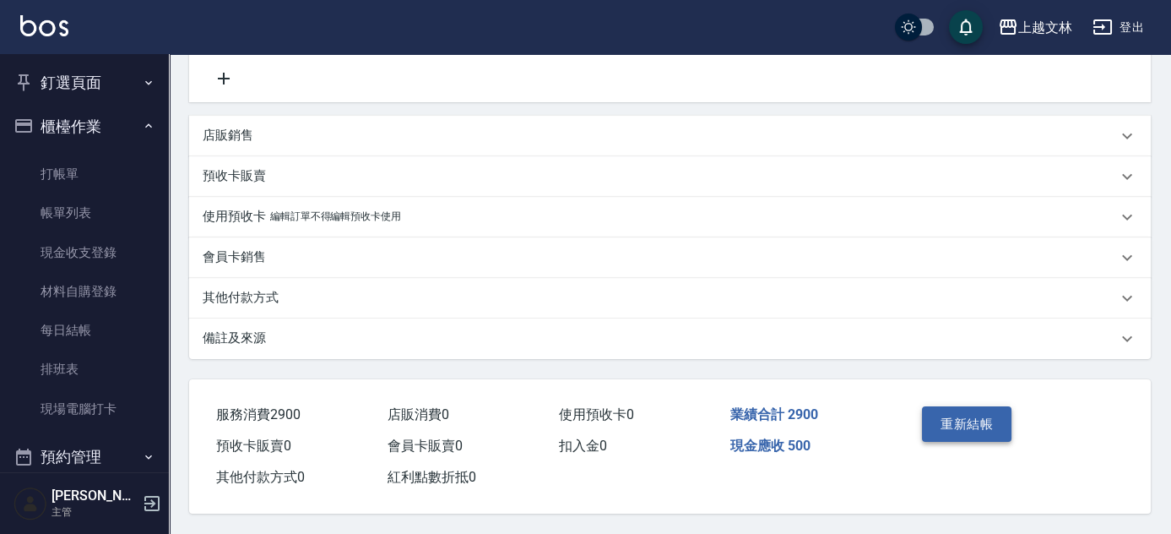
click at [961, 420] on button "重新結帳" at bounding box center [966, 423] width 89 height 35
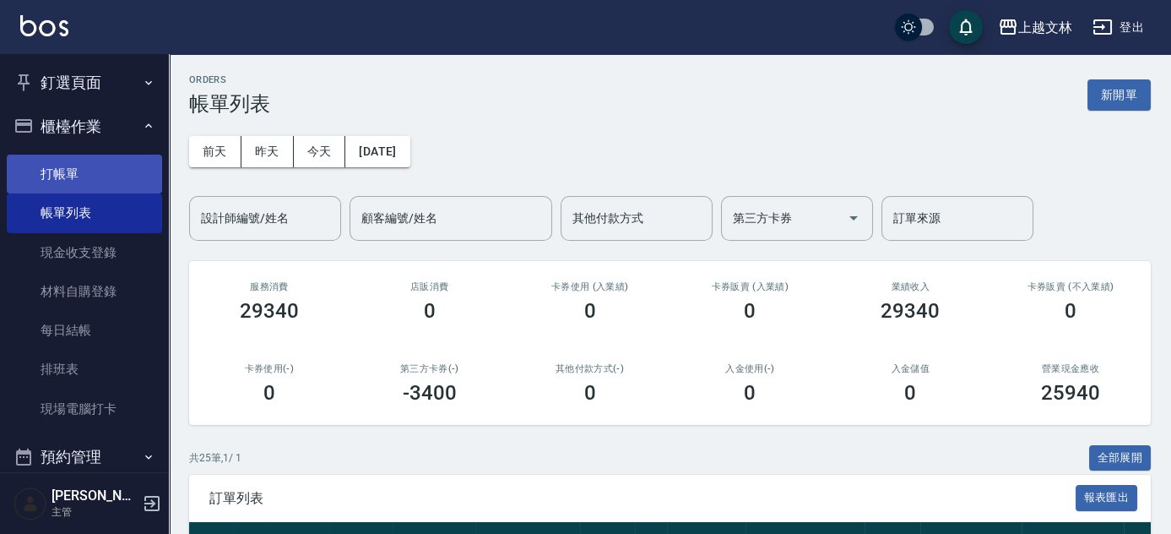
click at [56, 164] on link "打帳單" at bounding box center [84, 174] width 155 height 39
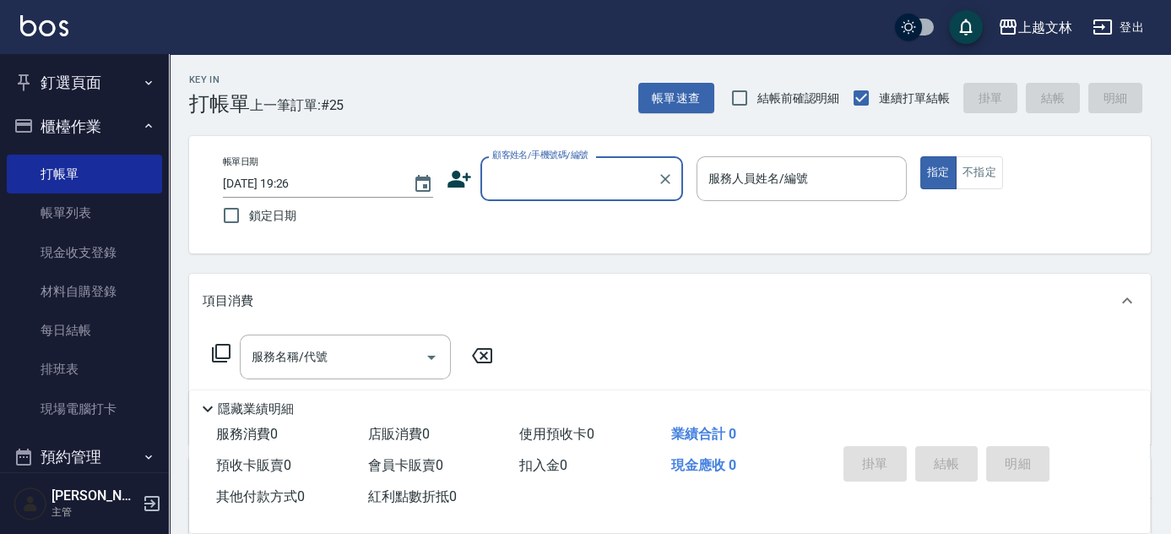
click at [551, 165] on div "顧客姓名/手機號碼/編號" at bounding box center [581, 178] width 203 height 45
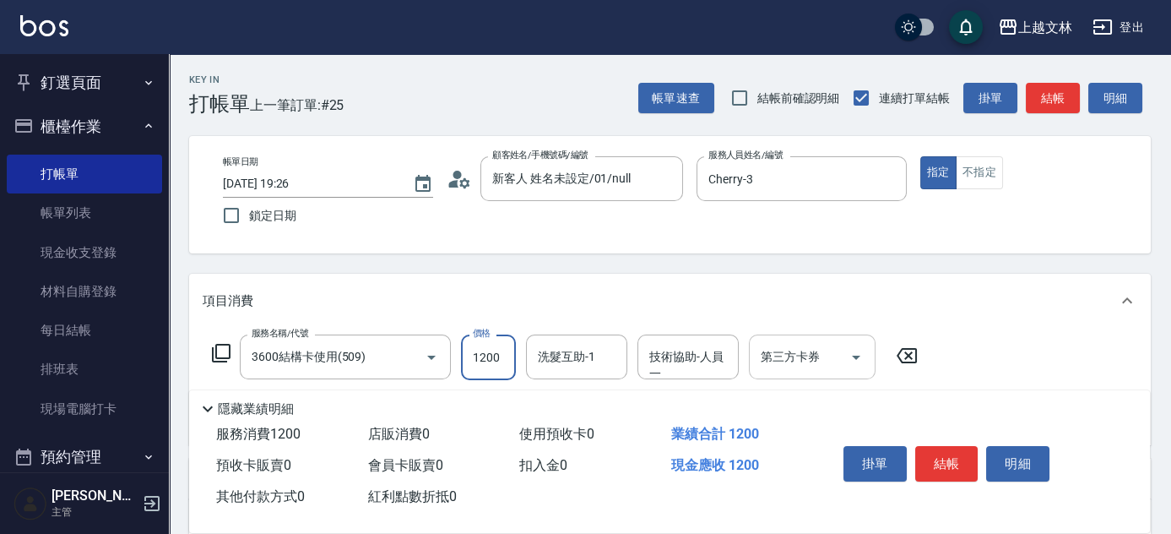
click at [821, 342] on input "第三方卡券" at bounding box center [800, 357] width 86 height 30
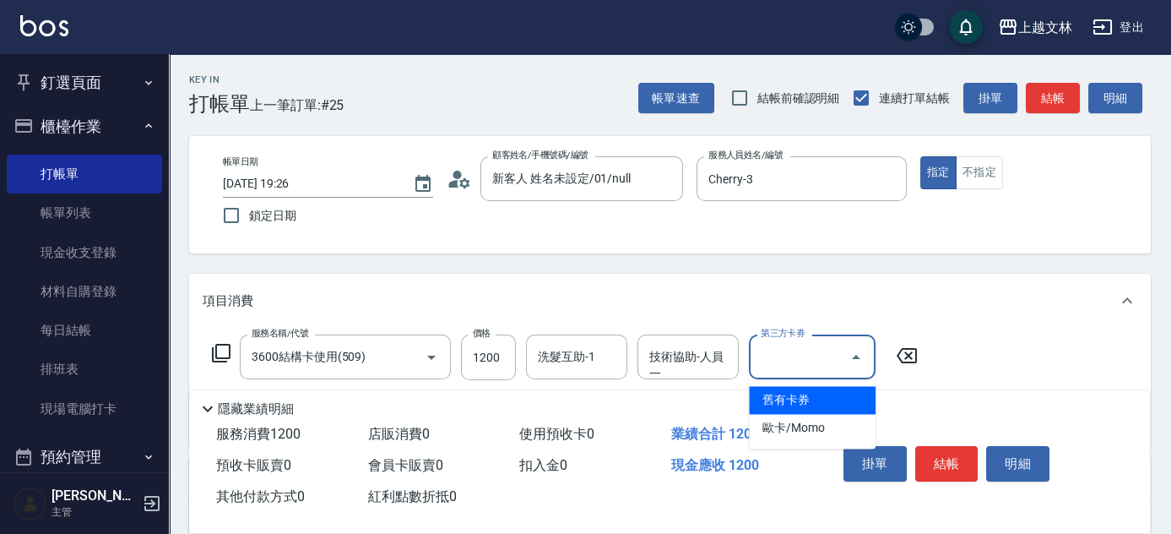
click at [784, 401] on span "舊有卡券" at bounding box center [812, 400] width 127 height 28
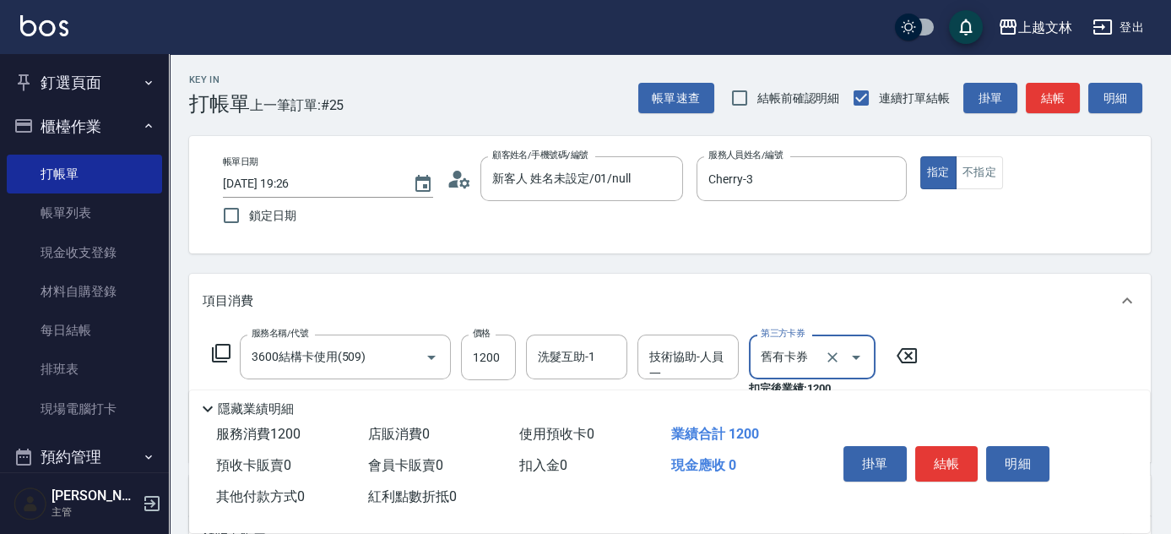
click at [956, 459] on button "結帳" at bounding box center [946, 463] width 63 height 35
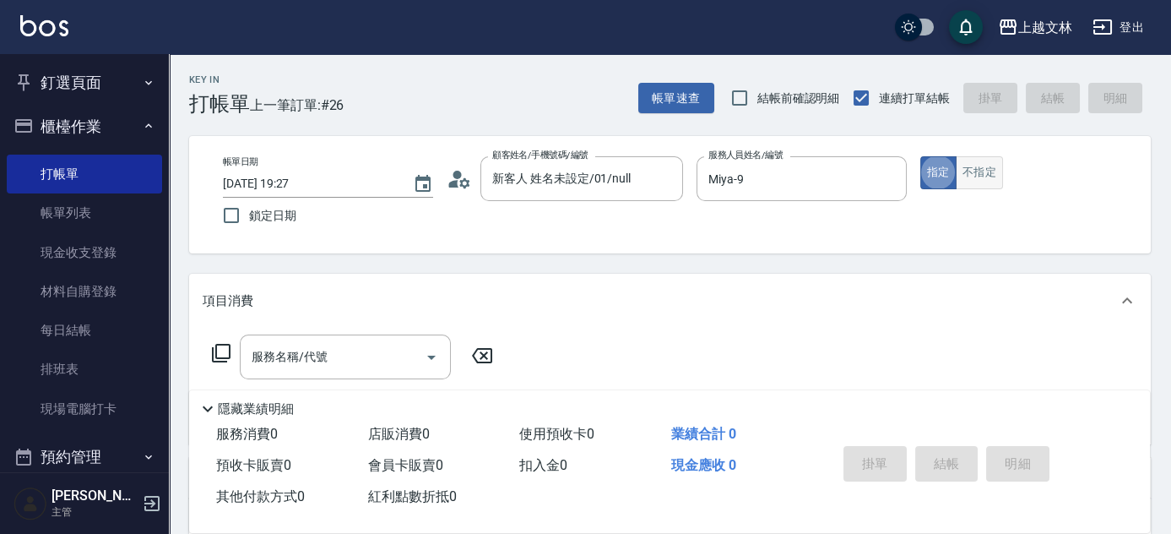
click at [973, 168] on button "不指定" at bounding box center [979, 172] width 47 height 33
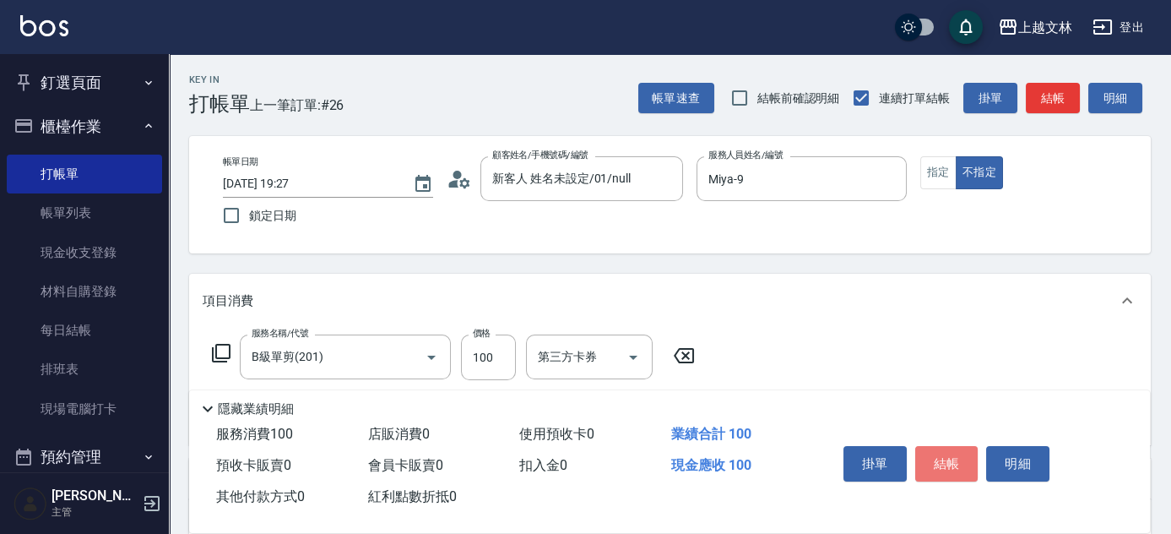
click at [940, 462] on button "結帳" at bounding box center [946, 463] width 63 height 35
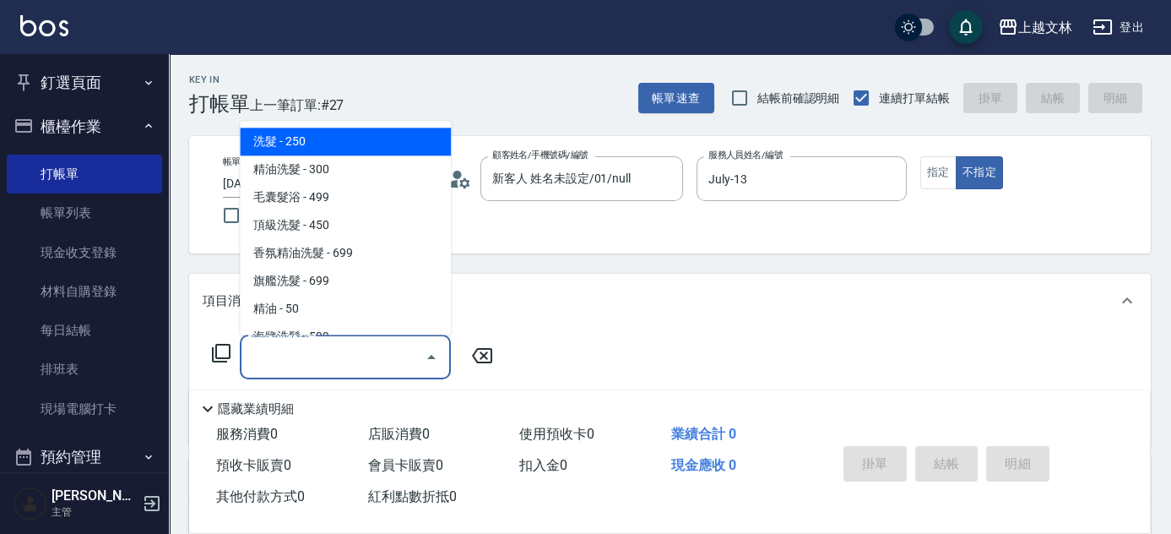
drag, startPoint x: 345, startPoint y: 342, endPoint x: 335, endPoint y: 350, distance: 13.2
click at [345, 341] on div "服務名稱/代號" at bounding box center [345, 356] width 211 height 45
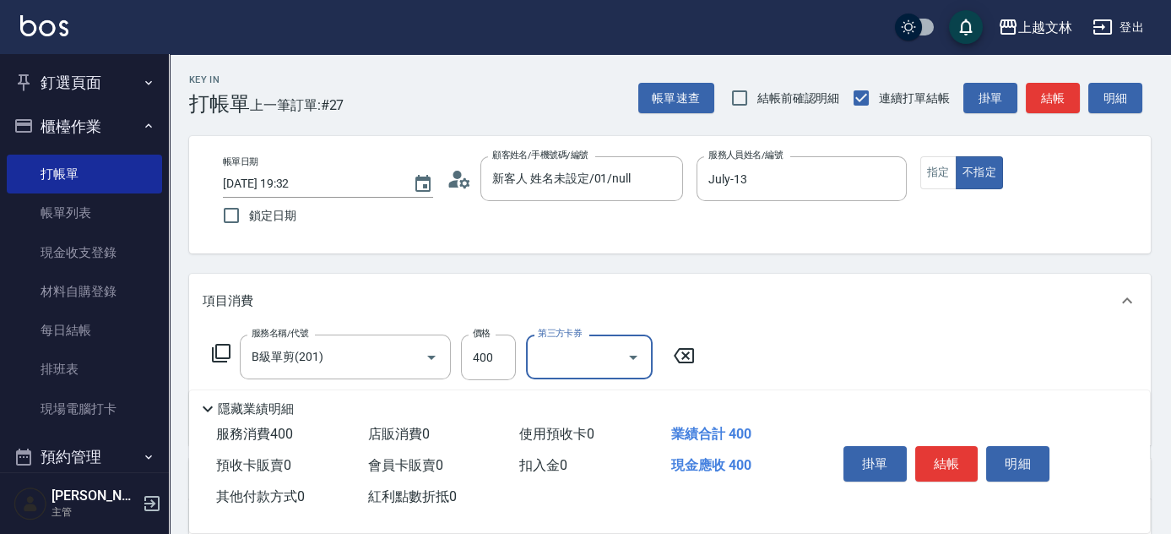
click at [952, 461] on button "結帳" at bounding box center [946, 463] width 63 height 35
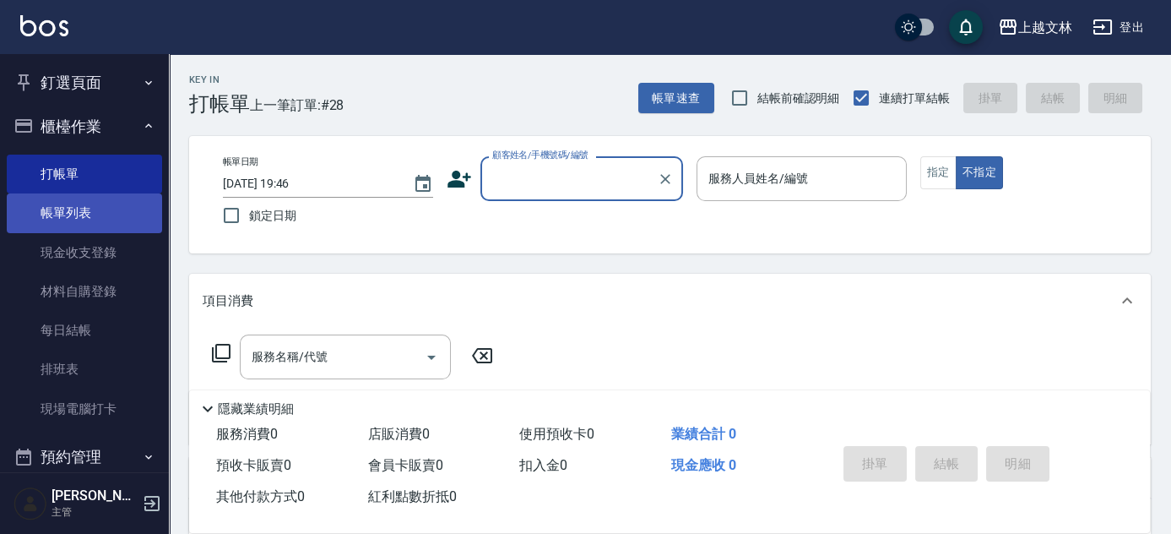
click at [72, 212] on link "帳單列表" at bounding box center [84, 212] width 155 height 39
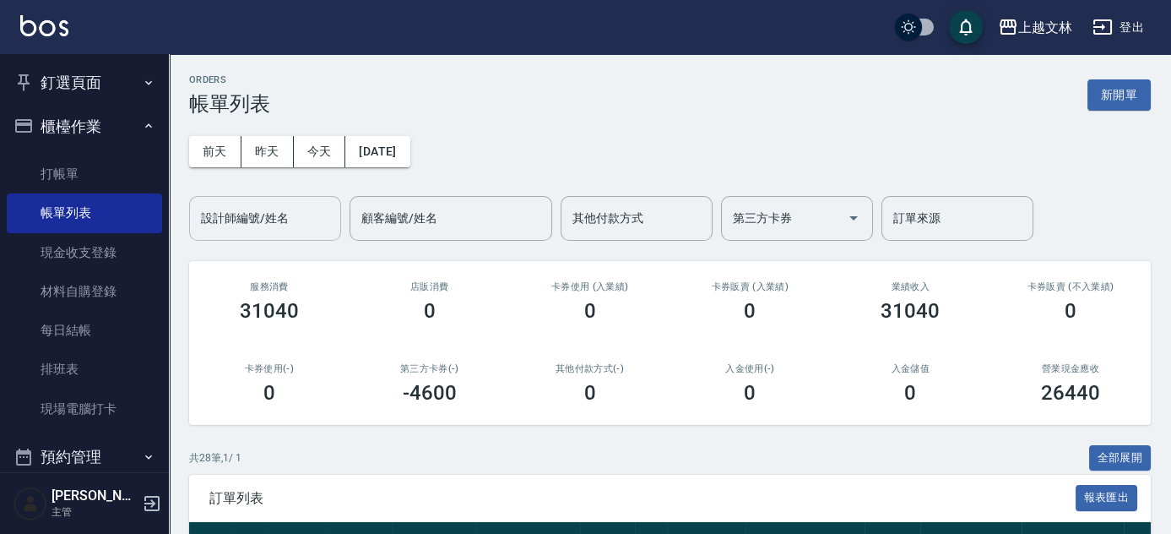
click at [263, 222] on input "設計師編號/姓名" at bounding box center [265, 218] width 137 height 30
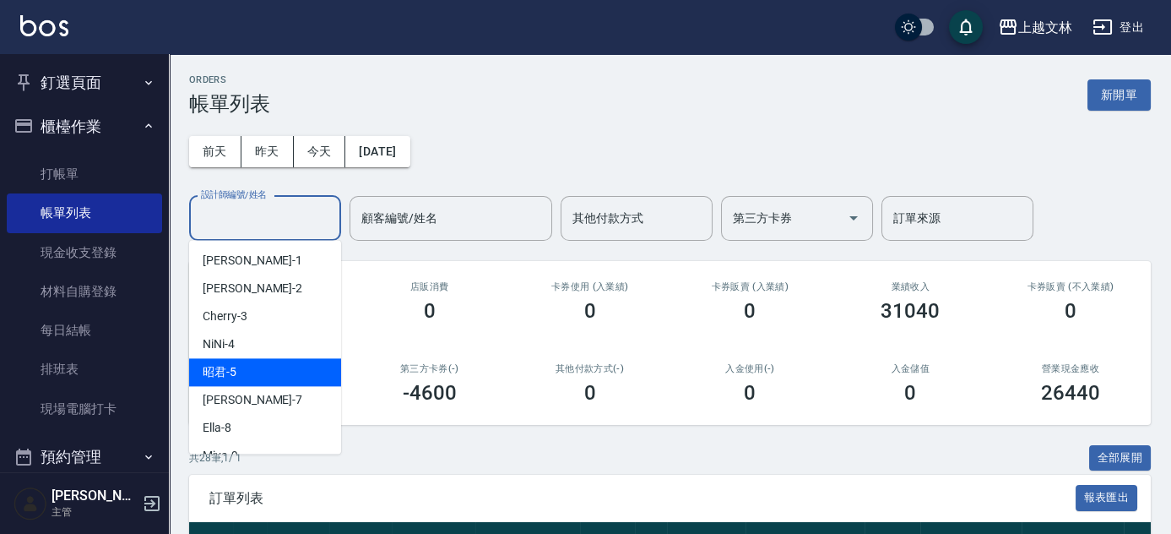
click at [258, 364] on div "昭君 -5" at bounding box center [265, 372] width 152 height 28
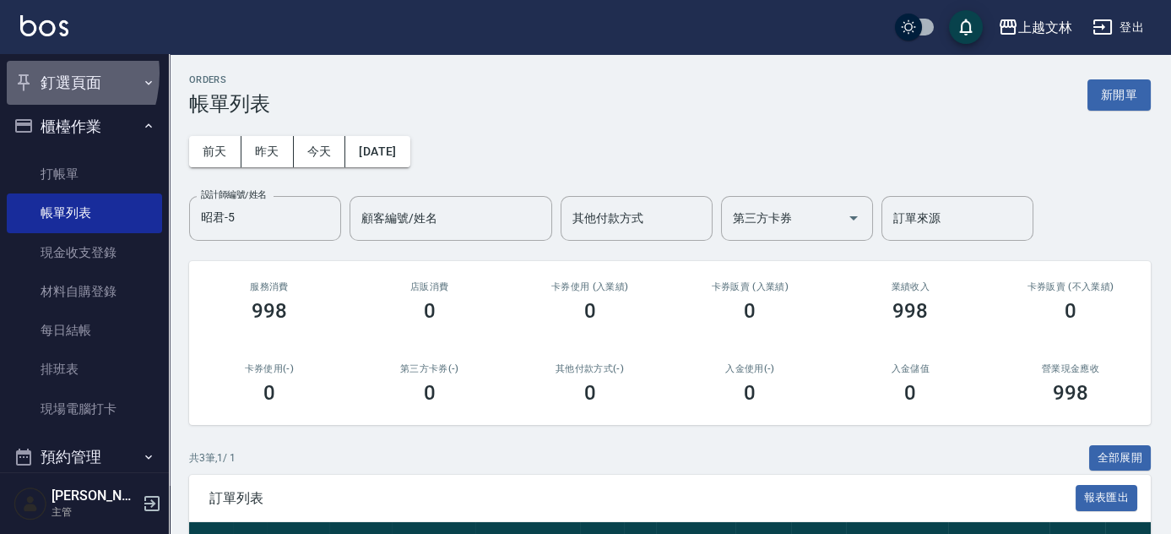
click at [35, 73] on button "釘選頁面" at bounding box center [84, 83] width 155 height 44
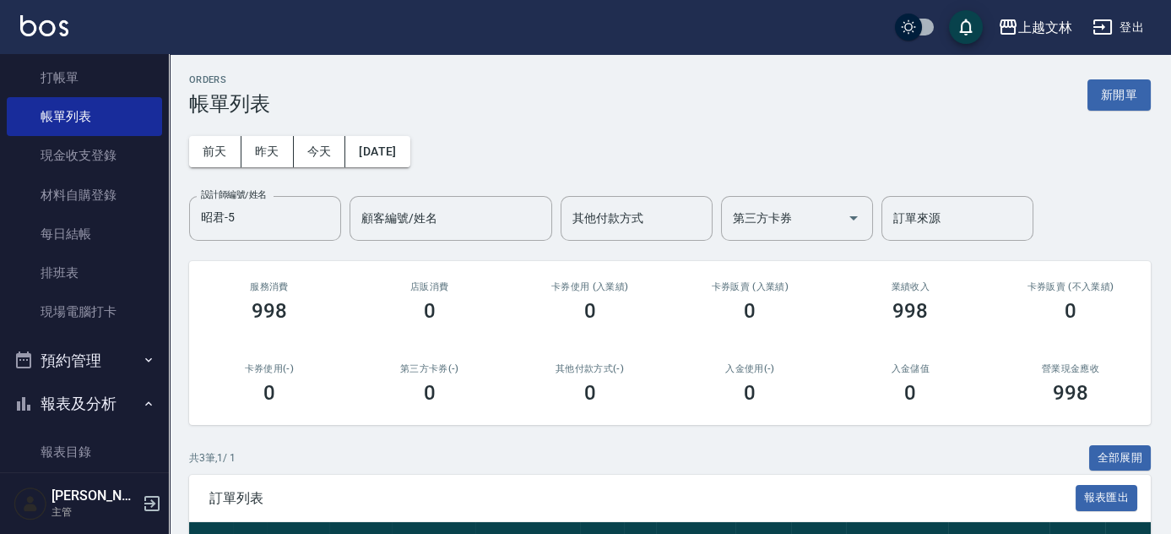
scroll to position [230, 0]
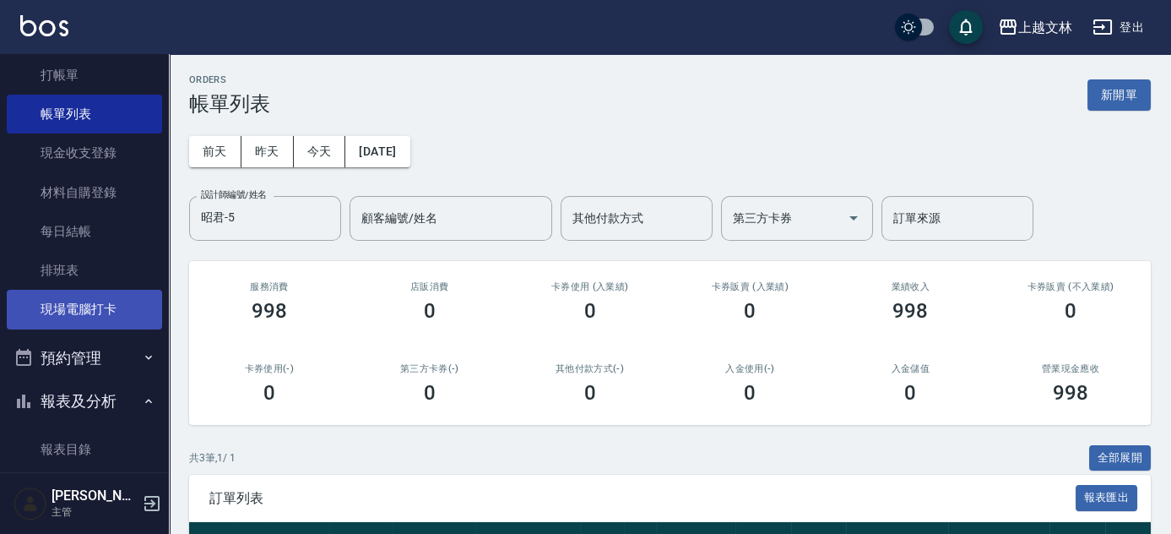
click at [92, 317] on link "現場電腦打卡" at bounding box center [84, 309] width 155 height 39
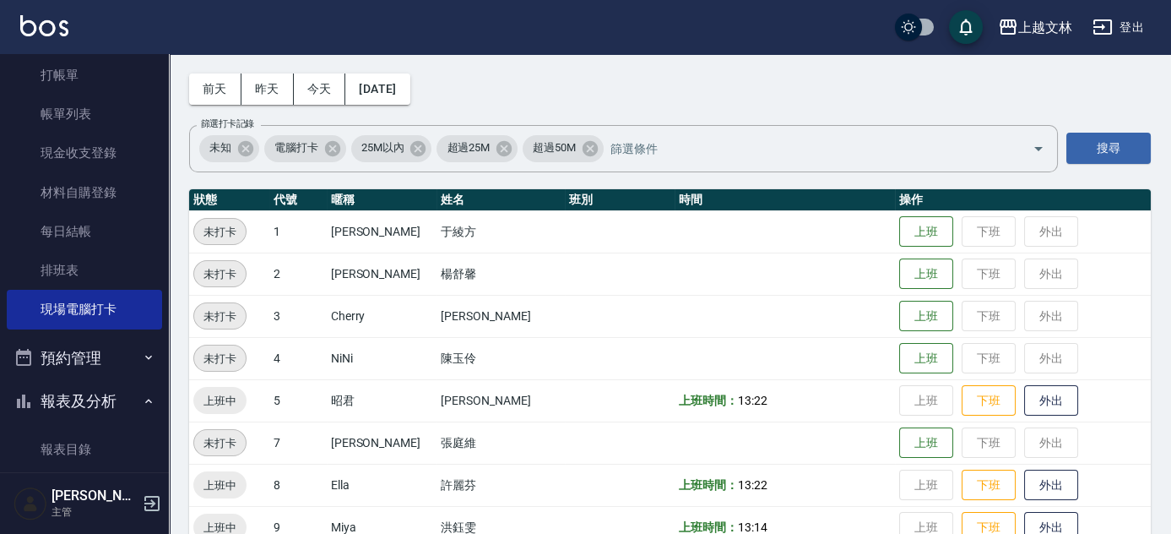
scroll to position [153, 0]
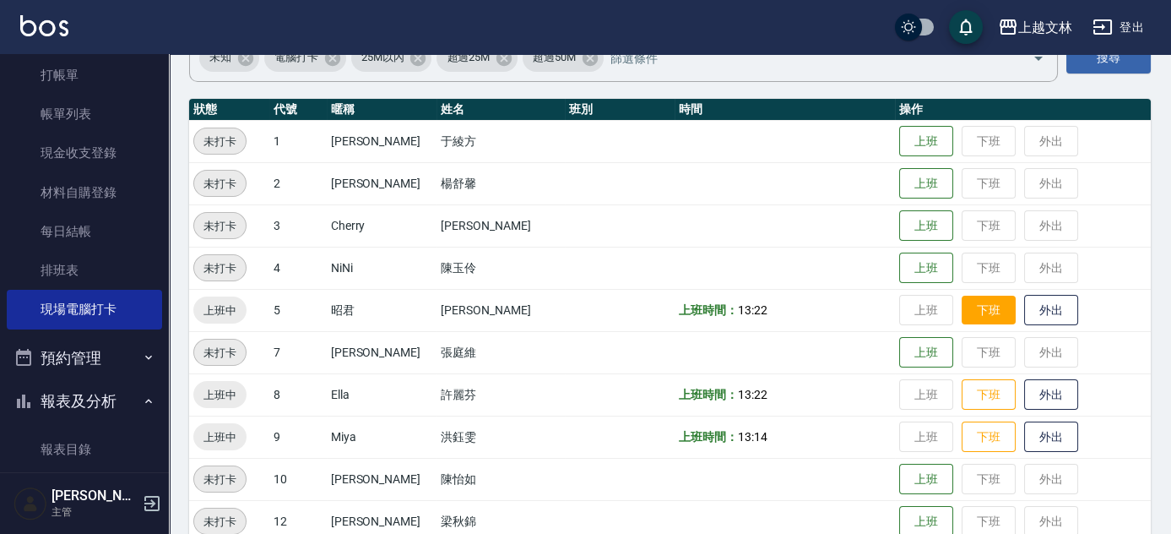
click at [969, 307] on button "下班" at bounding box center [989, 311] width 54 height 30
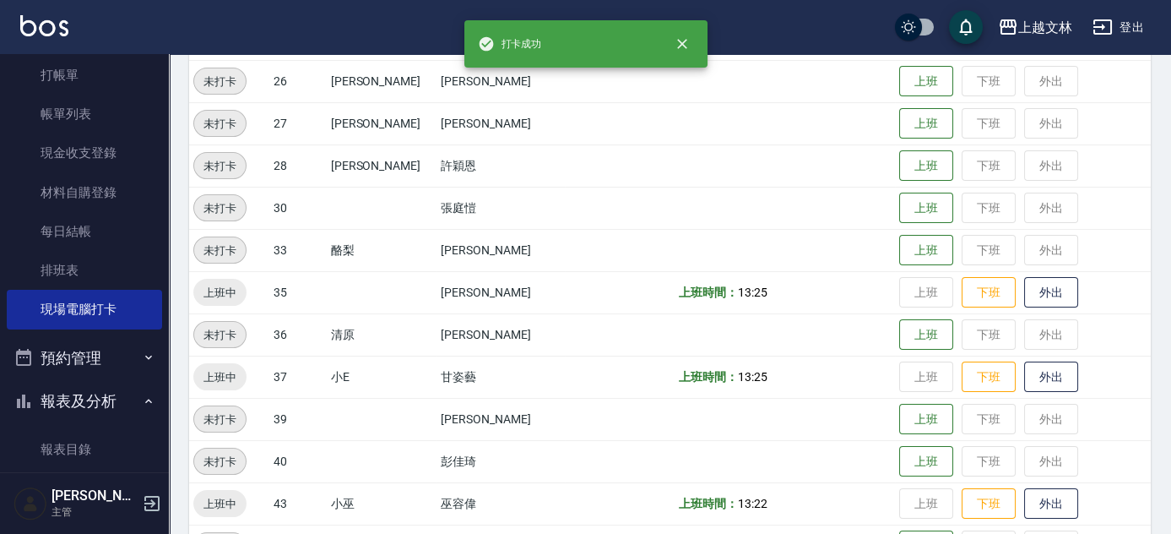
scroll to position [767, 0]
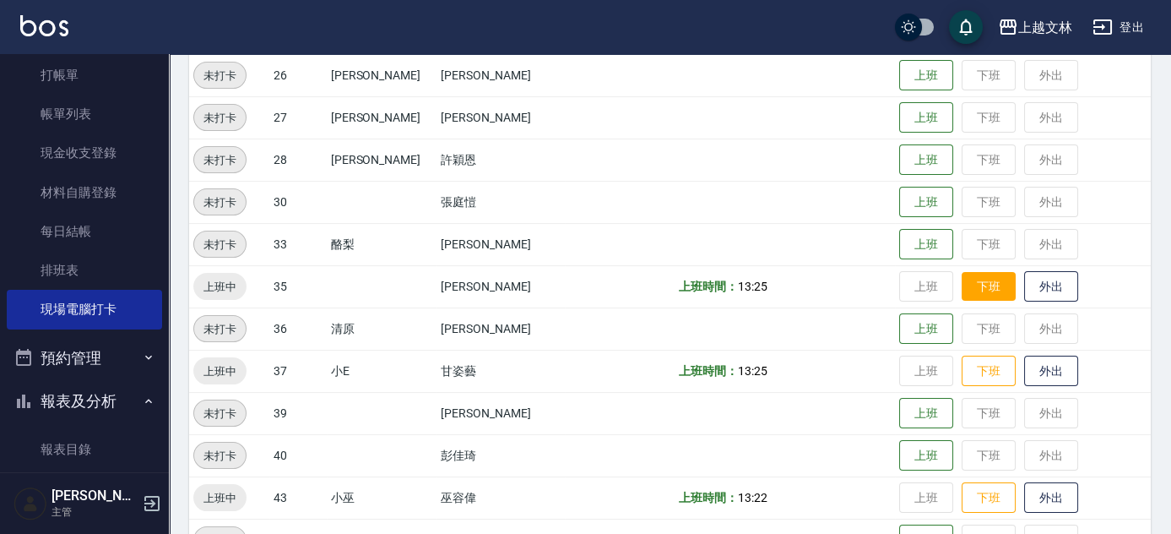
click at [962, 290] on button "下班" at bounding box center [989, 287] width 54 height 30
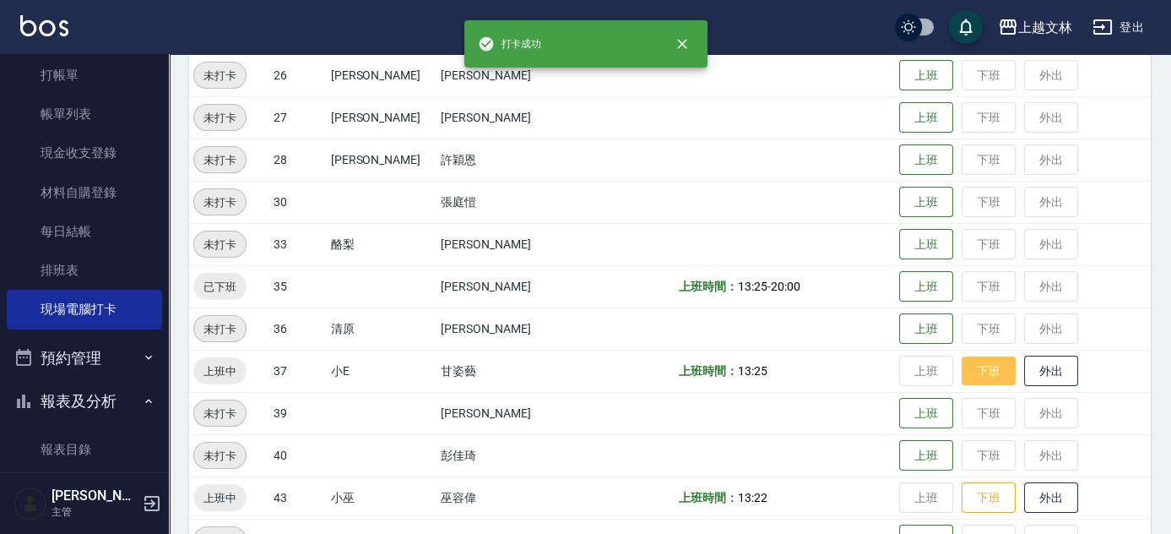
click at [981, 370] on button "下班" at bounding box center [989, 371] width 54 height 30
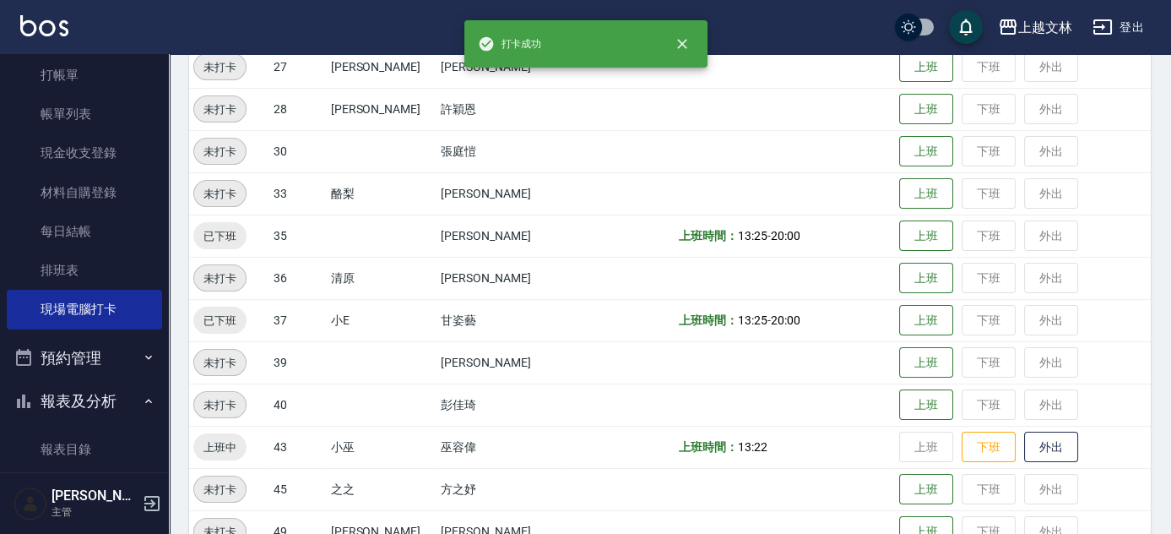
scroll to position [844, 0]
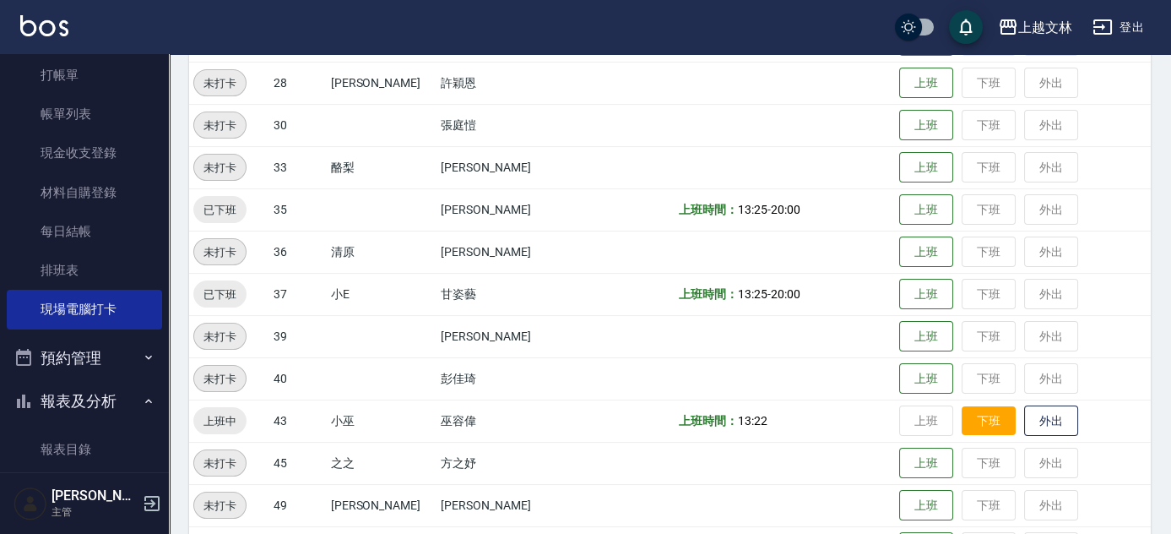
click at [970, 414] on button "下班" at bounding box center [989, 421] width 54 height 30
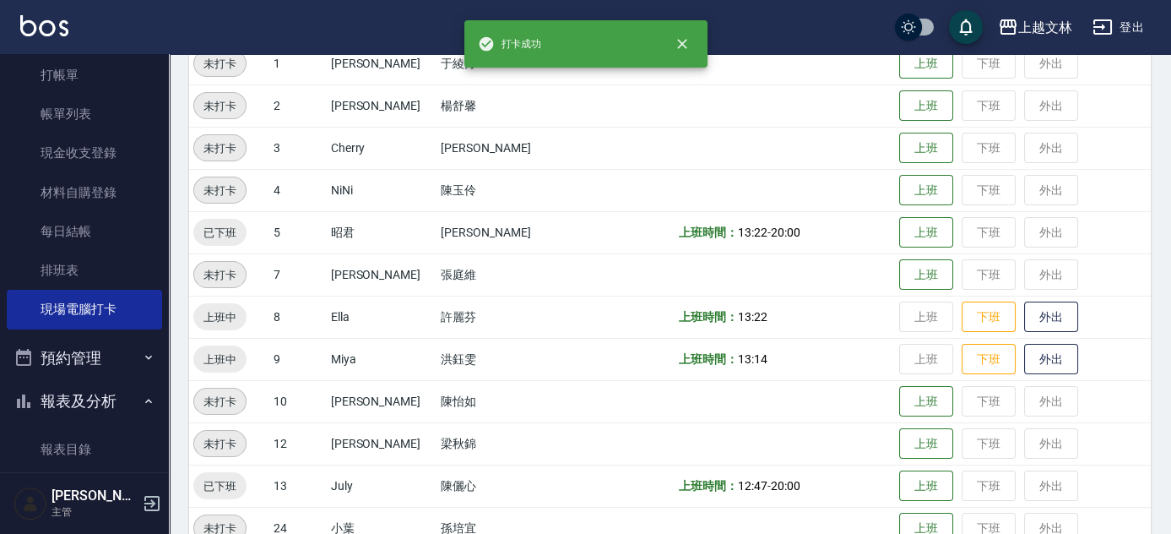
scroll to position [230, 0]
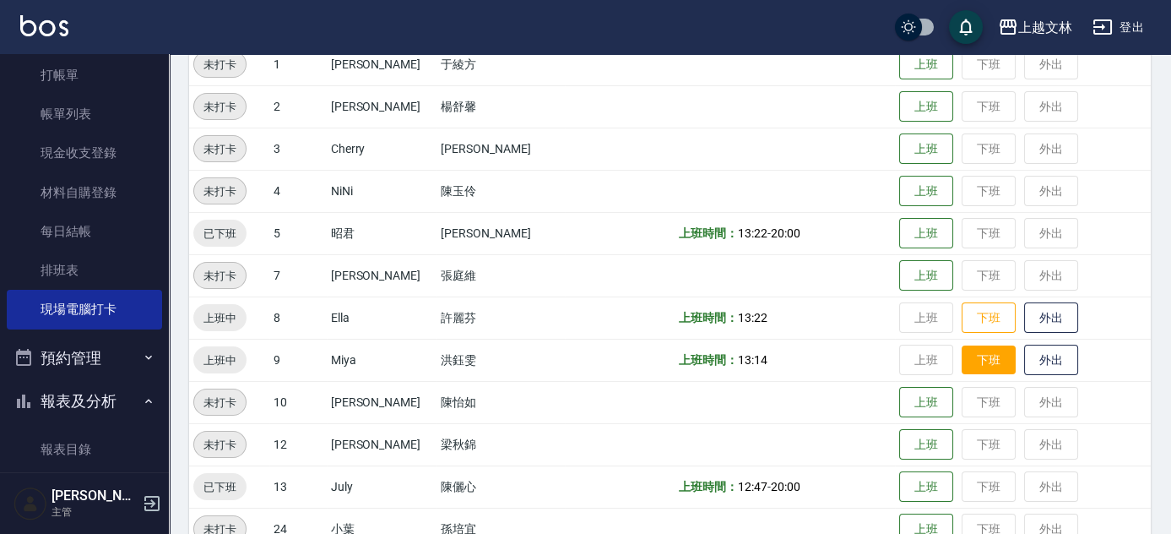
click at [962, 362] on button "下班" at bounding box center [989, 360] width 54 height 30
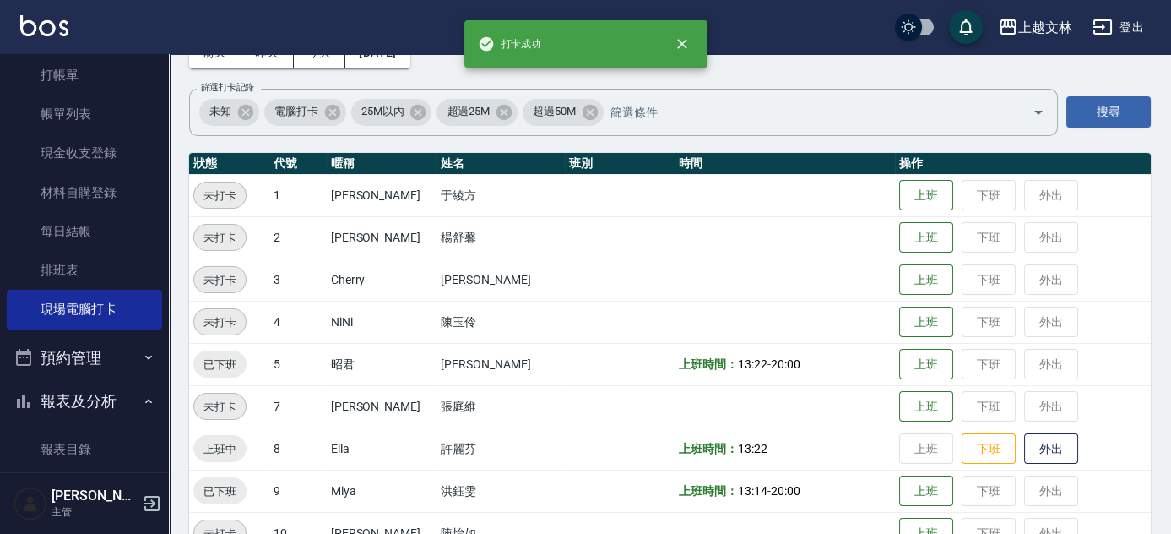
scroll to position [0, 0]
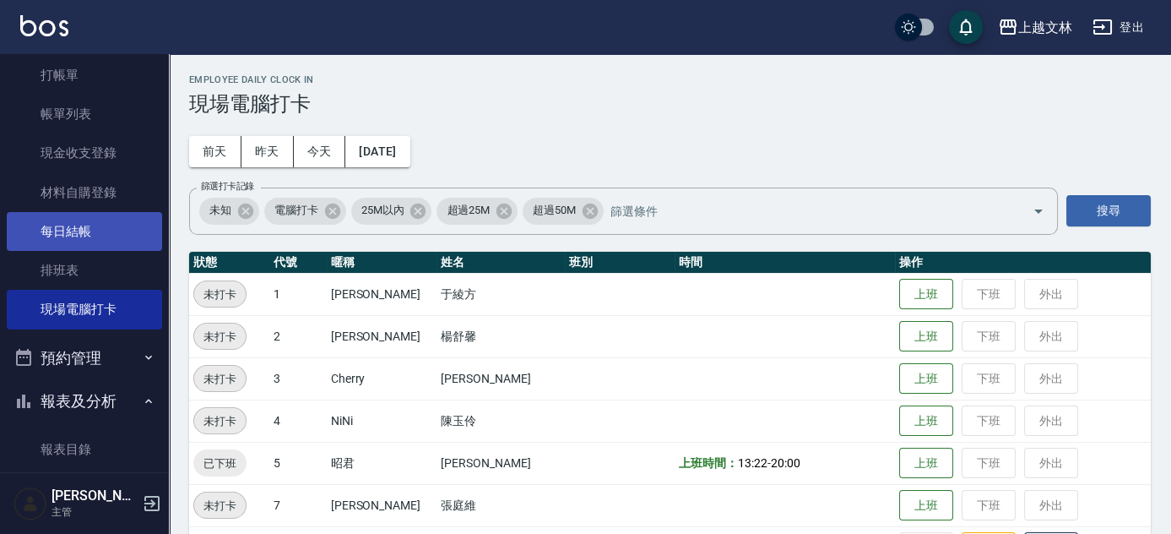
click at [63, 230] on link "每日結帳" at bounding box center [84, 231] width 155 height 39
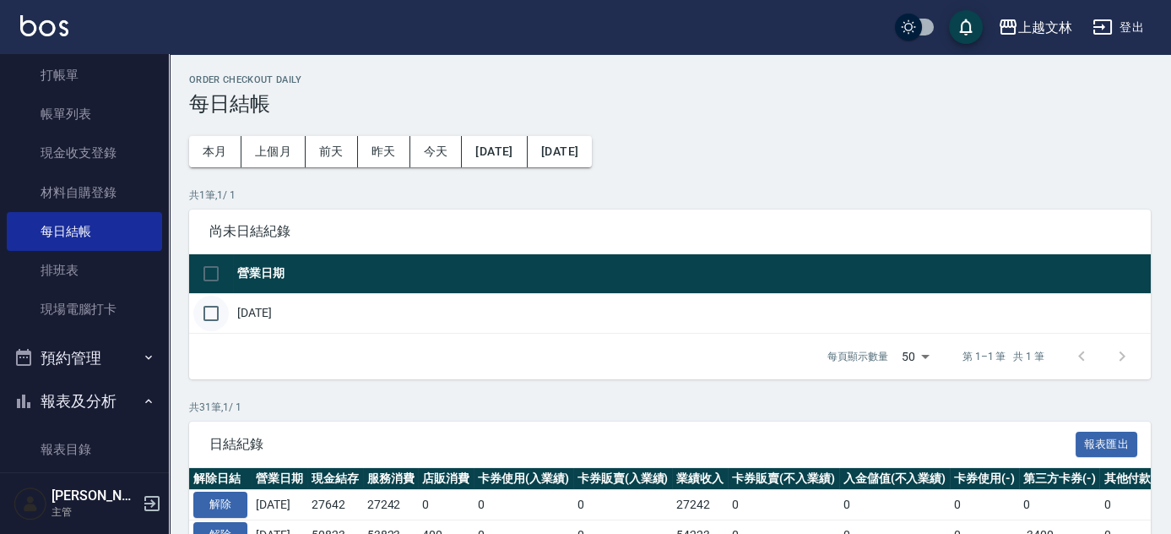
click at [212, 316] on input "checkbox" at bounding box center [210, 313] width 35 height 35
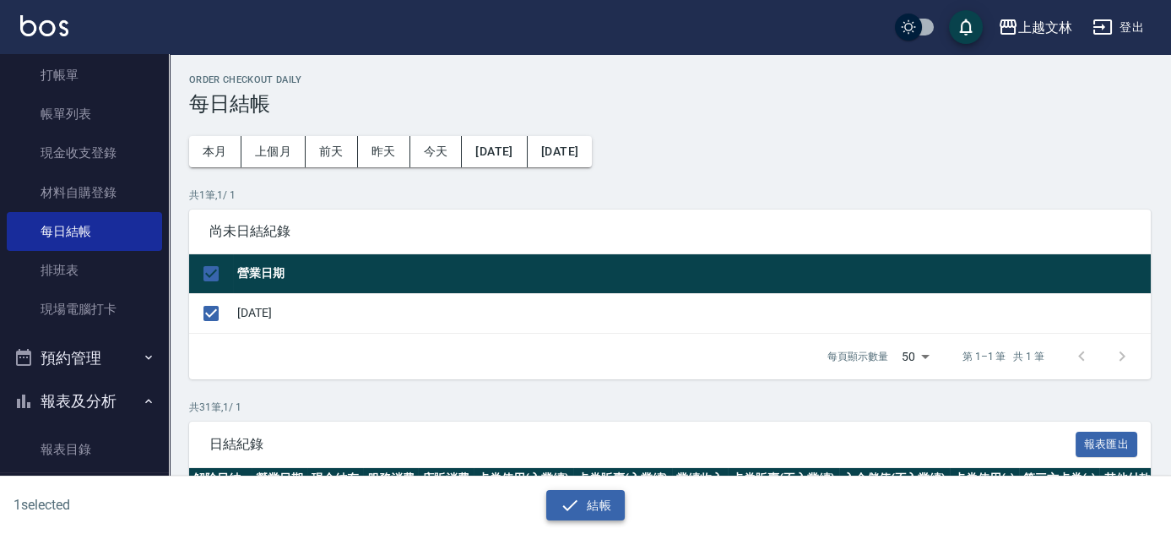
click at [583, 511] on button "結帳" at bounding box center [585, 505] width 79 height 31
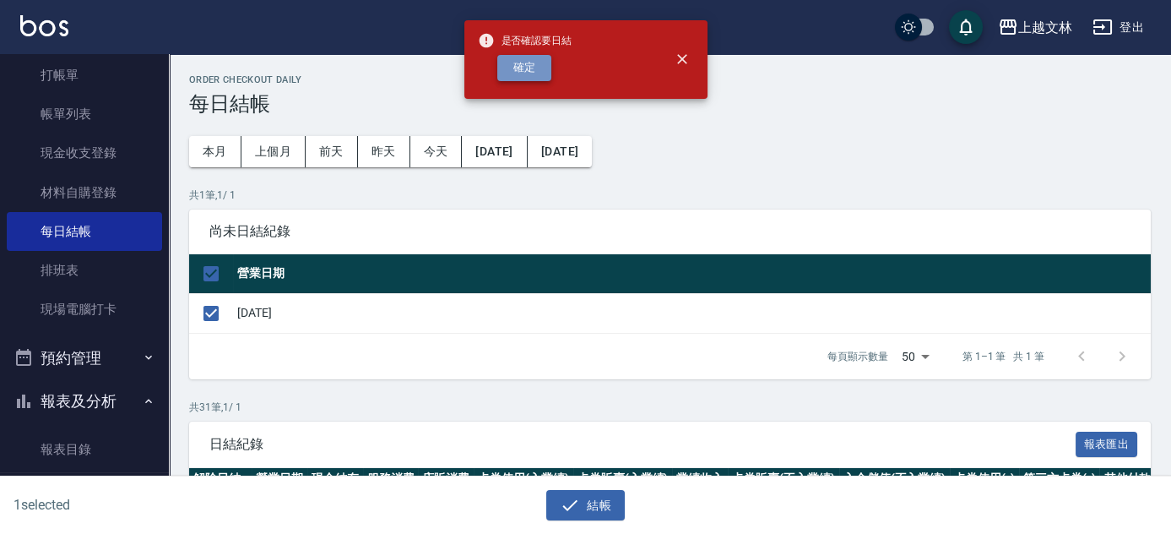
click at [504, 70] on button "確定" at bounding box center [524, 68] width 54 height 26
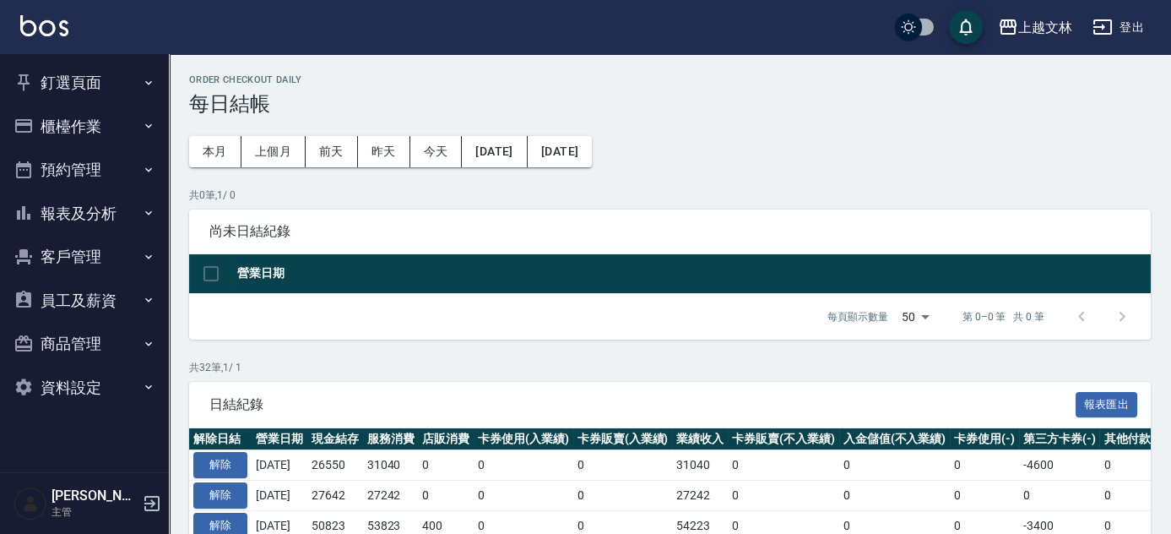
click at [92, 83] on button "釘選頁面" at bounding box center [84, 83] width 155 height 44
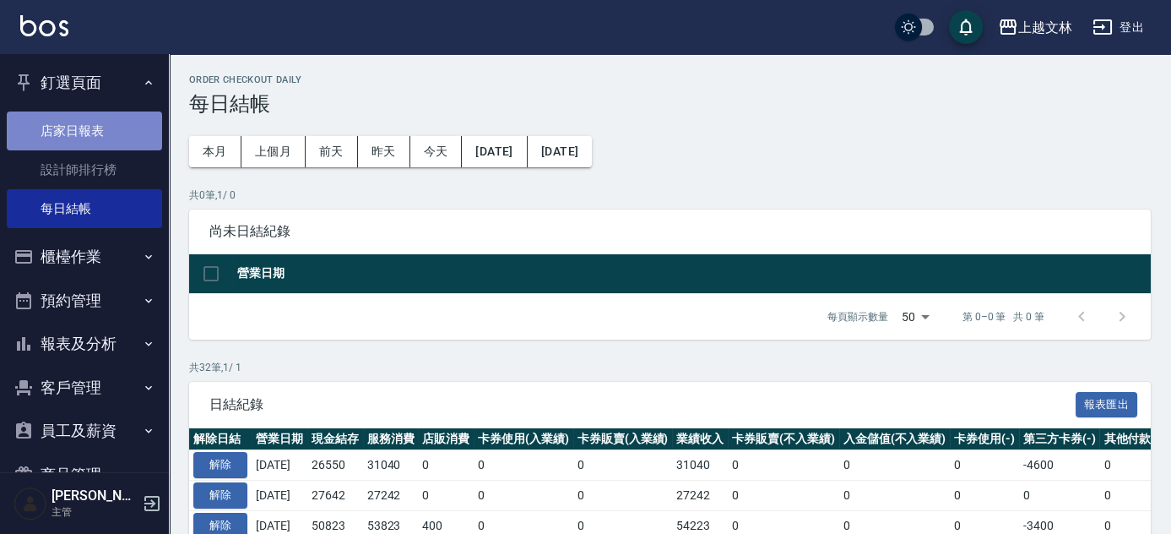
click at [92, 127] on link "店家日報表" at bounding box center [84, 130] width 155 height 39
